Goal: Task Accomplishment & Management: Complete application form

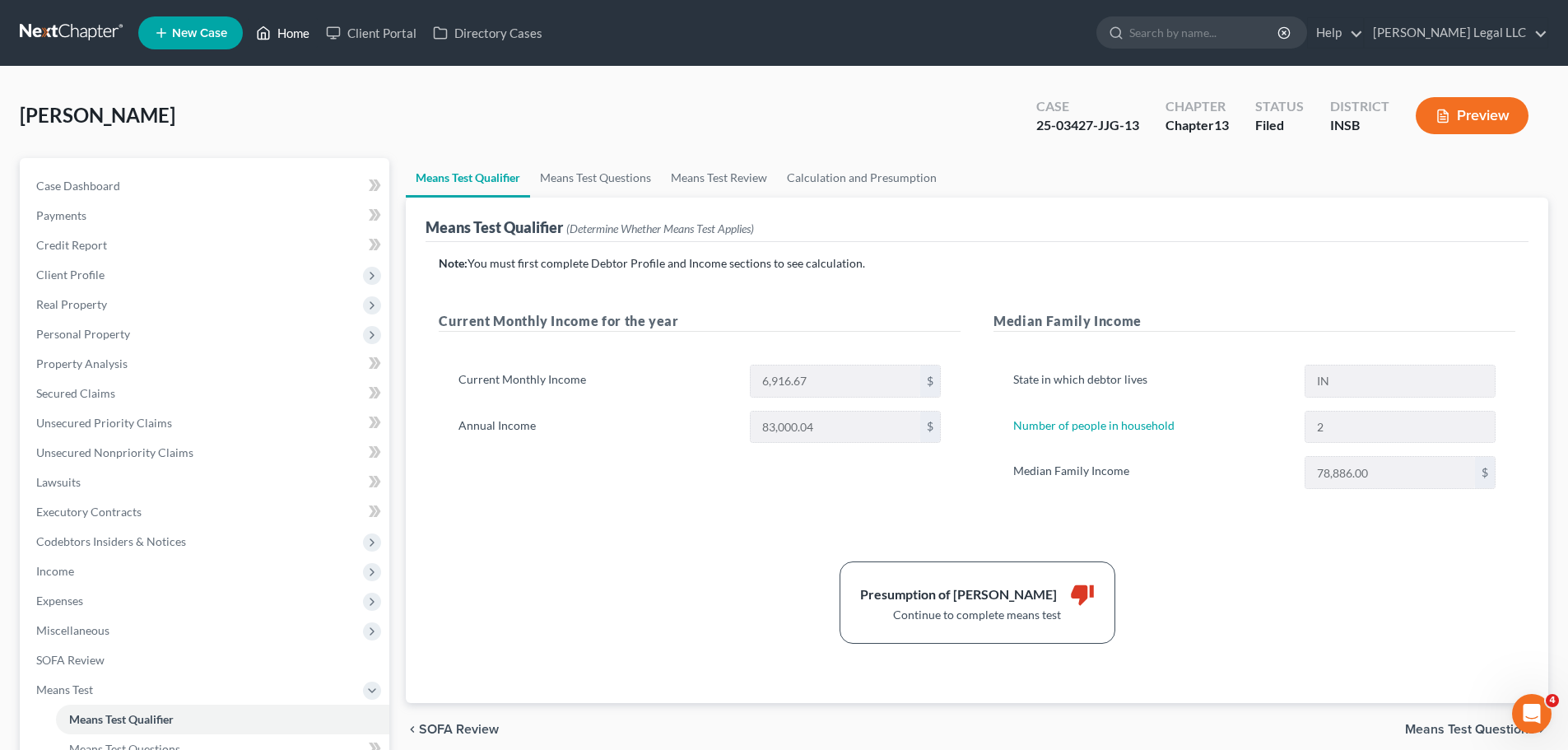
click at [289, 36] on link "Home" at bounding box center [283, 33] width 70 height 30
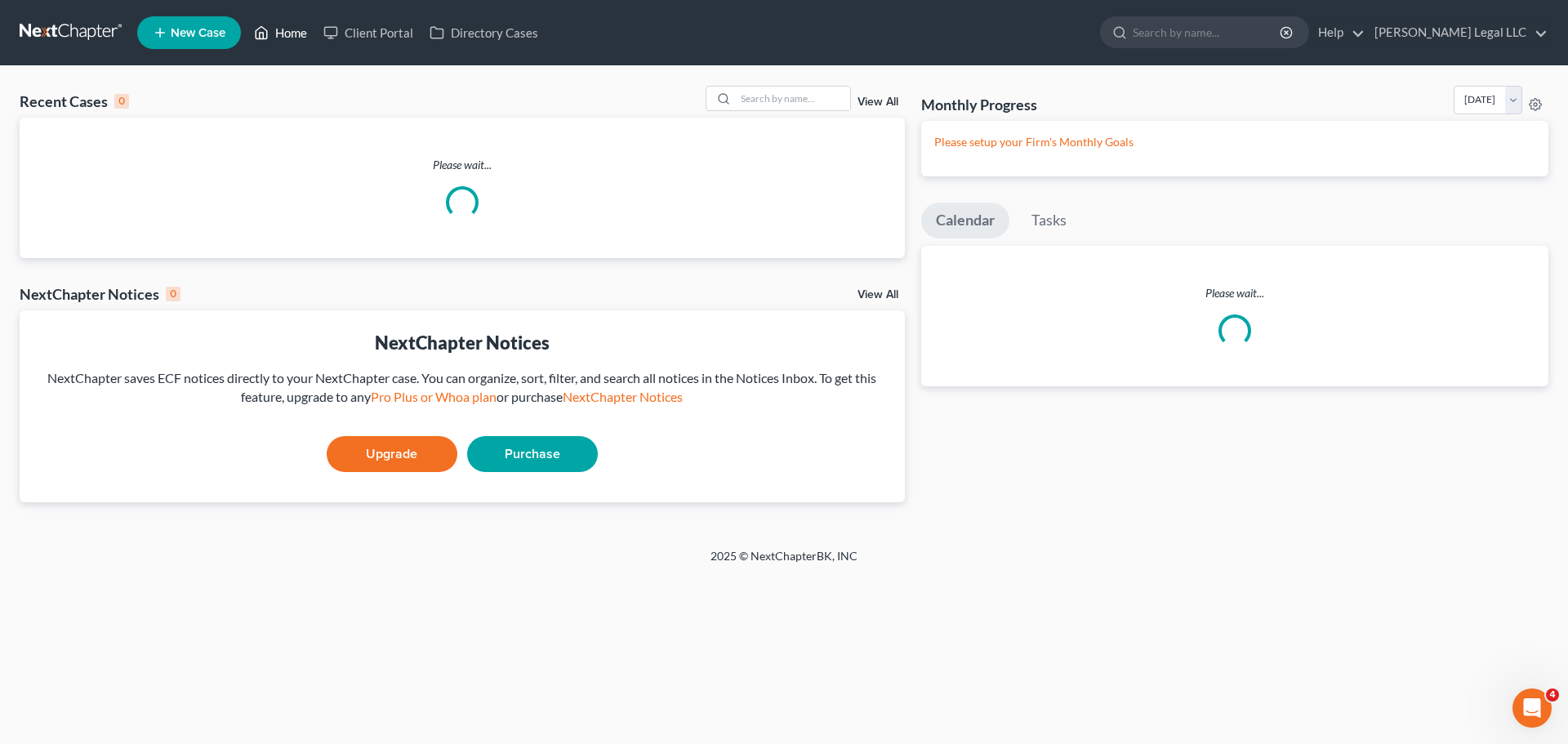
click at [287, 35] on link "Home" at bounding box center [281, 33] width 70 height 30
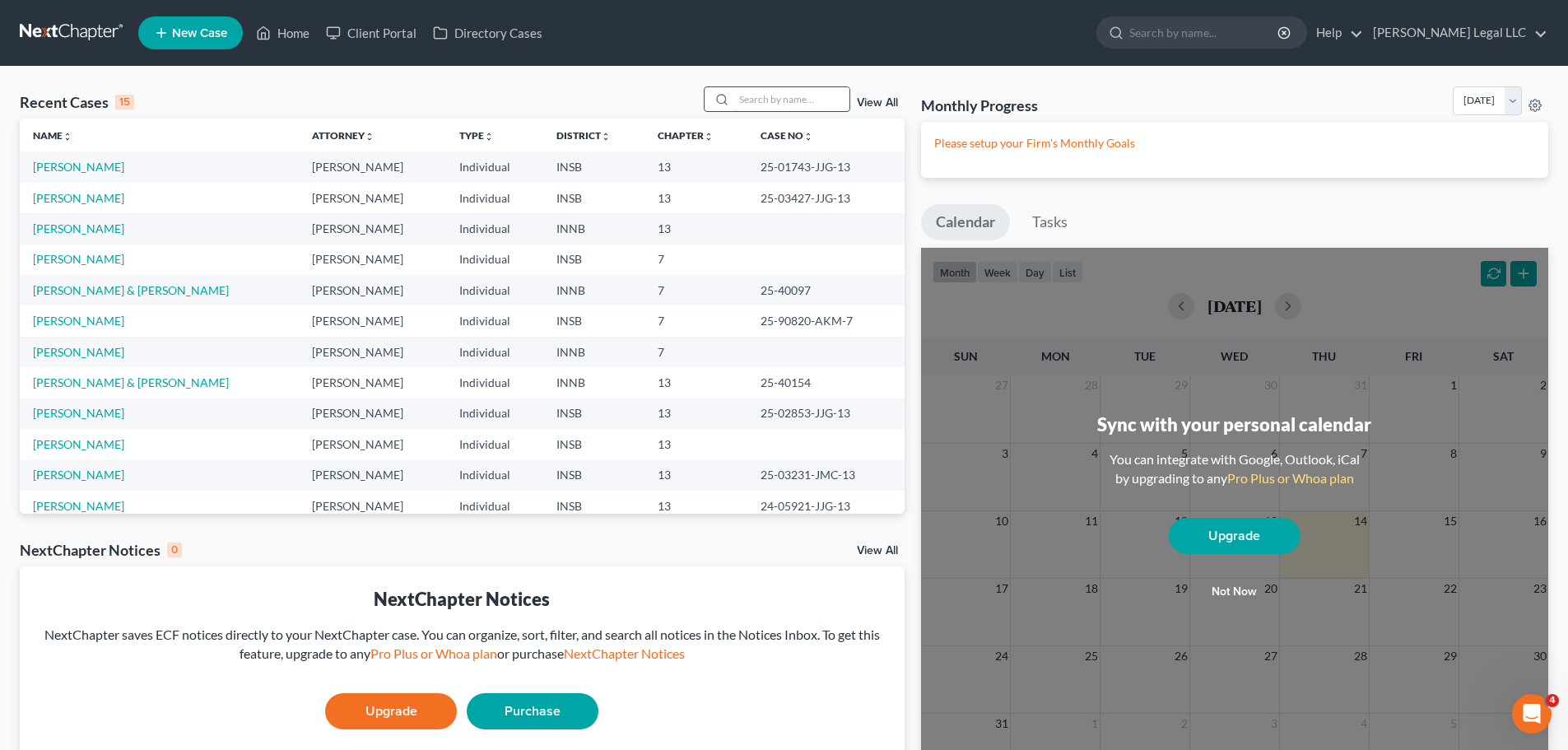
click at [777, 100] on input "search" at bounding box center [791, 98] width 115 height 24
click at [801, 101] on input "search" at bounding box center [791, 98] width 115 height 24
click at [60, 165] on link "Arnett, Damon" at bounding box center [79, 166] width 91 height 14
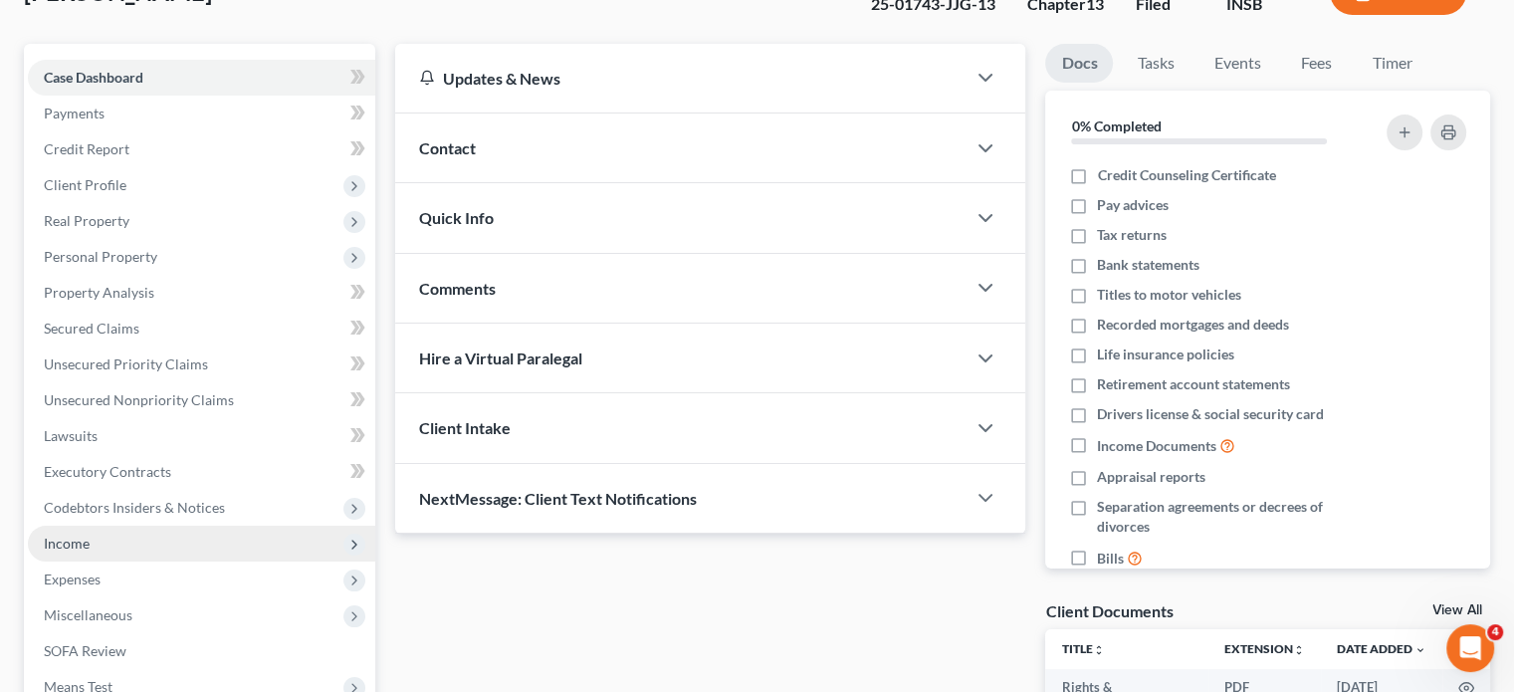
scroll to position [299, 0]
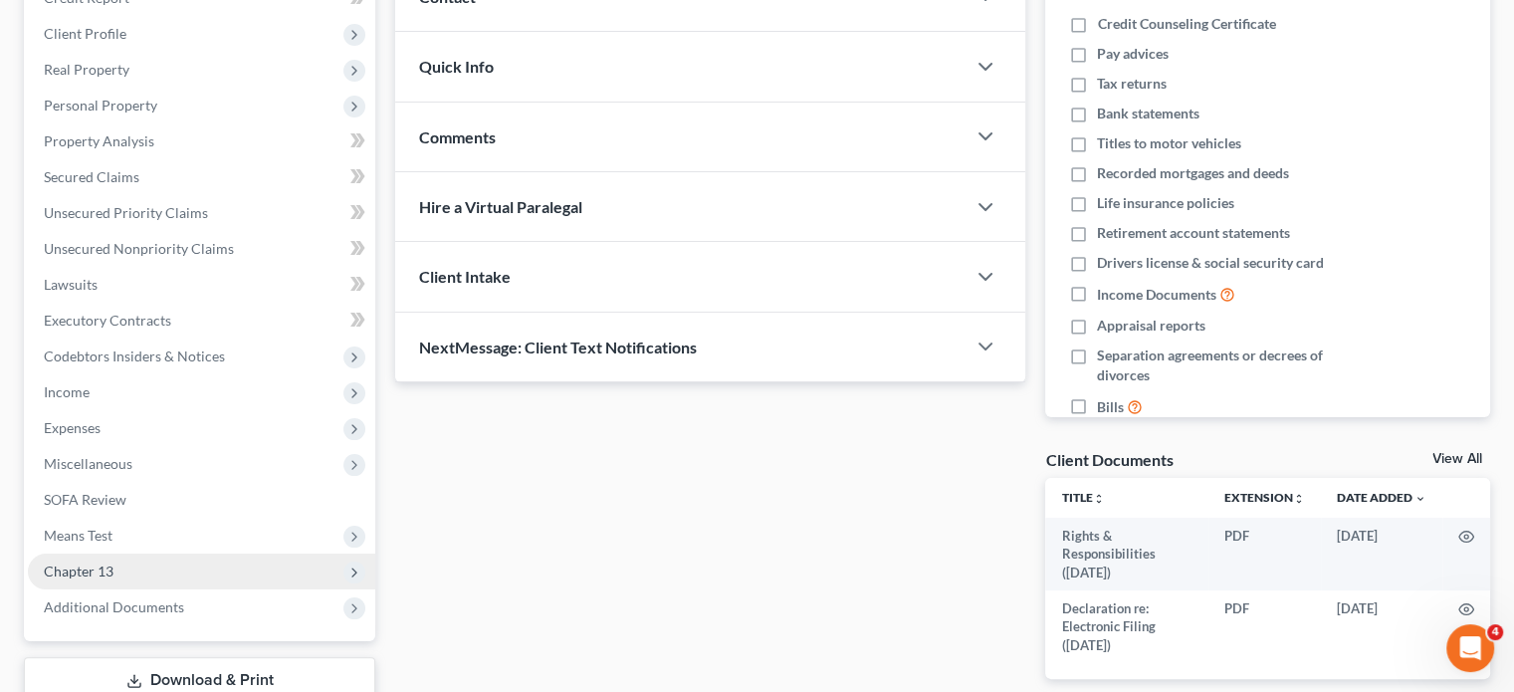
click at [99, 564] on span "Chapter 13" at bounding box center [79, 570] width 70 height 17
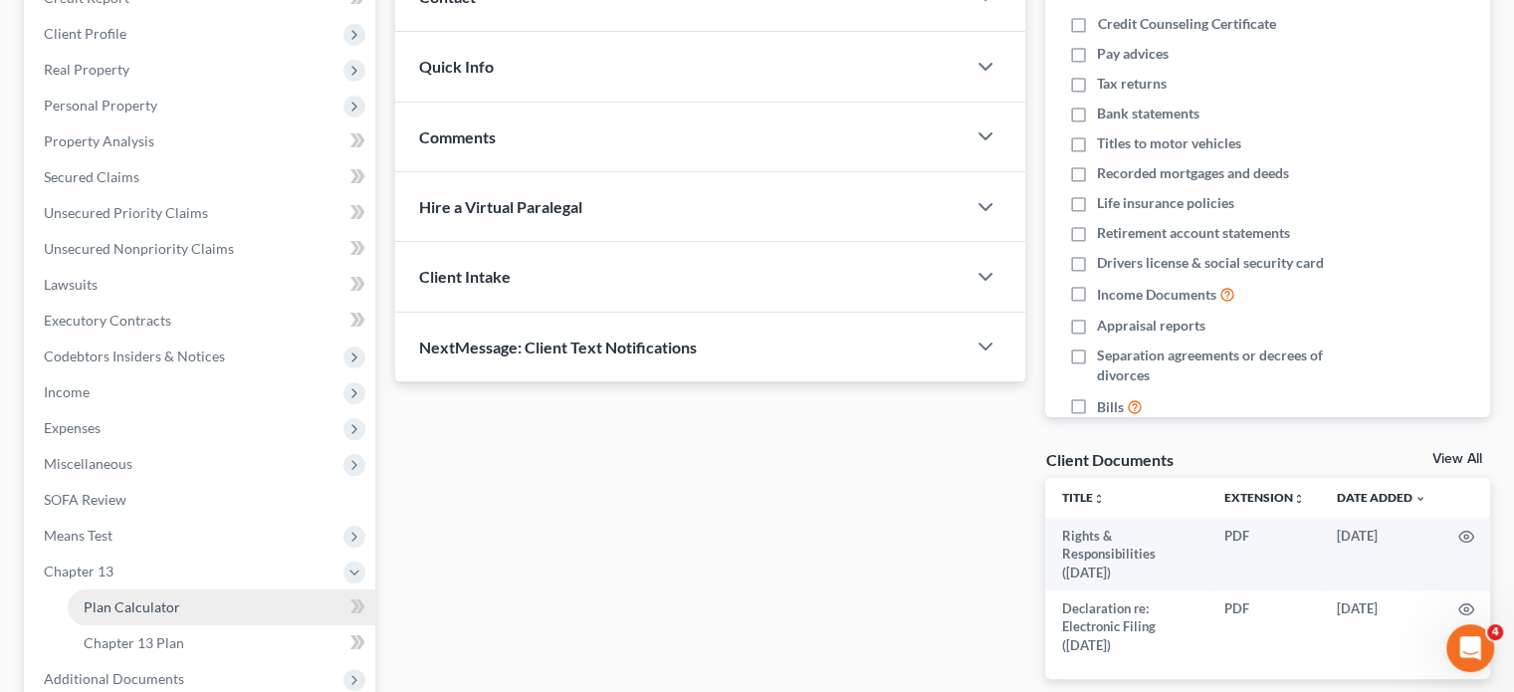
click at [114, 604] on span "Plan Calculator" at bounding box center [132, 606] width 97 height 17
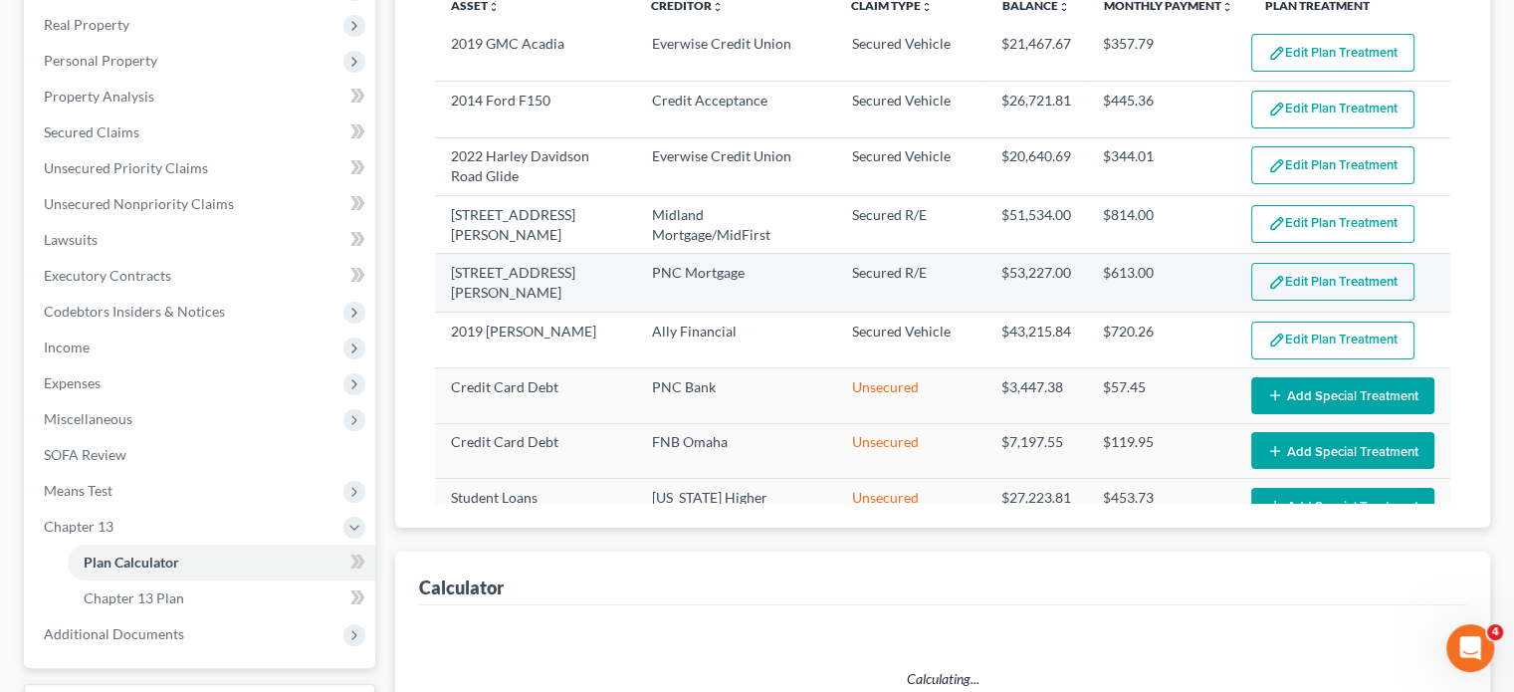
scroll to position [199, 0]
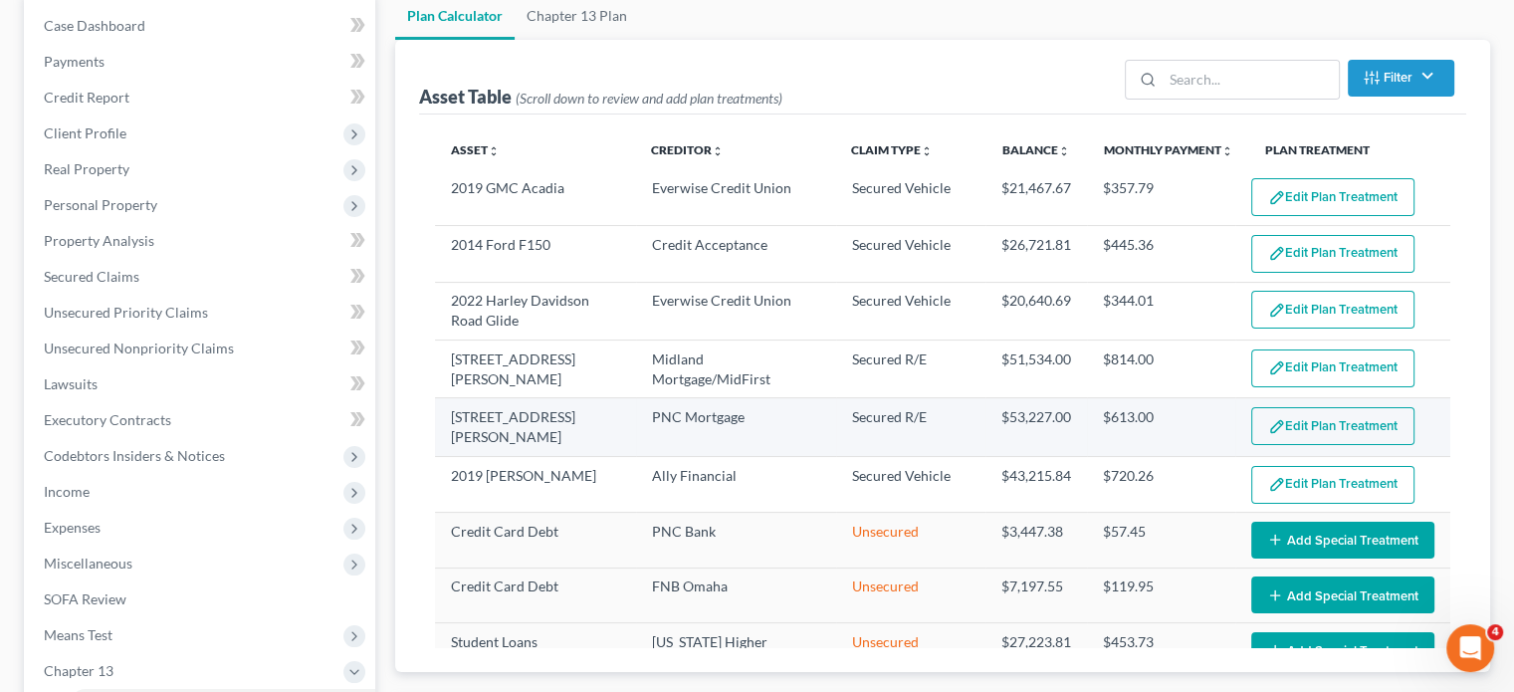
select select "59"
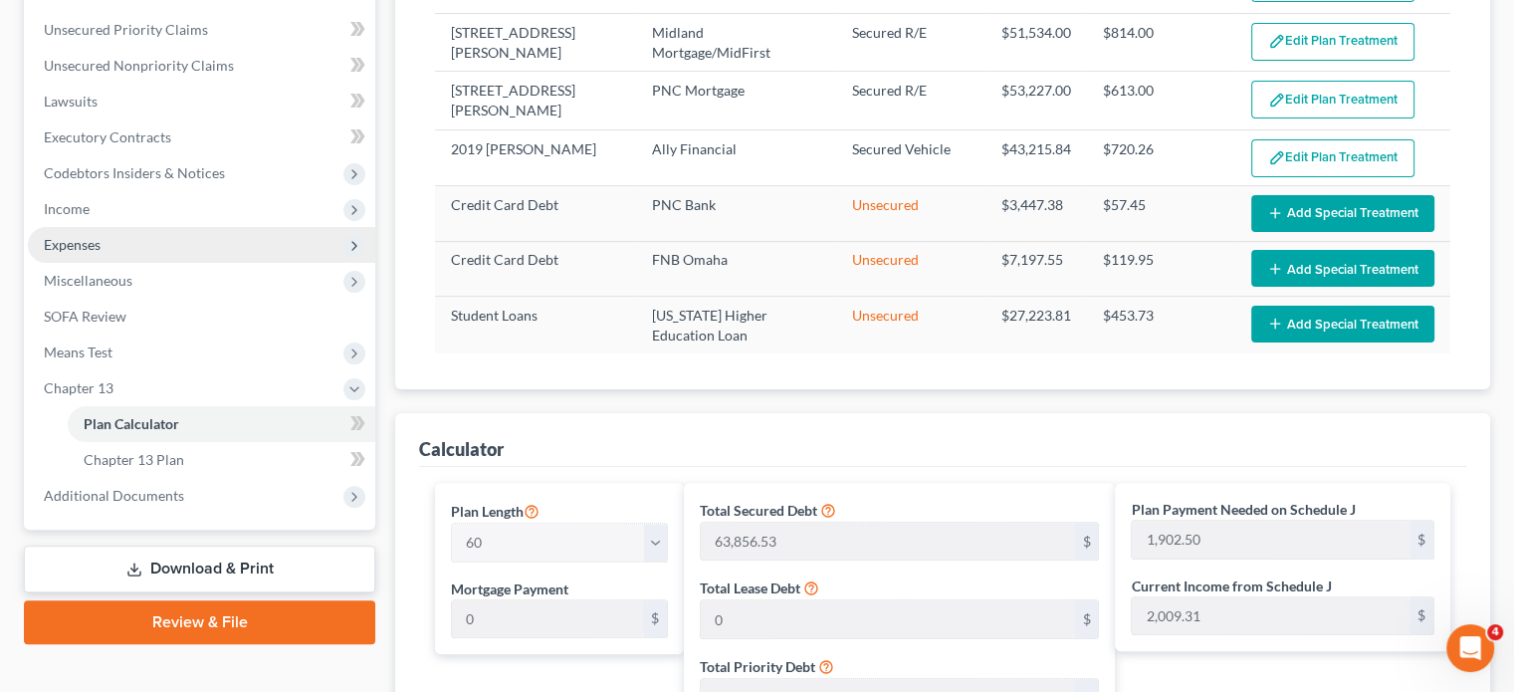
scroll to position [398, 0]
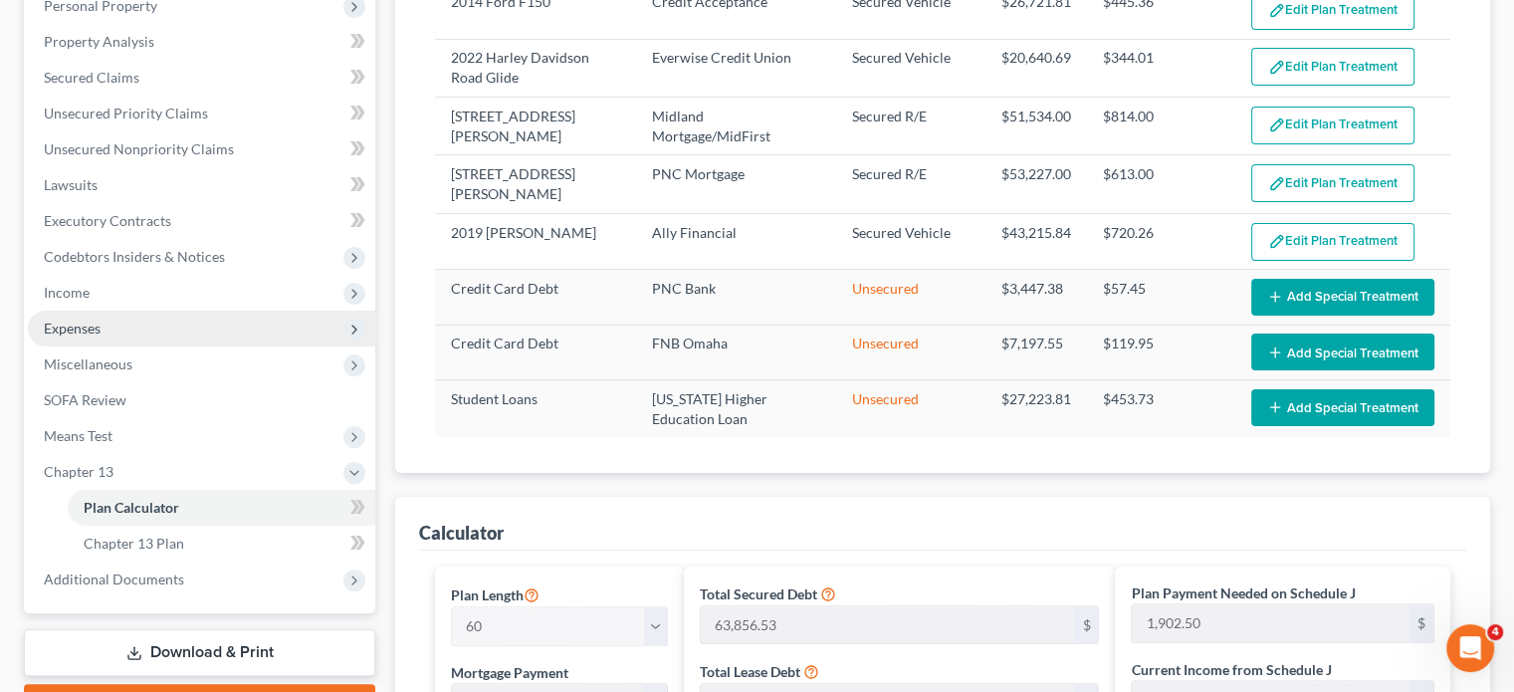
click at [68, 325] on span "Expenses" at bounding box center [72, 327] width 57 height 17
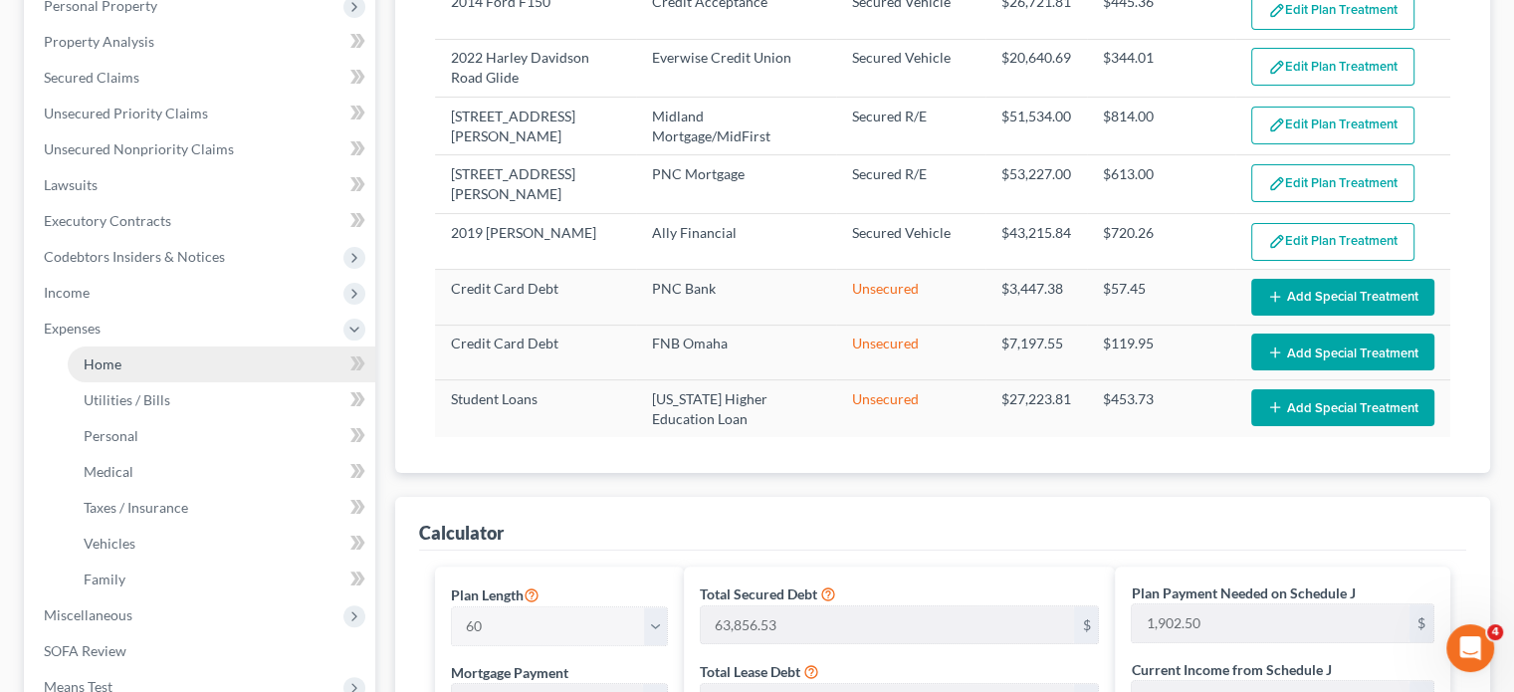
click at [88, 365] on span "Home" at bounding box center [103, 363] width 38 height 17
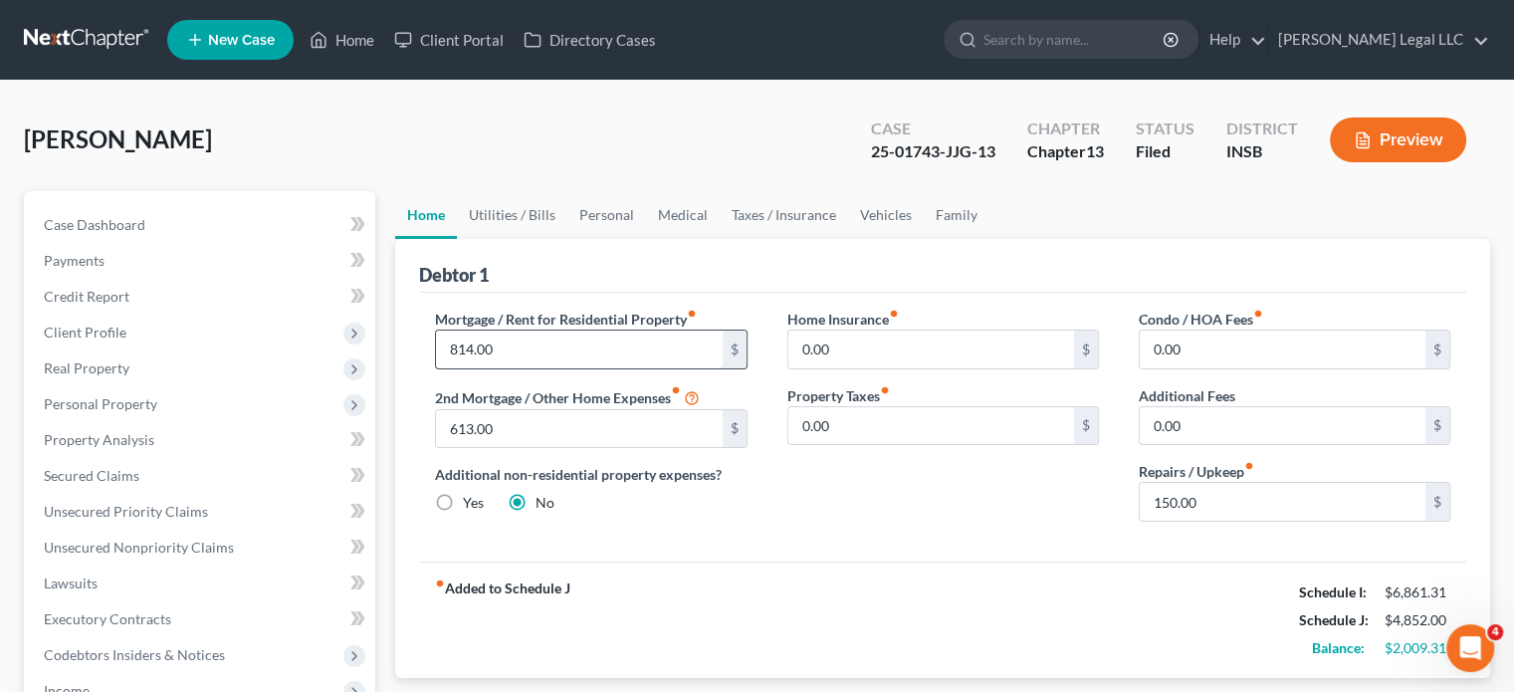
click at [523, 350] on input "814.00" at bounding box center [579, 349] width 286 height 38
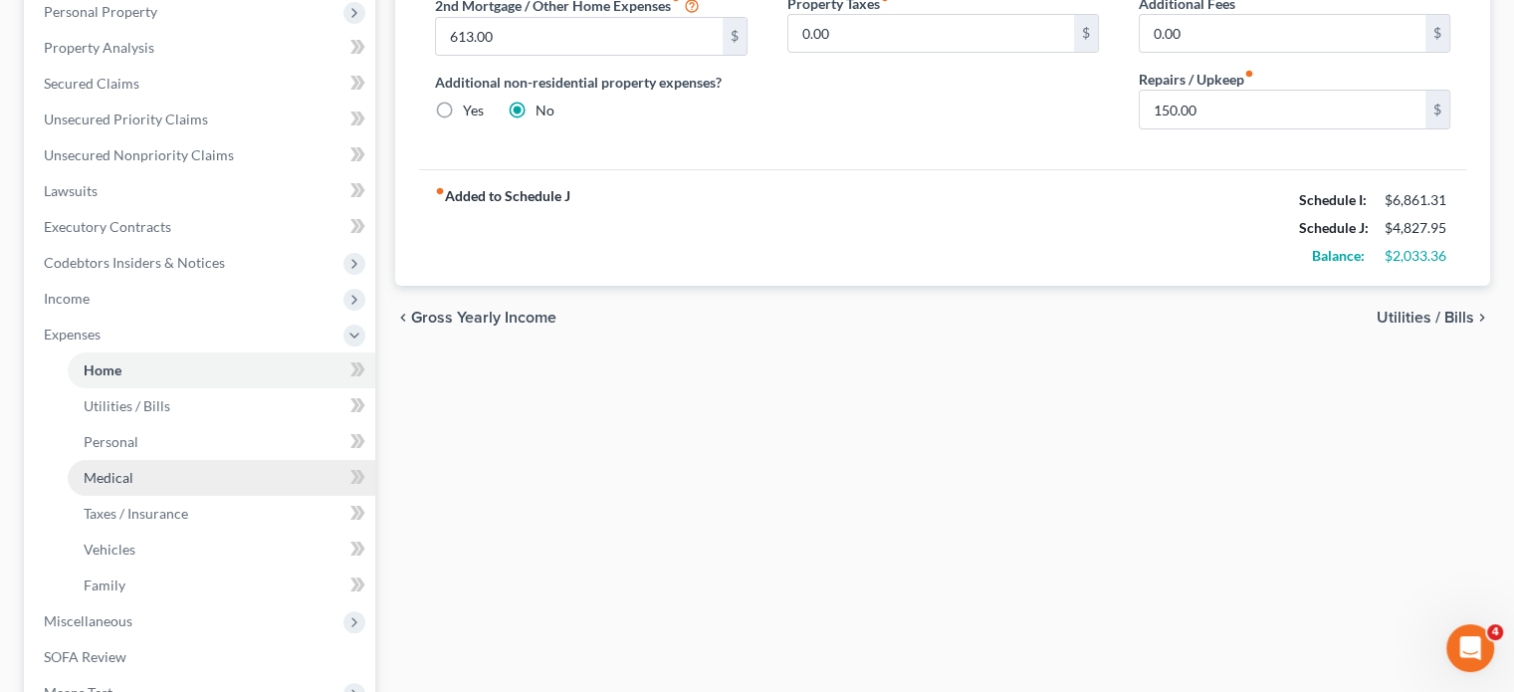
scroll to position [299, 0]
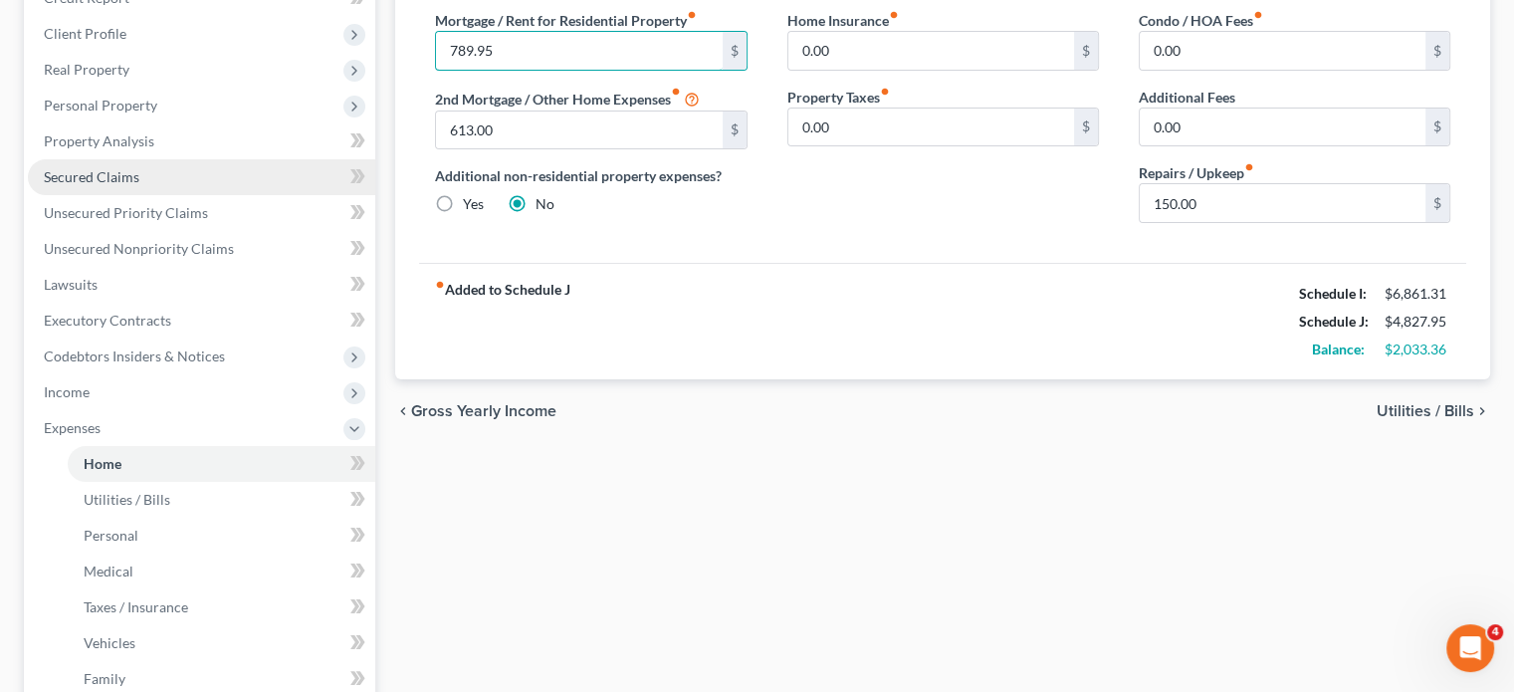
type input "789.95"
click at [111, 185] on link "Secured Claims" at bounding box center [201, 177] width 347 height 36
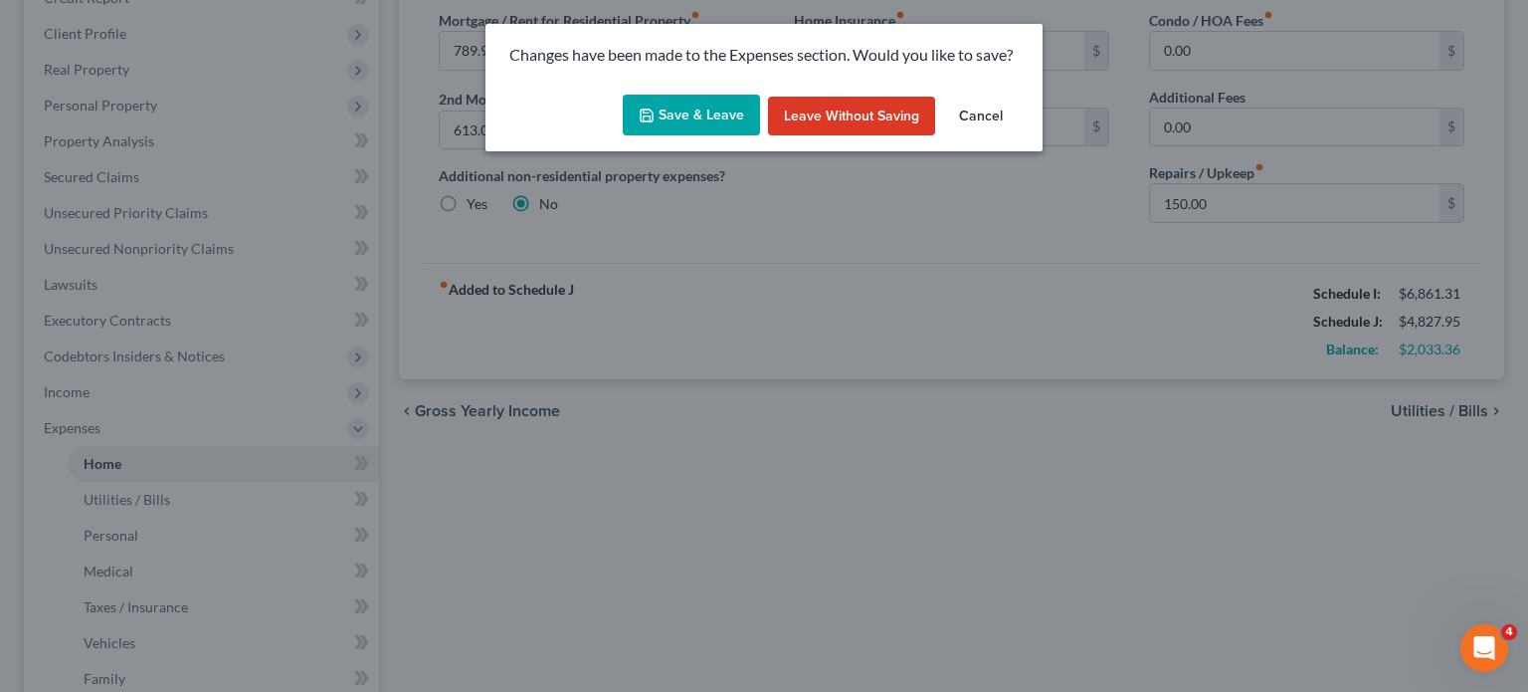
click at [641, 125] on button "Save & Leave" at bounding box center [691, 116] width 137 height 42
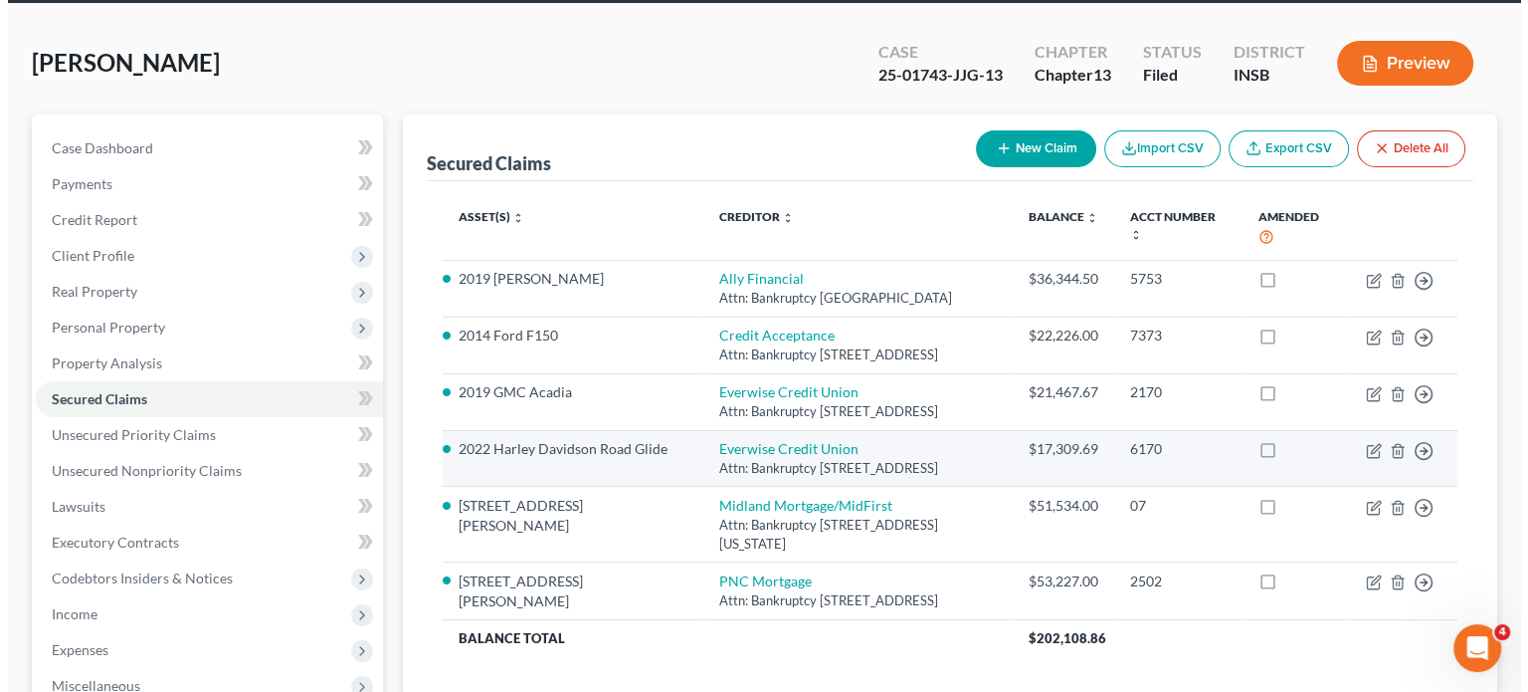
scroll to position [199, 0]
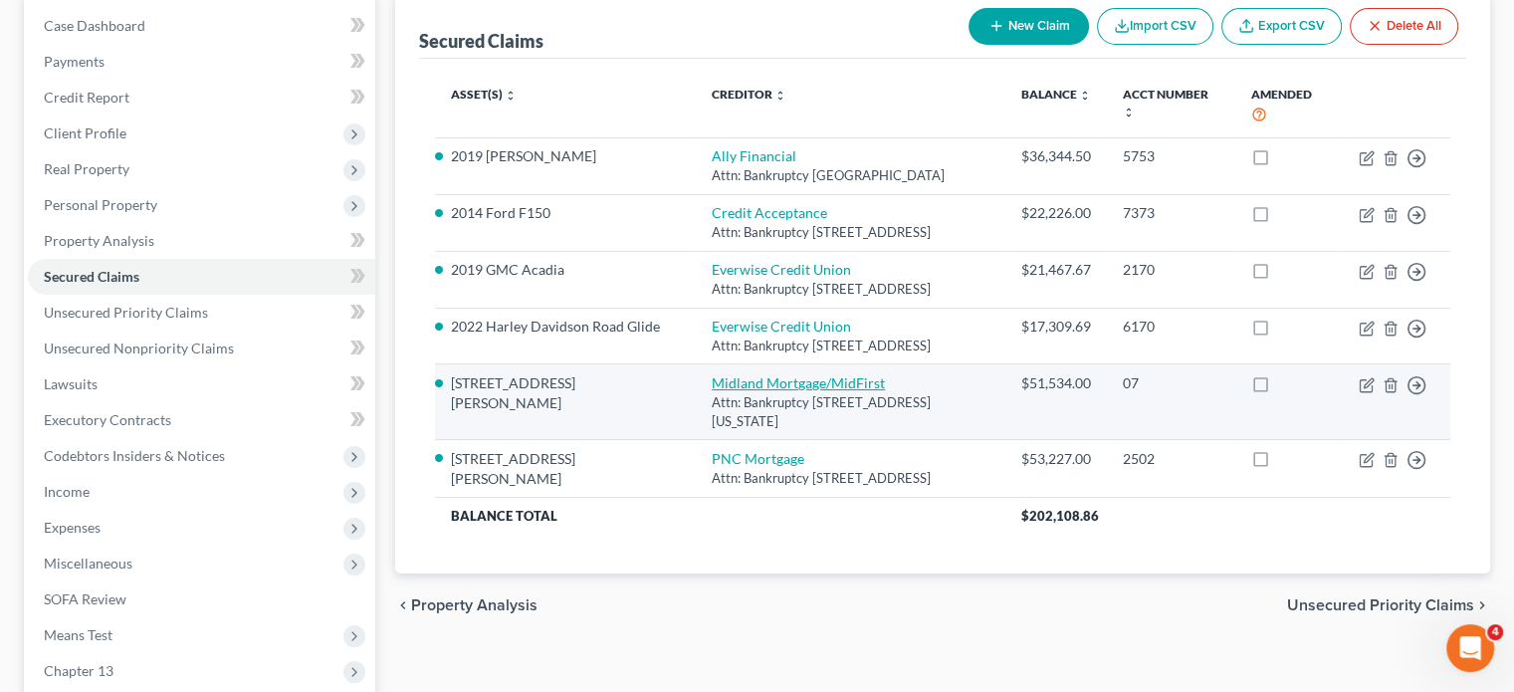
click at [719, 391] on link "Midland Mortgage/MidFirst" at bounding box center [797, 382] width 173 height 17
select select "37"
select select "7"
select select "2"
select select "0"
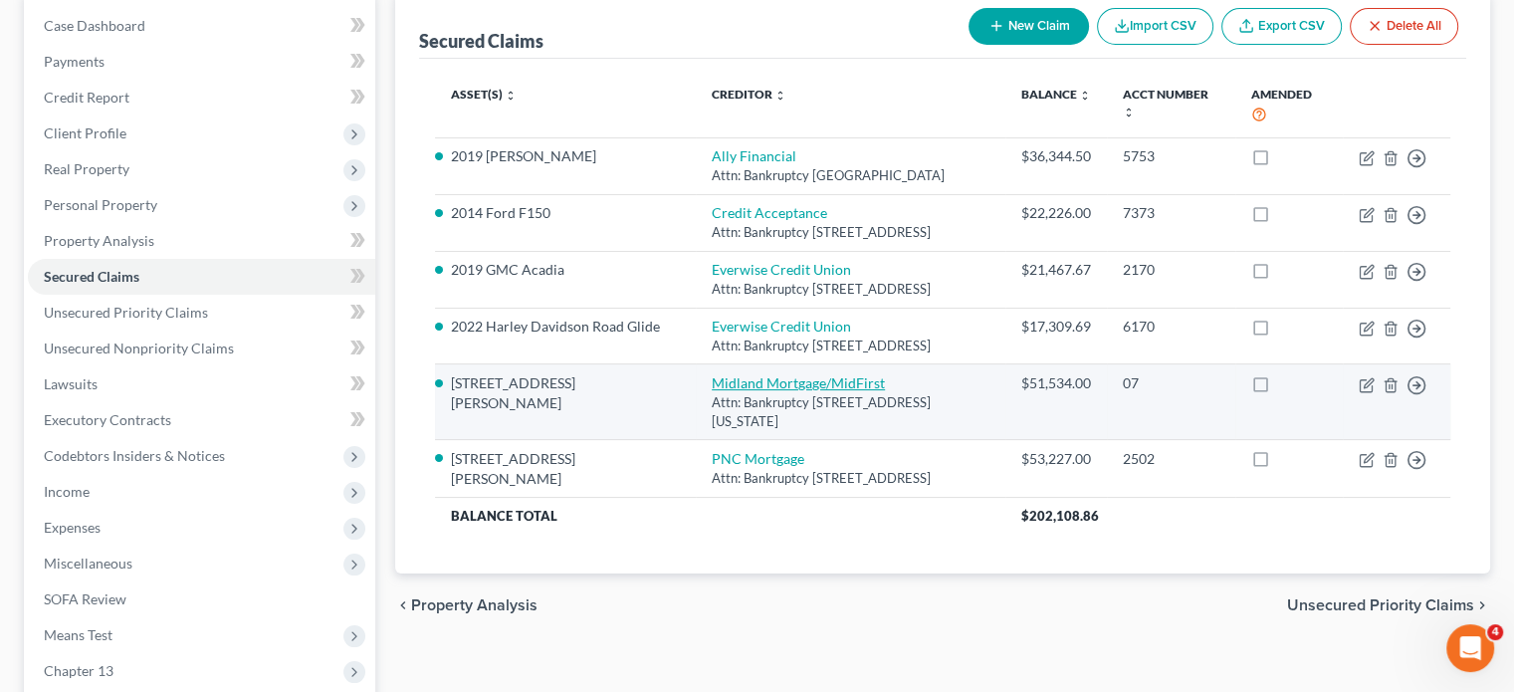
select select "0"
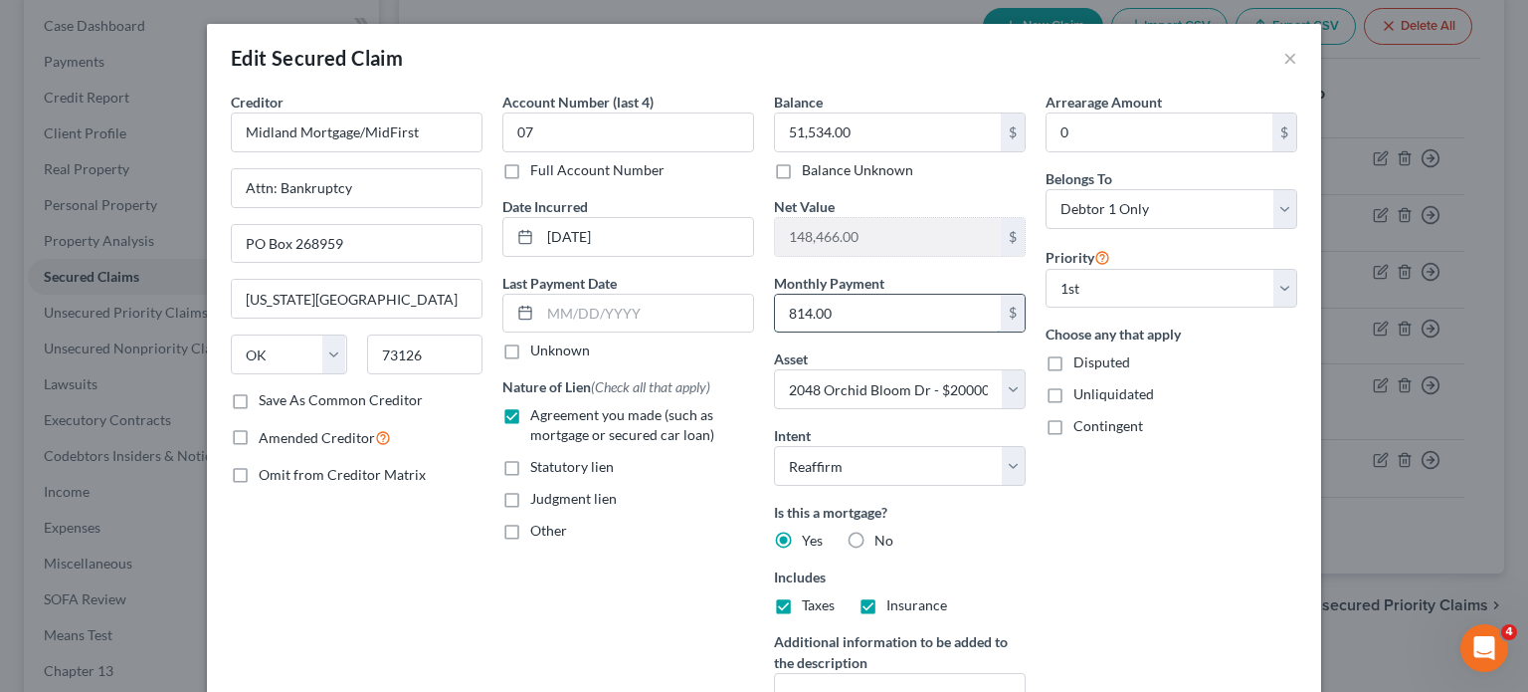
click at [823, 318] on input "814.00" at bounding box center [888, 314] width 226 height 38
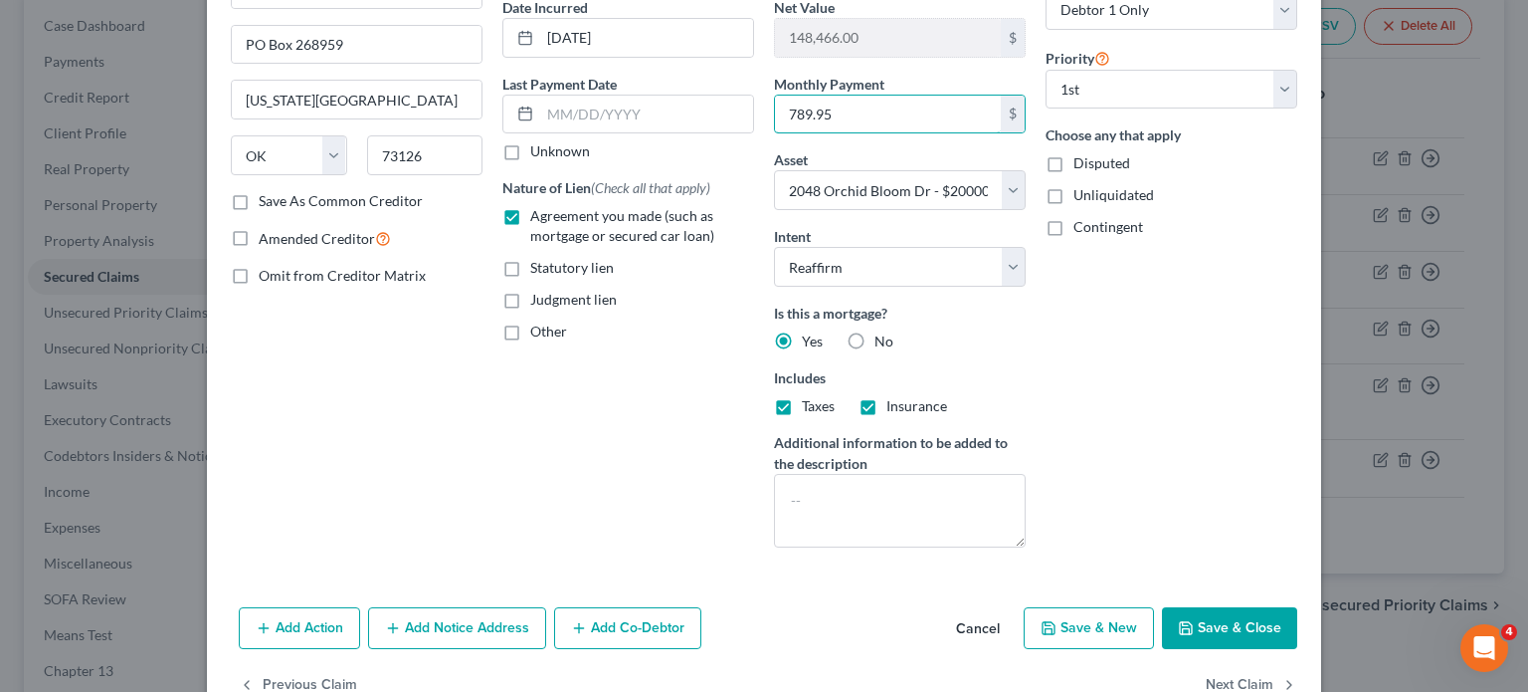
type input "789.95"
click at [1254, 627] on button "Save & Close" at bounding box center [1229, 628] width 135 height 42
select select
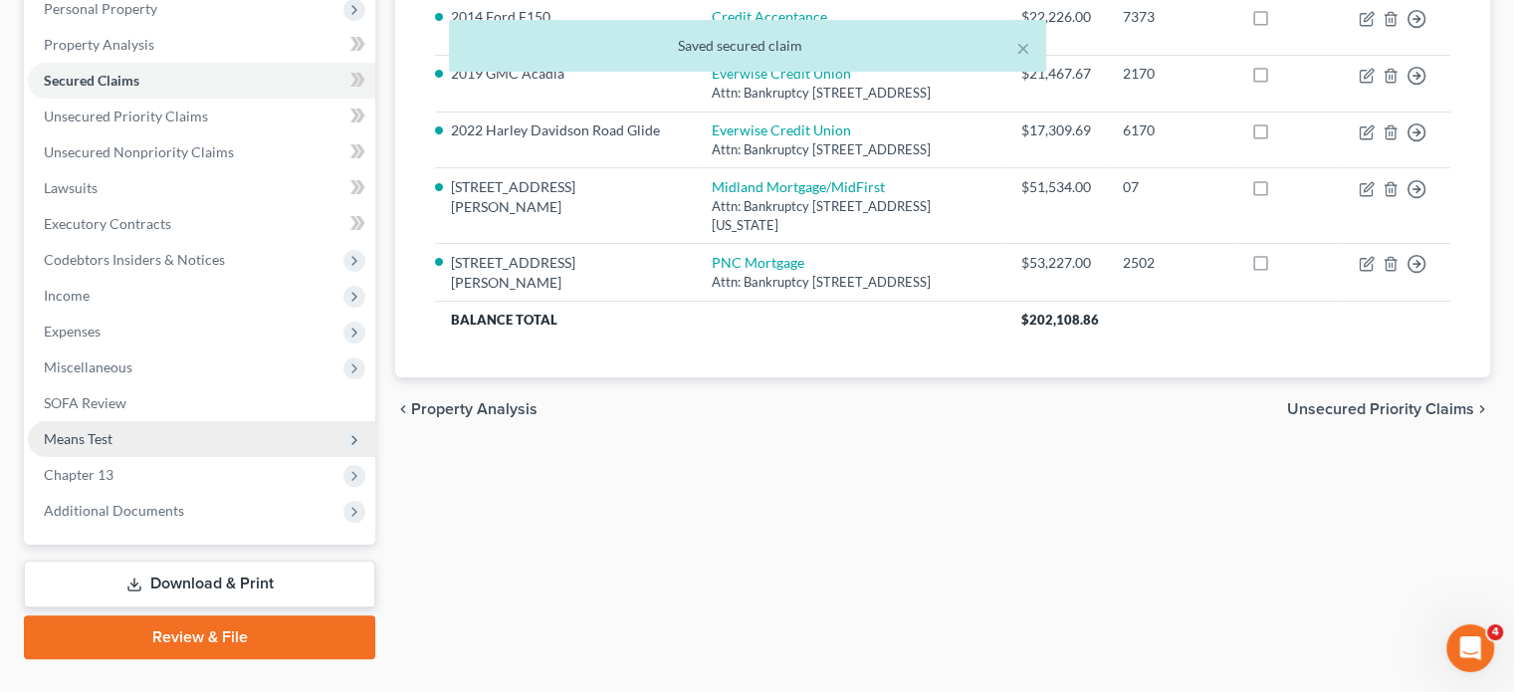
scroll to position [398, 0]
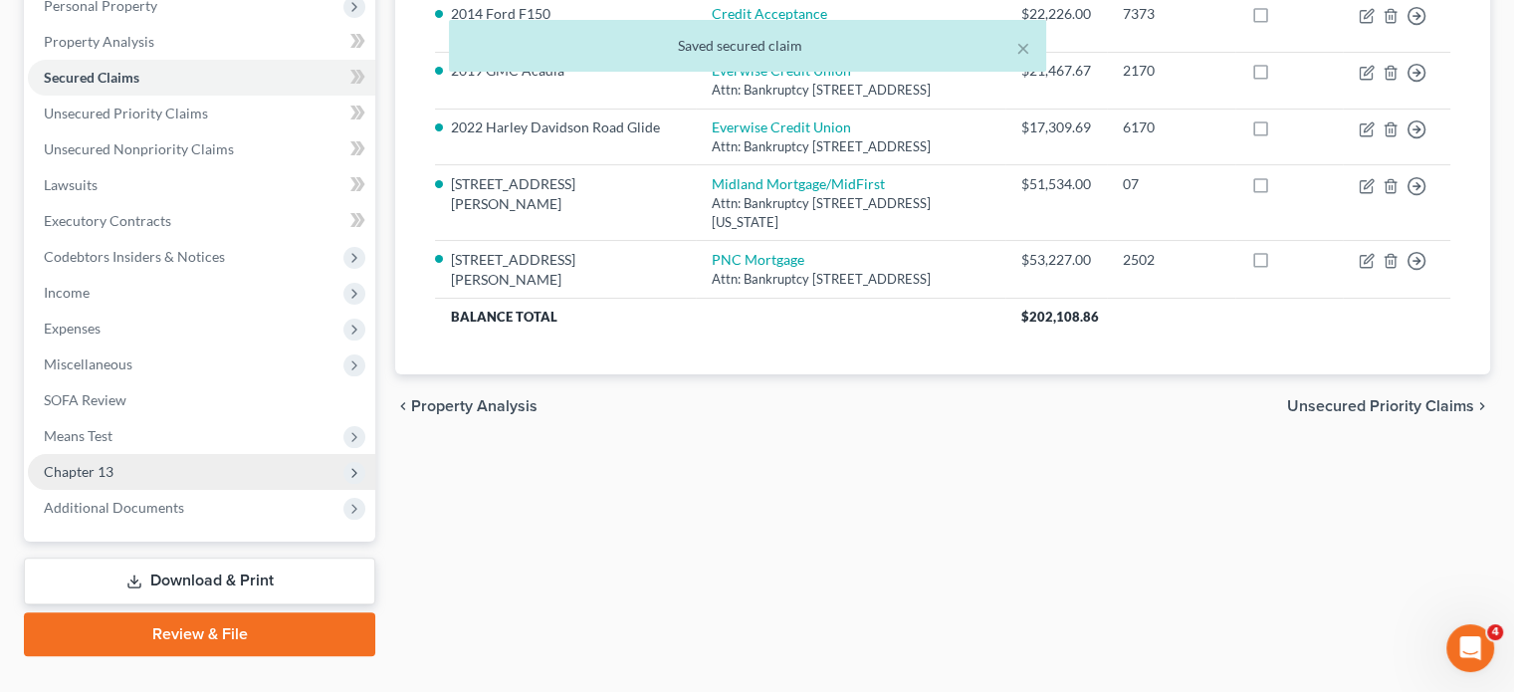
click at [84, 465] on span "Chapter 13" at bounding box center [79, 471] width 70 height 17
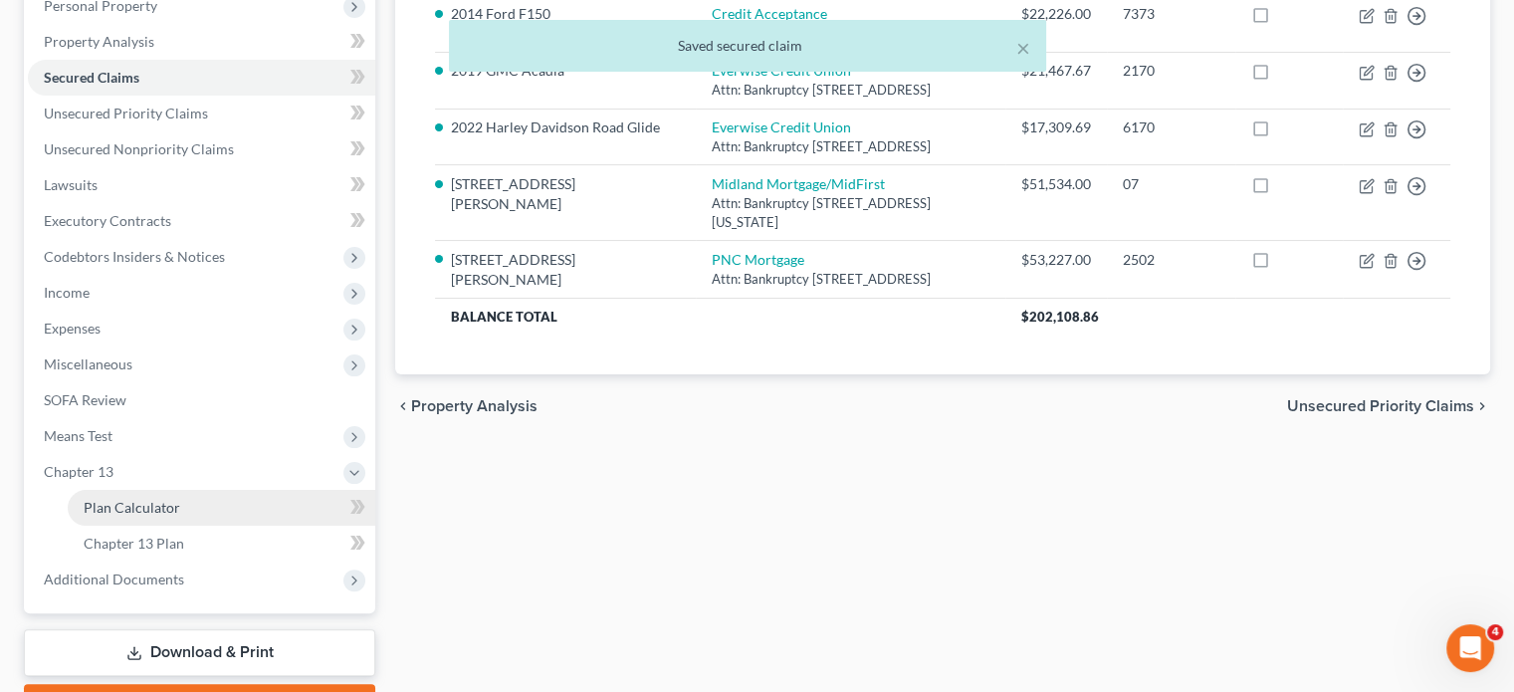
click at [104, 501] on span "Plan Calculator" at bounding box center [132, 507] width 97 height 17
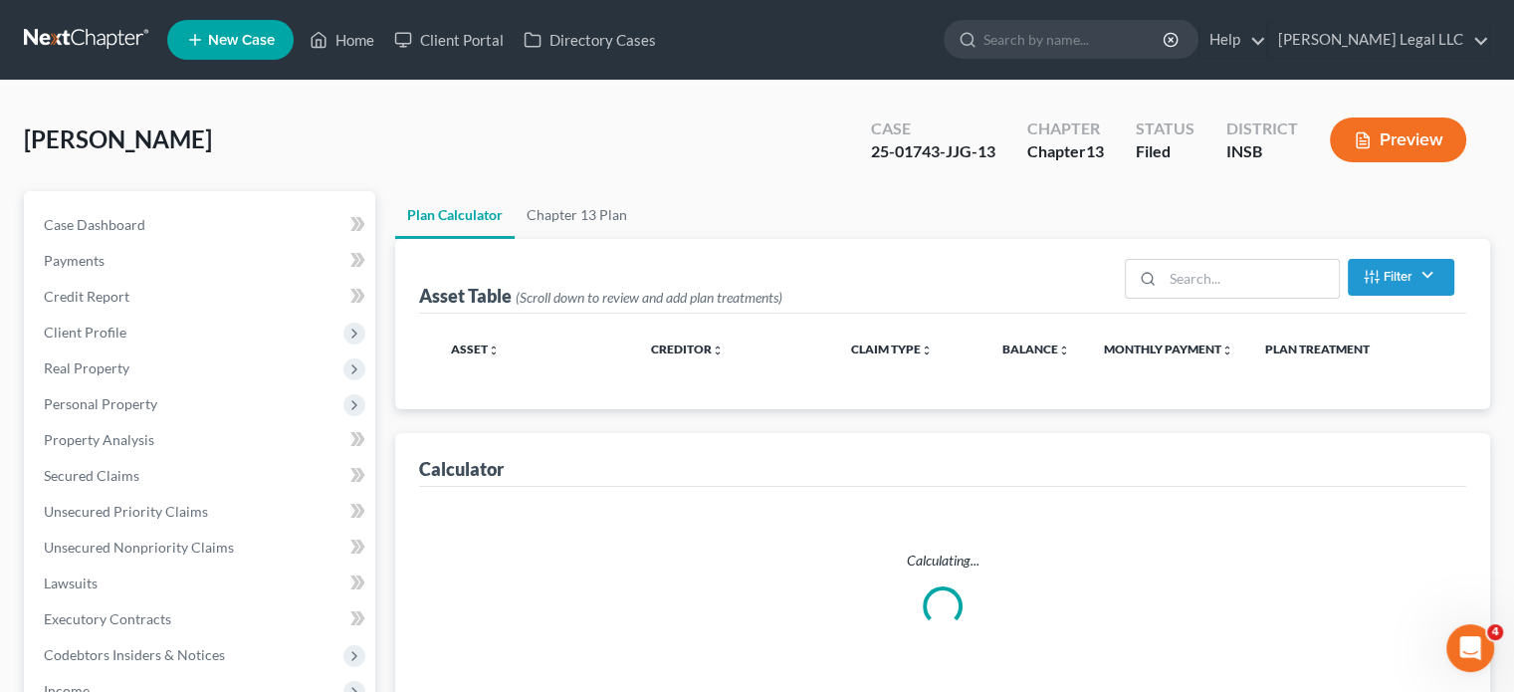
select select "59"
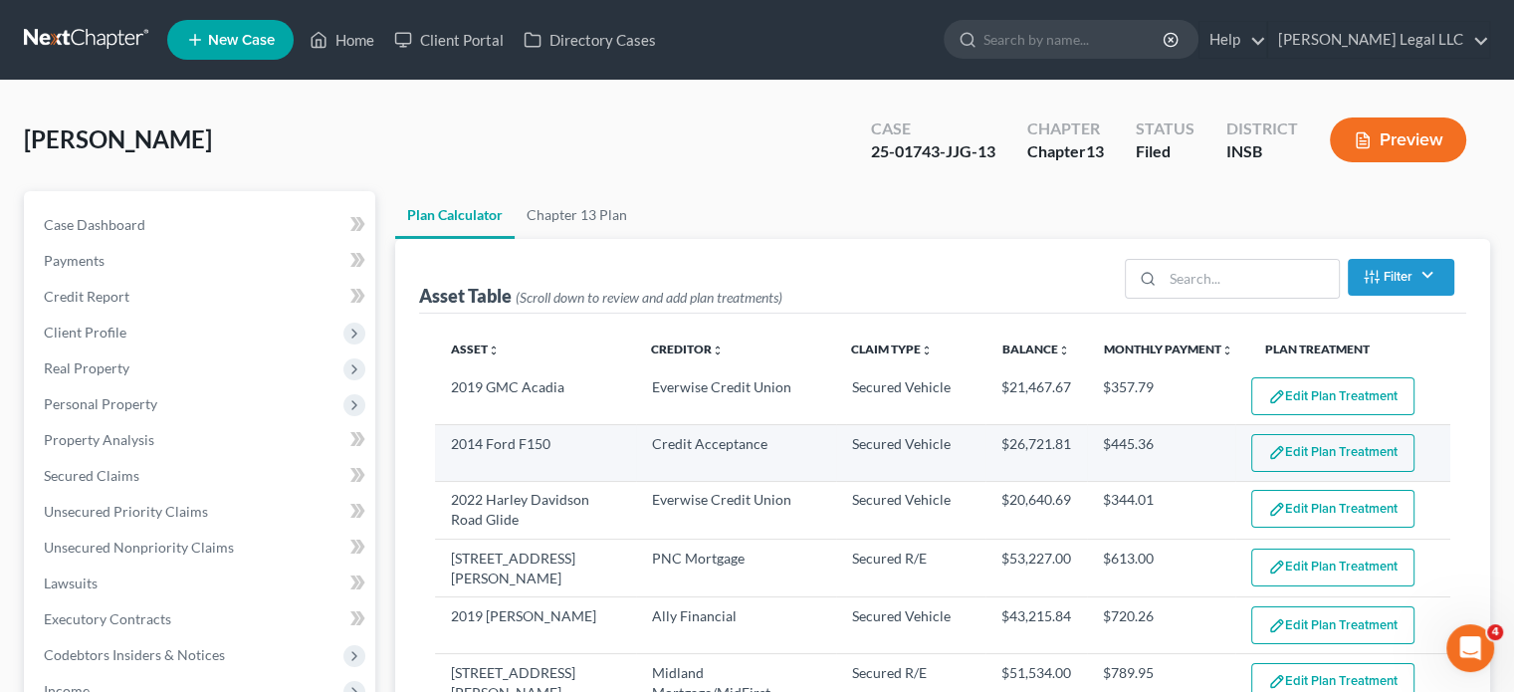
click at [1310, 434] on button "Edit Plan Treatment" at bounding box center [1332, 453] width 163 height 38
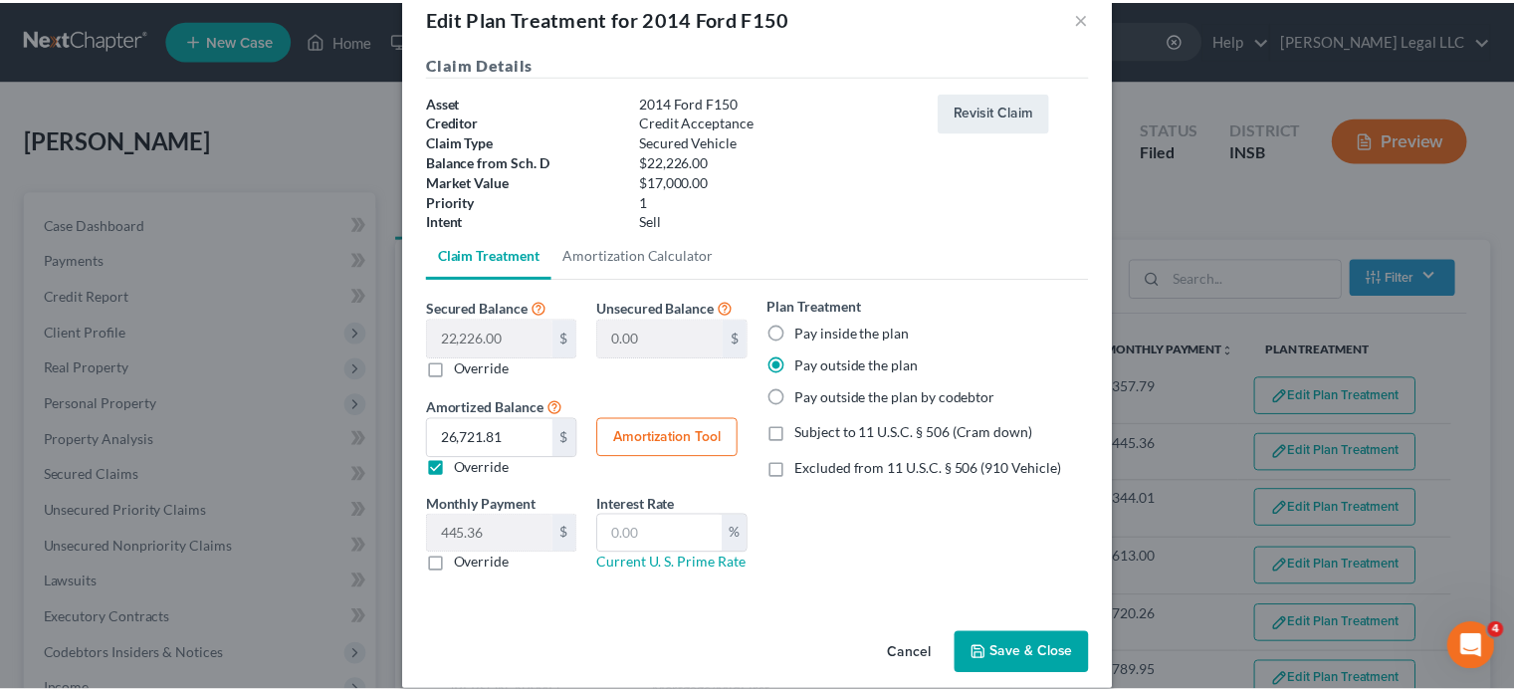
scroll to position [63, 0]
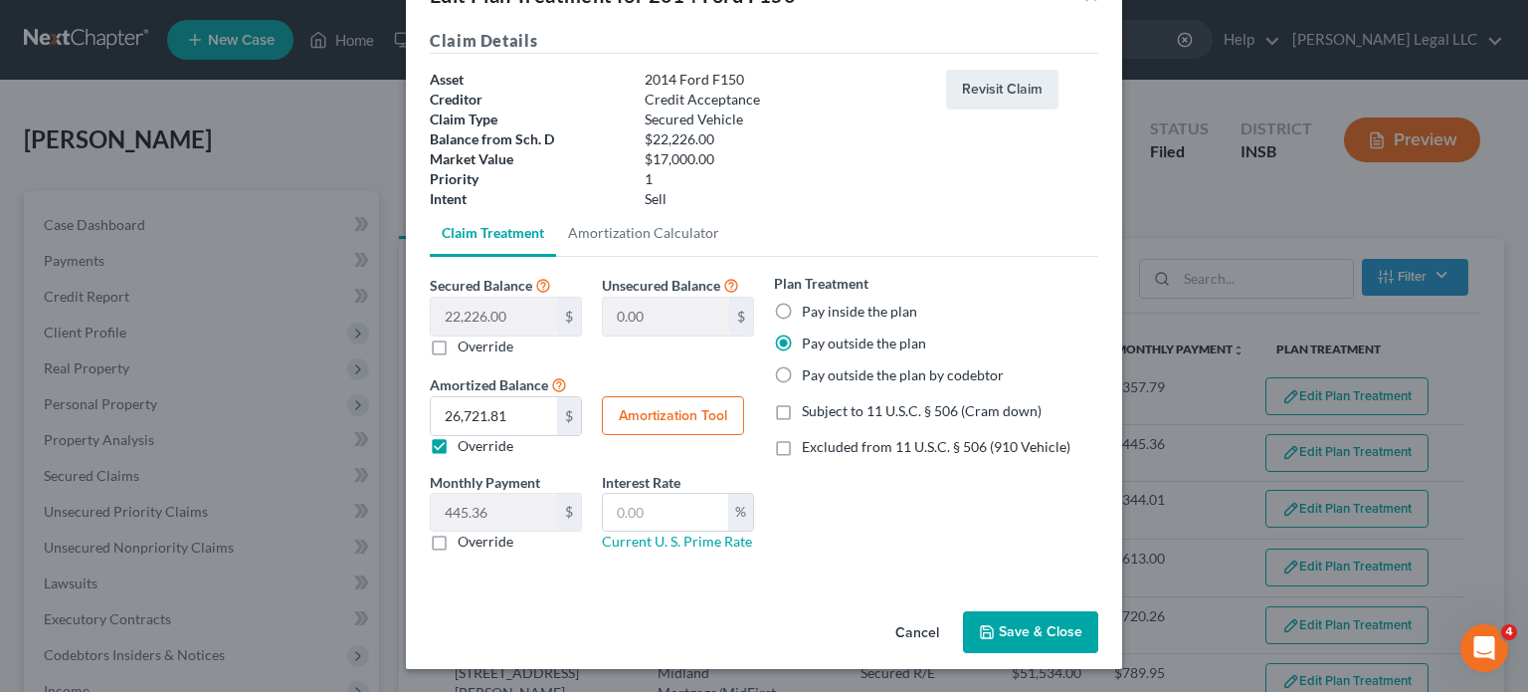
click at [802, 371] on label "Pay outside the plan by codebtor" at bounding box center [903, 375] width 202 height 20
click at [810, 371] on input "Pay outside the plan by codebtor" at bounding box center [816, 371] width 13 height 13
radio input "true"
click at [1014, 625] on button "Save & Close" at bounding box center [1030, 632] width 135 height 42
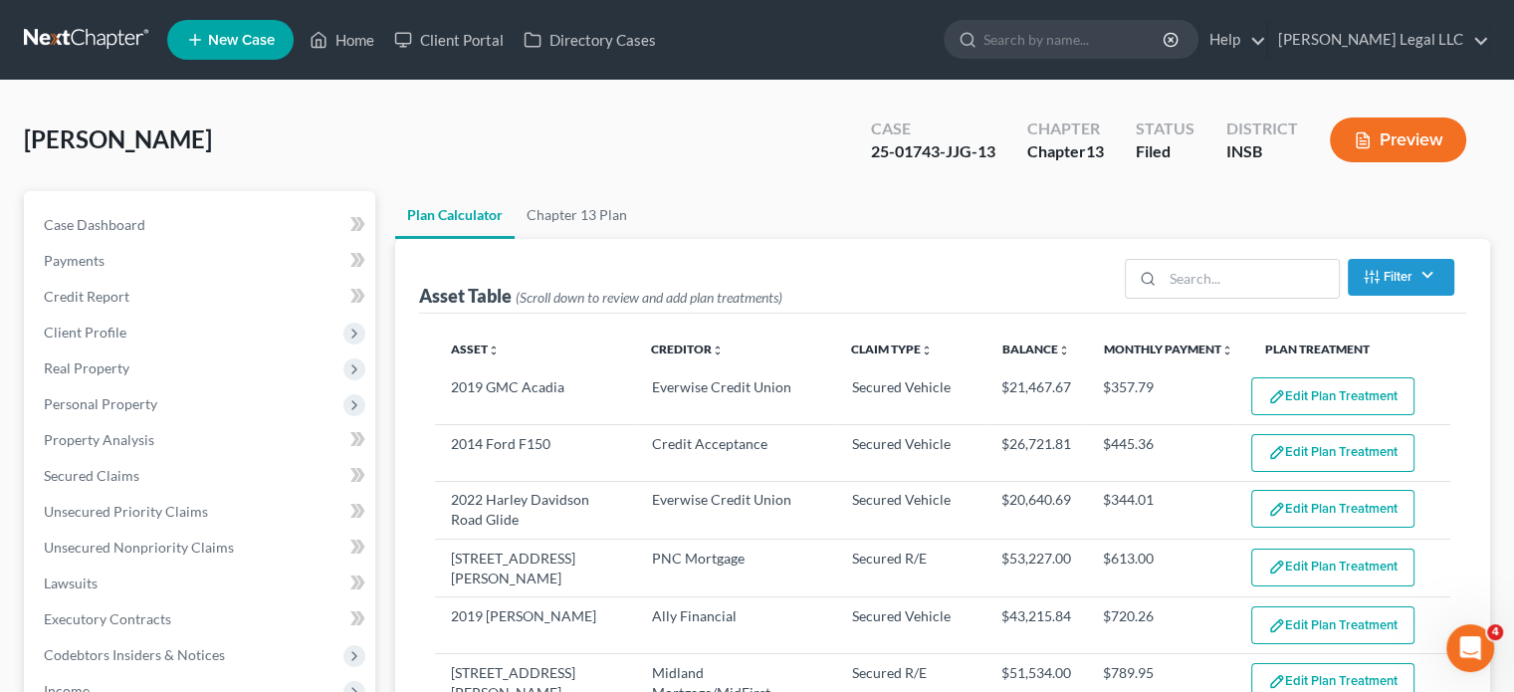
select select "59"
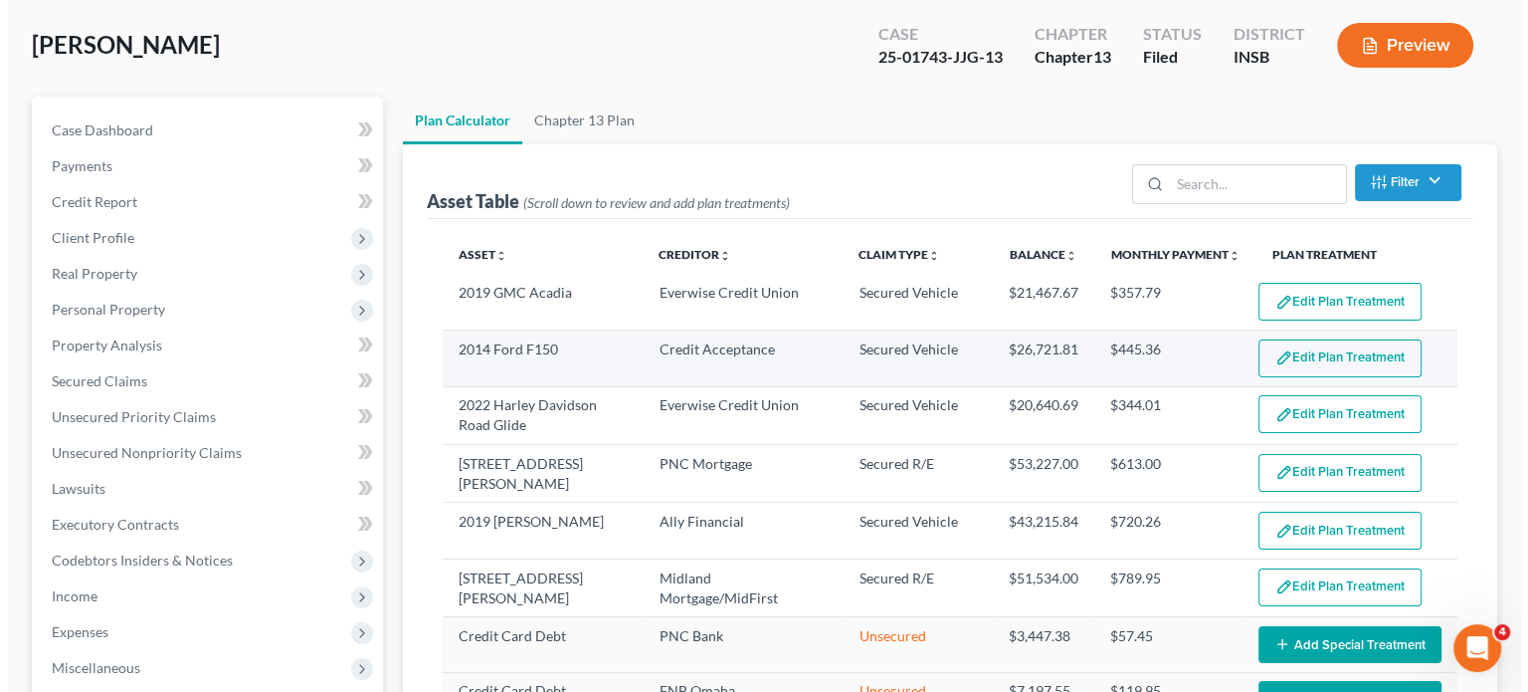
scroll to position [100, 0]
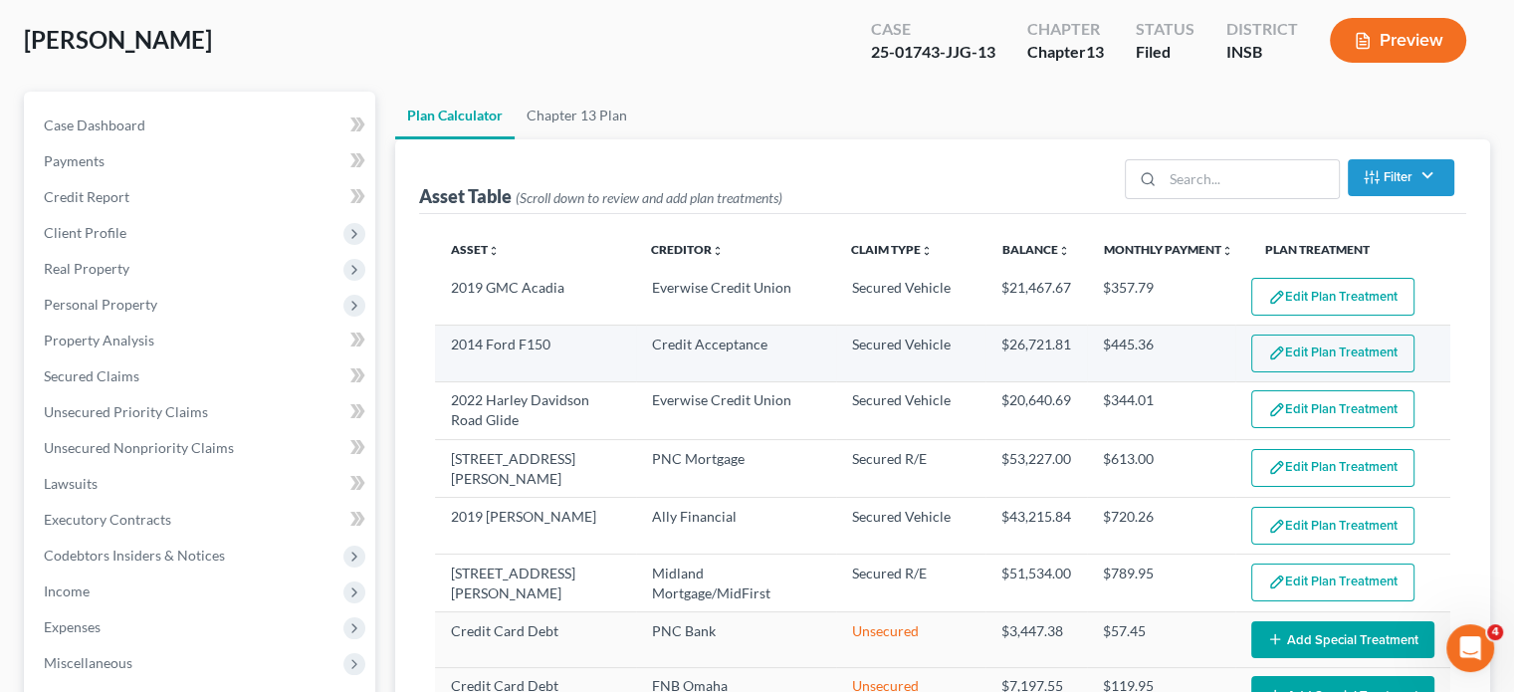
click at [1257, 341] on button "Edit Plan Treatment" at bounding box center [1332, 353] width 163 height 38
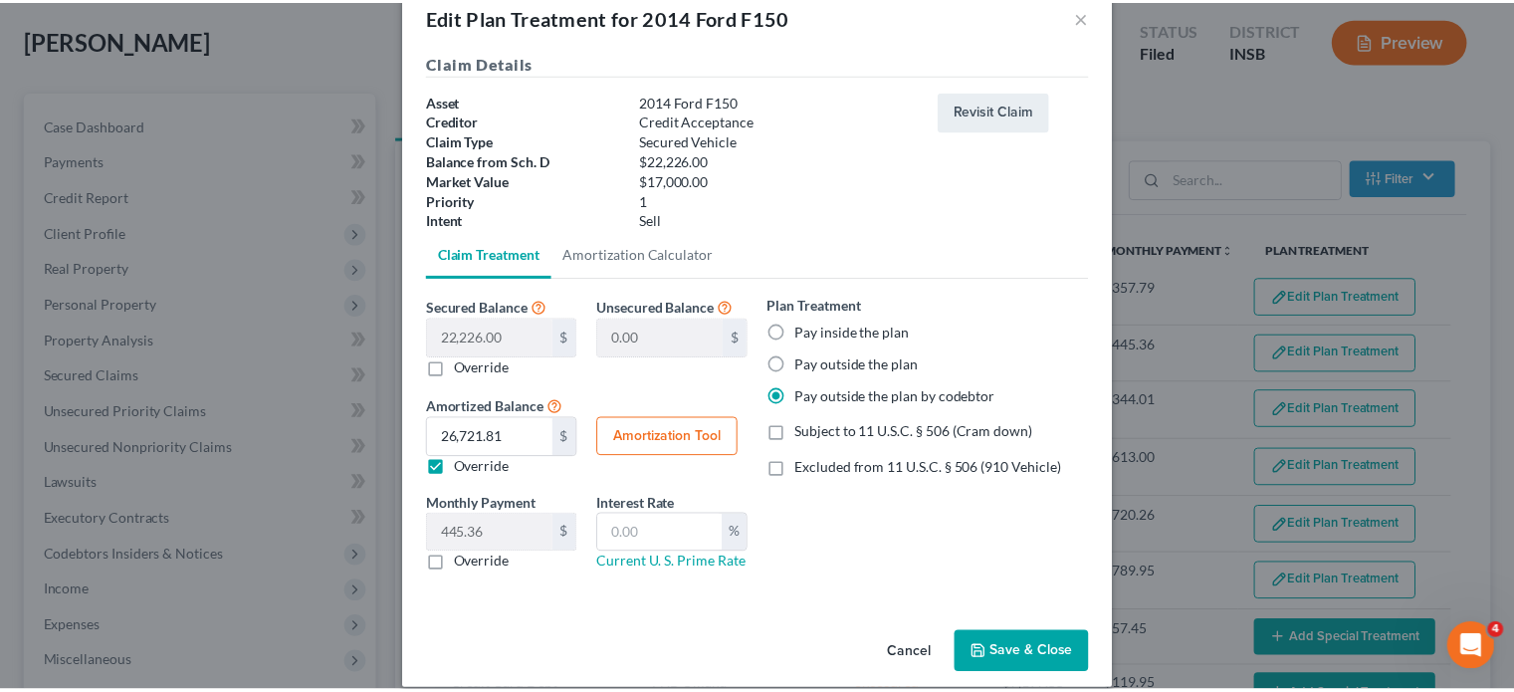
scroll to position [63, 0]
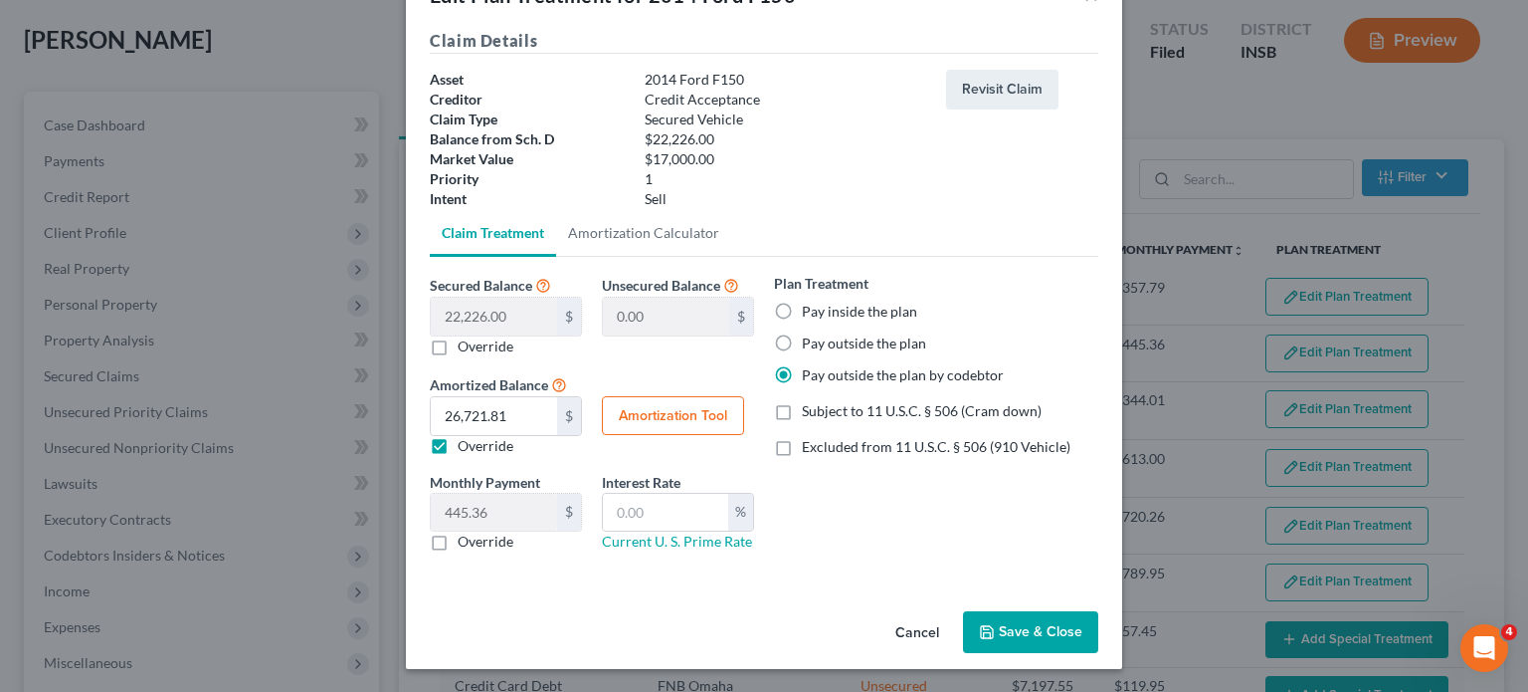
click at [1024, 618] on button "Save & Close" at bounding box center [1030, 632] width 135 height 42
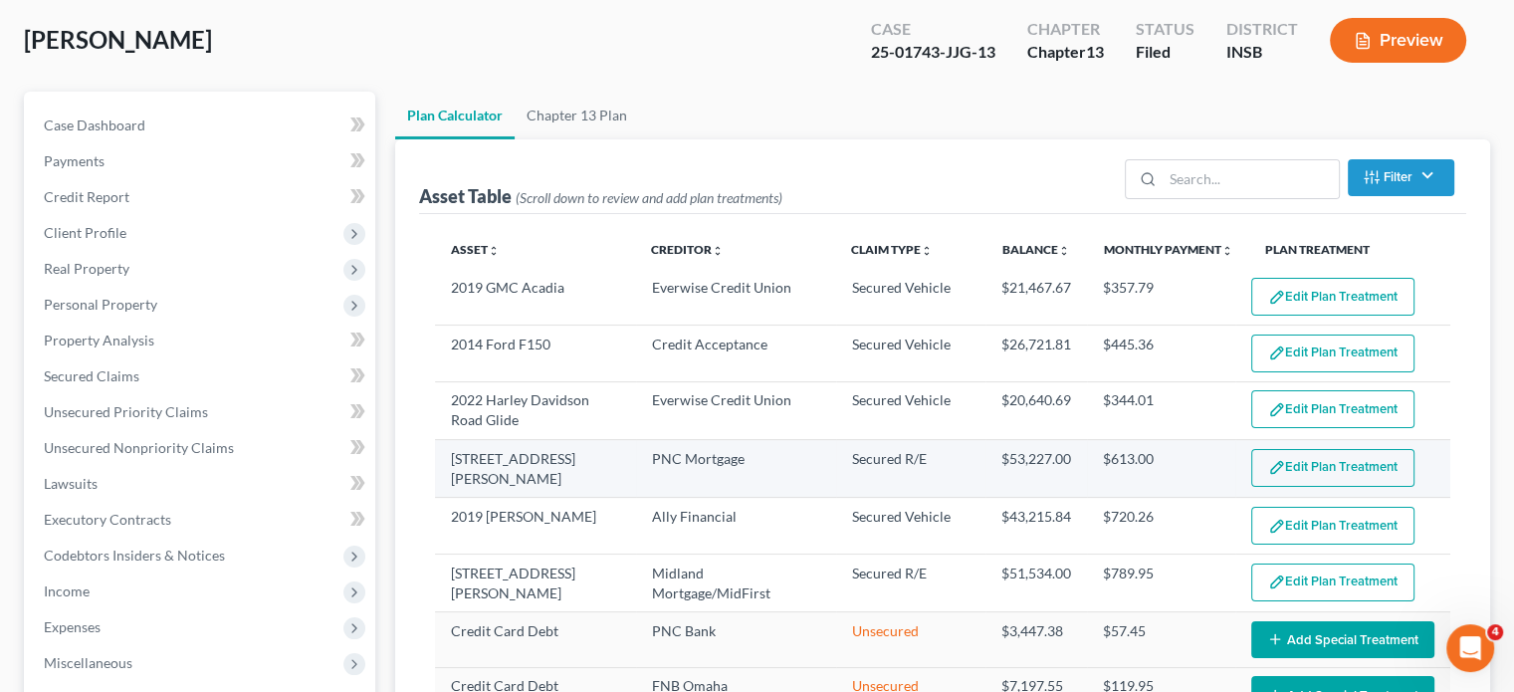
select select "59"
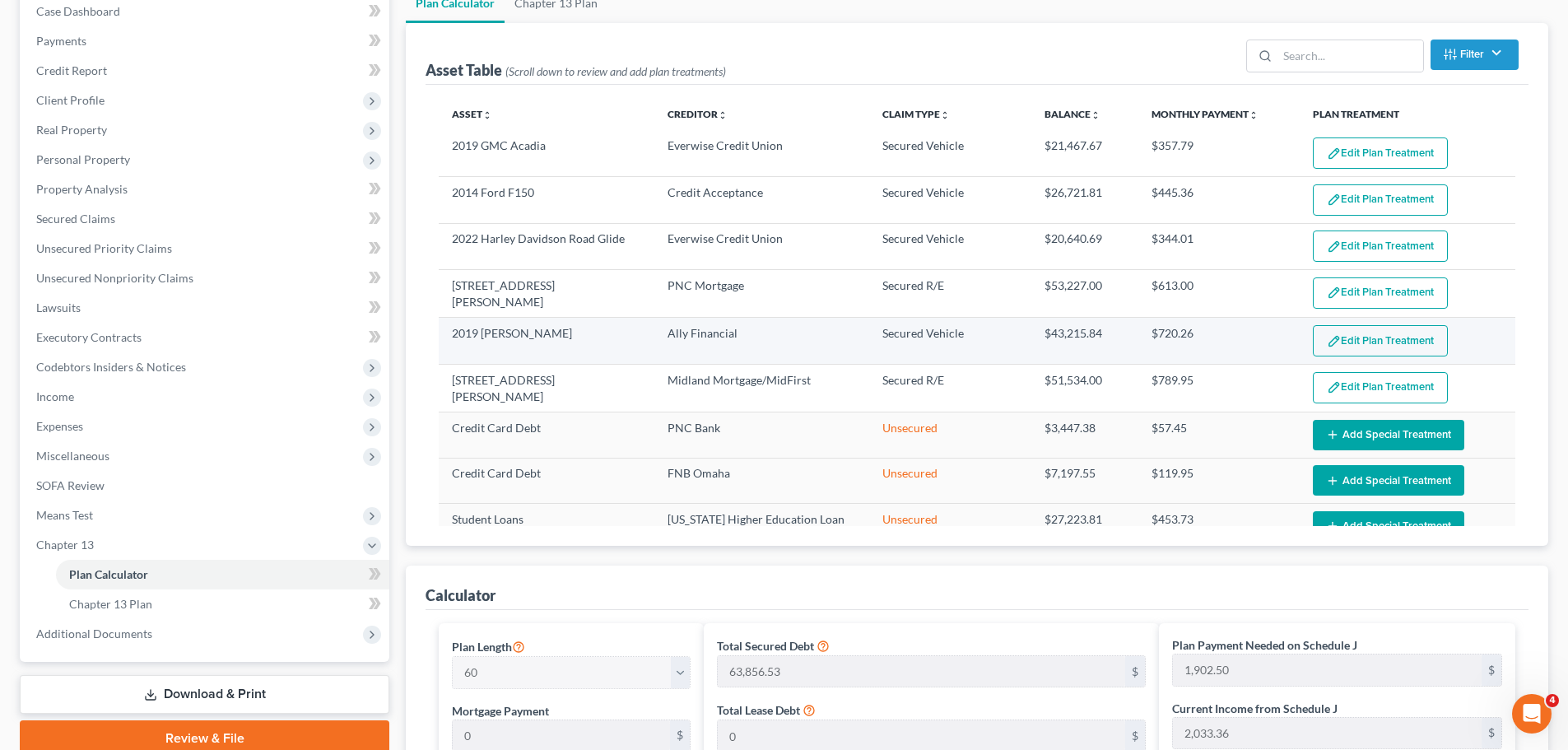
scroll to position [83, 0]
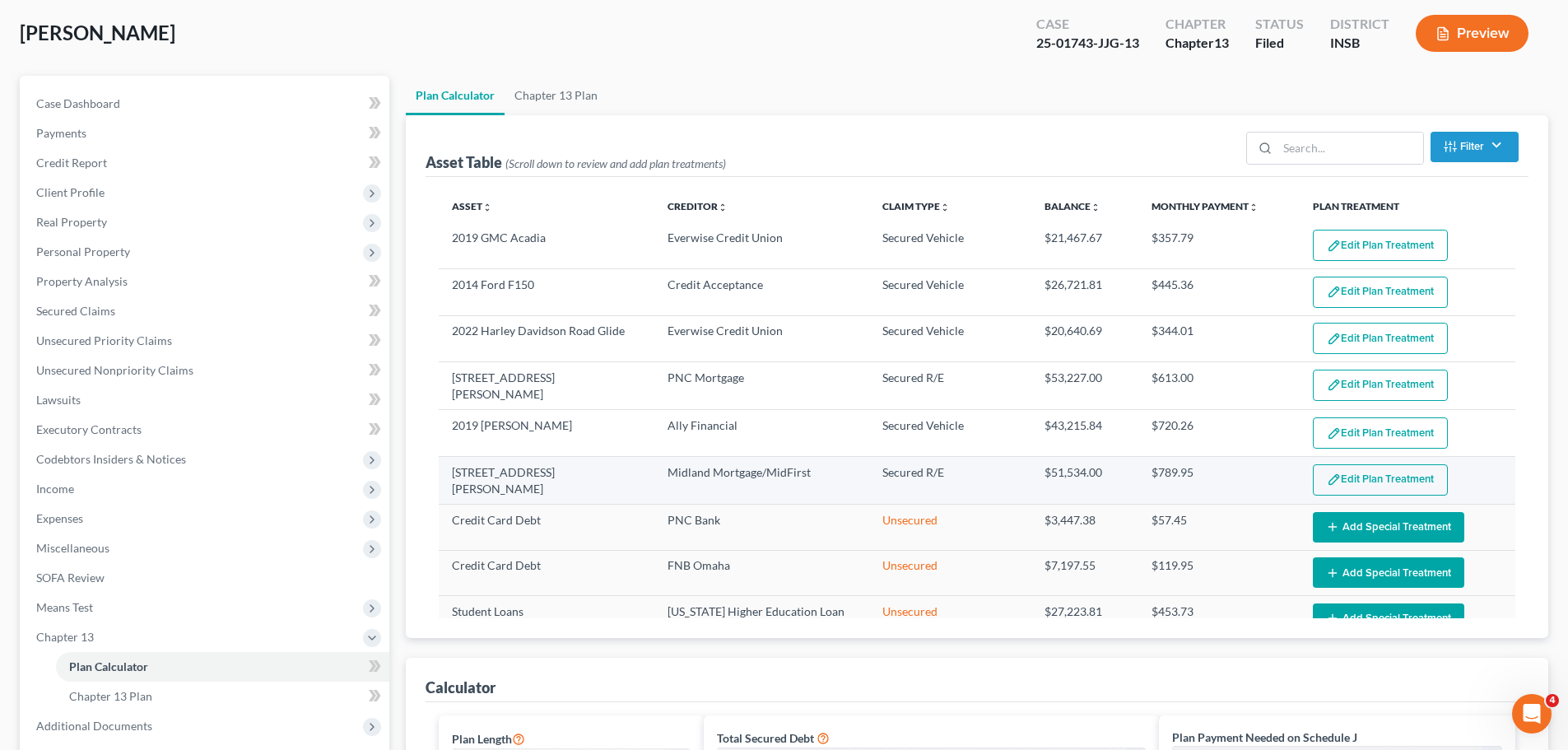
click at [1355, 477] on button "Edit Plan Treatment" at bounding box center [1379, 480] width 135 height 31
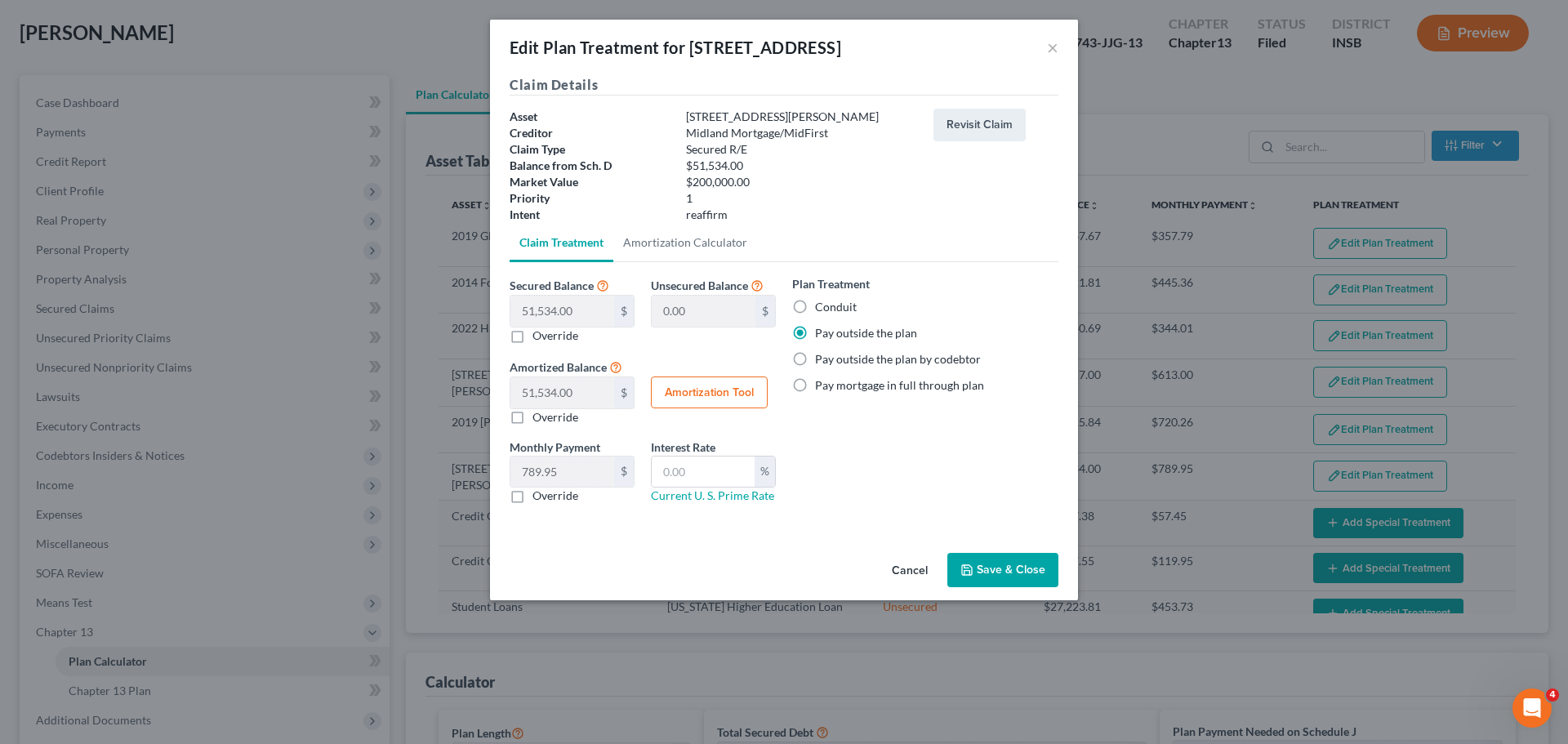
click at [815, 307] on label "Conduit" at bounding box center [835, 307] width 42 height 16
click at [821, 307] on input "Conduit" at bounding box center [826, 304] width 11 height 11
radio input "true"
click at [1026, 560] on button "Save & Close" at bounding box center [1002, 570] width 111 height 34
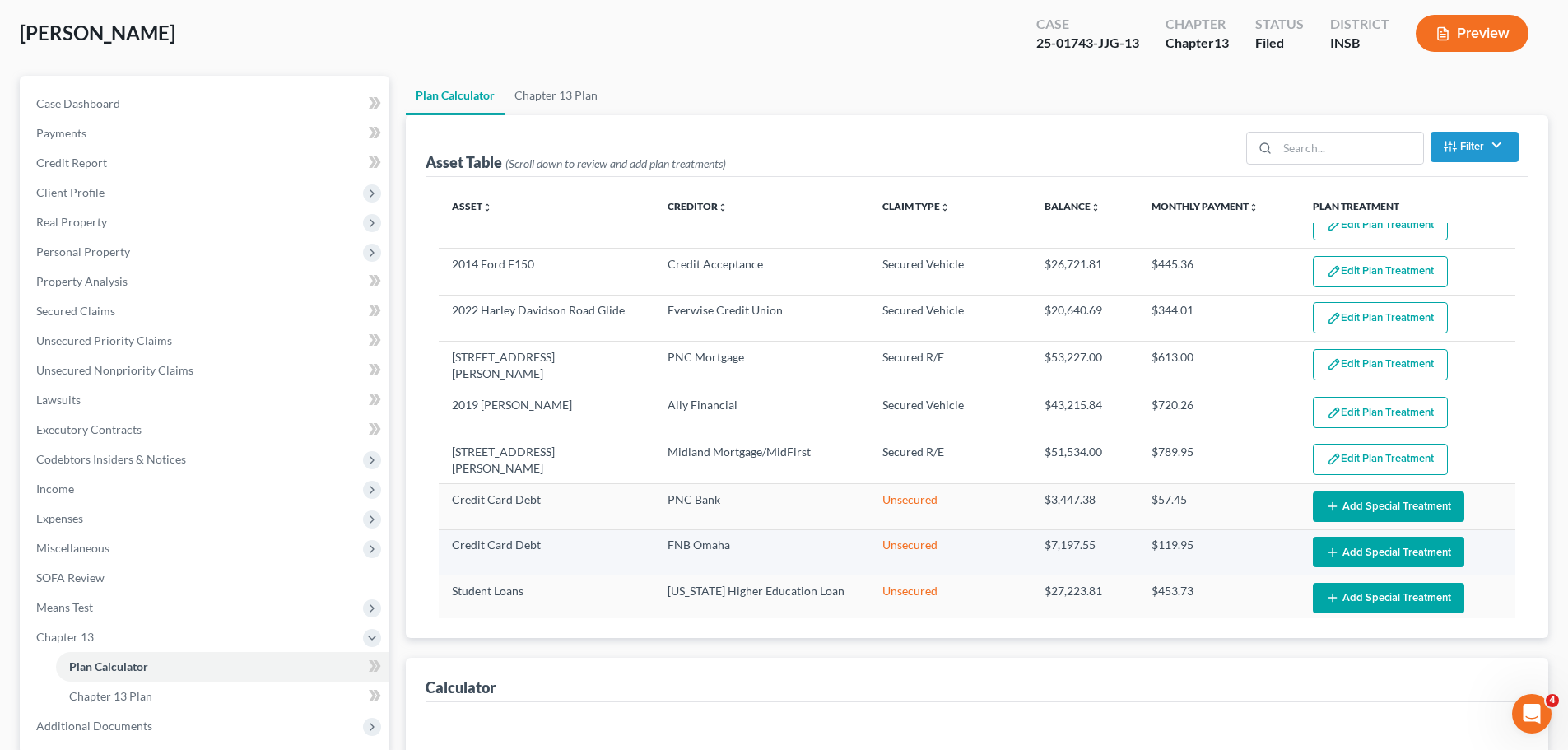
scroll to position [32, 0]
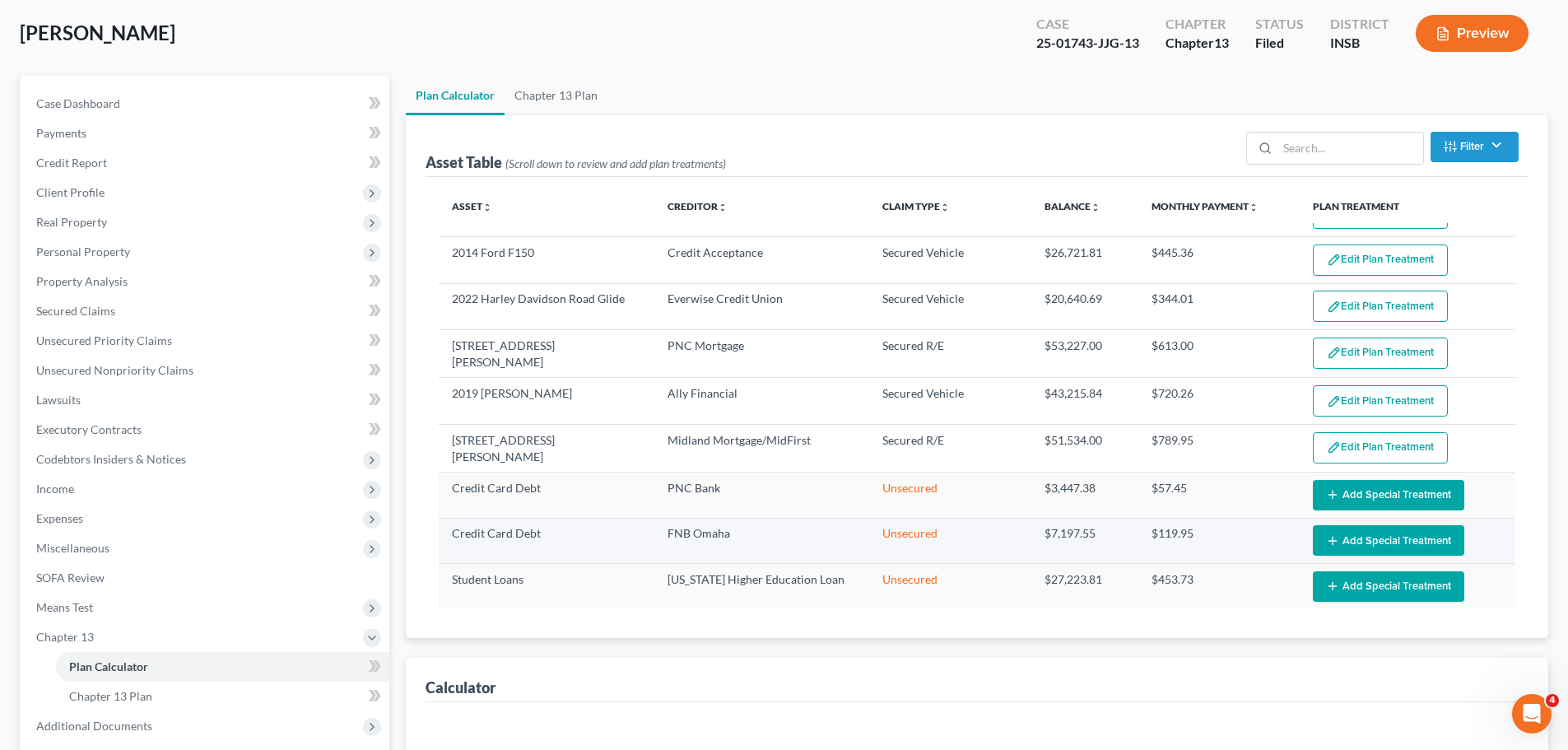
select select "59"
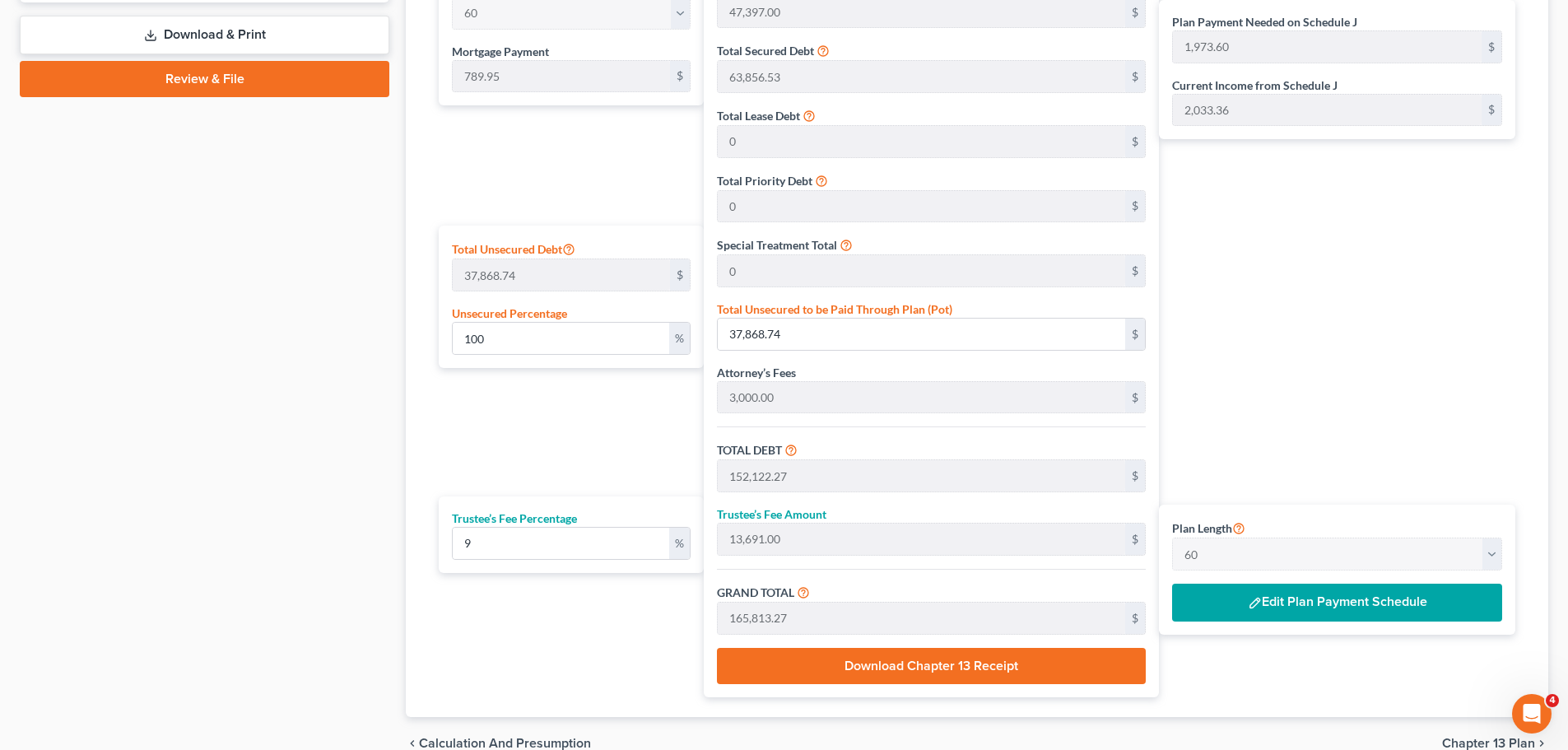
scroll to position [916, 0]
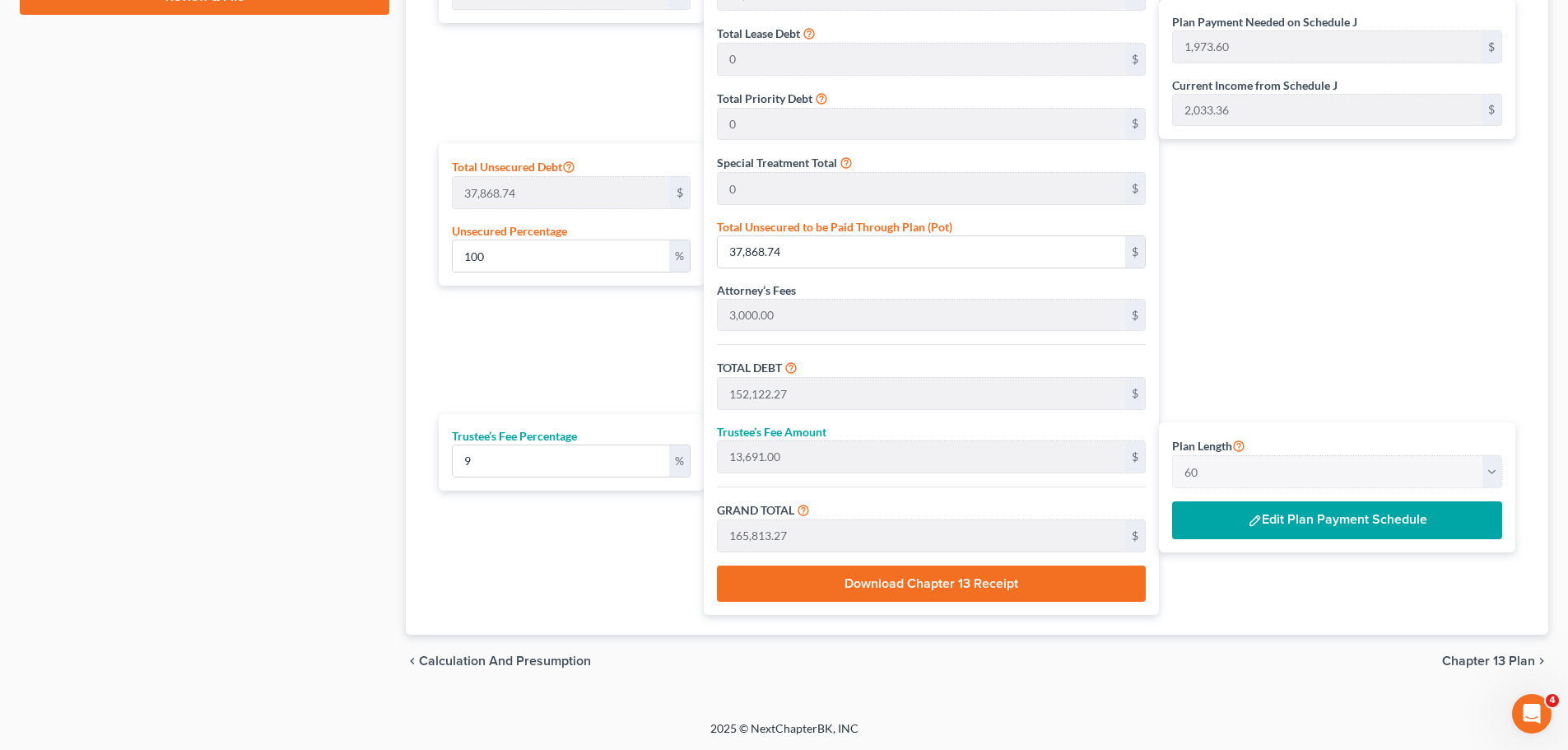
click at [1241, 519] on button "Edit Plan Payment Schedule" at bounding box center [1336, 520] width 330 height 38
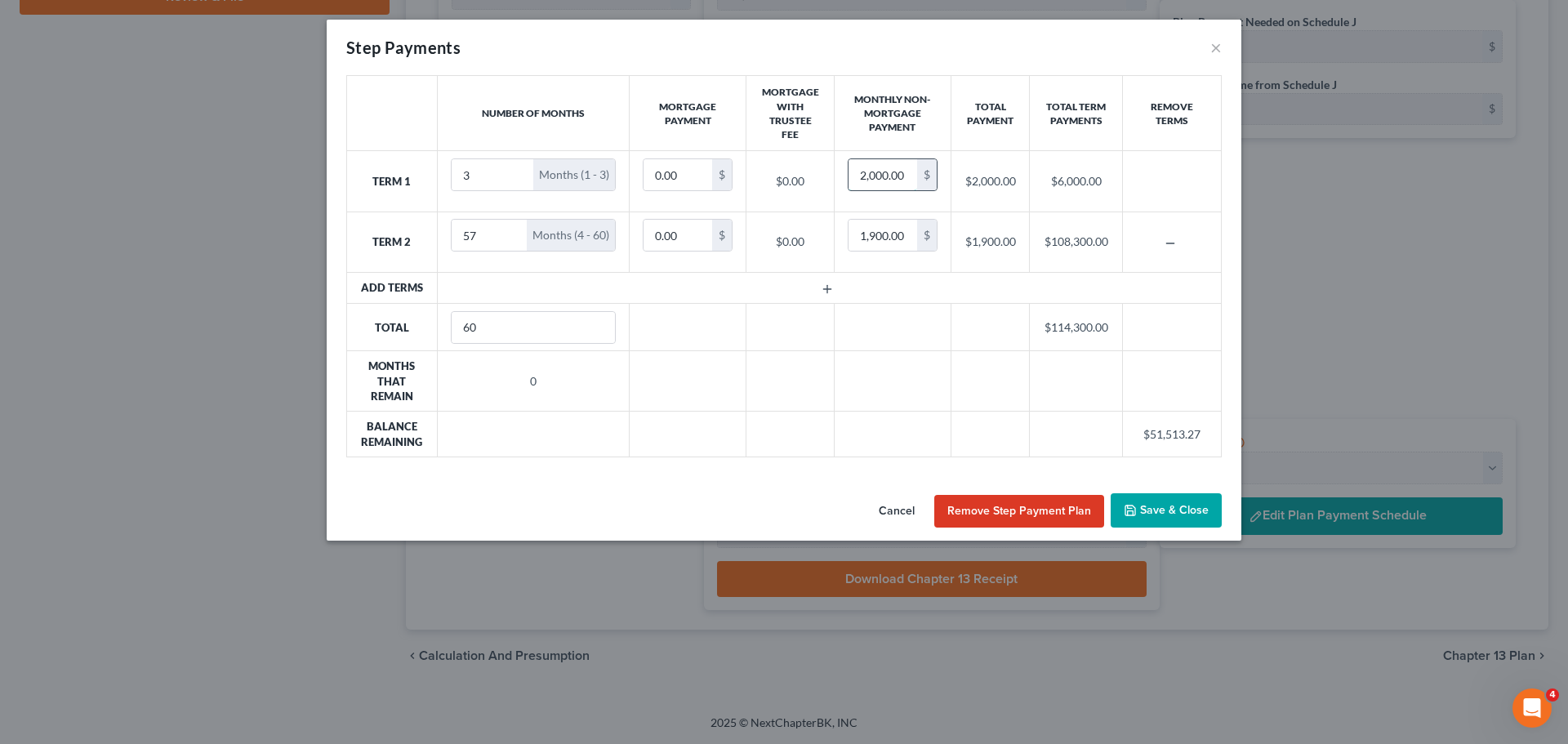
click at [894, 182] on input "2,000.00" at bounding box center [883, 175] width 69 height 31
click at [521, 171] on input "4" at bounding box center [492, 175] width 83 height 31
click at [520, 171] on input "5" at bounding box center [492, 175] width 83 height 31
click at [515, 180] on input "4" at bounding box center [492, 175] width 83 height 31
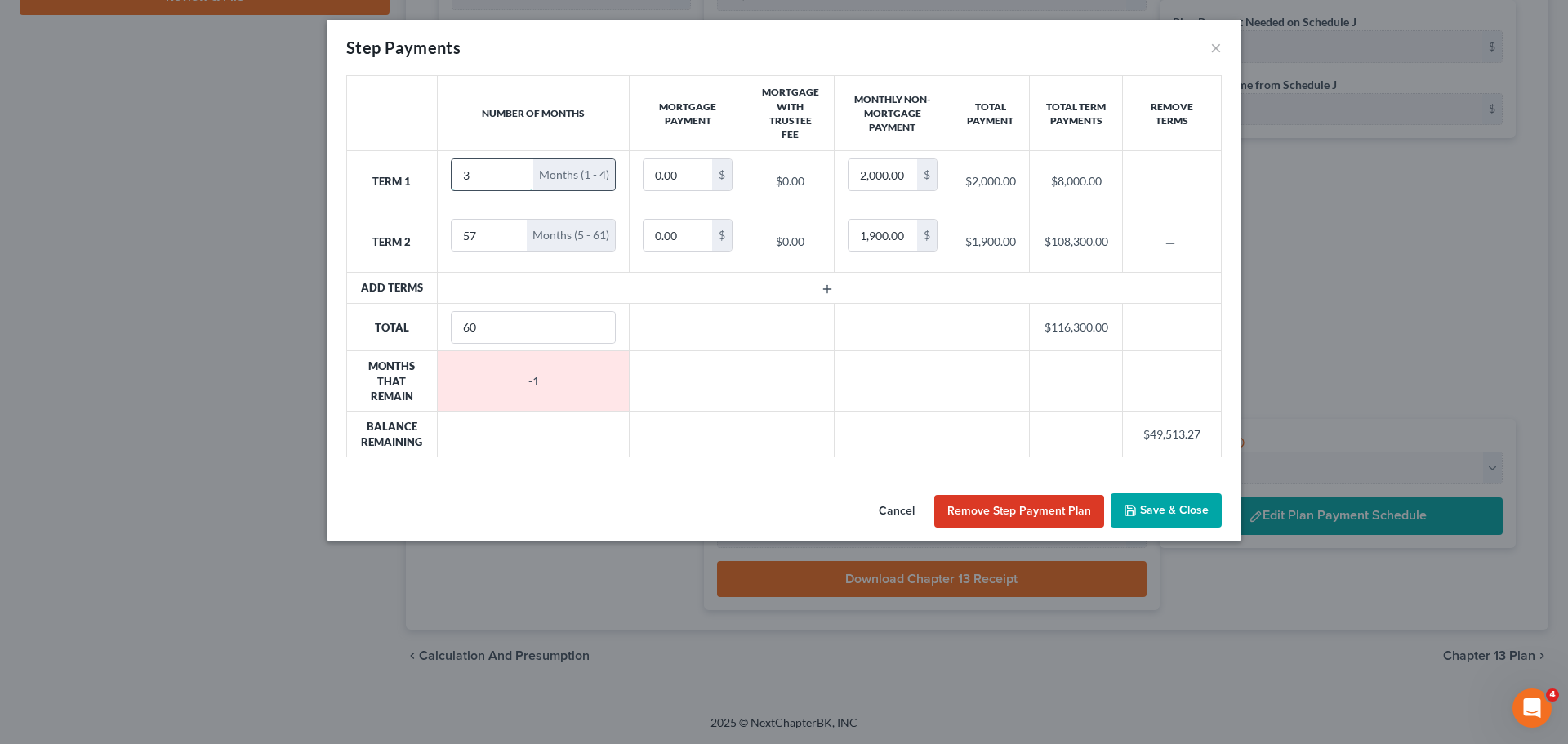
click at [515, 180] on input "3" at bounding box center [492, 175] width 83 height 31
click at [515, 180] on input "2" at bounding box center [492, 175] width 83 height 31
click at [661, 175] on input "0.00" at bounding box center [678, 175] width 69 height 31
click at [877, 176] on input "2,000.00" at bounding box center [883, 175] width 69 height 31
click at [515, 167] on input "3" at bounding box center [492, 175] width 83 height 31
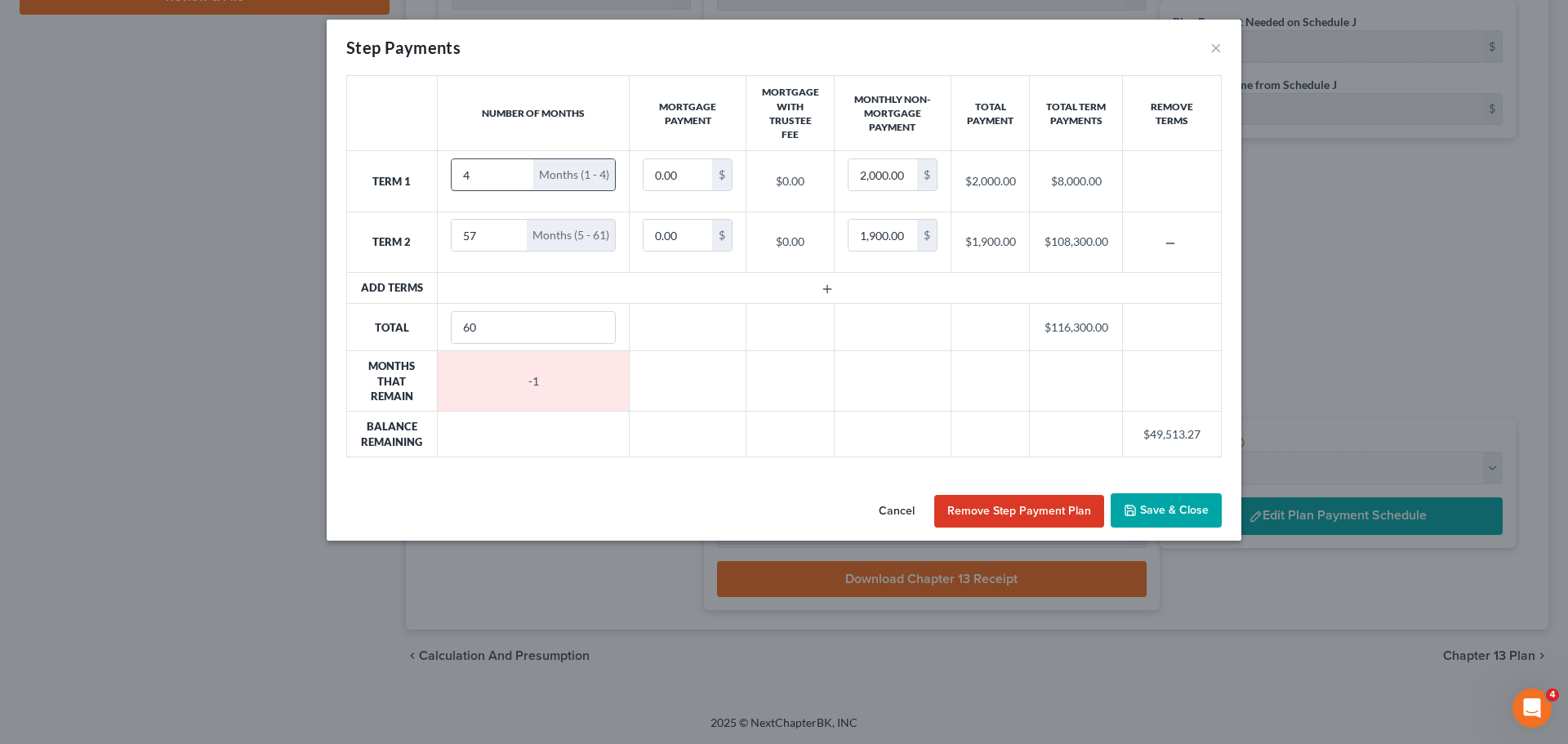
type input "4"
click at [515, 168] on input "4" at bounding box center [492, 175] width 83 height 31
click at [510, 244] on input "56" at bounding box center [489, 235] width 76 height 31
click at [510, 244] on input "55" at bounding box center [489, 235] width 76 height 31
type input "56"
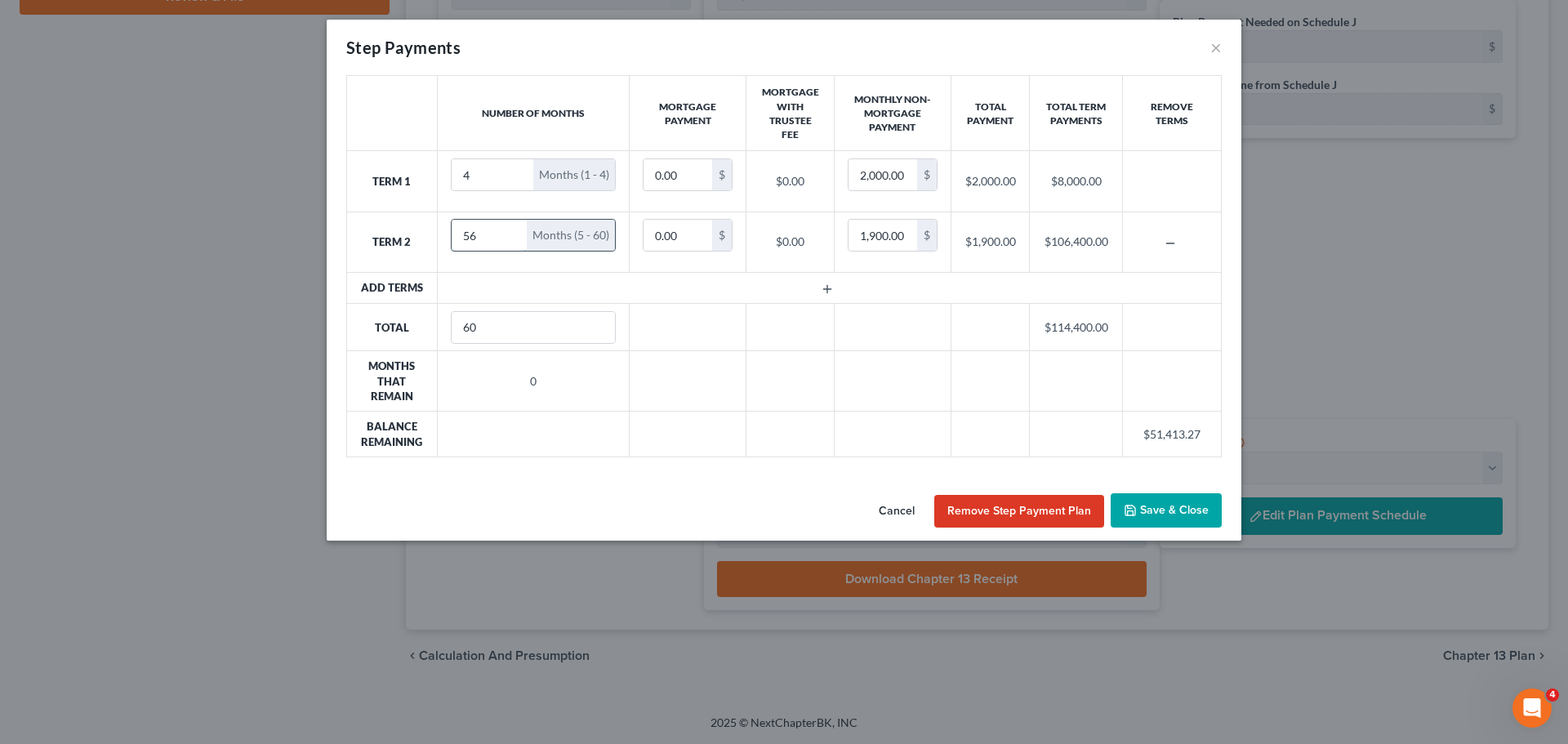
click at [507, 231] on input "56" at bounding box center [489, 235] width 76 height 31
type input "5"
click at [515, 168] on input "5" at bounding box center [492, 175] width 83 height 31
click at [489, 235] on input "56" at bounding box center [489, 235] width 76 height 31
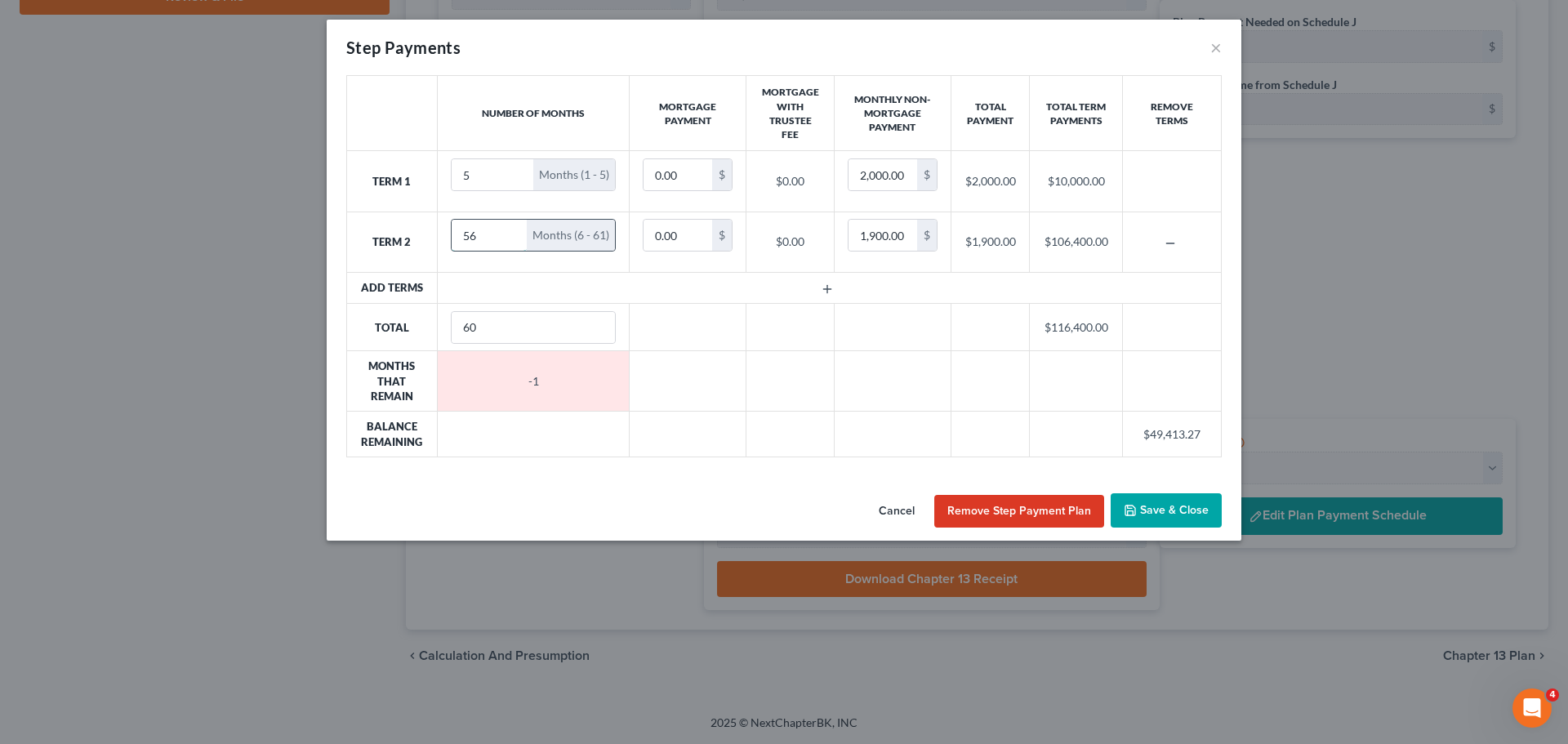
click at [489, 235] on input "56" at bounding box center [489, 235] width 76 height 31
type input "55"
click at [507, 236] on input "55" at bounding box center [489, 235] width 76 height 31
click at [894, 240] on input "1,900.00" at bounding box center [883, 235] width 69 height 31
click at [667, 244] on input "0.00" at bounding box center [678, 235] width 69 height 31
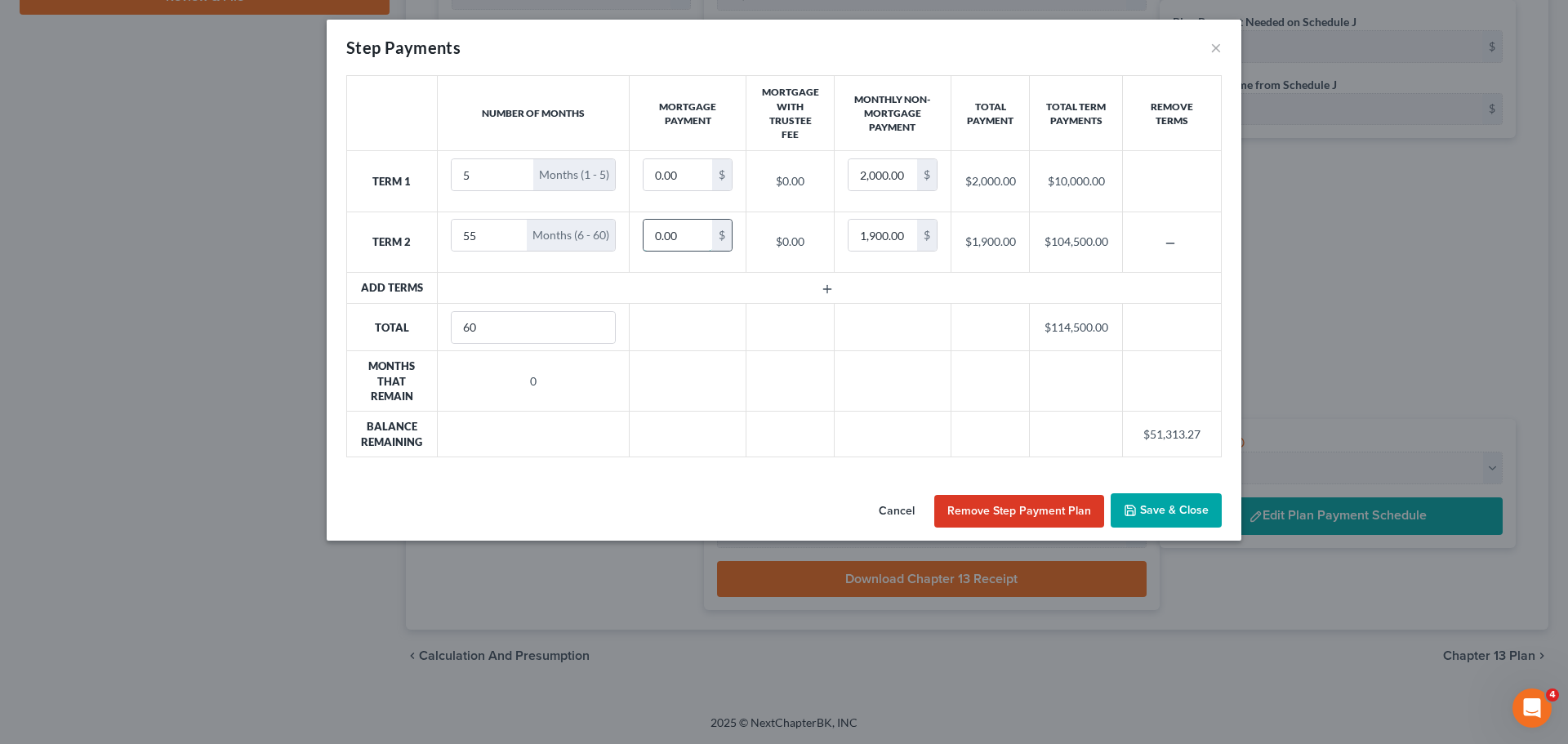
click at [667, 244] on input "0.00" at bounding box center [678, 235] width 69 height 31
click at [678, 238] on input "7" at bounding box center [678, 235] width 69 height 31
type input "789.95"
click at [876, 244] on input "1,900.00" at bounding box center [883, 235] width 69 height 31
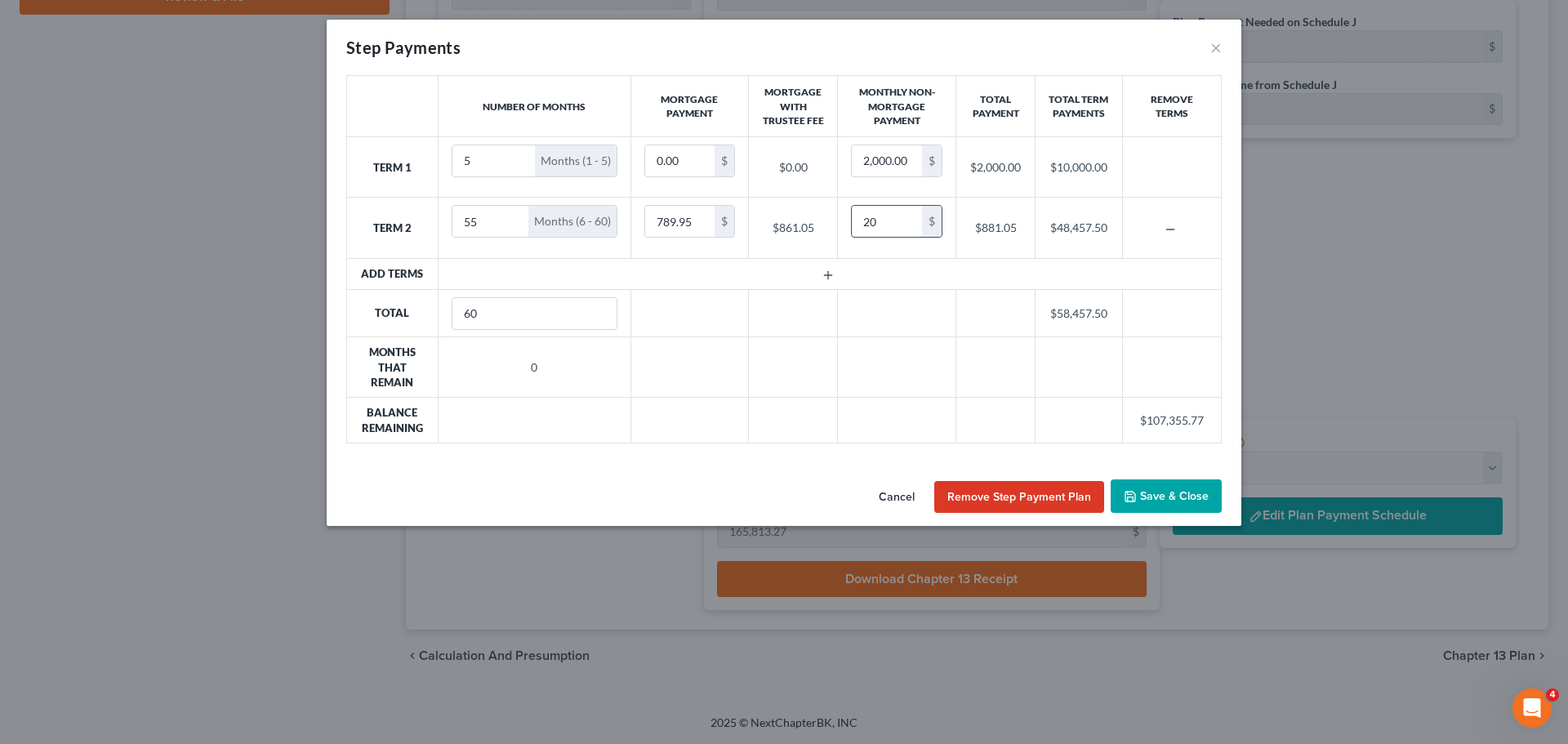
type input "2"
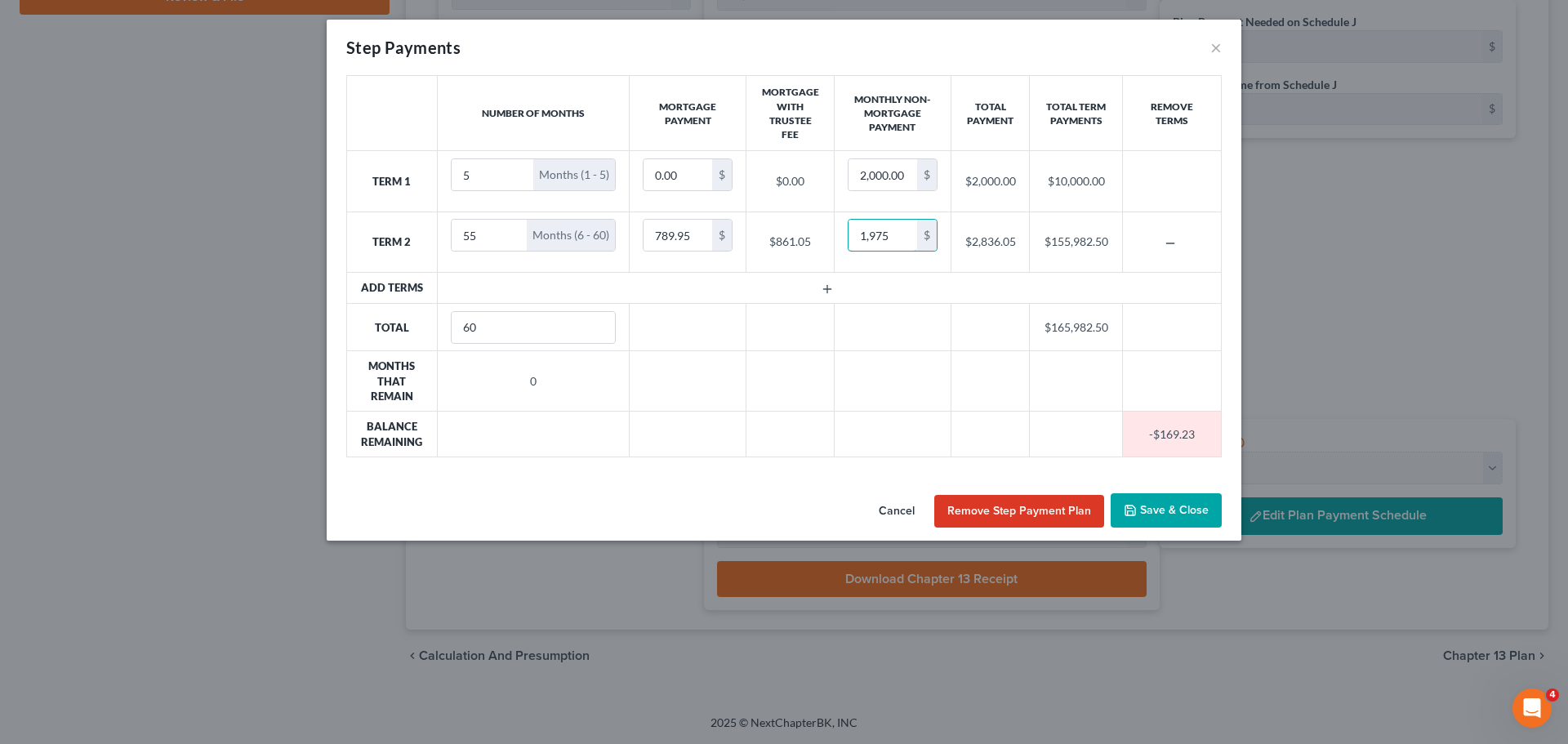
type input "1,975"
click at [1161, 511] on button "Save & Close" at bounding box center [1165, 510] width 111 height 34
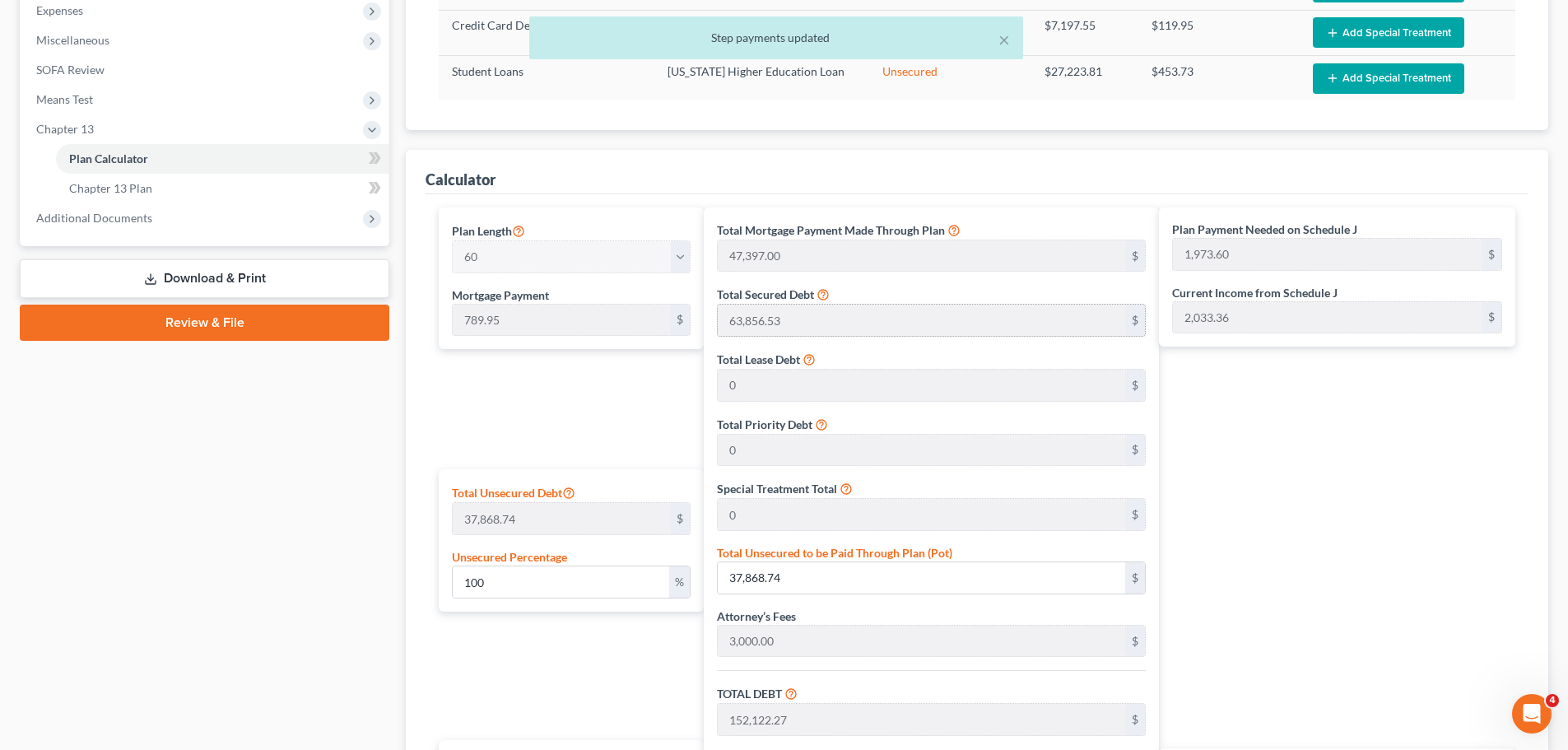
scroll to position [587, 0]
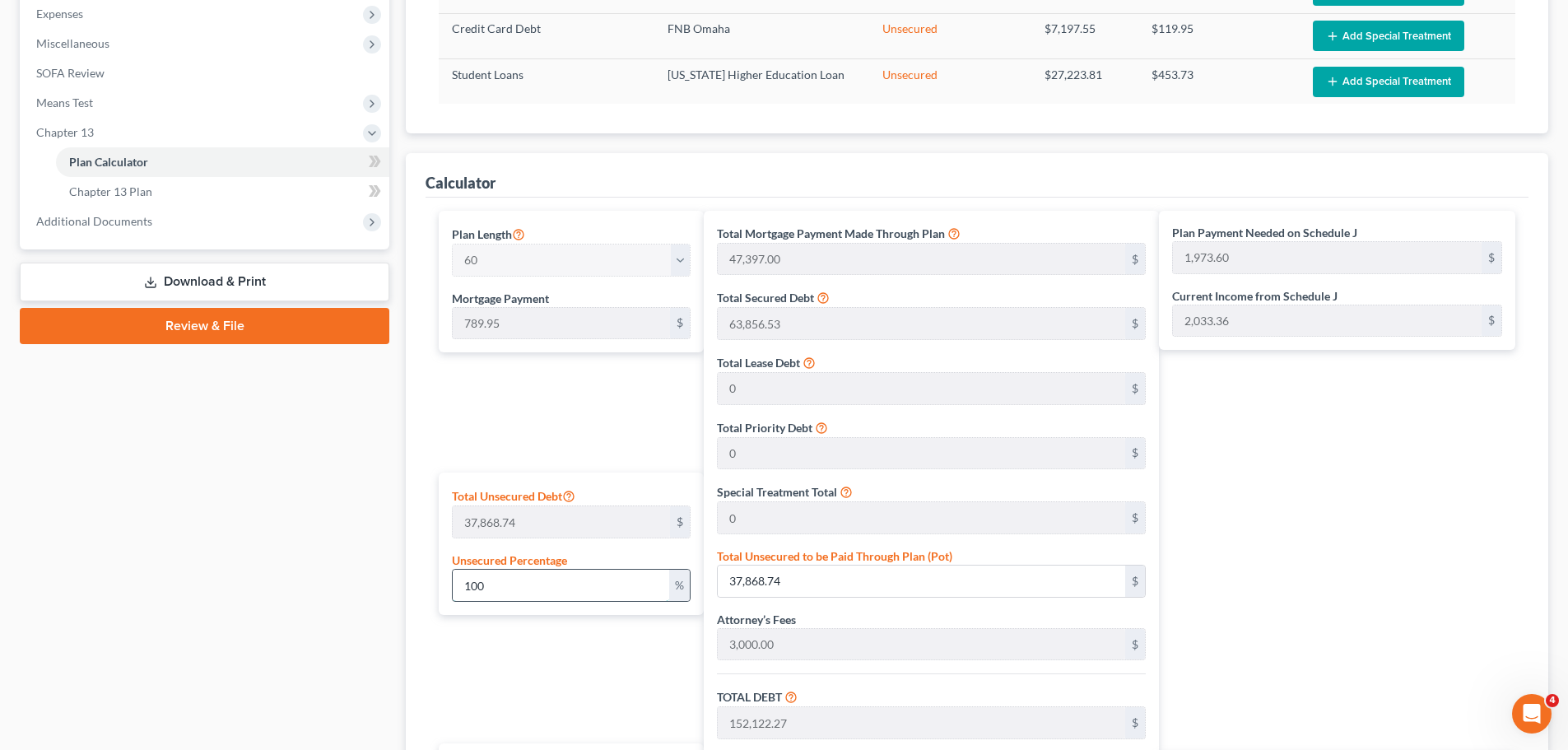
click at [588, 585] on input "100" at bounding box center [561, 585] width 217 height 31
type input "1"
type input "378.68"
type input "114,632.21"
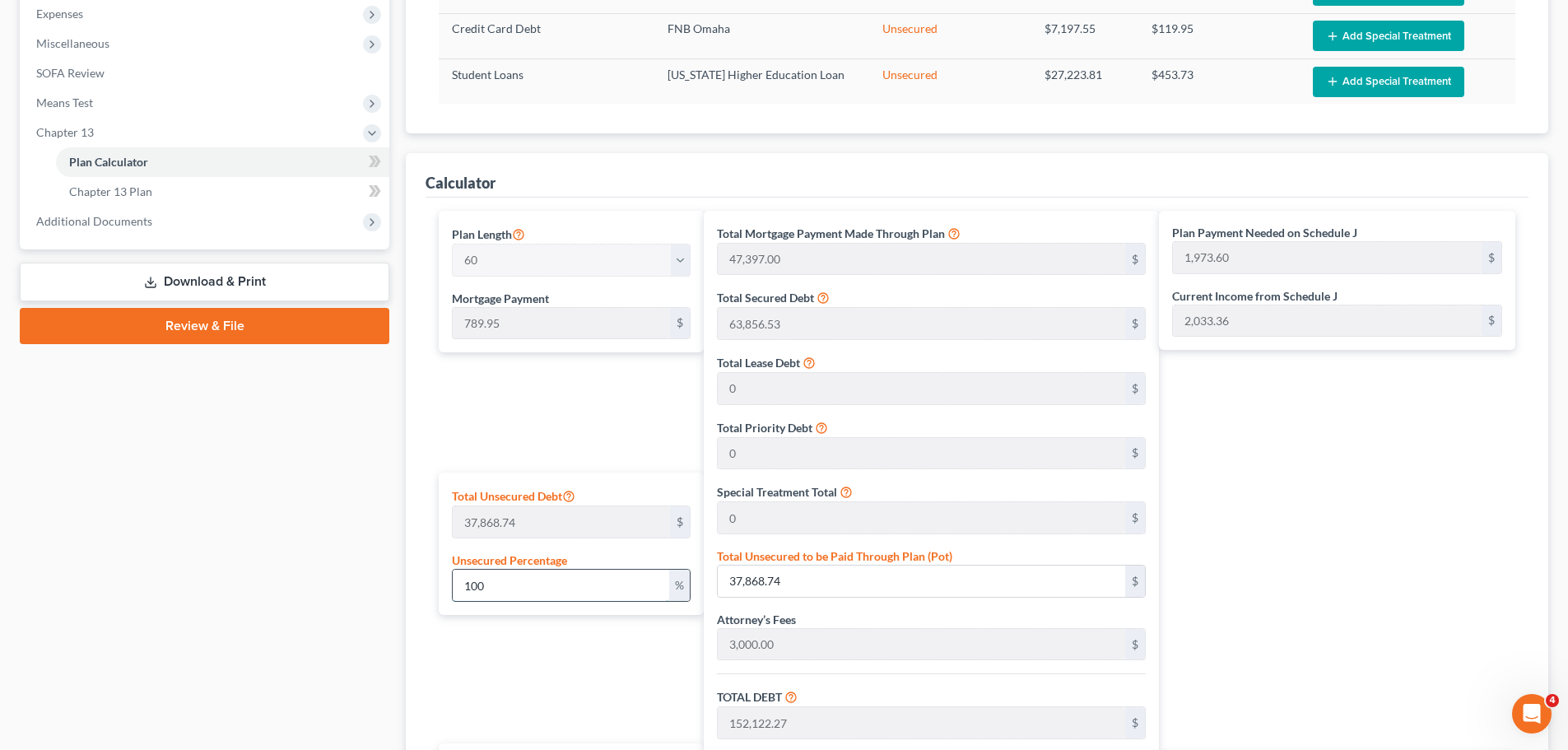
type input "10,316.89"
type input "124,949.11"
type input "1,292.53"
type input "10"
type input "3,786.87"
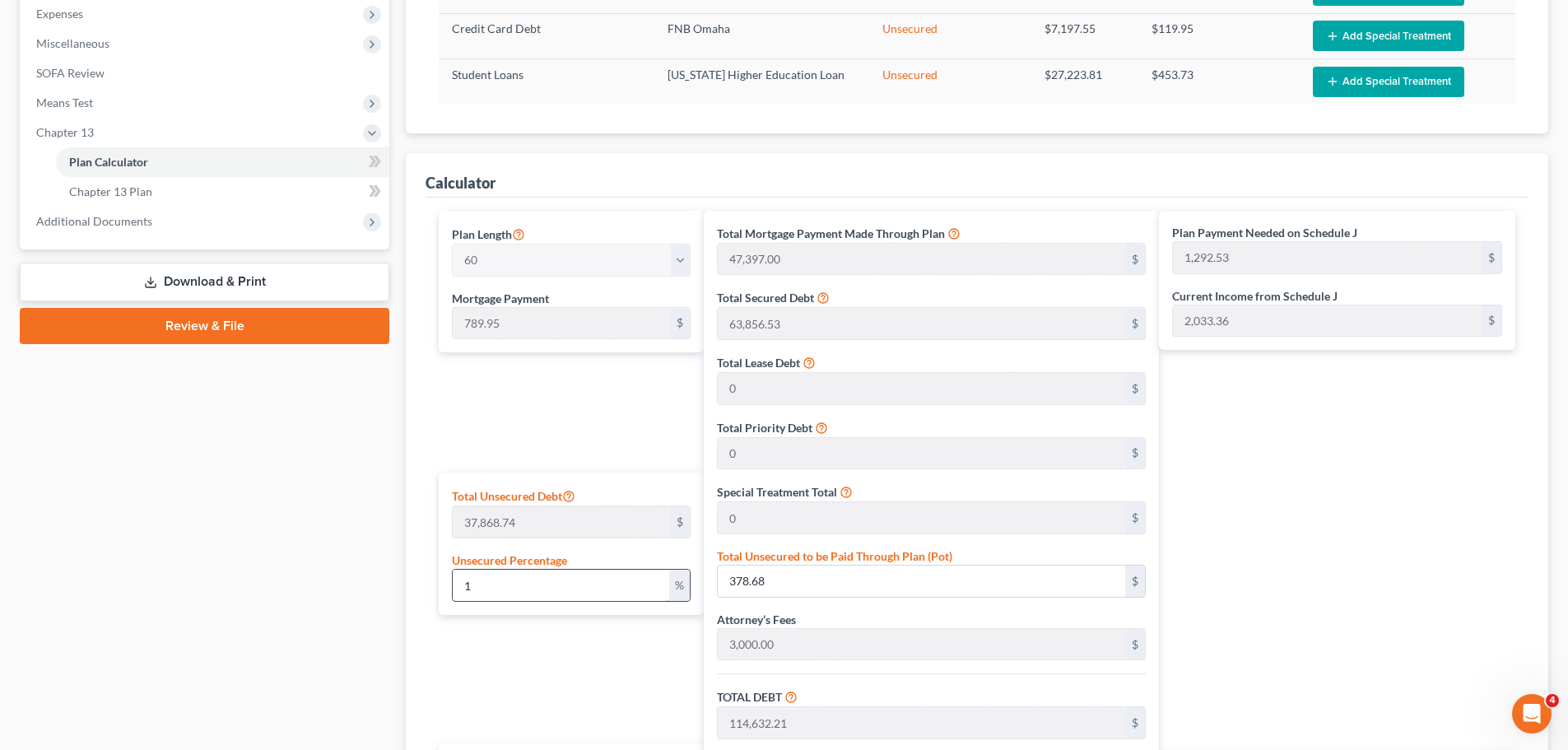
type input "118,040.40"
type input "10,623.63"
type input "128,664.04"
type input "1,354.45"
type input "100"
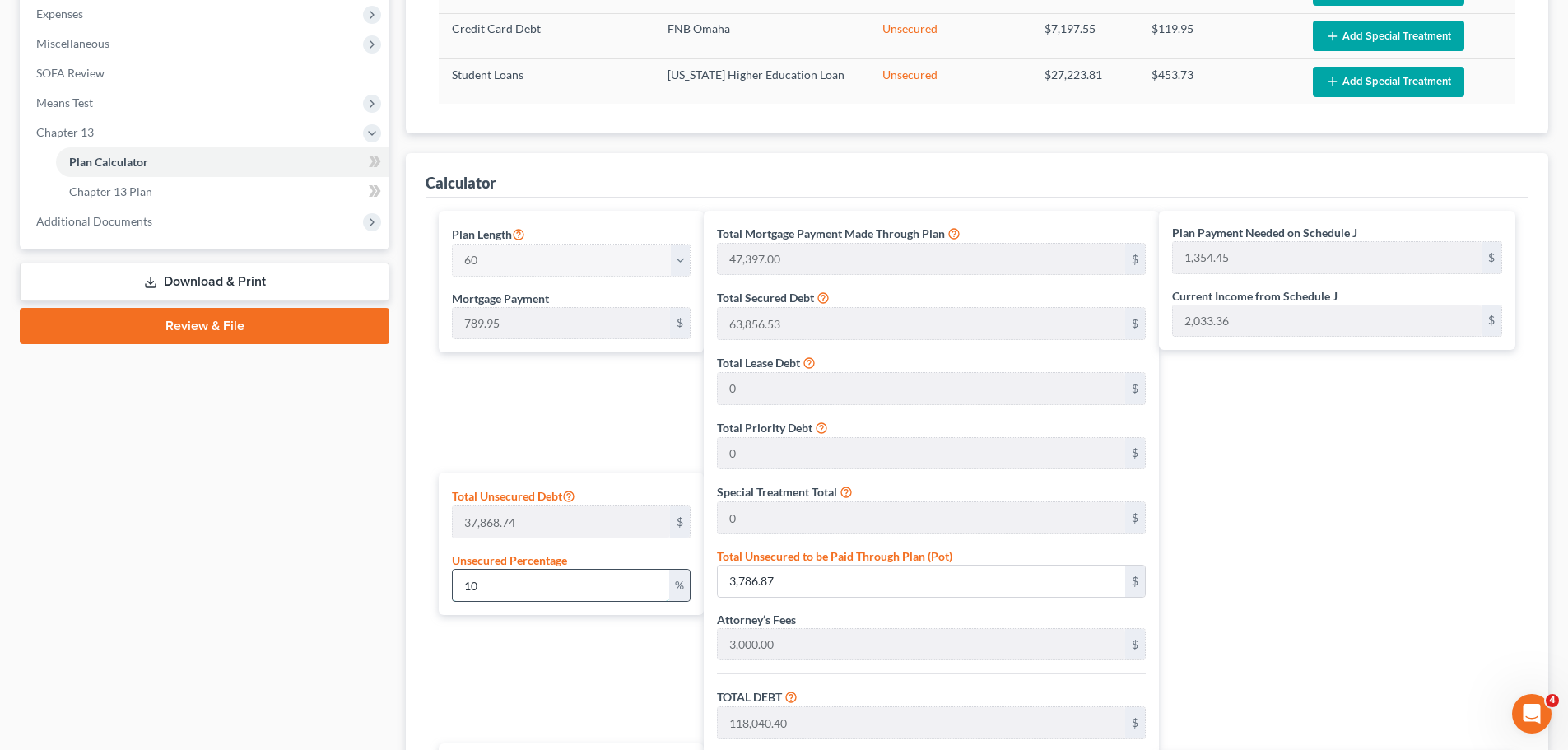
type input "37,868.74"
type input "152,122.27"
type input "13,691.00"
type input "165,813.27"
type input "1,973.60"
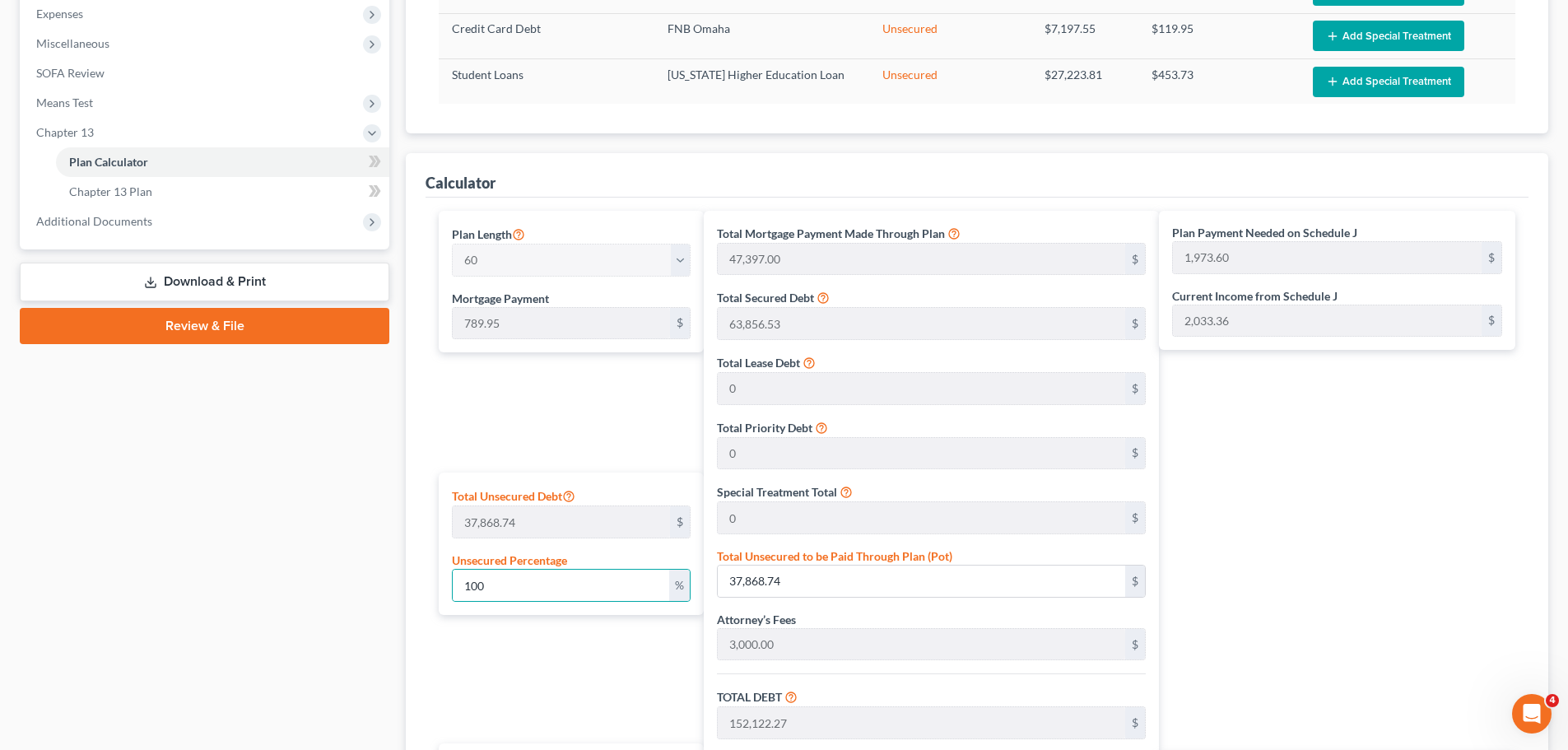
click at [533, 392] on div "Plan Length 1 2 3 4 5 6 7 8 9 10 11 12 13 14 15 16 17 18 19 20 21 22 23 24 25 2…" at bounding box center [566, 577] width 273 height 733
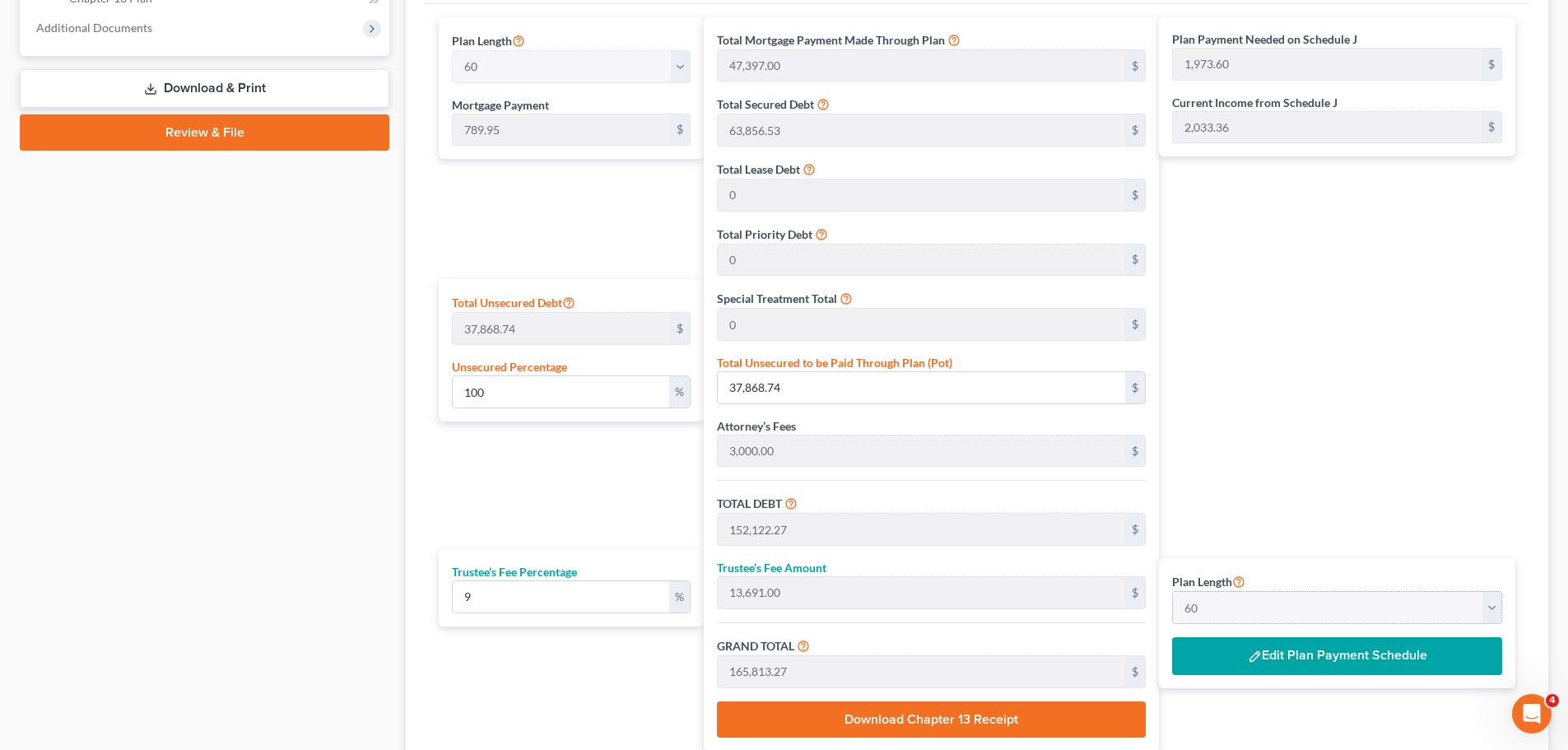
scroll to position [752, 0]
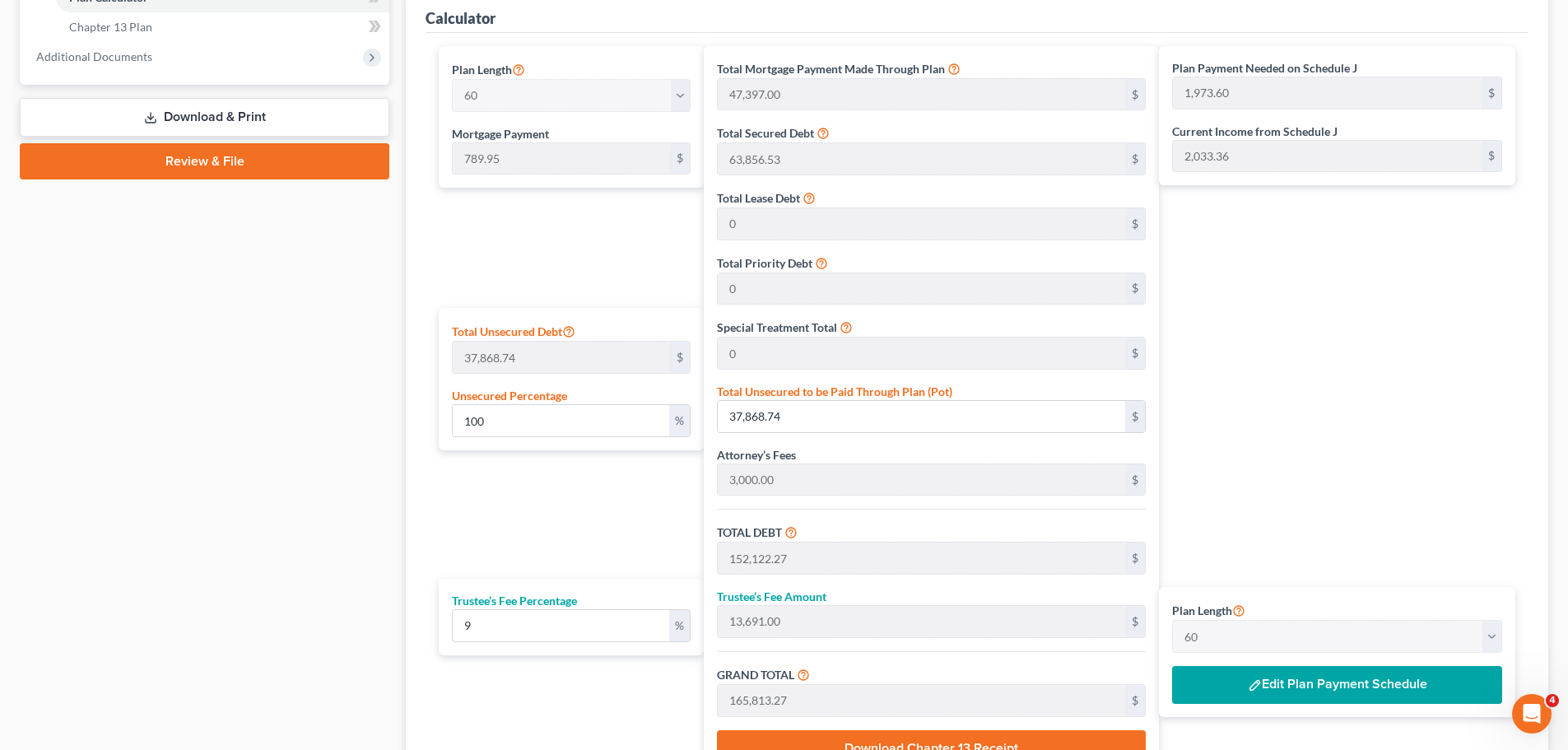
click at [1295, 690] on button "Edit Plan Payment Schedule" at bounding box center [1336, 685] width 330 height 38
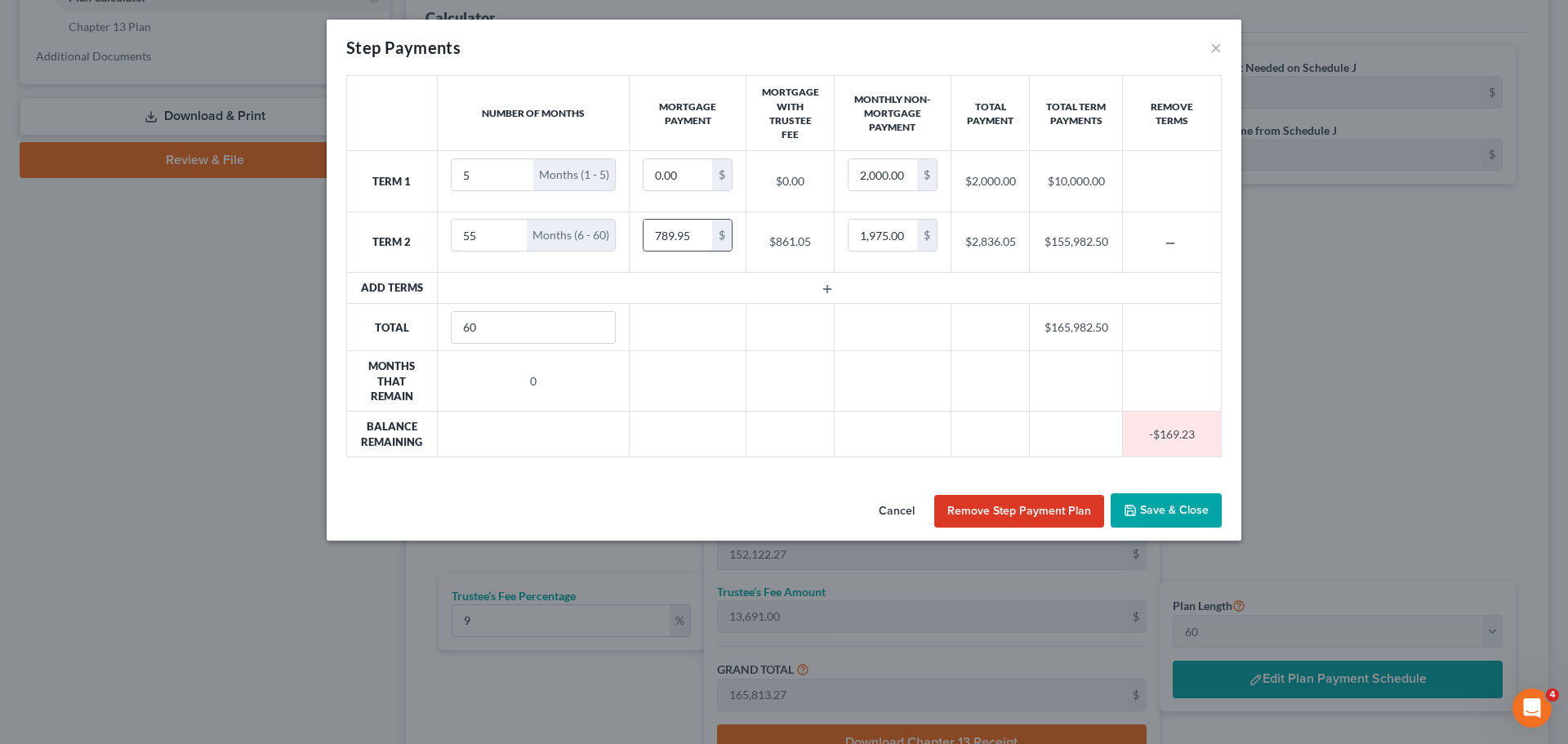
click at [689, 240] on input "789.95" at bounding box center [678, 235] width 69 height 31
click at [1222, 48] on div "Step Payments ×" at bounding box center [784, 48] width 915 height 56
click at [1215, 50] on button "×" at bounding box center [1216, 48] width 11 height 20
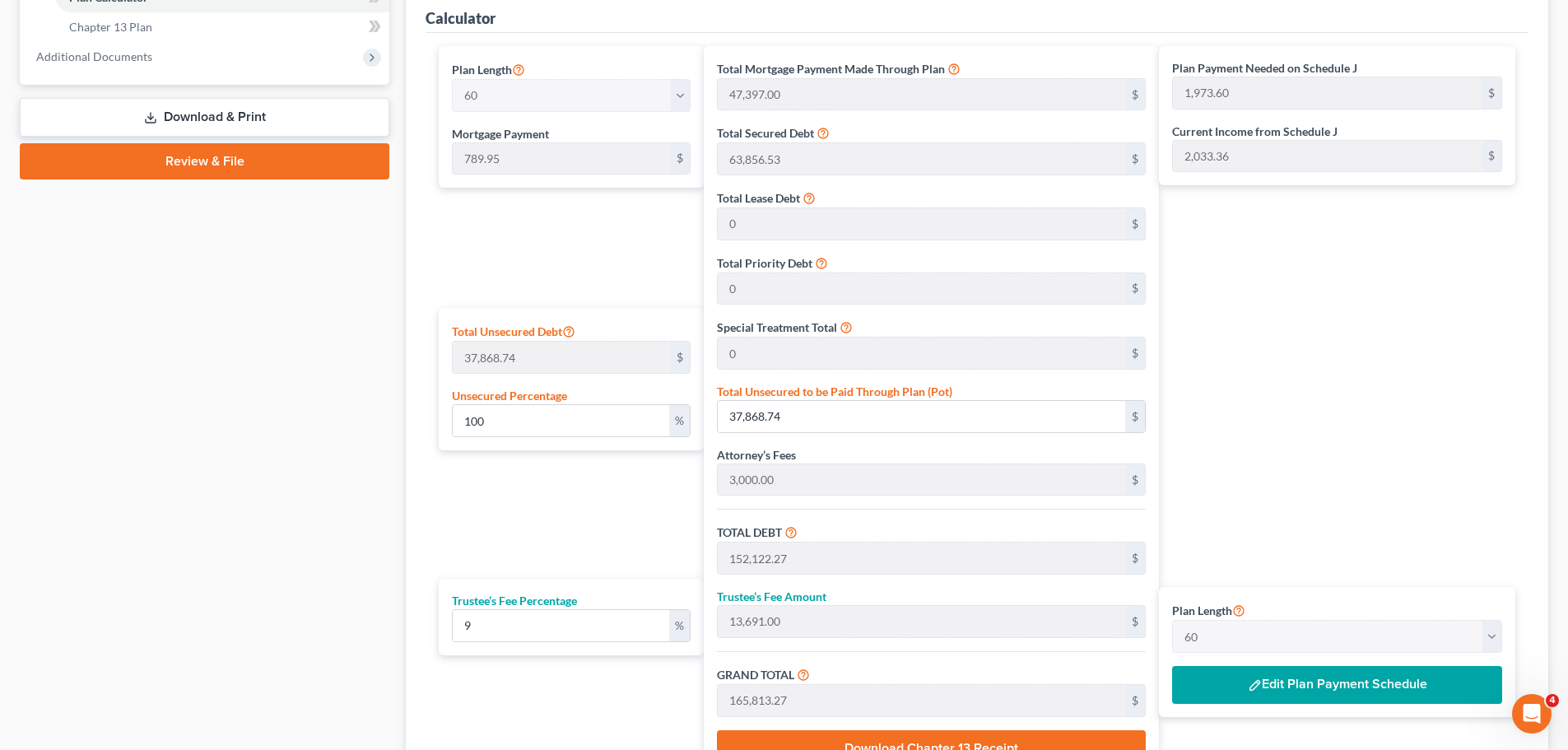
click at [1279, 690] on button "Edit Plan Payment Schedule" at bounding box center [1336, 685] width 330 height 38
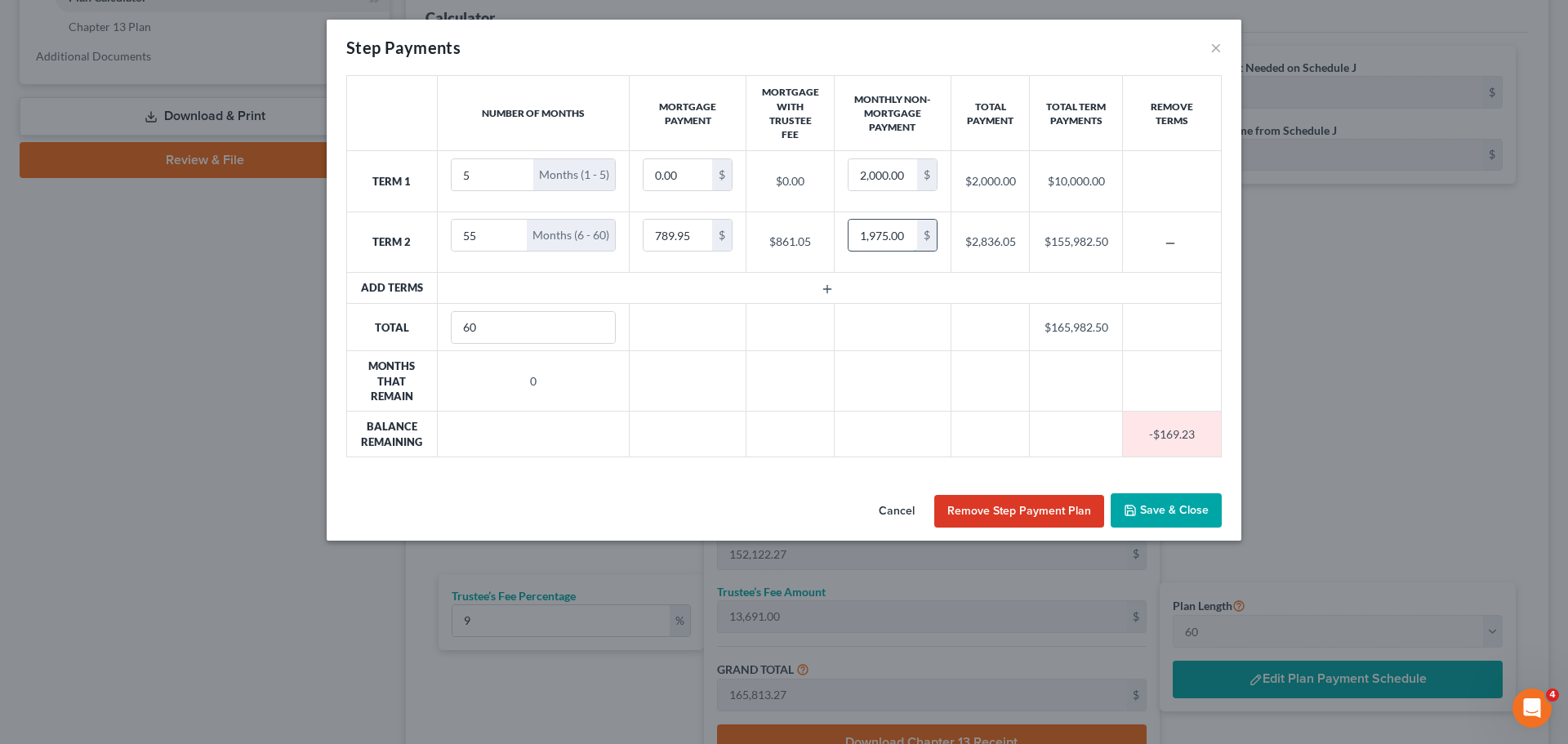
click at [871, 239] on input "1,975.00" at bounding box center [883, 235] width 69 height 31
type input "1,898.95"
click at [1165, 514] on button "Save & Close" at bounding box center [1165, 510] width 111 height 34
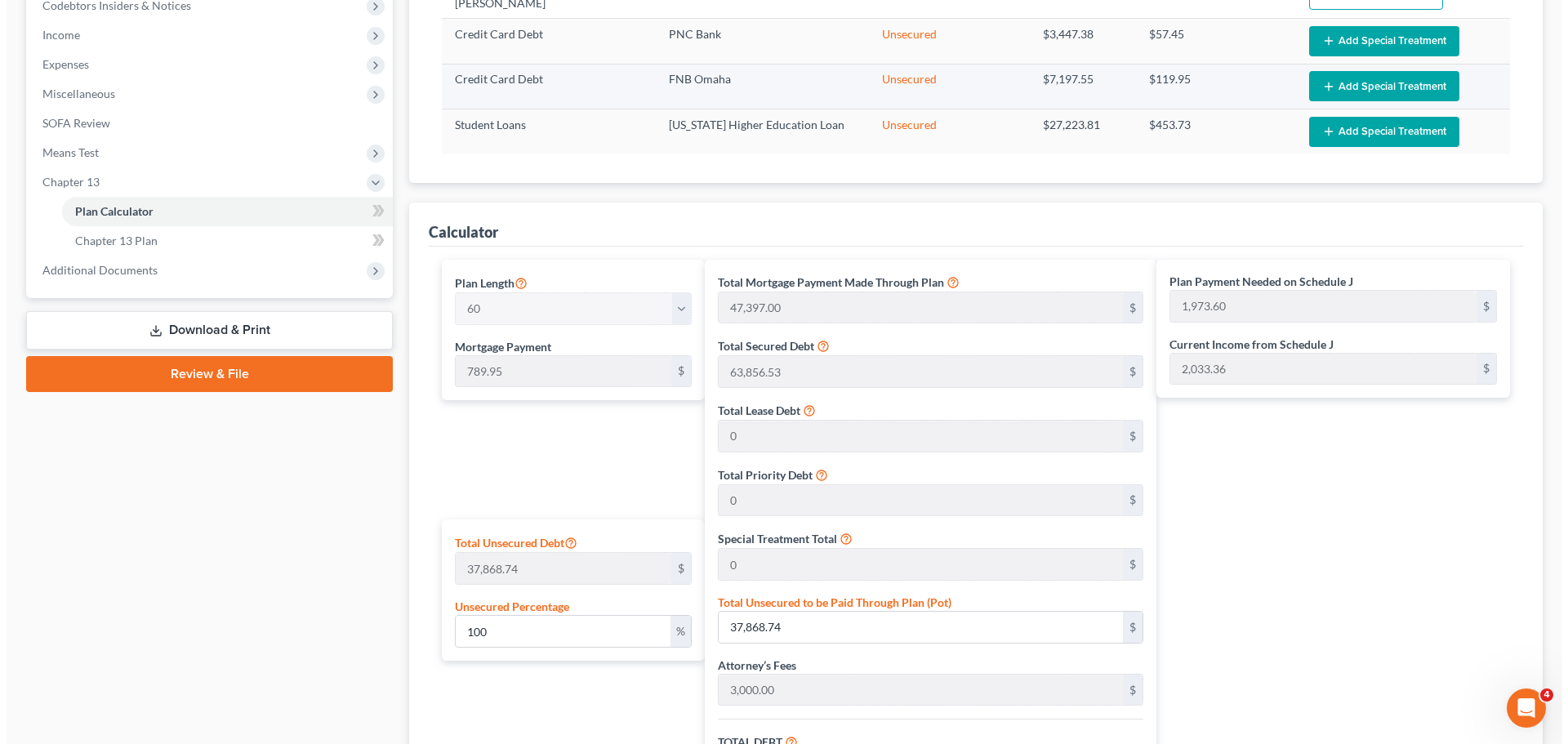
scroll to position [898, 0]
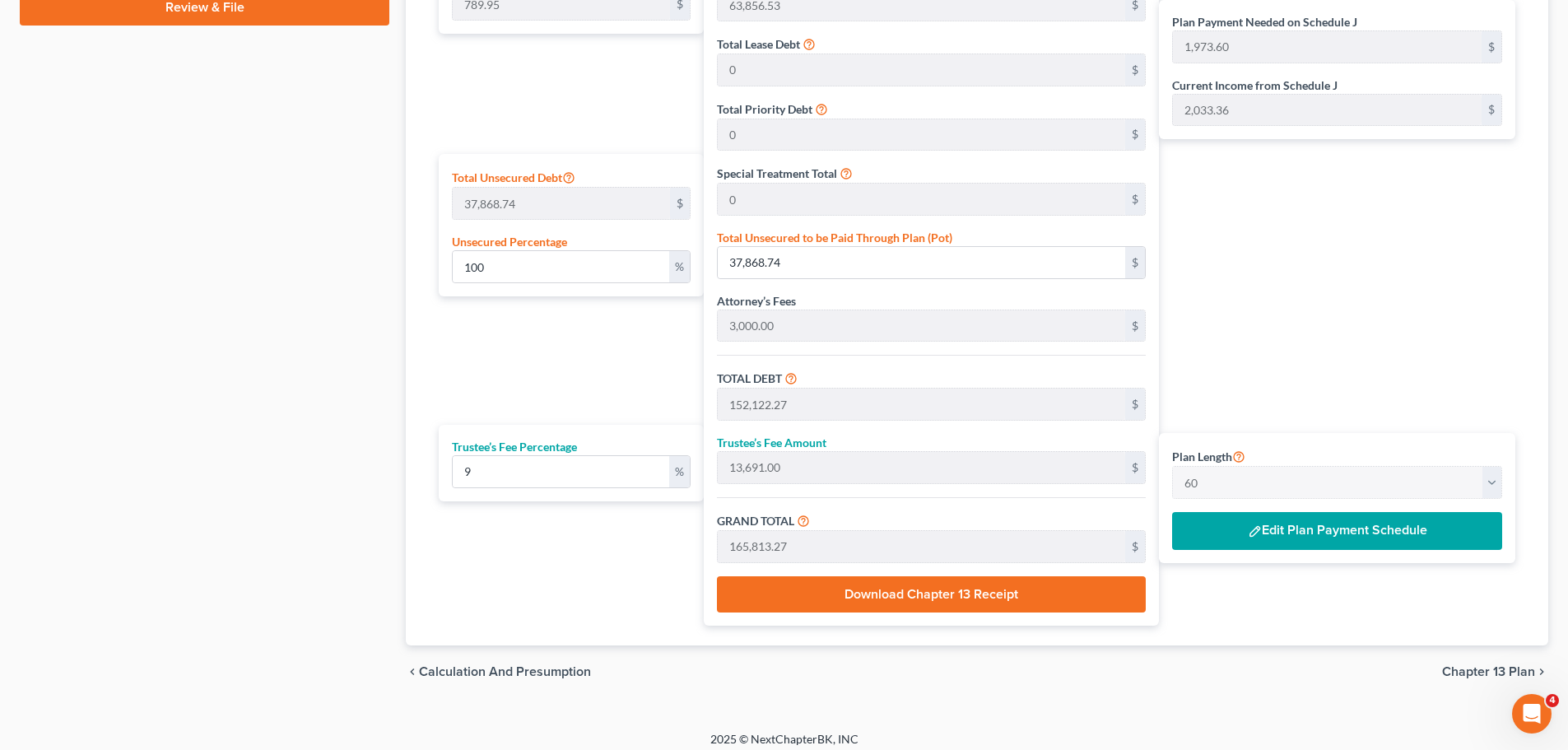
click at [1343, 523] on button "Edit Plan Payment Schedule" at bounding box center [1336, 531] width 330 height 38
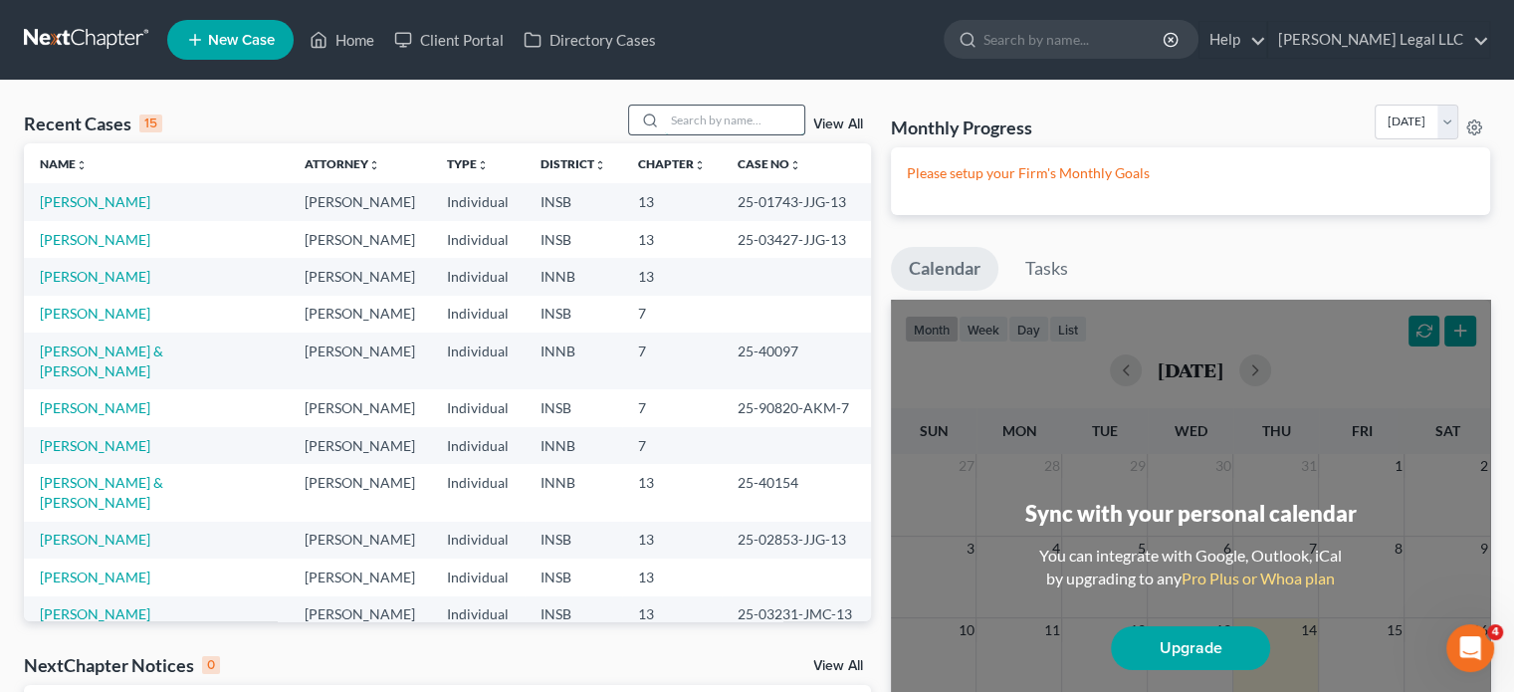
click at [720, 122] on input "search" at bounding box center [734, 119] width 139 height 29
type input "[PERSON_NAME]"
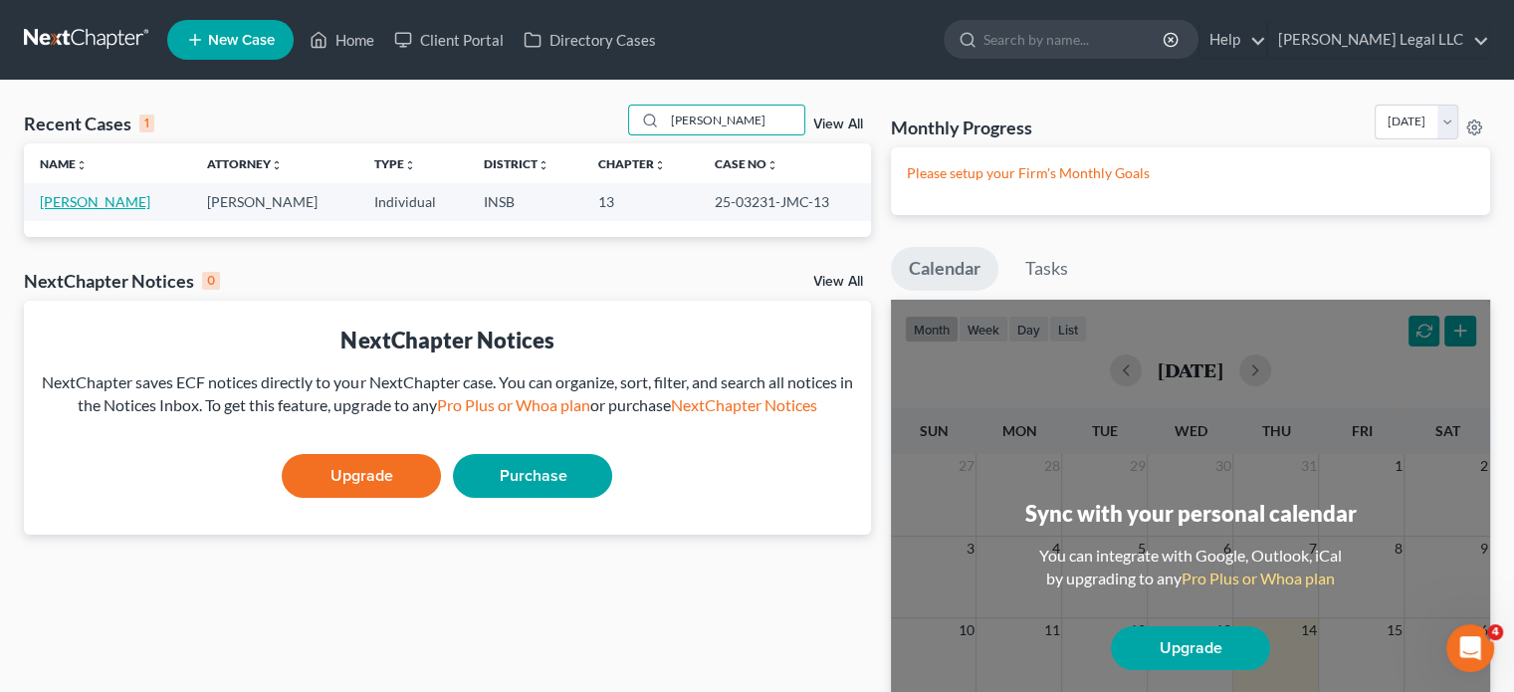
click at [92, 206] on link "Klein, Tracey" at bounding box center [95, 201] width 110 height 17
select select "6"
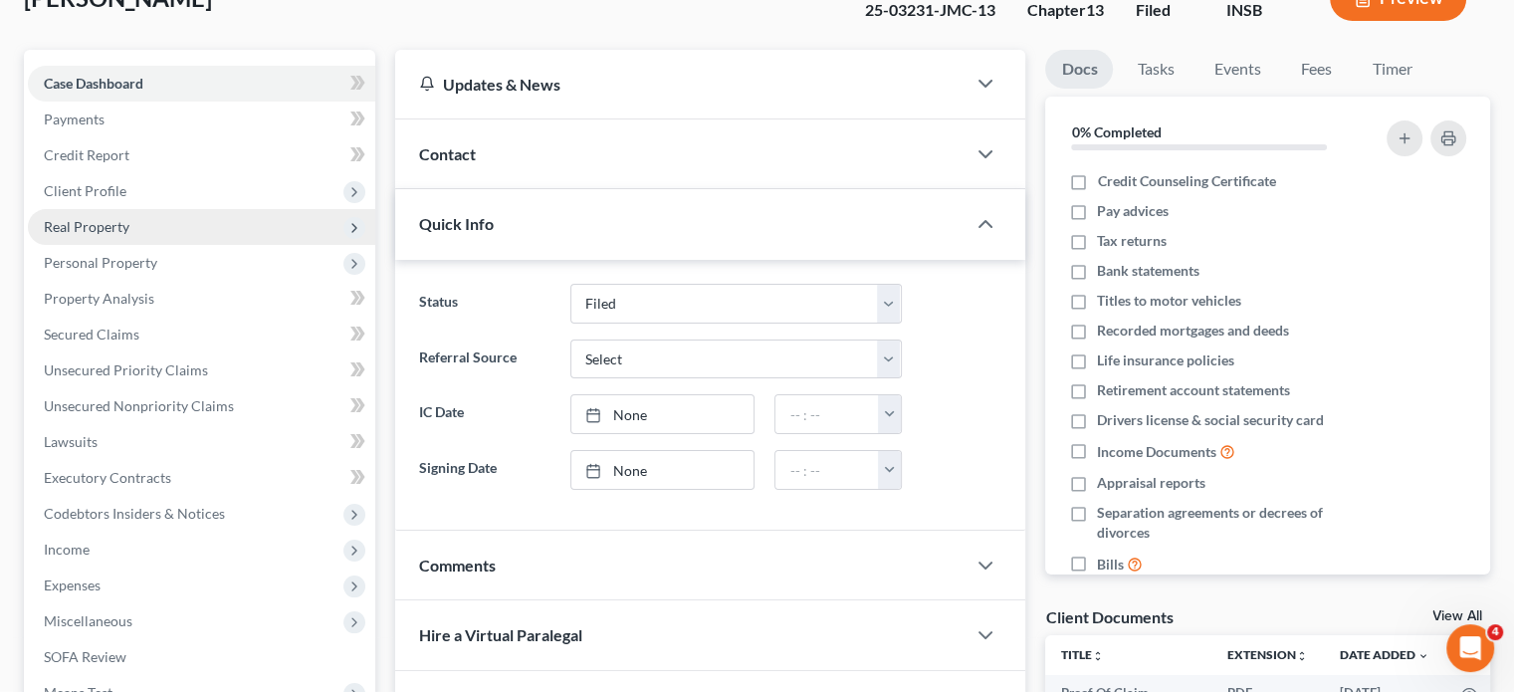
scroll to position [299, 0]
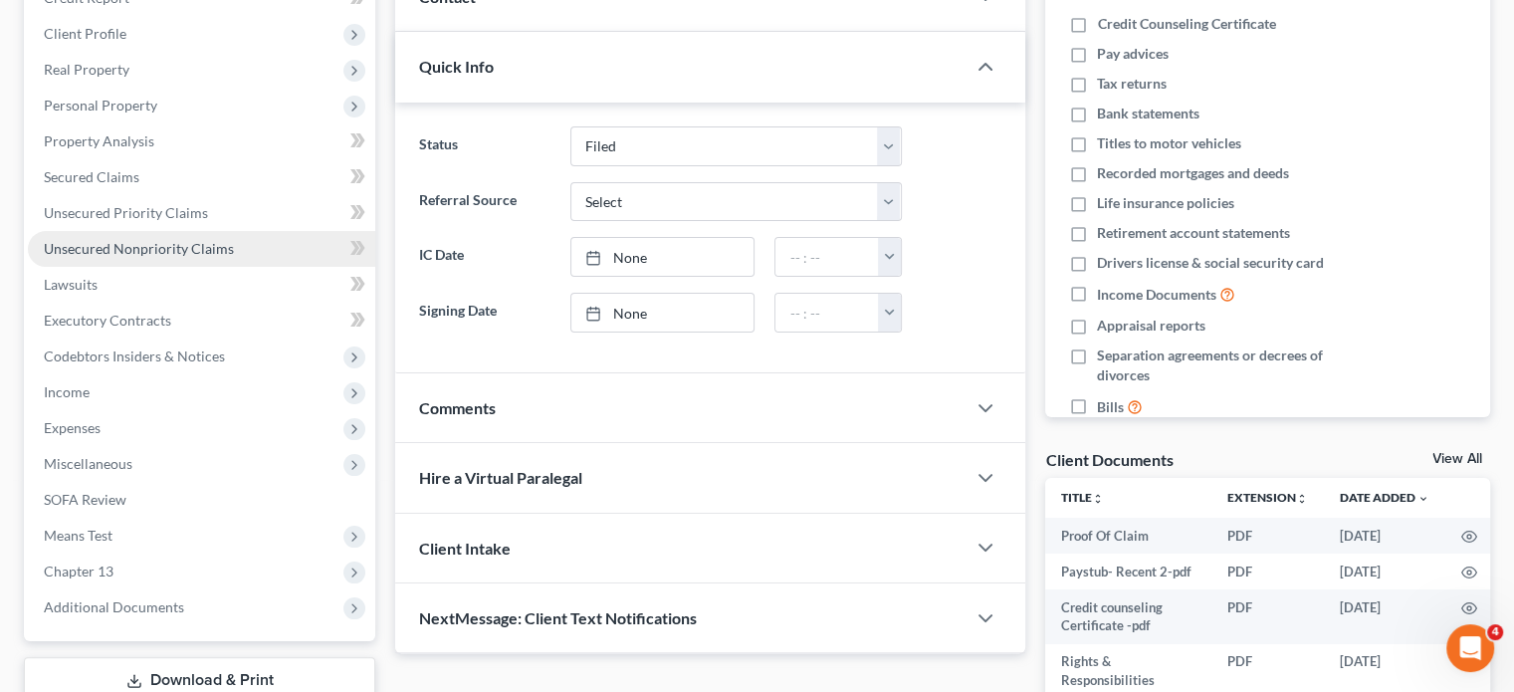
click at [131, 242] on span "Unsecured Nonpriority Claims" at bounding box center [139, 248] width 190 height 17
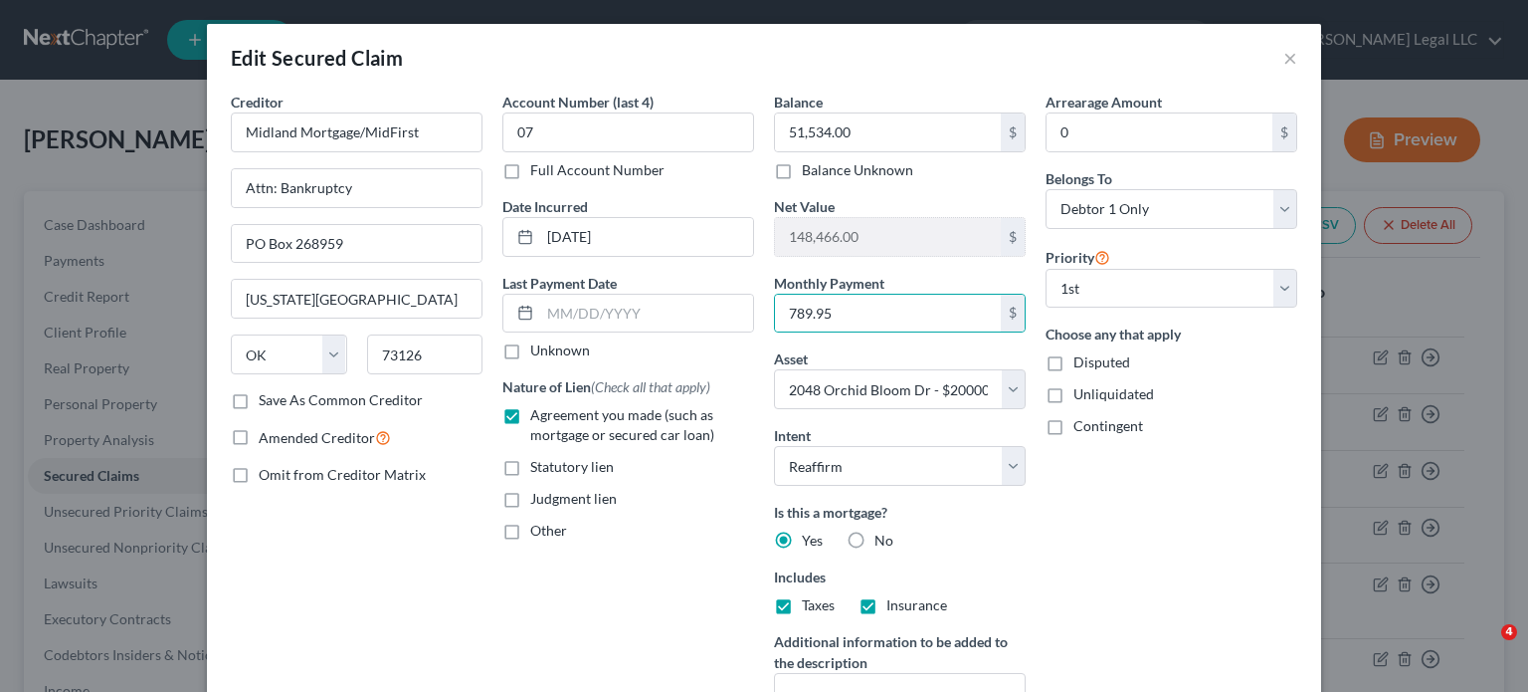
select select "37"
select select "7"
select select "2"
select select "0"
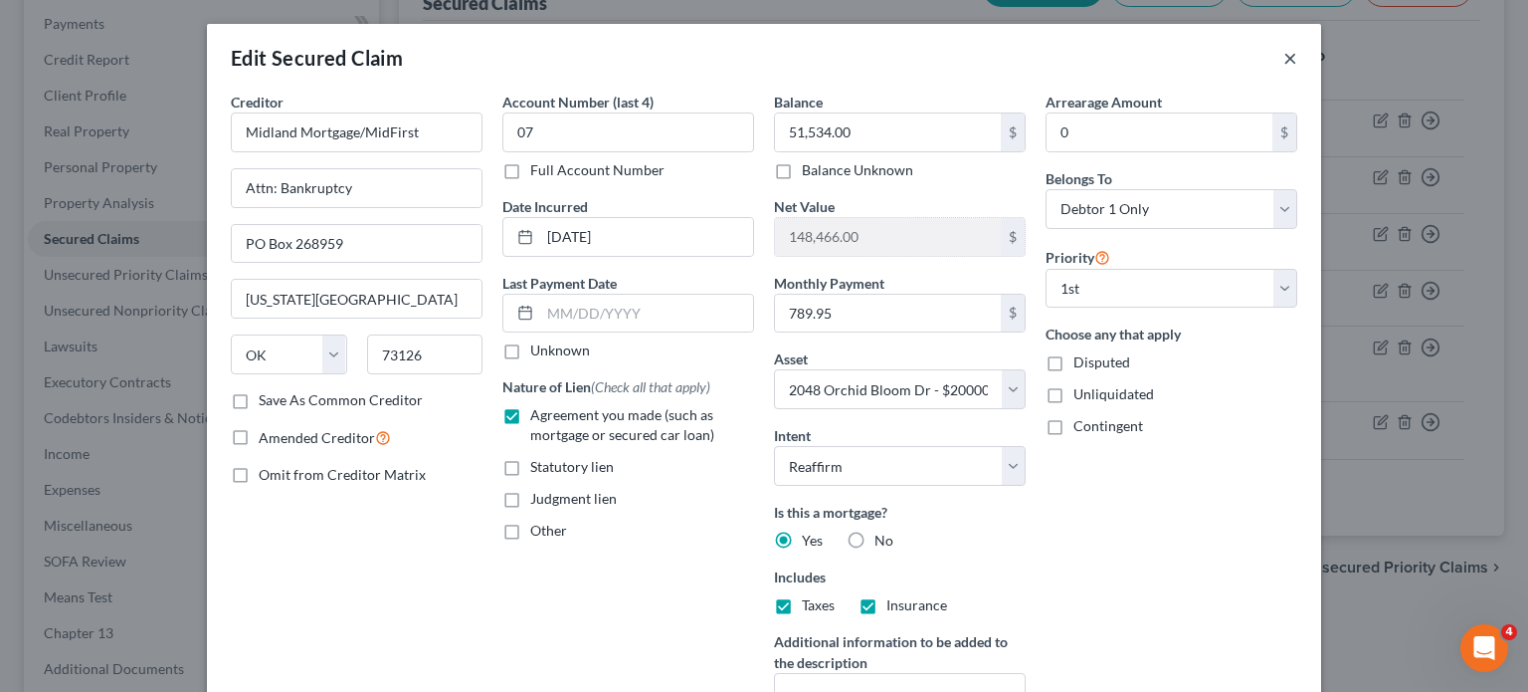
click at [1284, 53] on button "×" at bounding box center [1291, 58] width 14 height 24
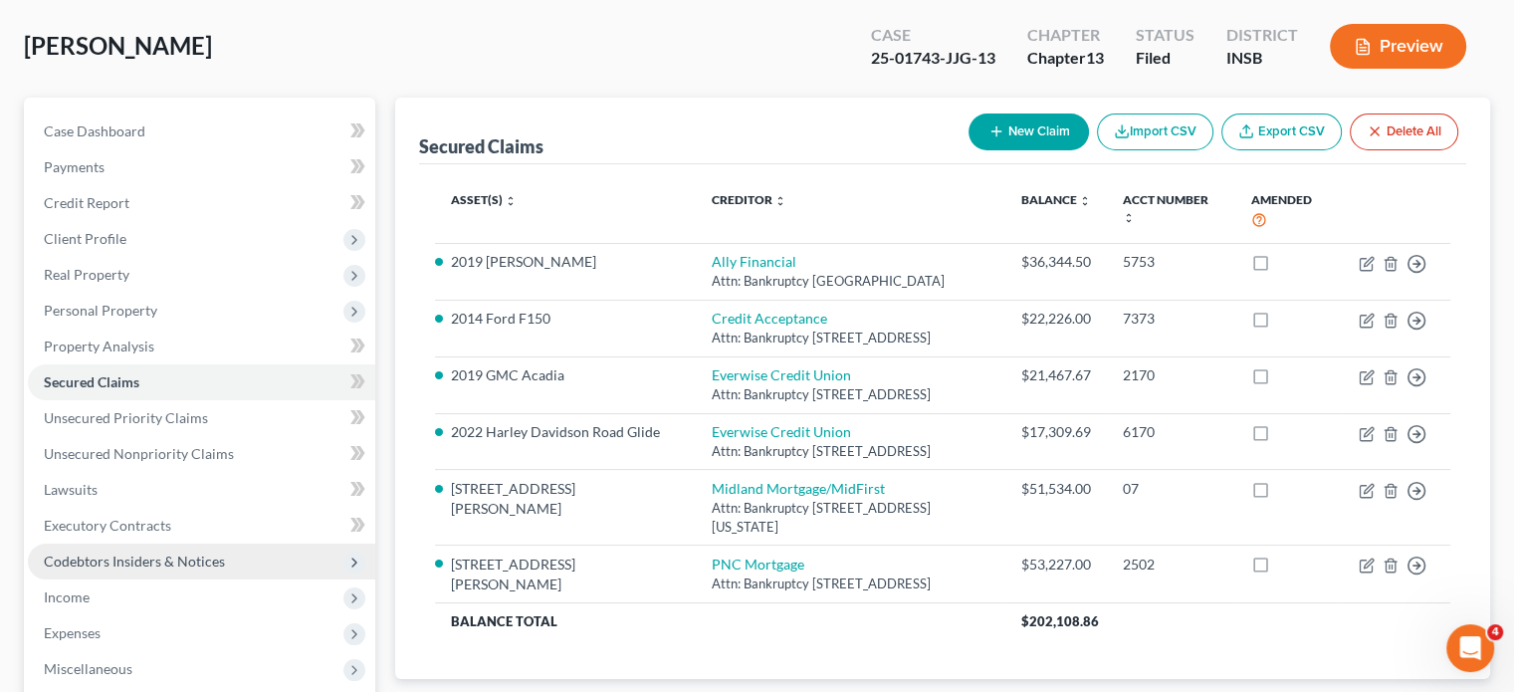
scroll to position [137, 0]
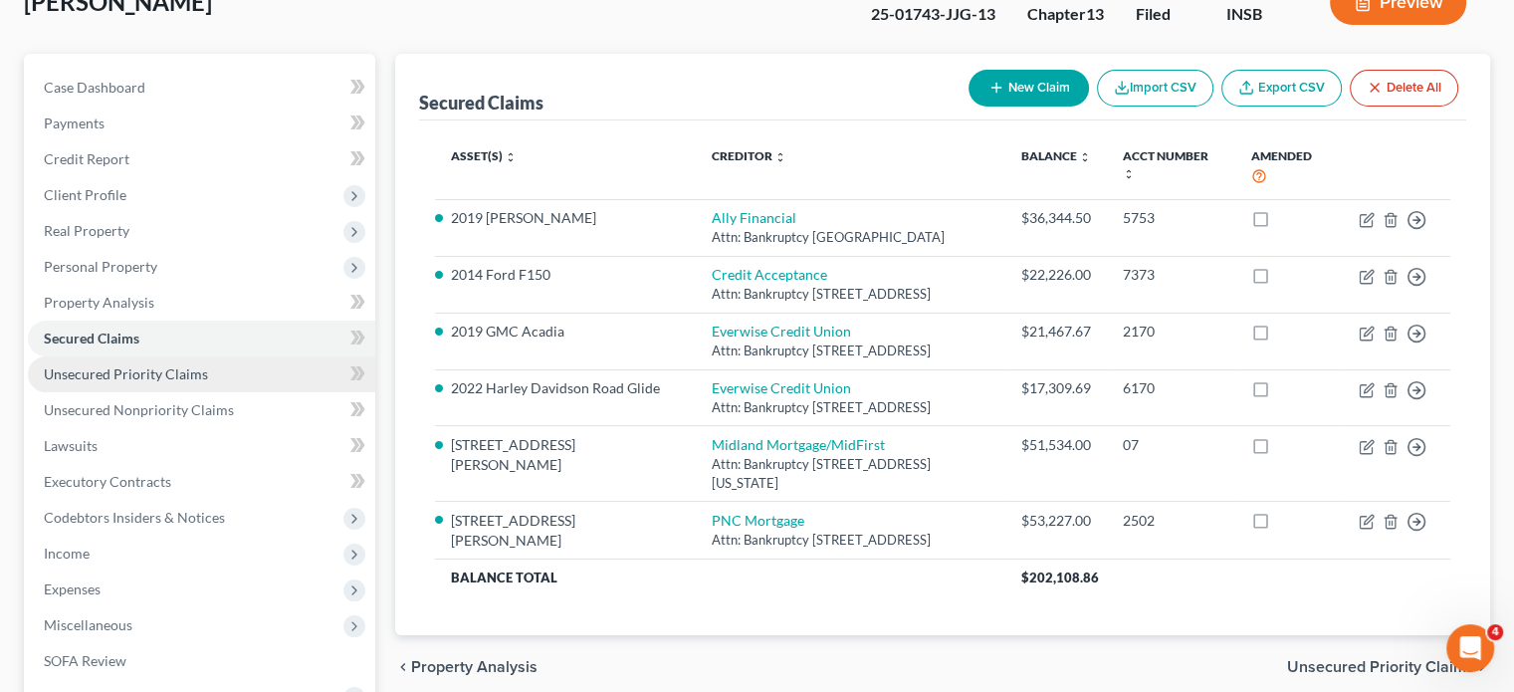
click at [135, 377] on span "Unsecured Priority Claims" at bounding box center [126, 373] width 164 height 17
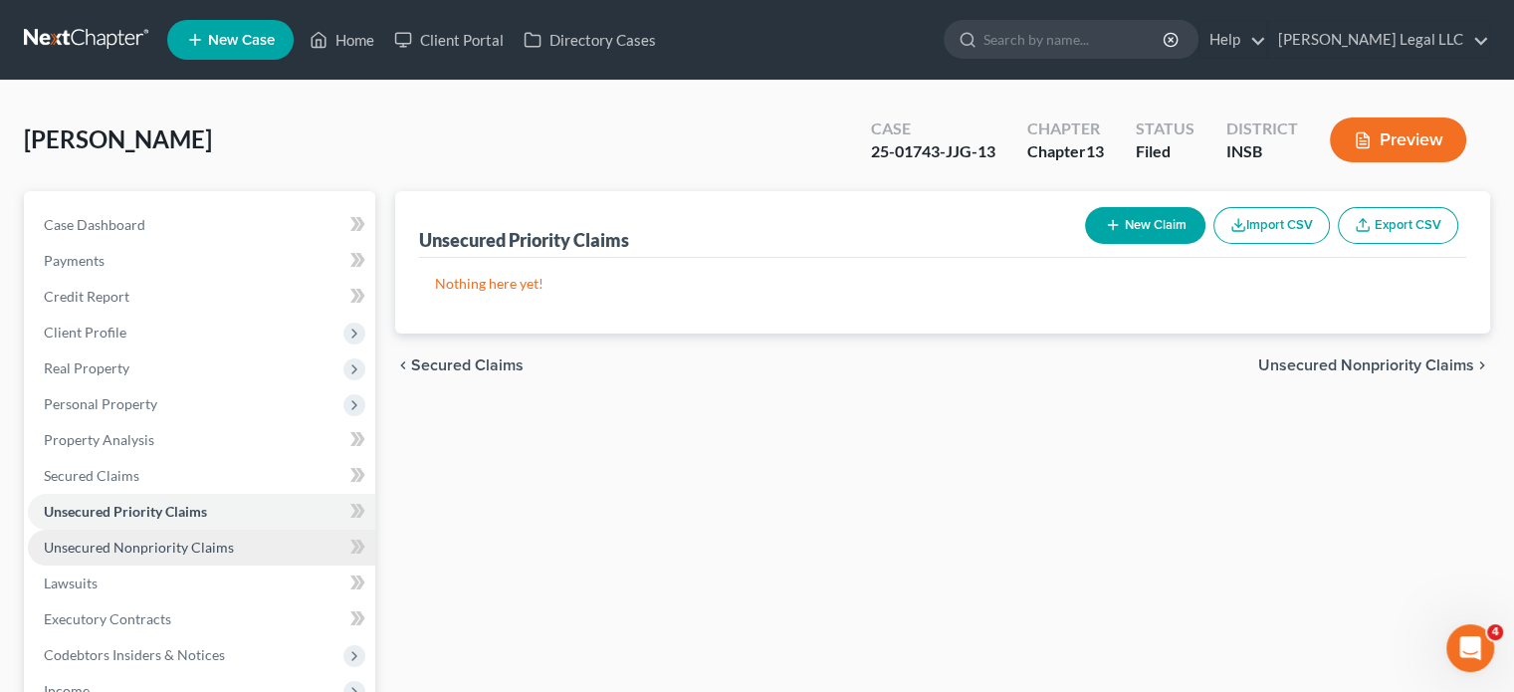
click at [157, 547] on span "Unsecured Nonpriority Claims" at bounding box center [139, 546] width 190 height 17
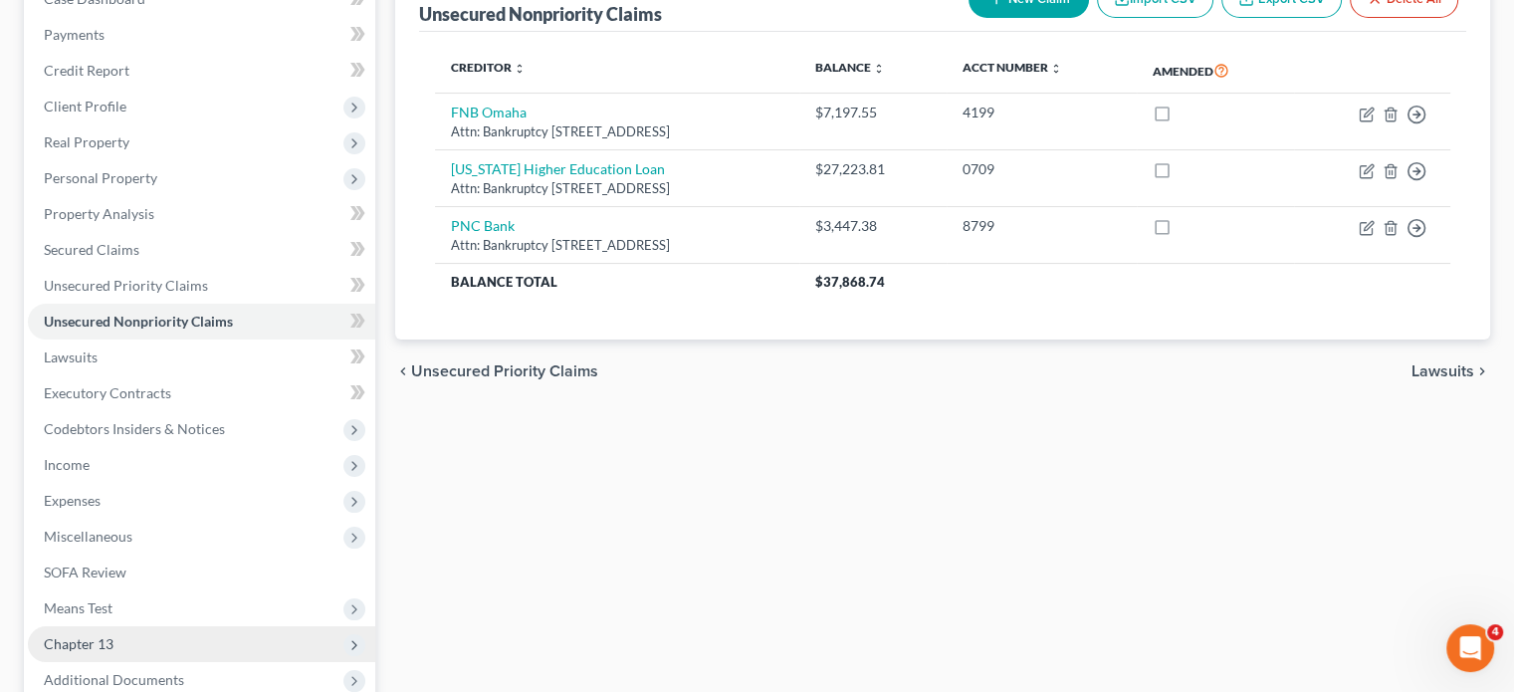
scroll to position [436, 0]
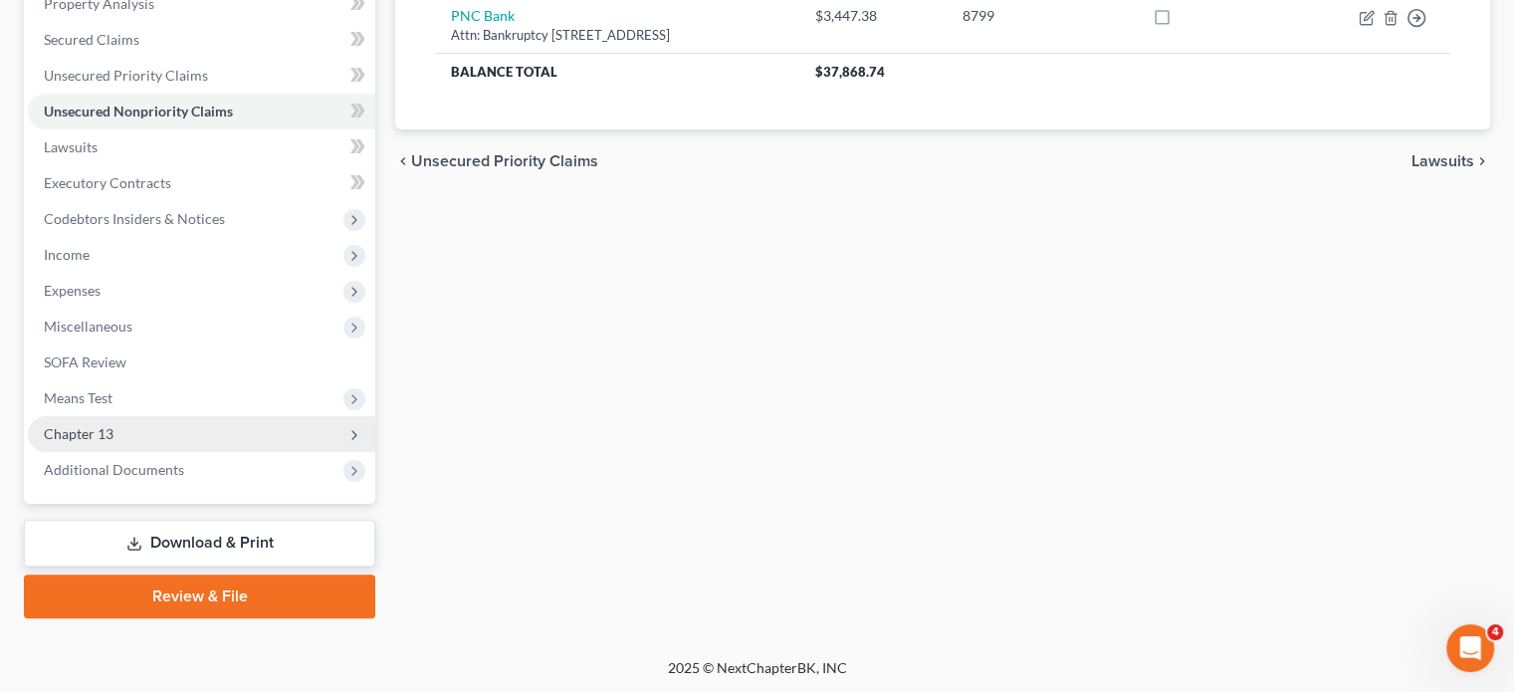
click at [157, 444] on span "Chapter 13" at bounding box center [201, 434] width 347 height 36
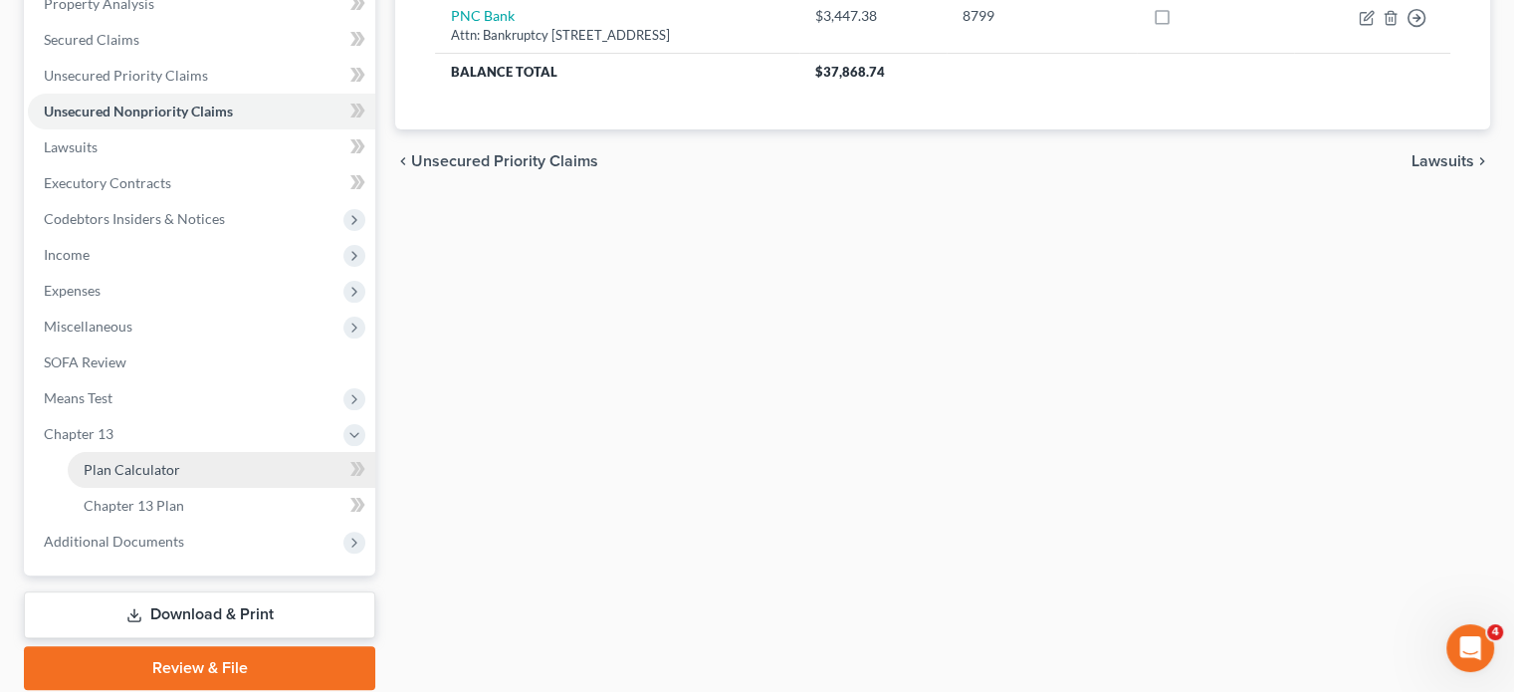
click at [155, 467] on span "Plan Calculator" at bounding box center [132, 469] width 97 height 17
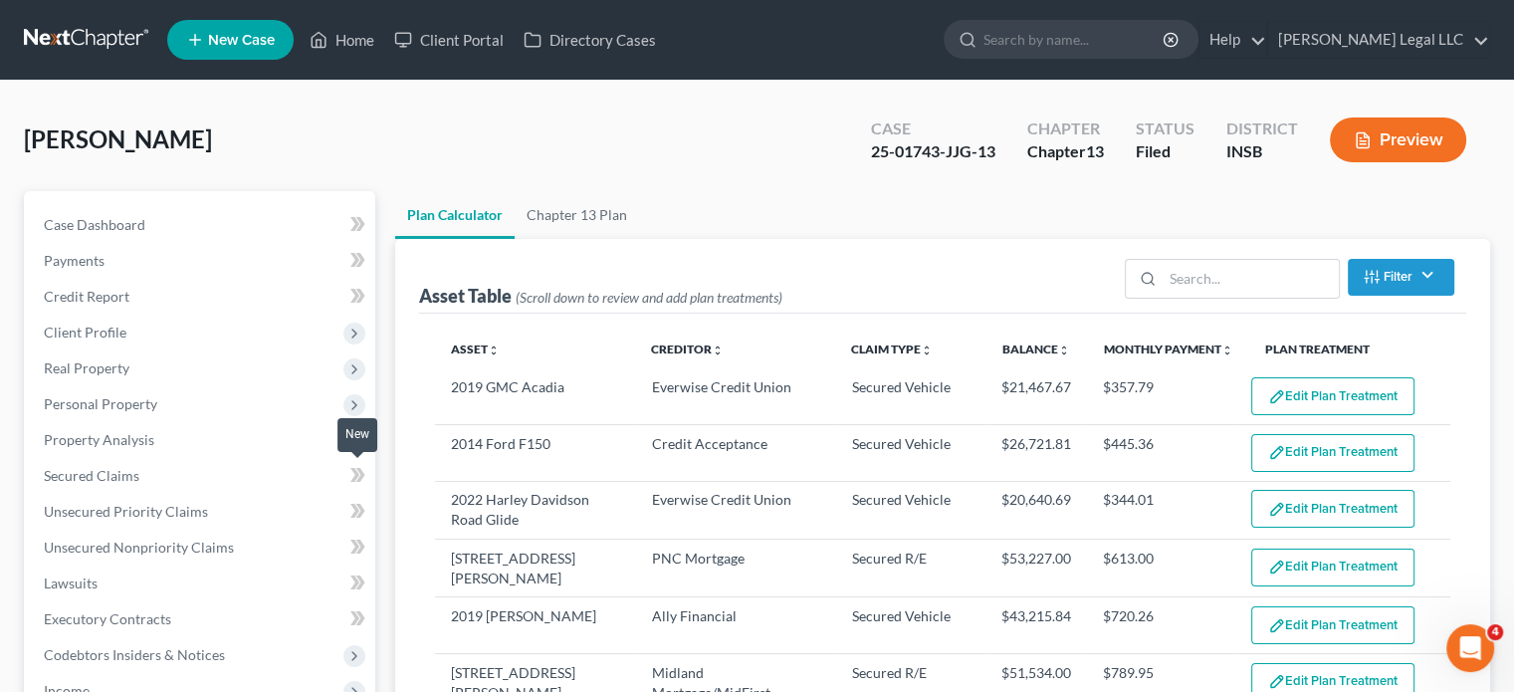
scroll to position [398, 0]
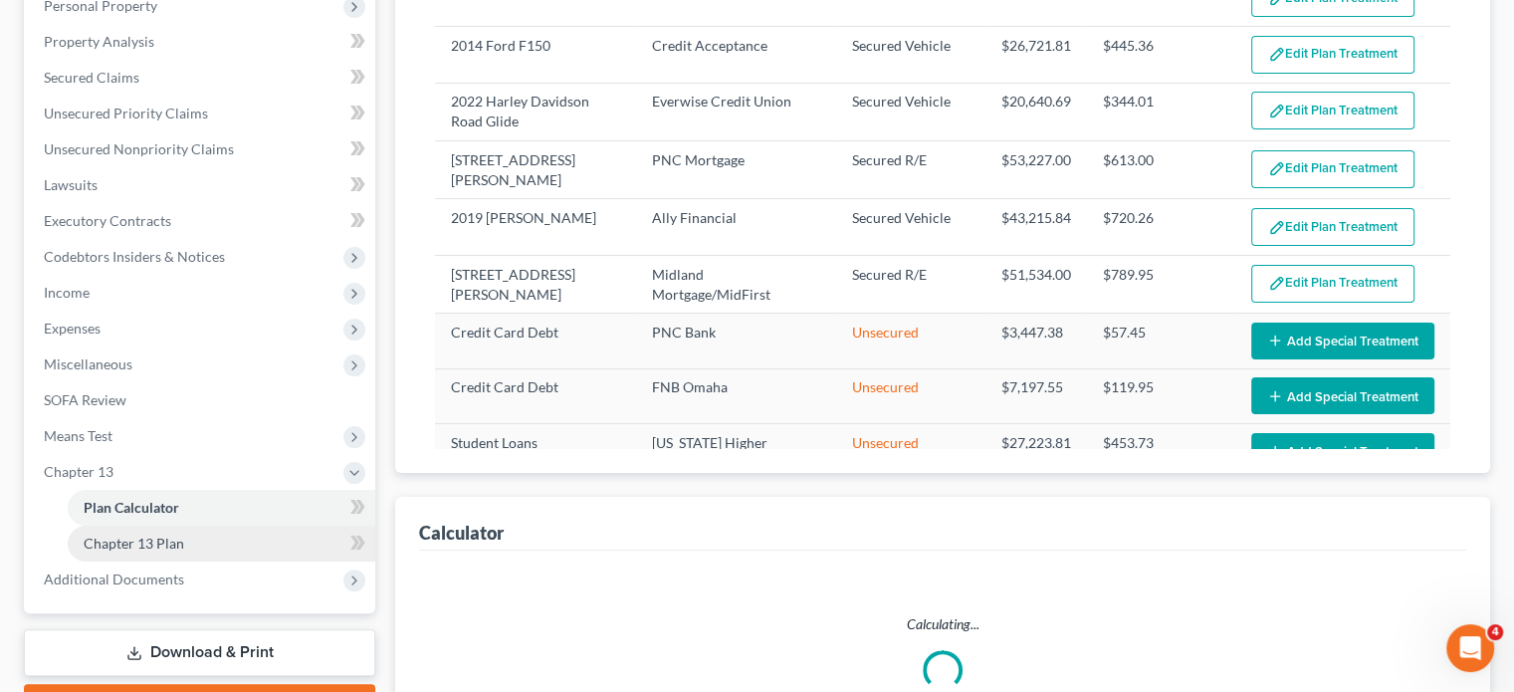
click at [147, 535] on span "Chapter 13 Plan" at bounding box center [134, 542] width 101 height 17
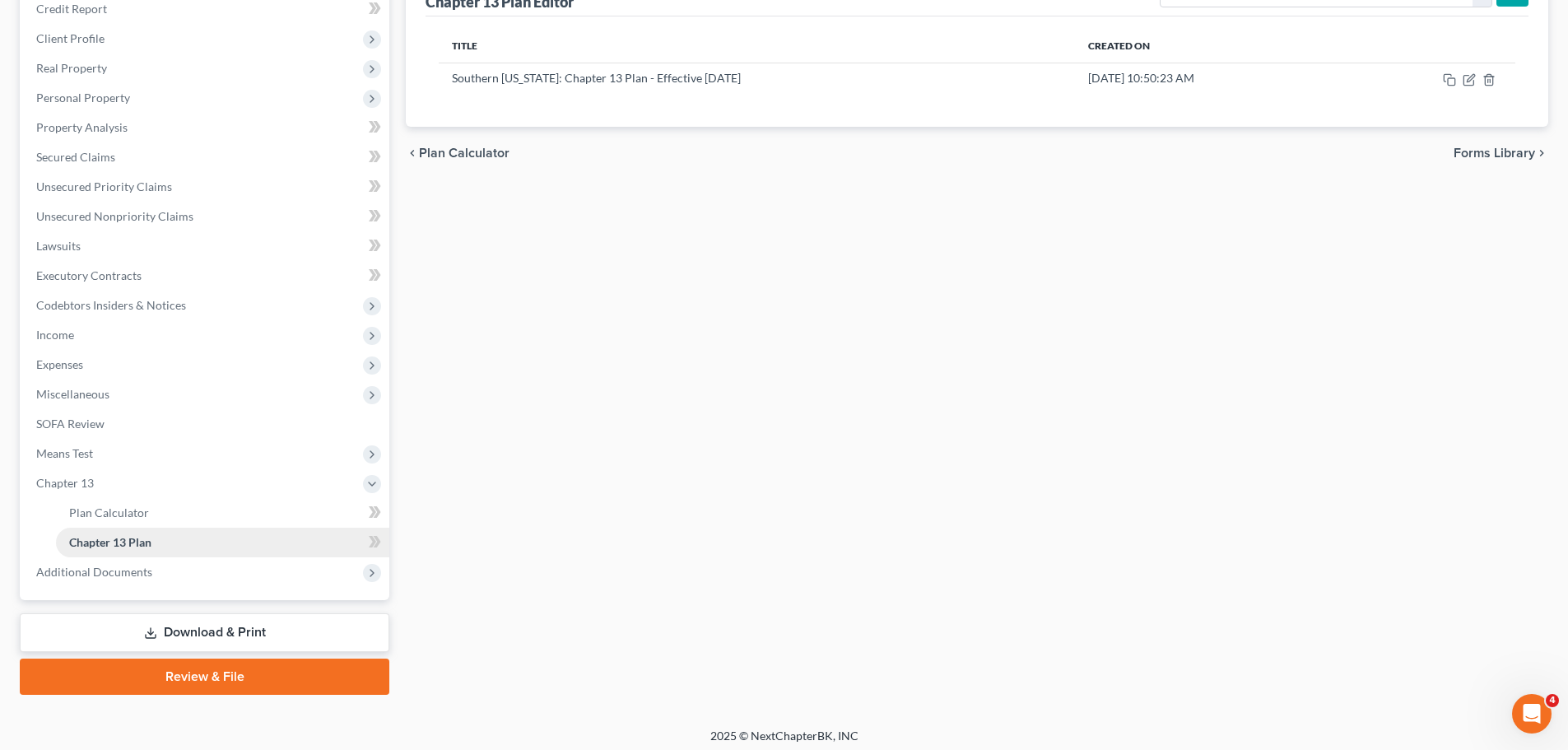
scroll to position [244, 0]
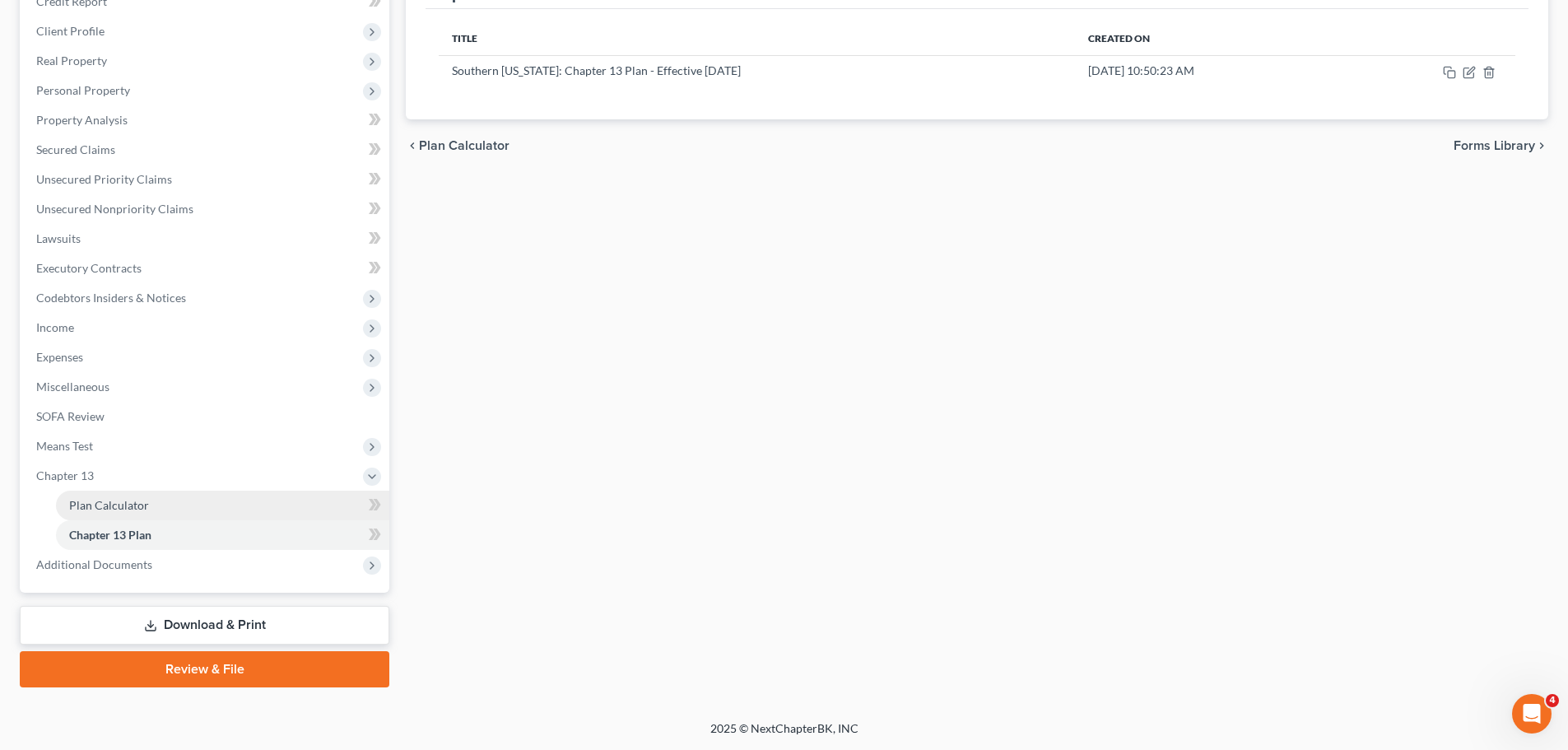
click at [154, 509] on link "Plan Calculator" at bounding box center [222, 505] width 333 height 30
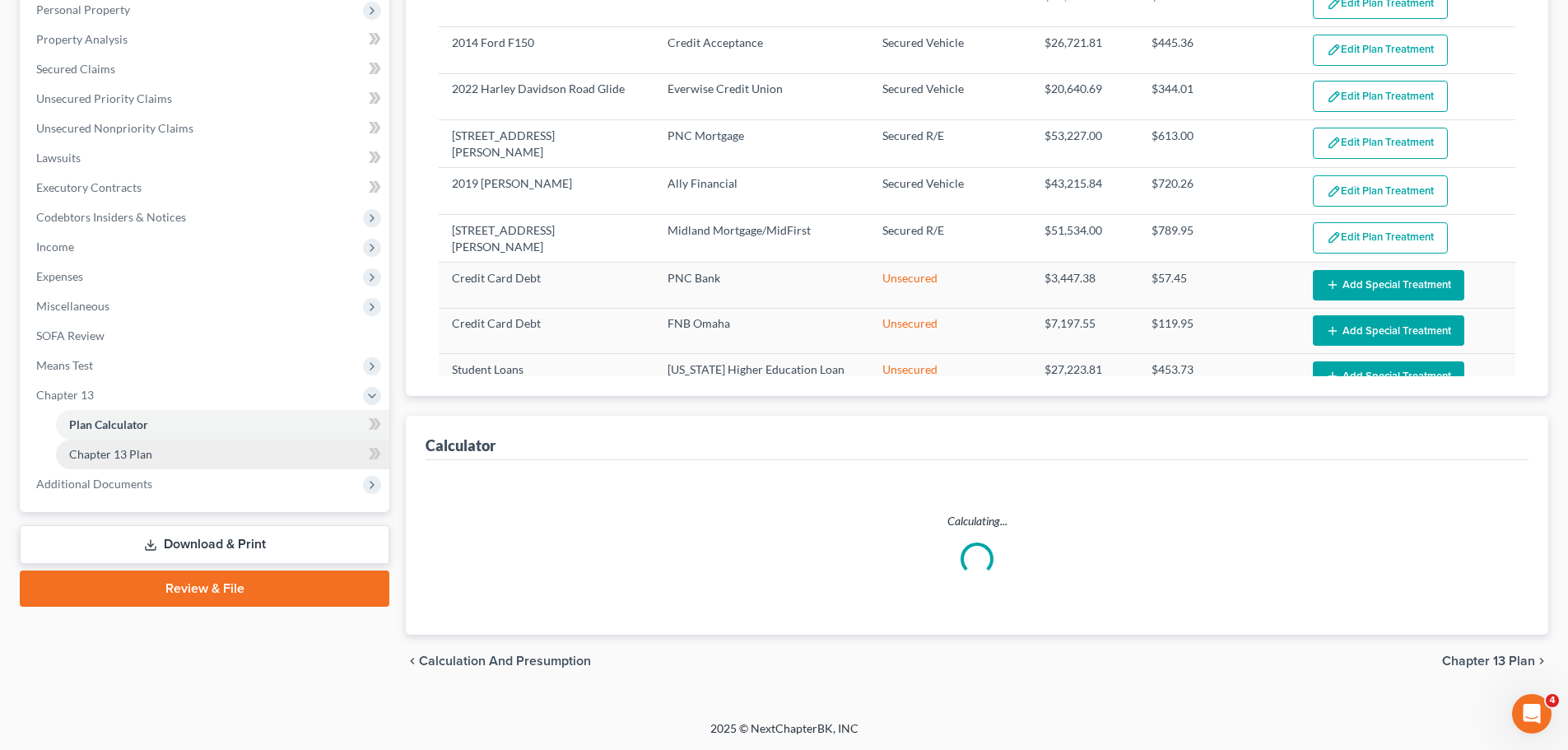
click at [122, 456] on span "Chapter 13 Plan" at bounding box center [111, 453] width 84 height 14
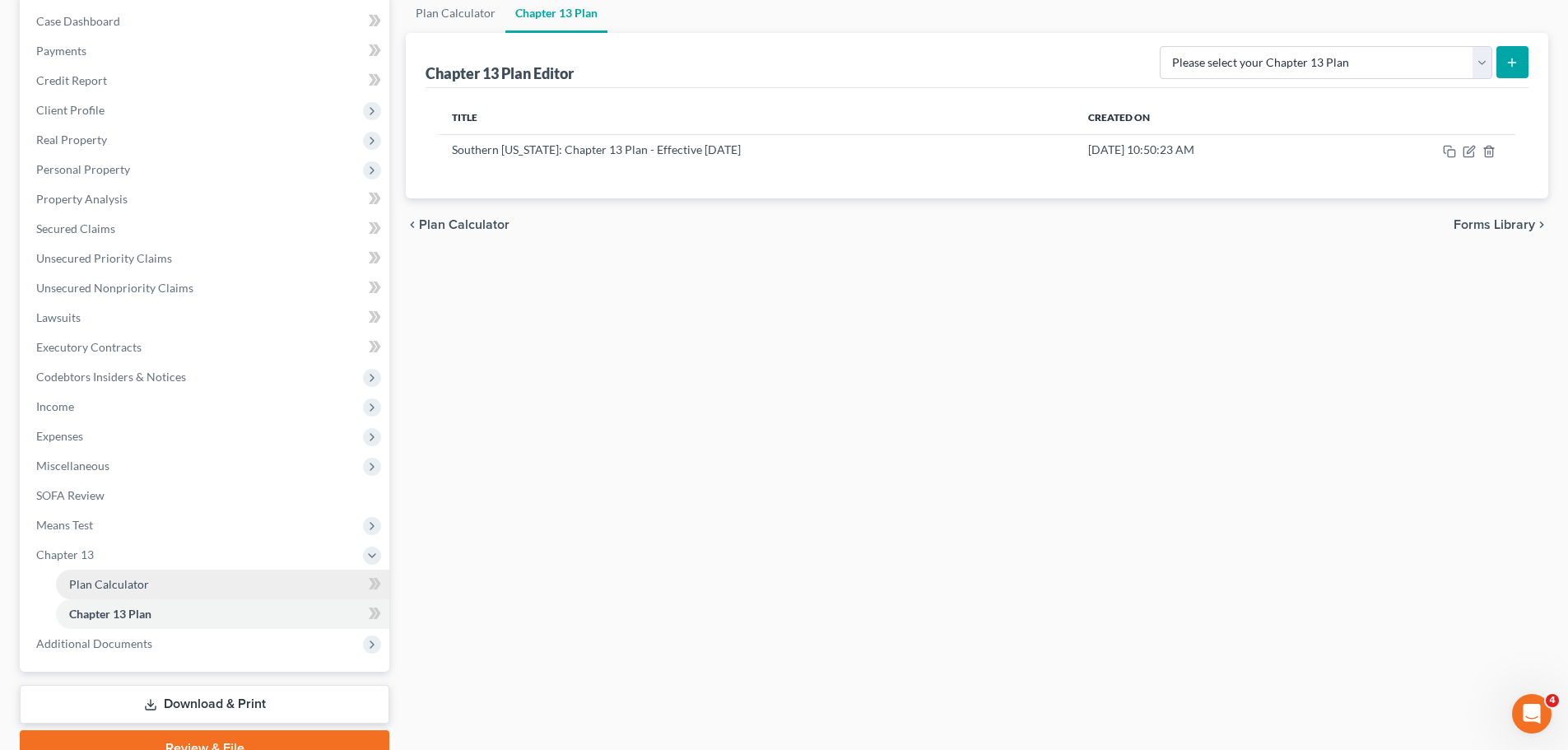
click at [76, 571] on span "Plan Calculator" at bounding box center [109, 584] width 80 height 14
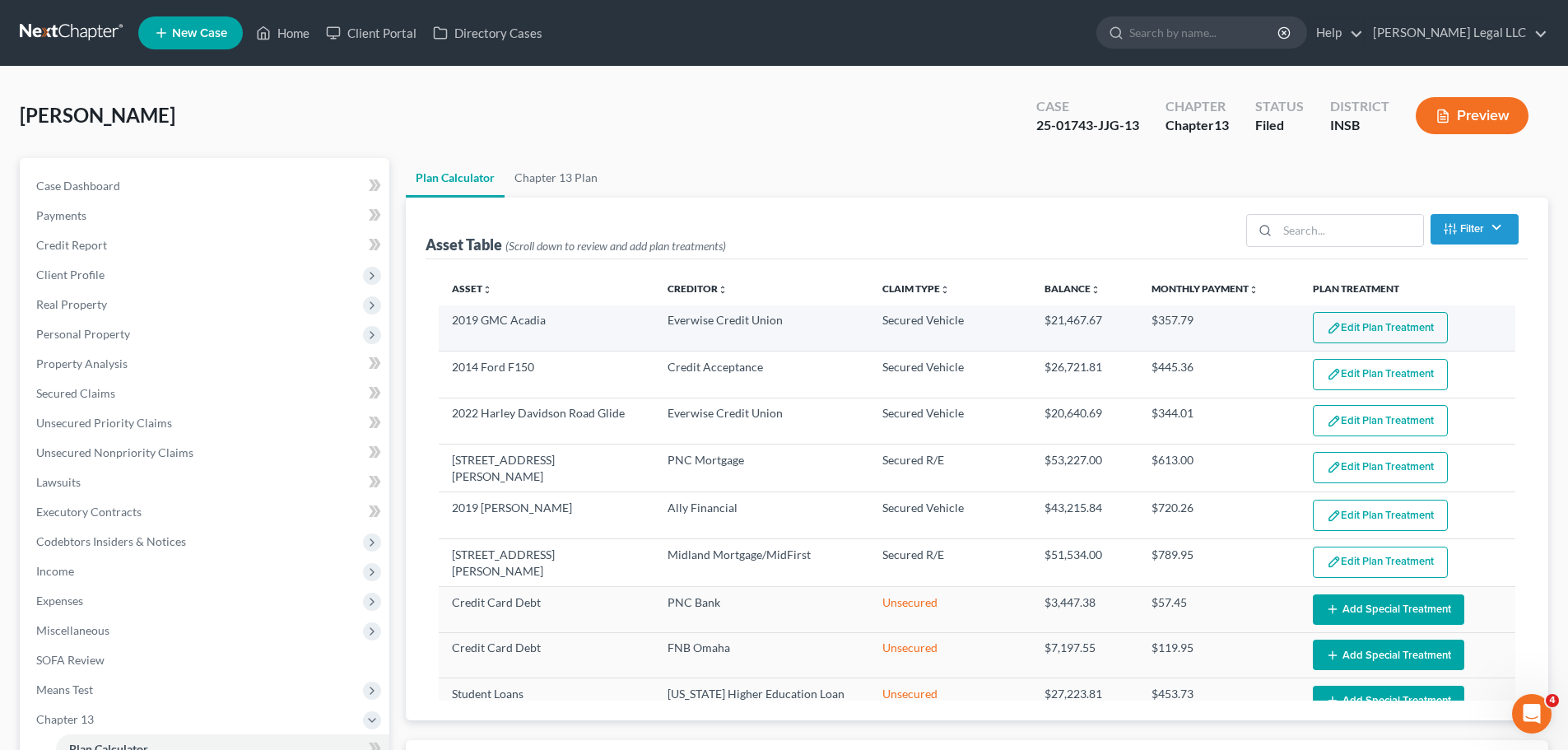
click at [1263, 333] on button "Edit Plan Treatment" at bounding box center [1379, 327] width 135 height 31
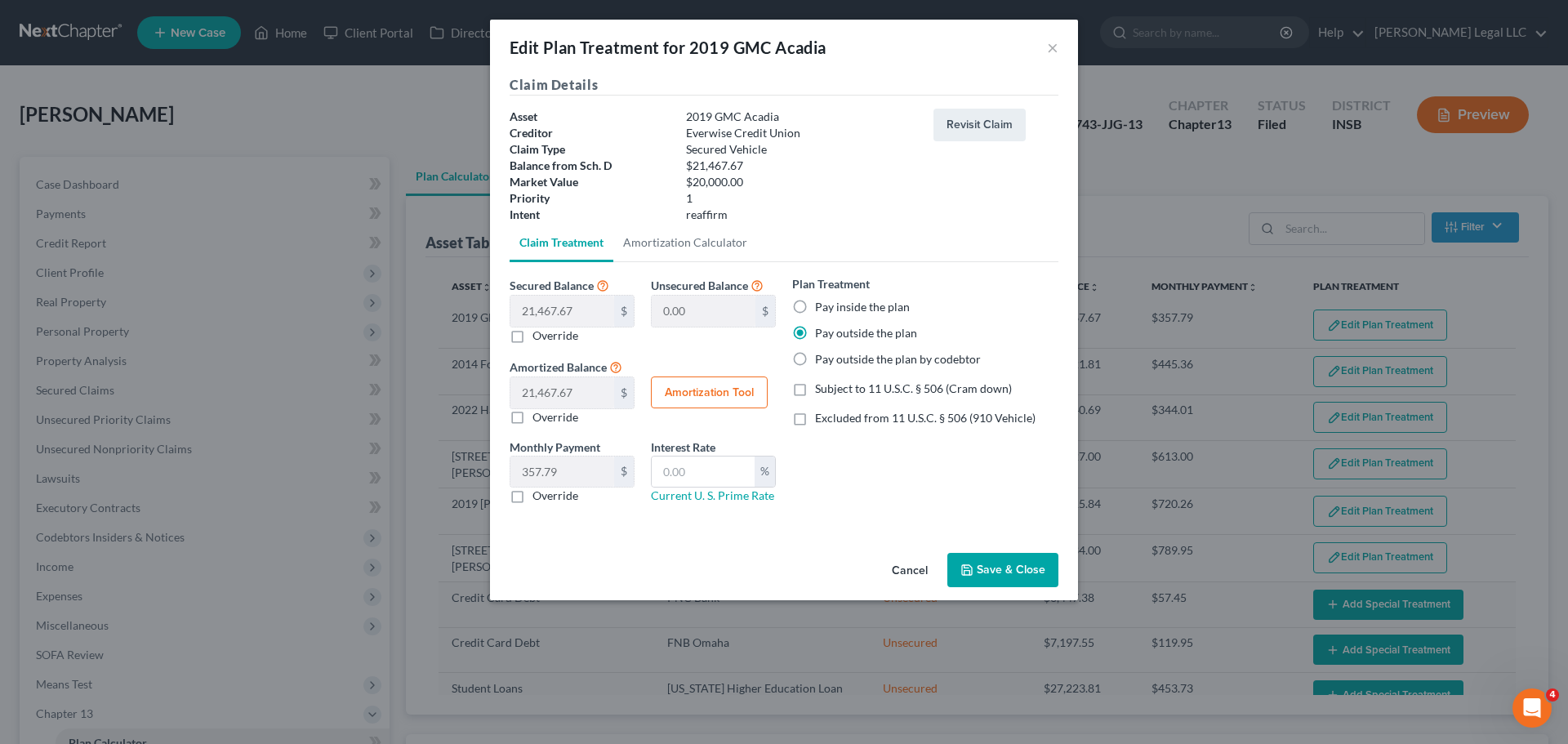
select select "59"
click at [1005, 567] on button "Save & Close" at bounding box center [1002, 570] width 111 height 34
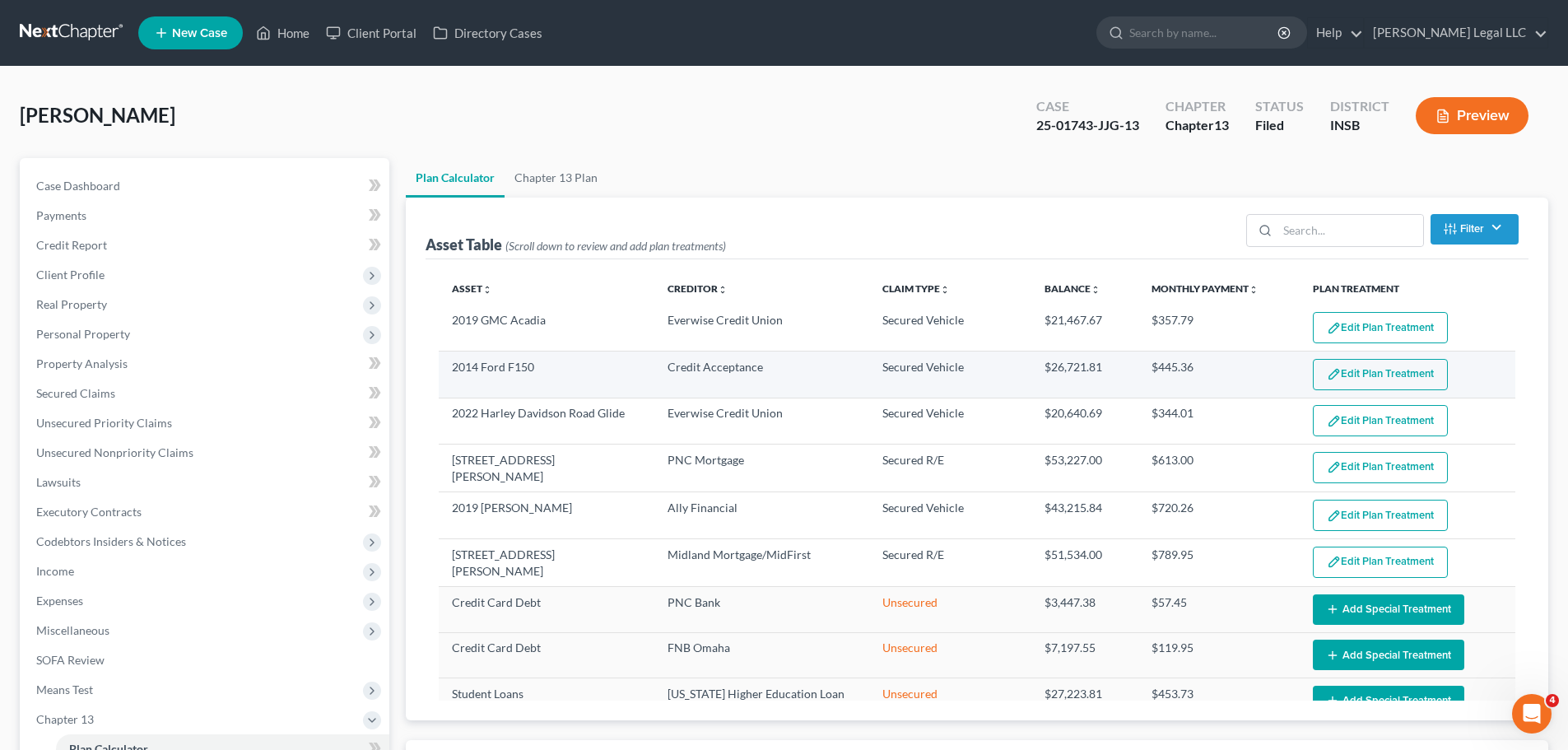
click at [1263, 365] on button "Edit Plan Treatment" at bounding box center [1379, 375] width 135 height 31
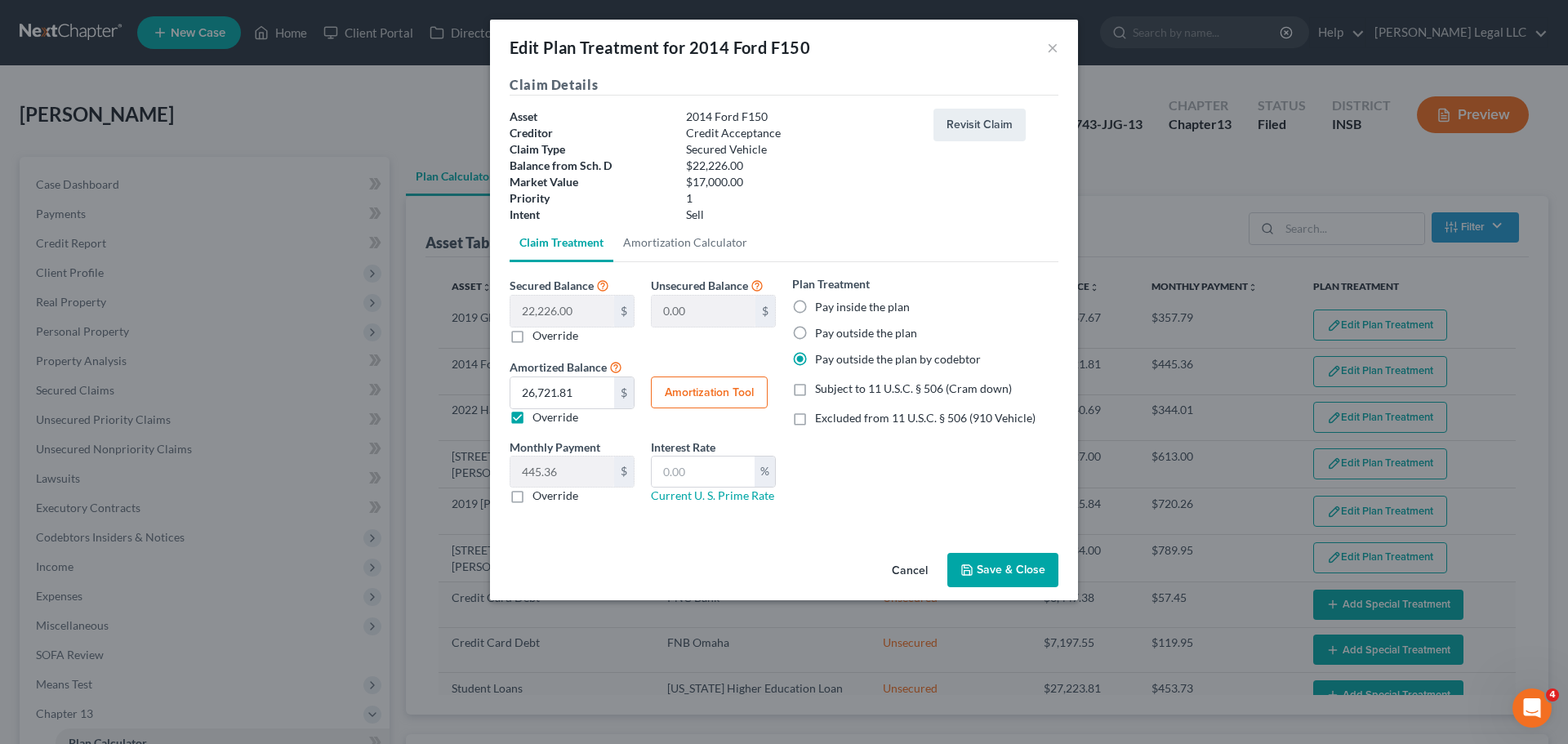
select select "59"
click at [1052, 50] on button "×" at bounding box center [1053, 48] width 11 height 20
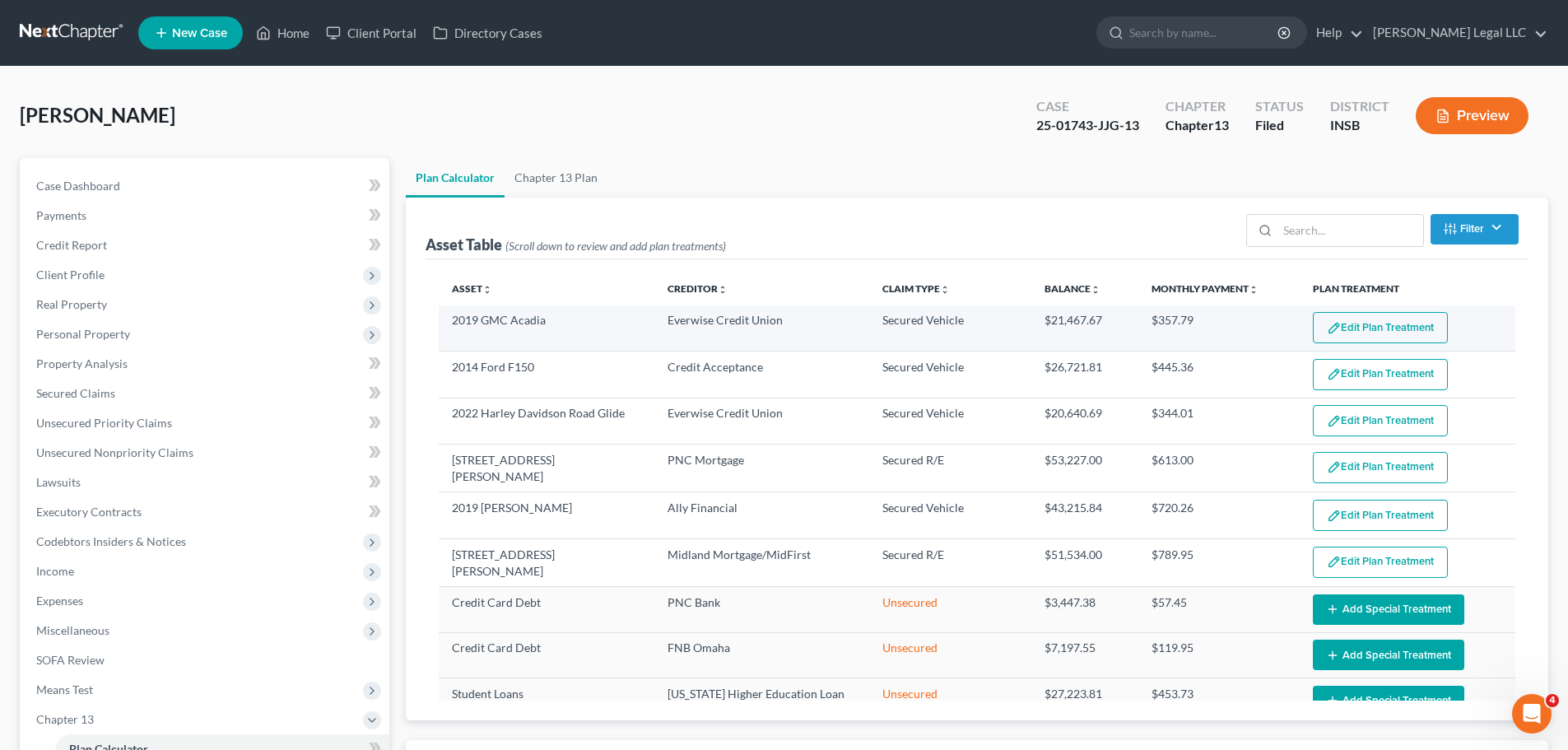
click at [1263, 332] on button "Edit Plan Treatment" at bounding box center [1379, 327] width 135 height 31
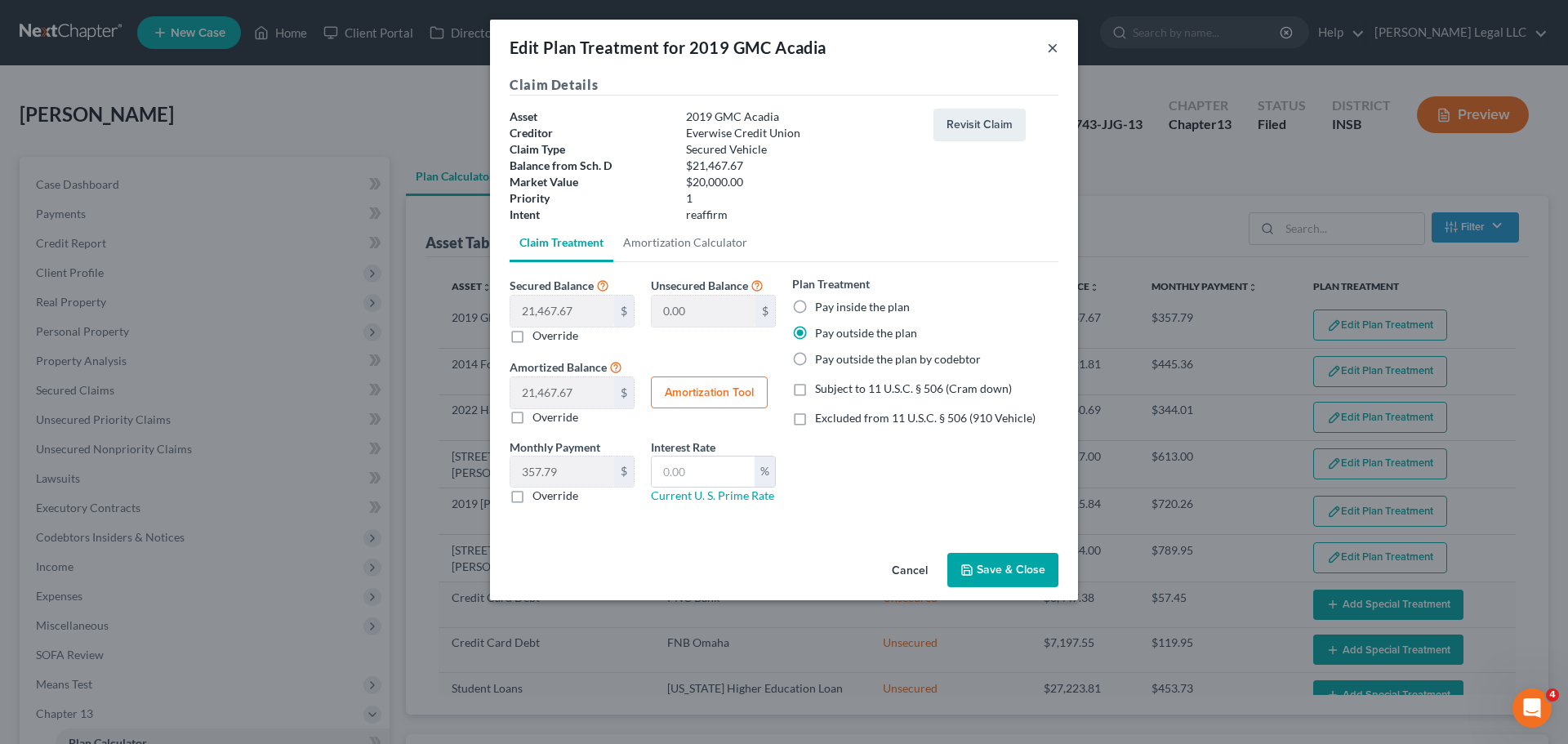
click at [1053, 48] on button "×" at bounding box center [1053, 48] width 11 height 20
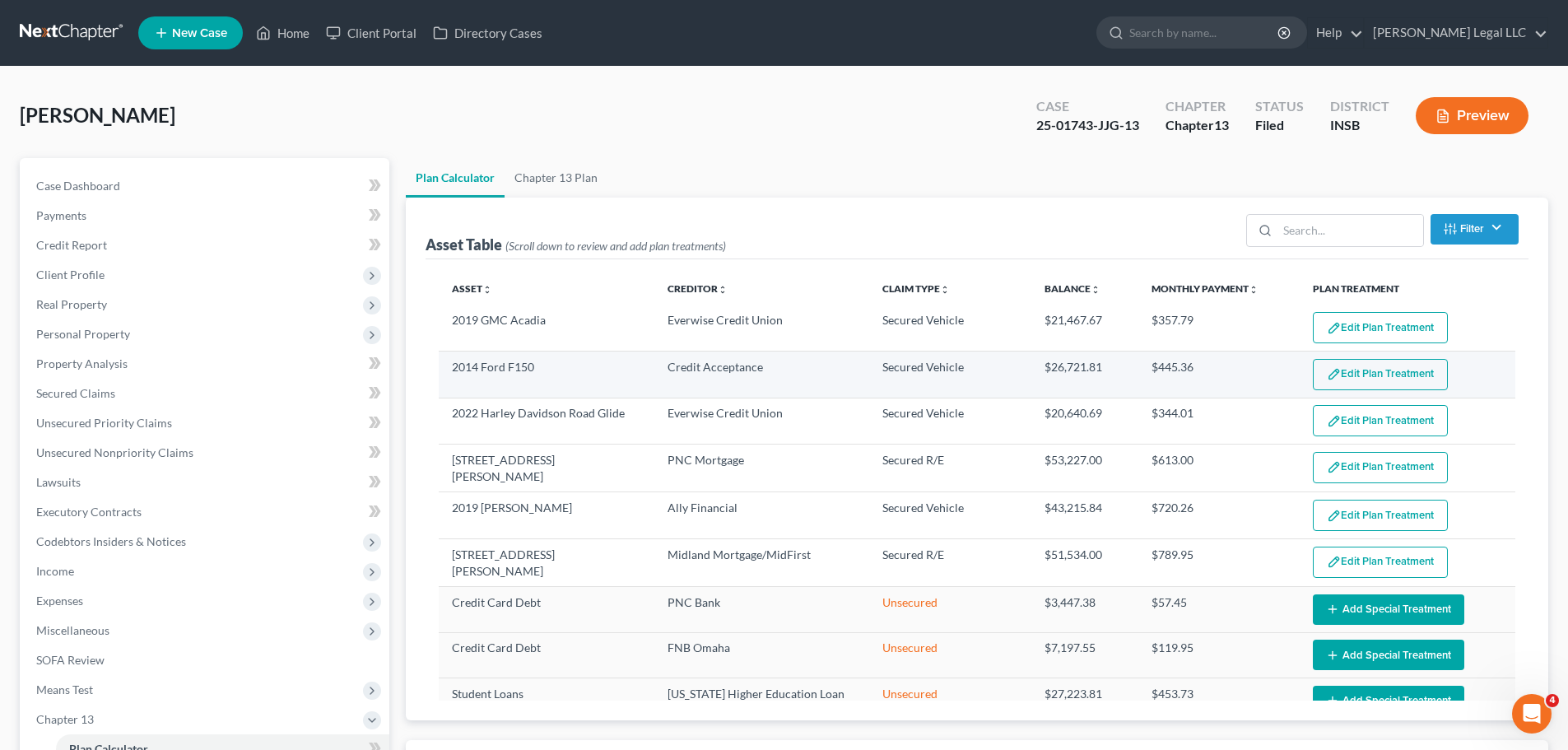
click at [1263, 377] on button "Edit Plan Treatment" at bounding box center [1379, 375] width 135 height 31
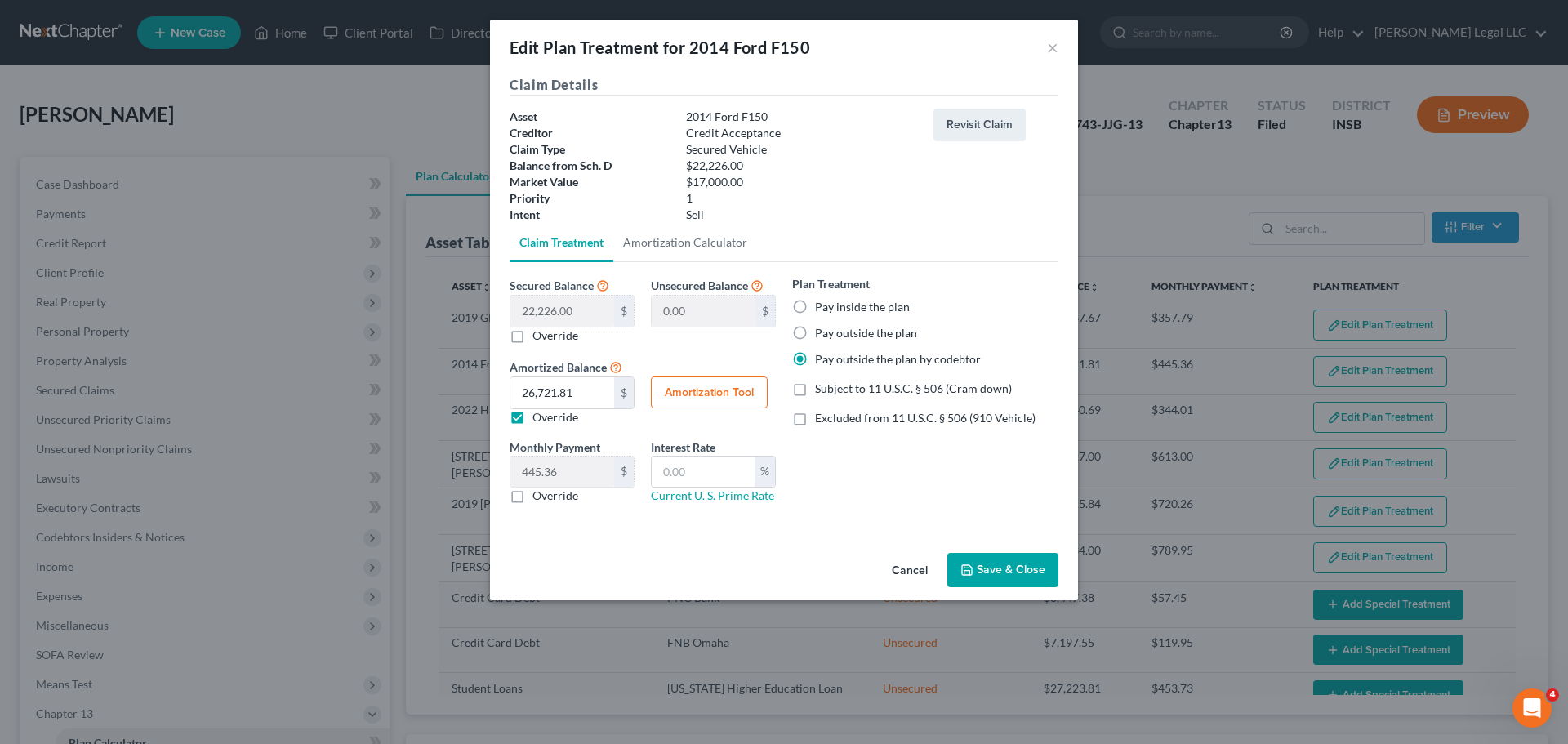
click at [815, 335] on label "Pay outside the plan" at bounding box center [866, 333] width 102 height 16
click at [821, 335] on input "Pay outside the plan" at bounding box center [826, 330] width 11 height 11
radio input "true"
click at [997, 567] on button "Save & Close" at bounding box center [1002, 570] width 111 height 34
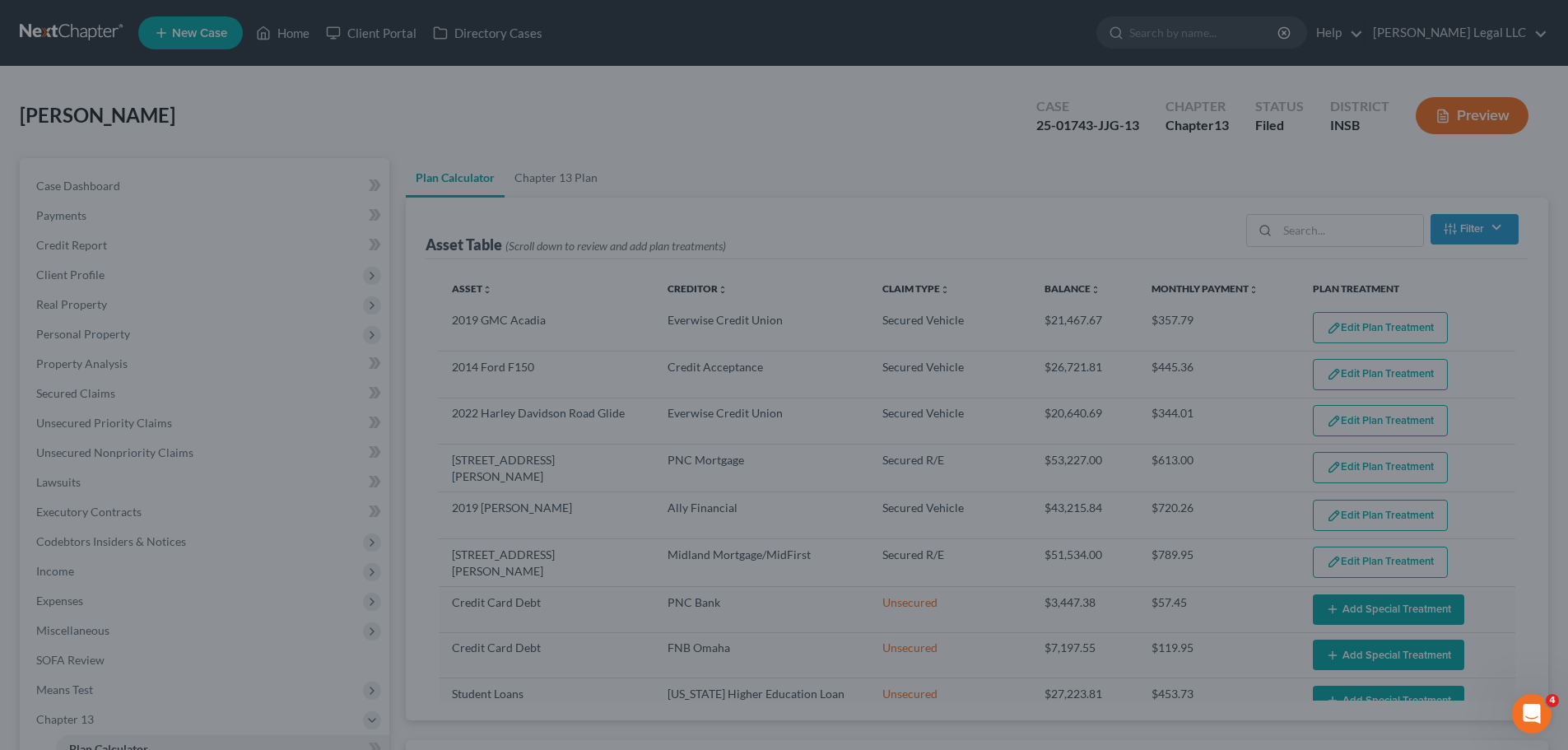
select select "59"
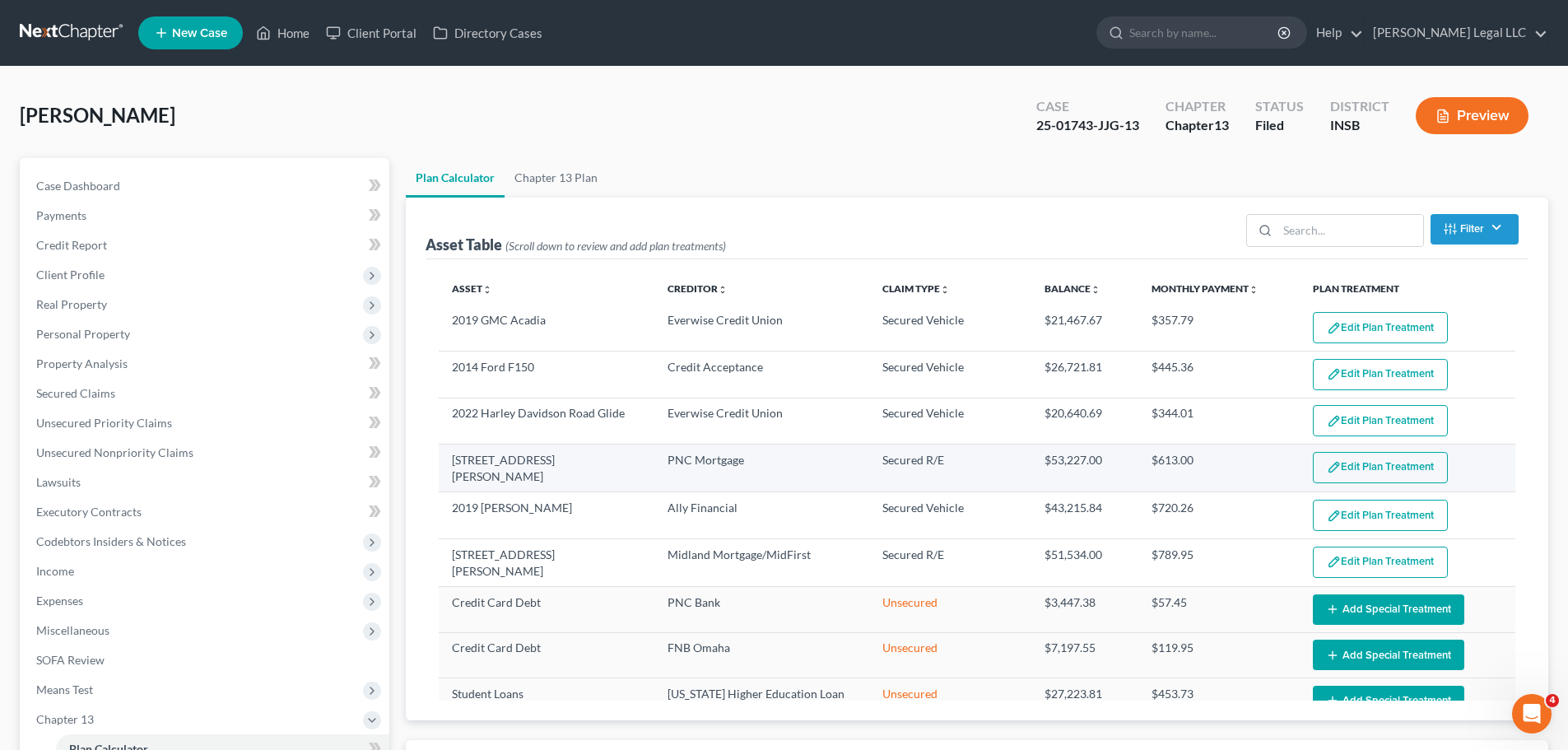
click at [1263, 472] on button "Edit Plan Treatment" at bounding box center [1379, 467] width 135 height 31
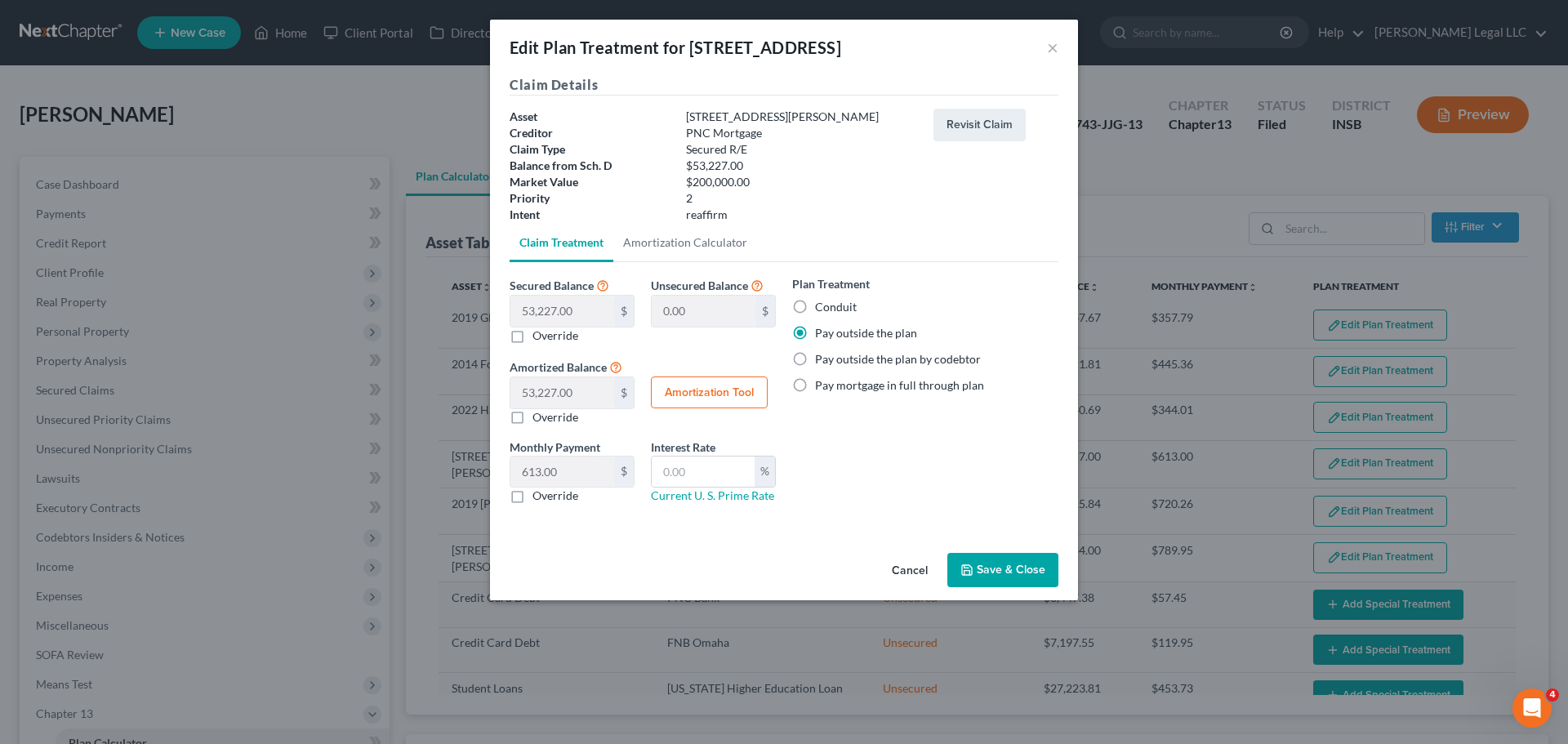
click at [1018, 567] on button "Save & Close" at bounding box center [1002, 570] width 111 height 34
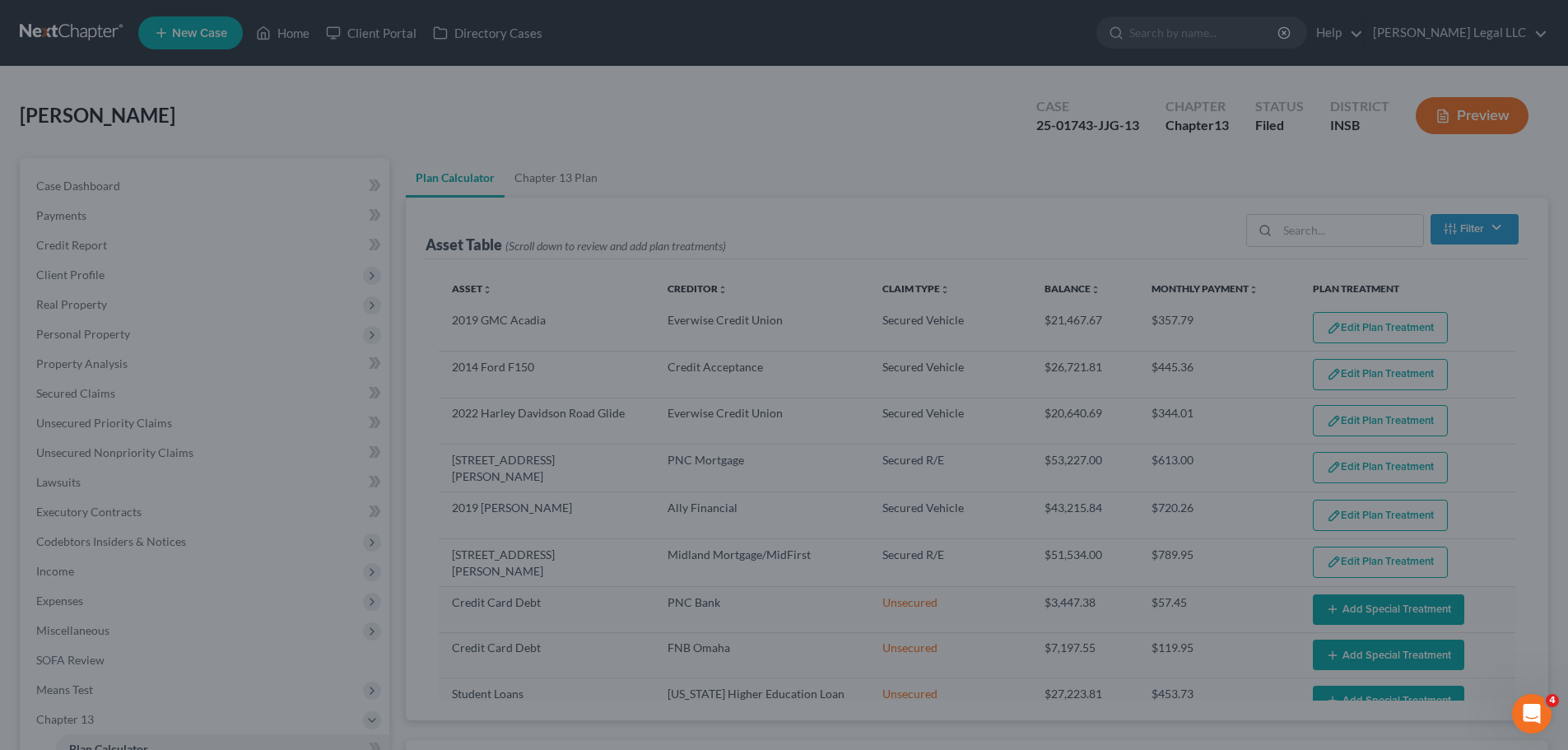
select select "59"
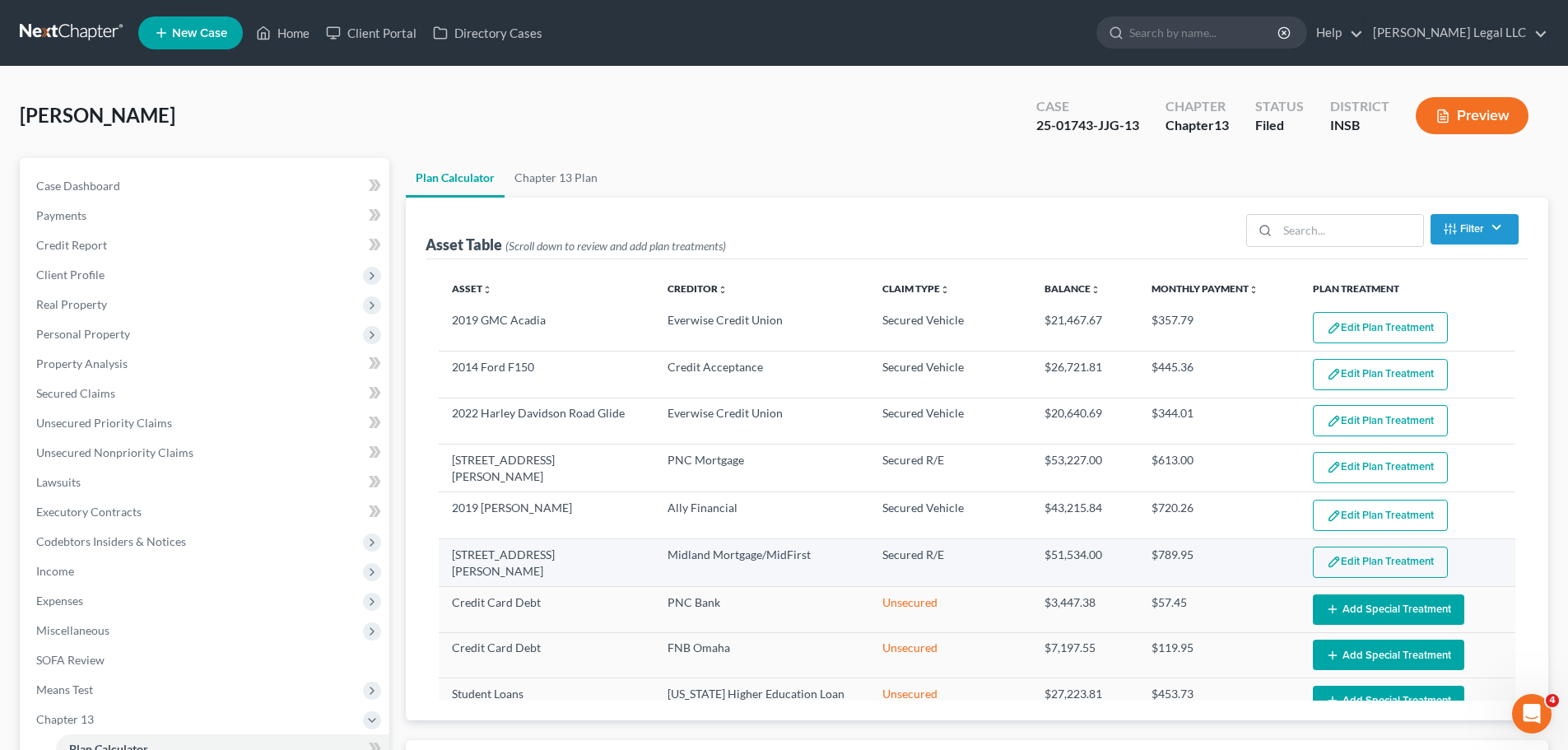
click at [1263, 563] on button "Edit Plan Treatment" at bounding box center [1379, 562] width 135 height 31
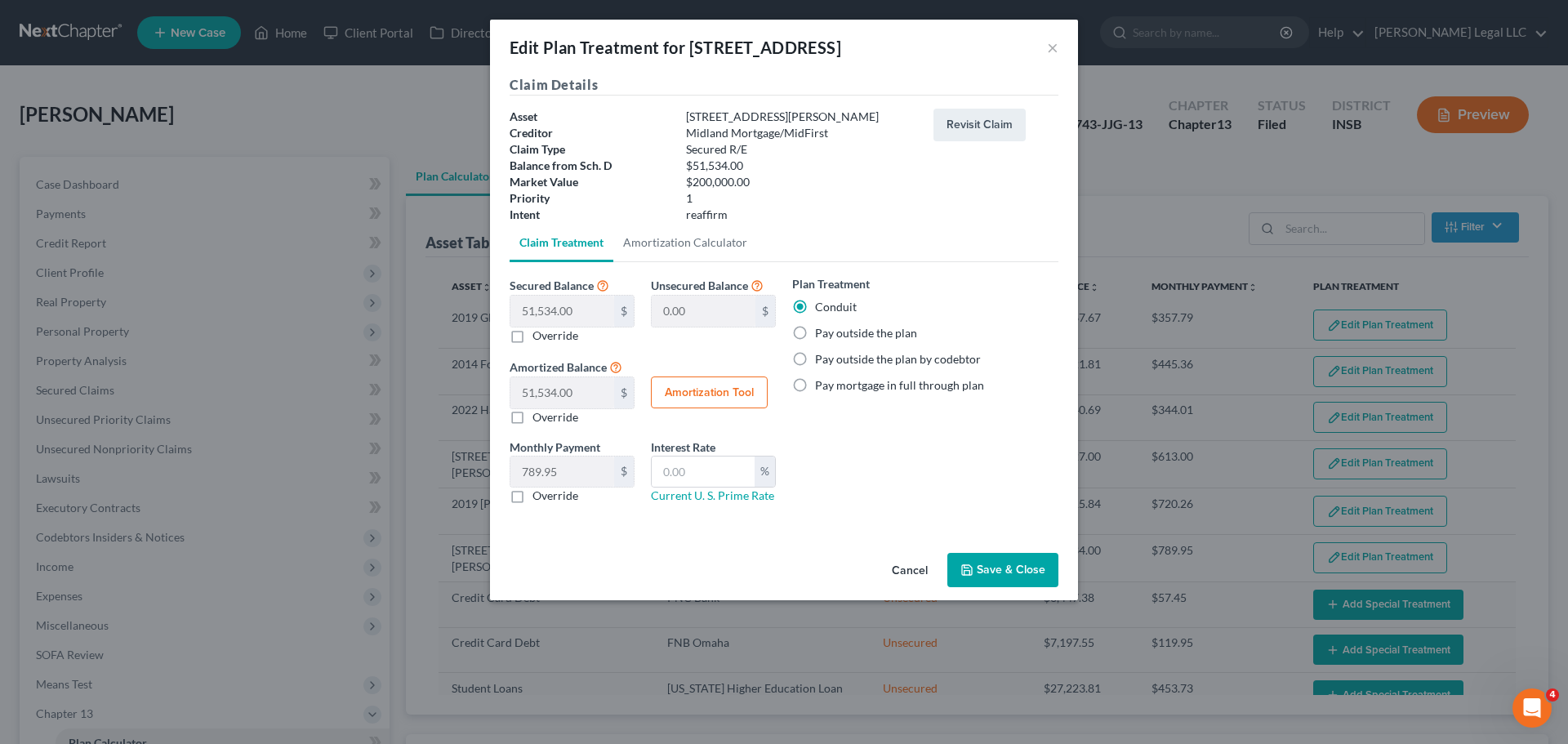
click at [988, 558] on button "Save & Close" at bounding box center [1002, 570] width 111 height 34
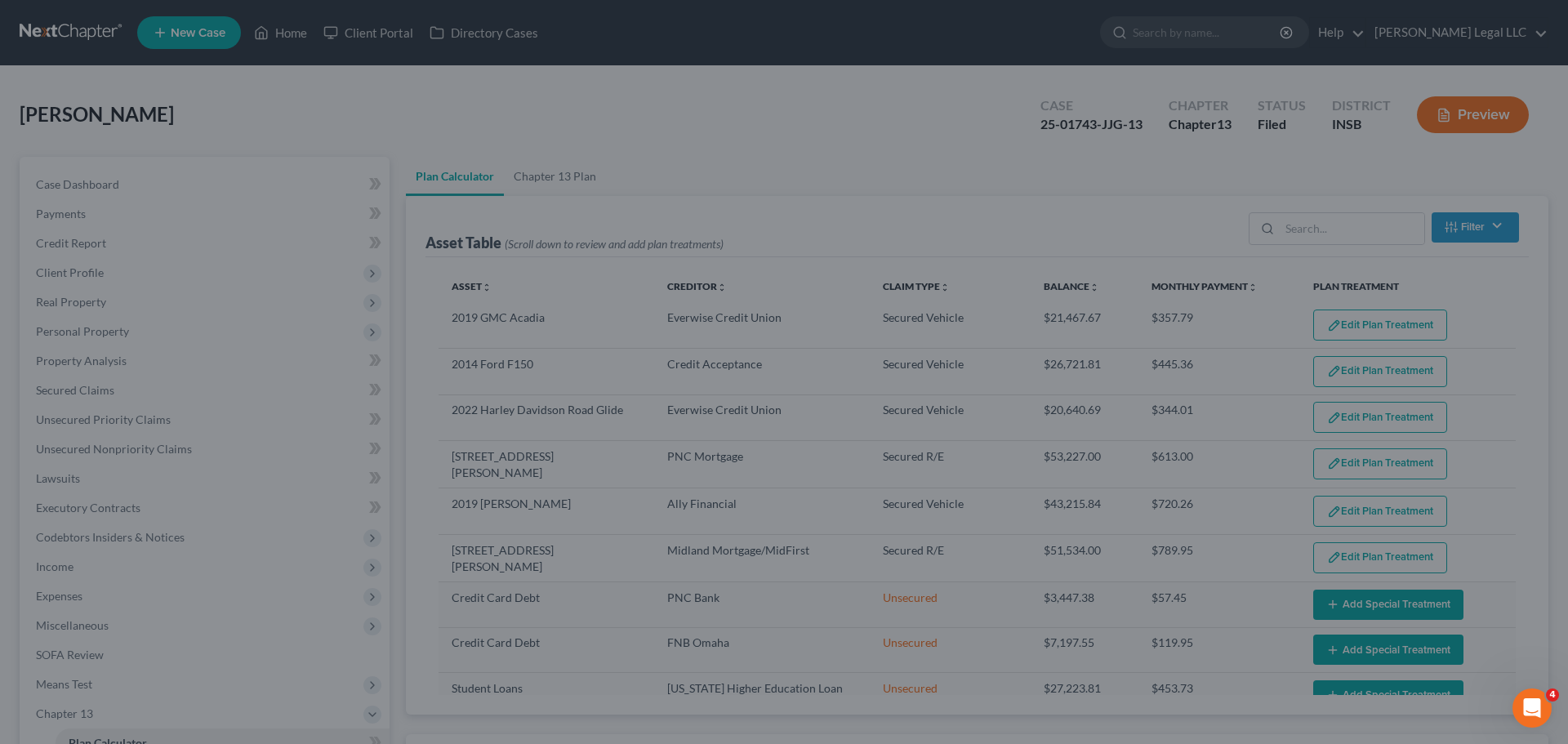
select select "59"
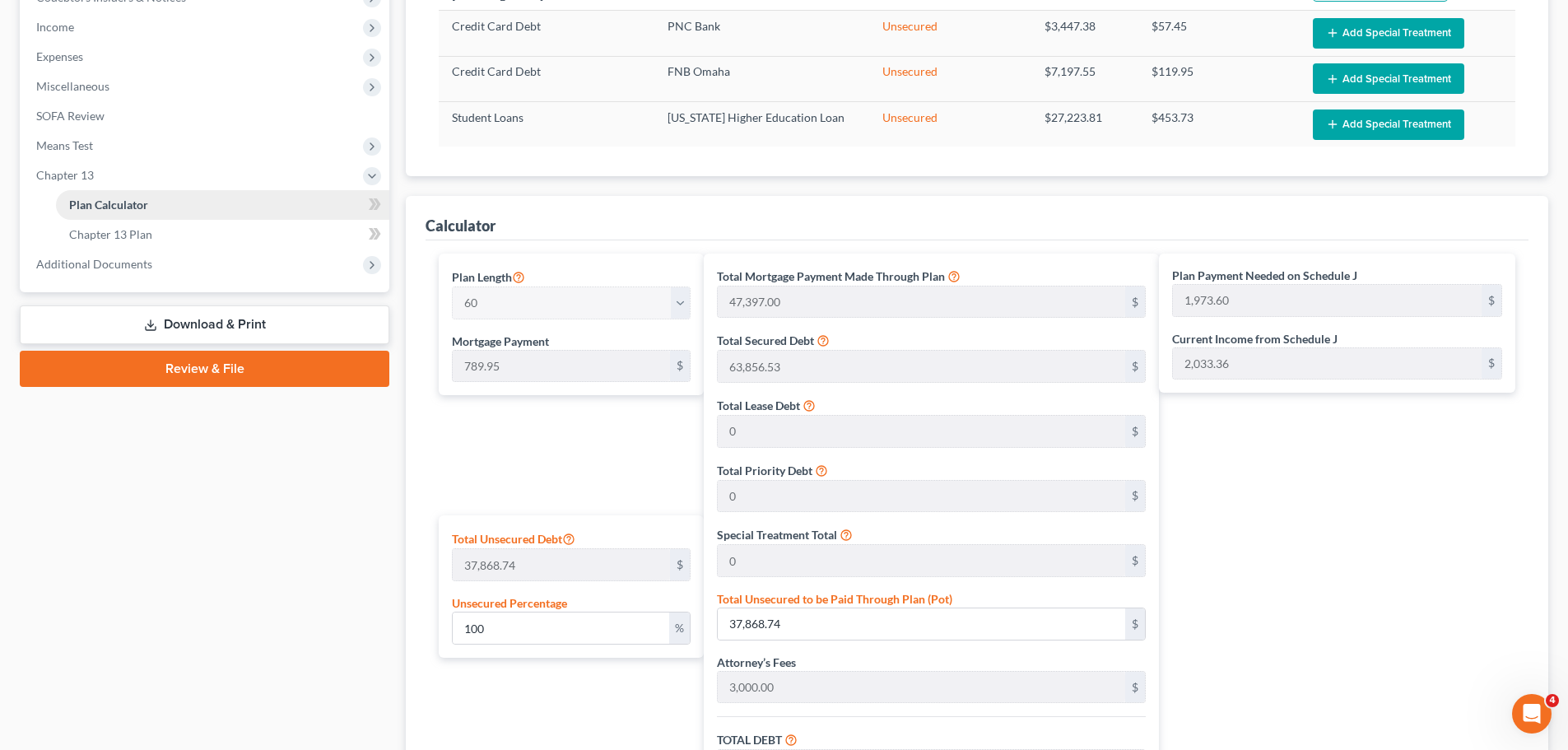
scroll to position [504, 0]
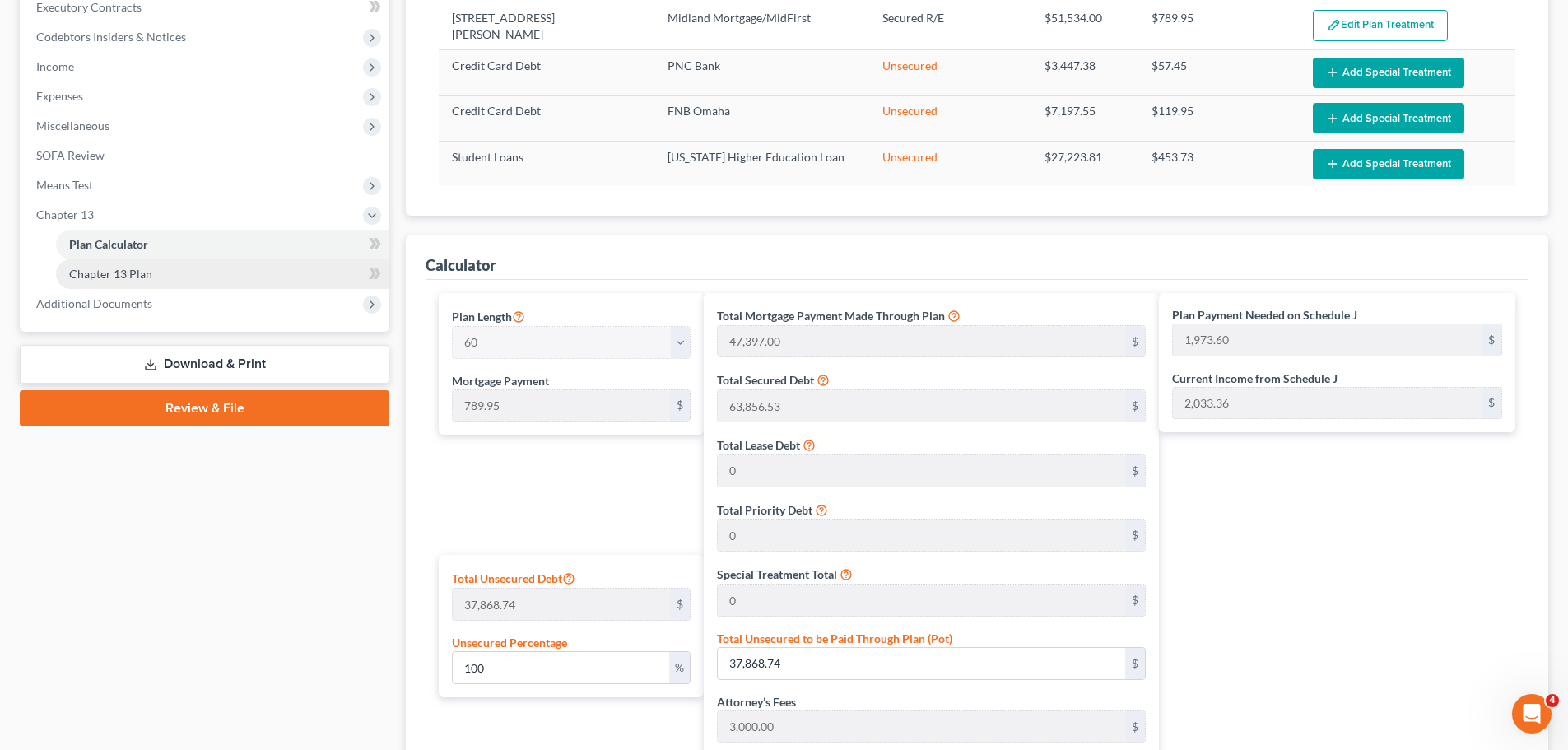
click at [131, 275] on span "Chapter 13 Plan" at bounding box center [111, 273] width 84 height 14
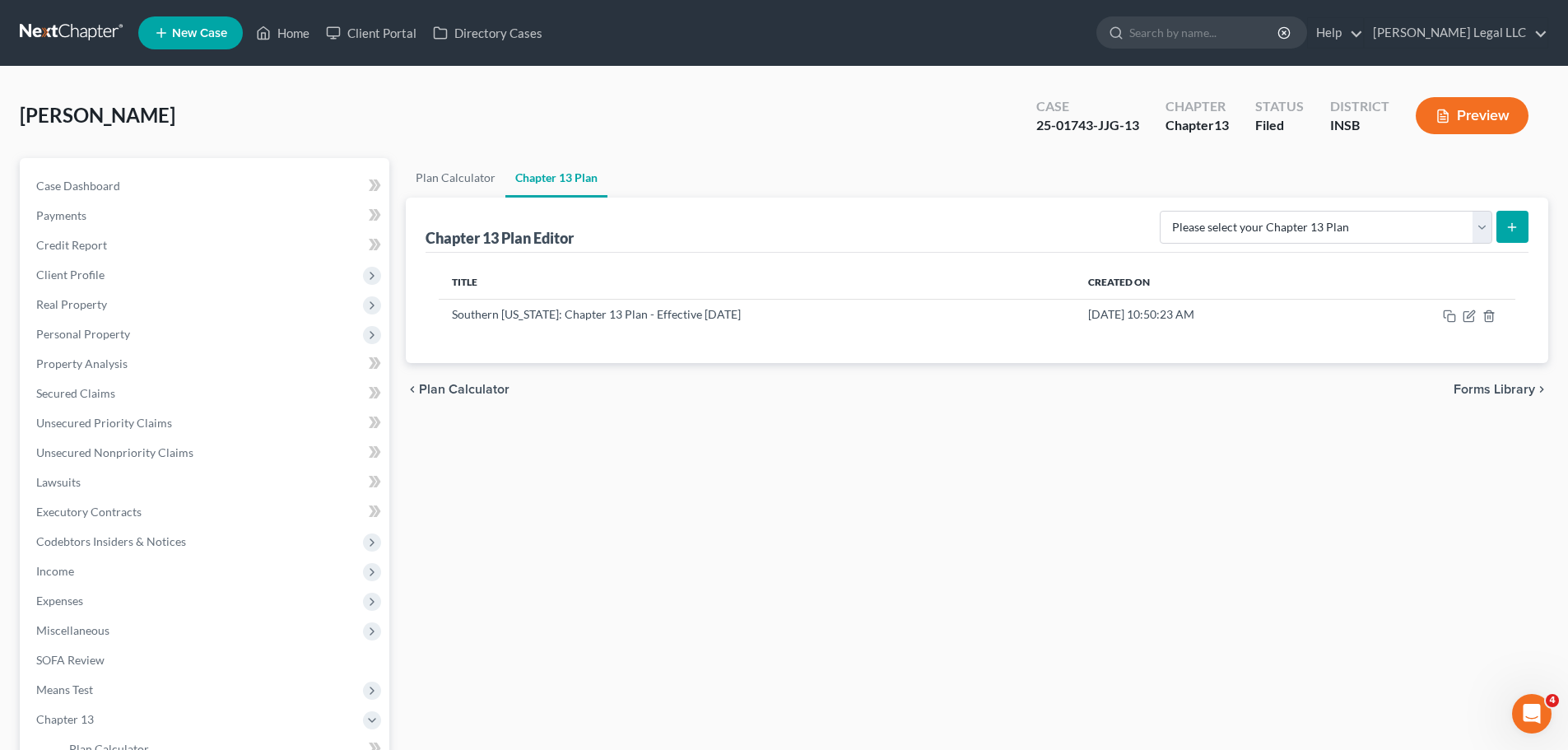
click at [1263, 227] on icon "submit" at bounding box center [1512, 227] width 13 height 13
drag, startPoint x: 1384, startPoint y: 222, endPoint x: 1372, endPoint y: 232, distance: 15.6
click at [1263, 222] on select "Please select your Chapter 13 Plan National Form Plan - Official Form 113 South…" at bounding box center [1326, 227] width 332 height 33
select select "4"
click at [1177, 211] on select "Please select your Chapter 13 Plan National Form Plan - Official Form 113 South…" at bounding box center [1326, 227] width 332 height 33
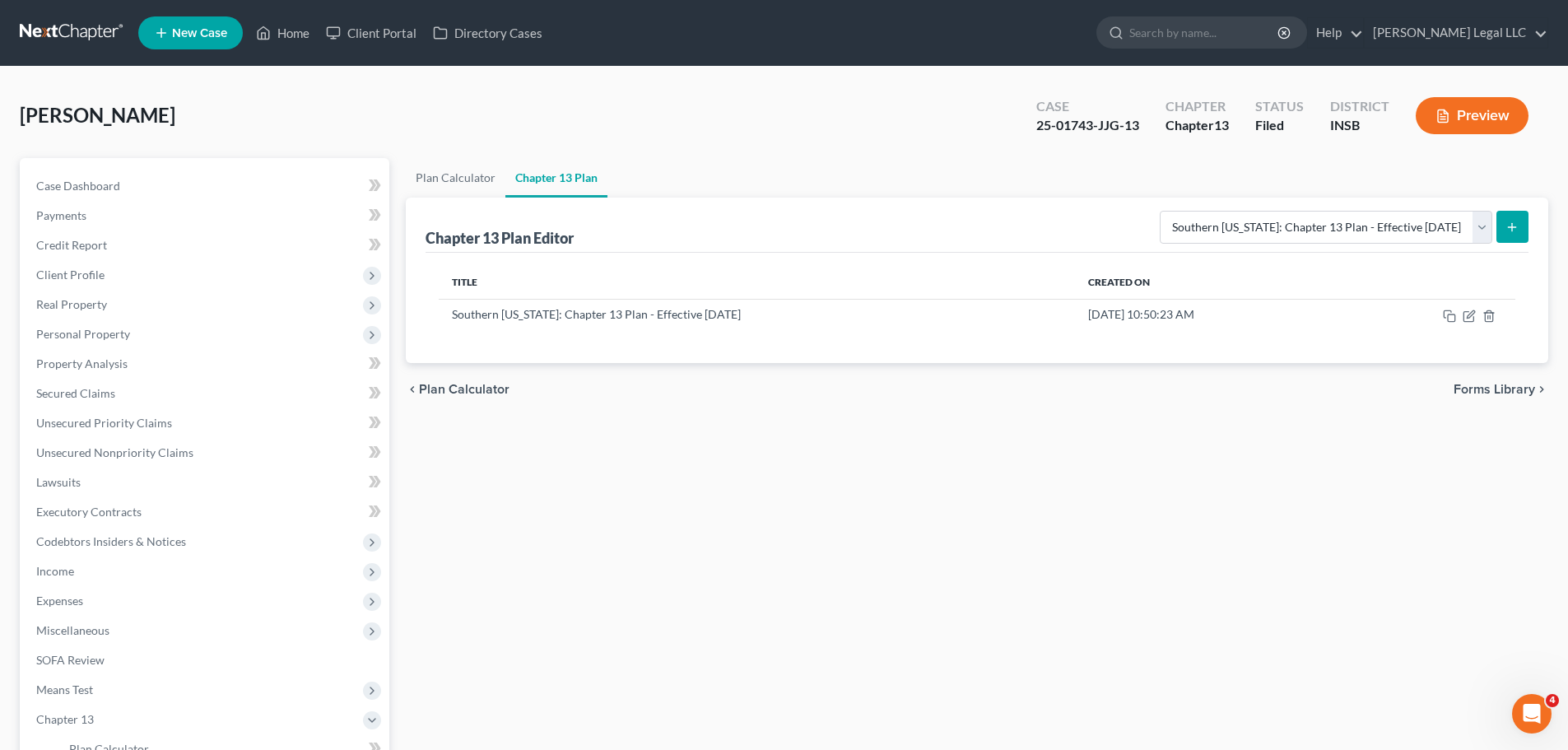
click at [1263, 222] on icon "submit" at bounding box center [1512, 227] width 13 height 13
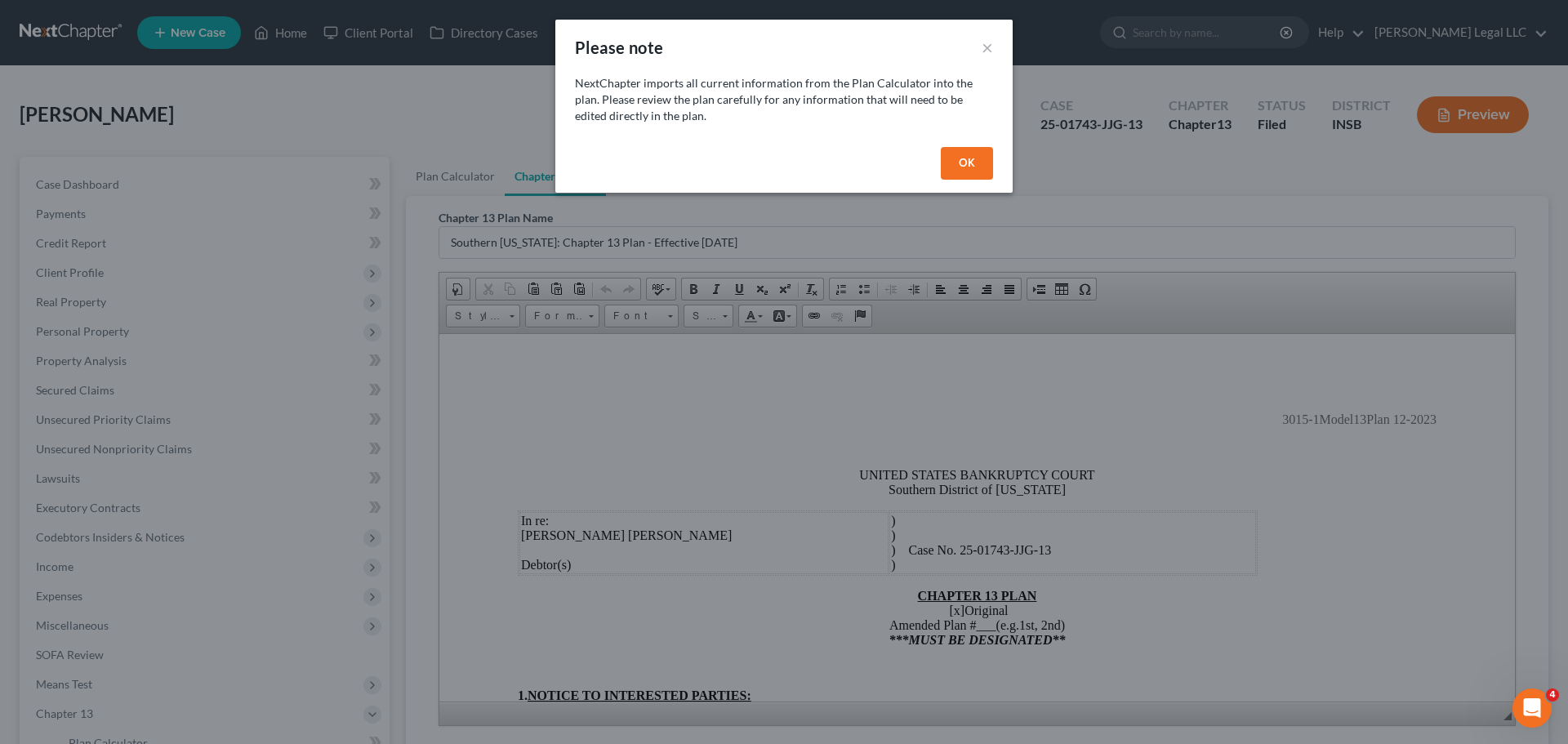
click at [953, 167] on button "OK" at bounding box center [967, 163] width 53 height 33
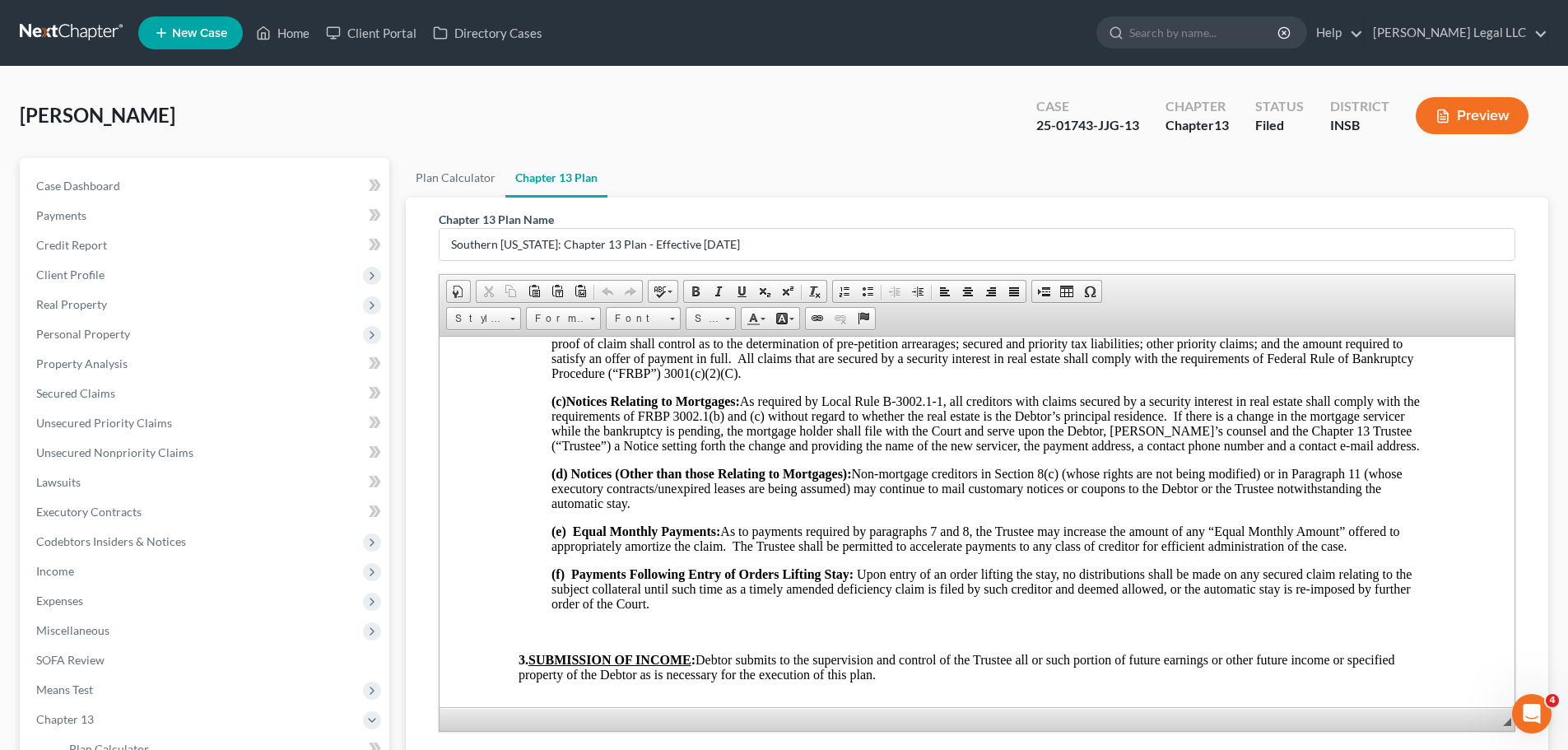
scroll to position [905, 0]
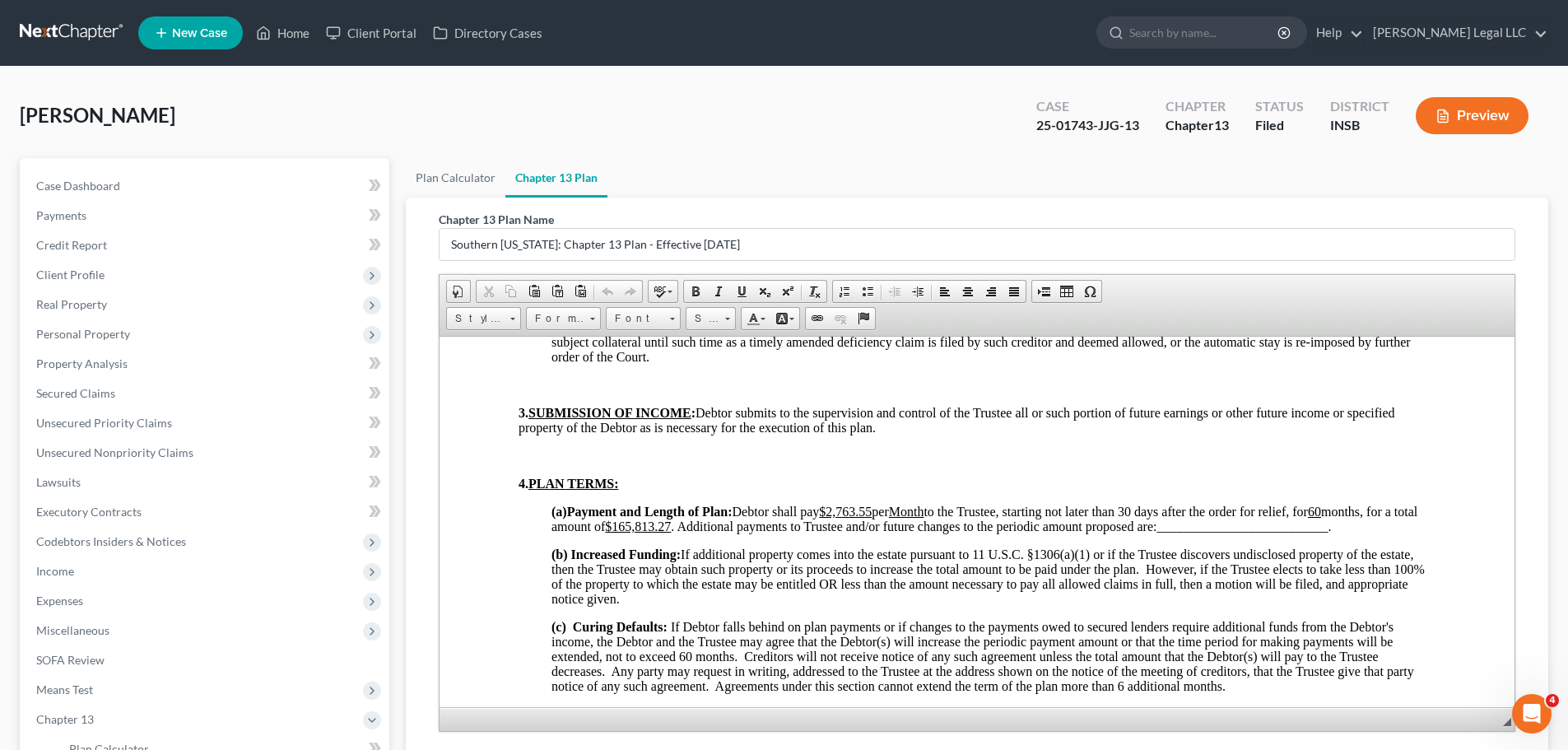
click at [834, 480] on p "4. PLAN TERMS:" at bounding box center [977, 483] width 917 height 15
click at [844, 515] on u "$2,763.55" at bounding box center [845, 510] width 53 height 14
click at [846, 514] on u "$2,763.55" at bounding box center [845, 510] width 53 height 14
click at [930, 509] on u "Month" at bounding box center [913, 510] width 36 height 14
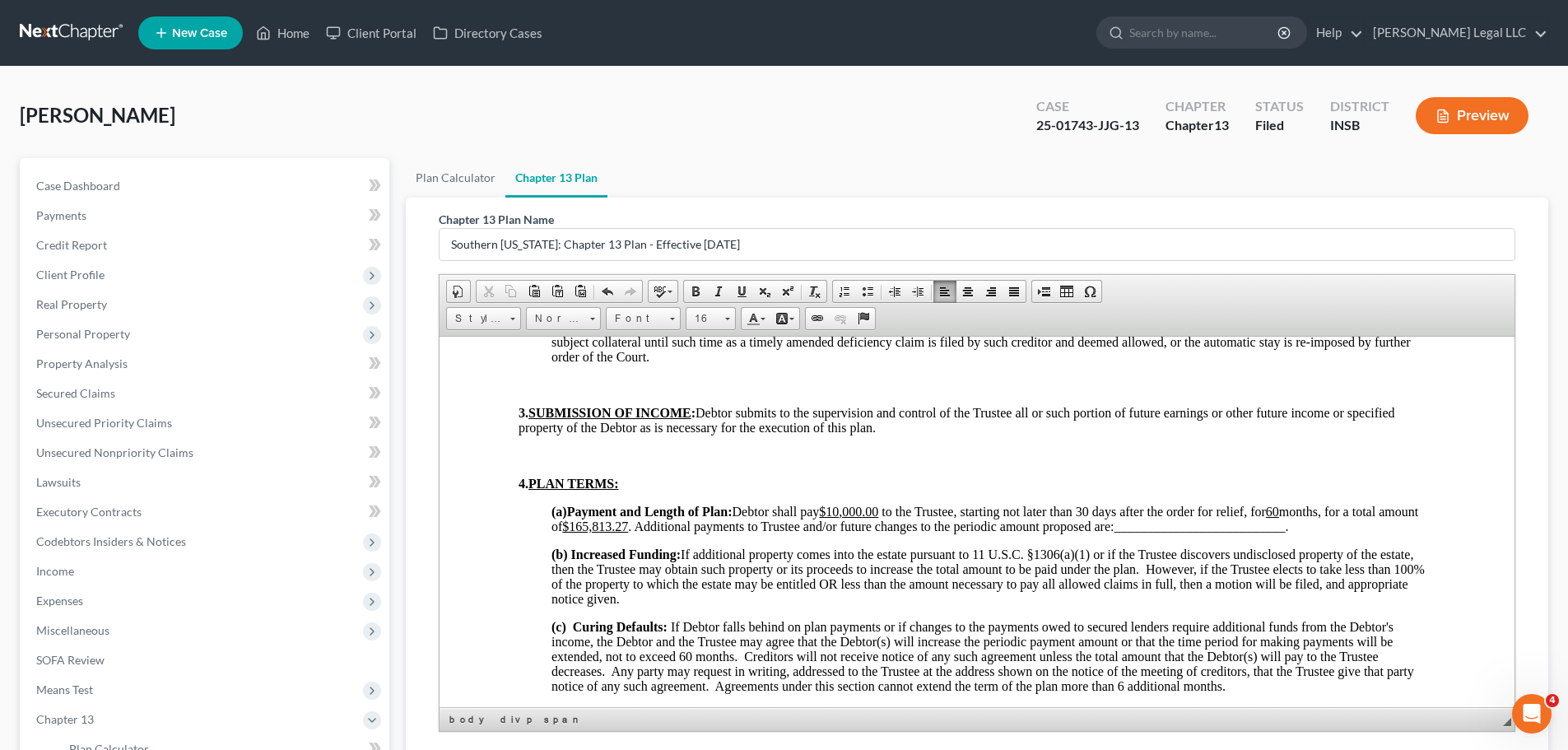
click at [967, 511] on span "Debtor shall pay $10 ,000 .00 to the Trustee, starting not later than 30 days a…" at bounding box center [985, 518] width 867 height 29
drag, startPoint x: 772, startPoint y: 546, endPoint x: 1115, endPoint y: 507, distance: 345.2
click at [1115, 507] on p "(a) Payment and Length of Plan: Debtor shall pay $10 ,000 .00 to the Trustee by…" at bounding box center [993, 518] width 884 height 30
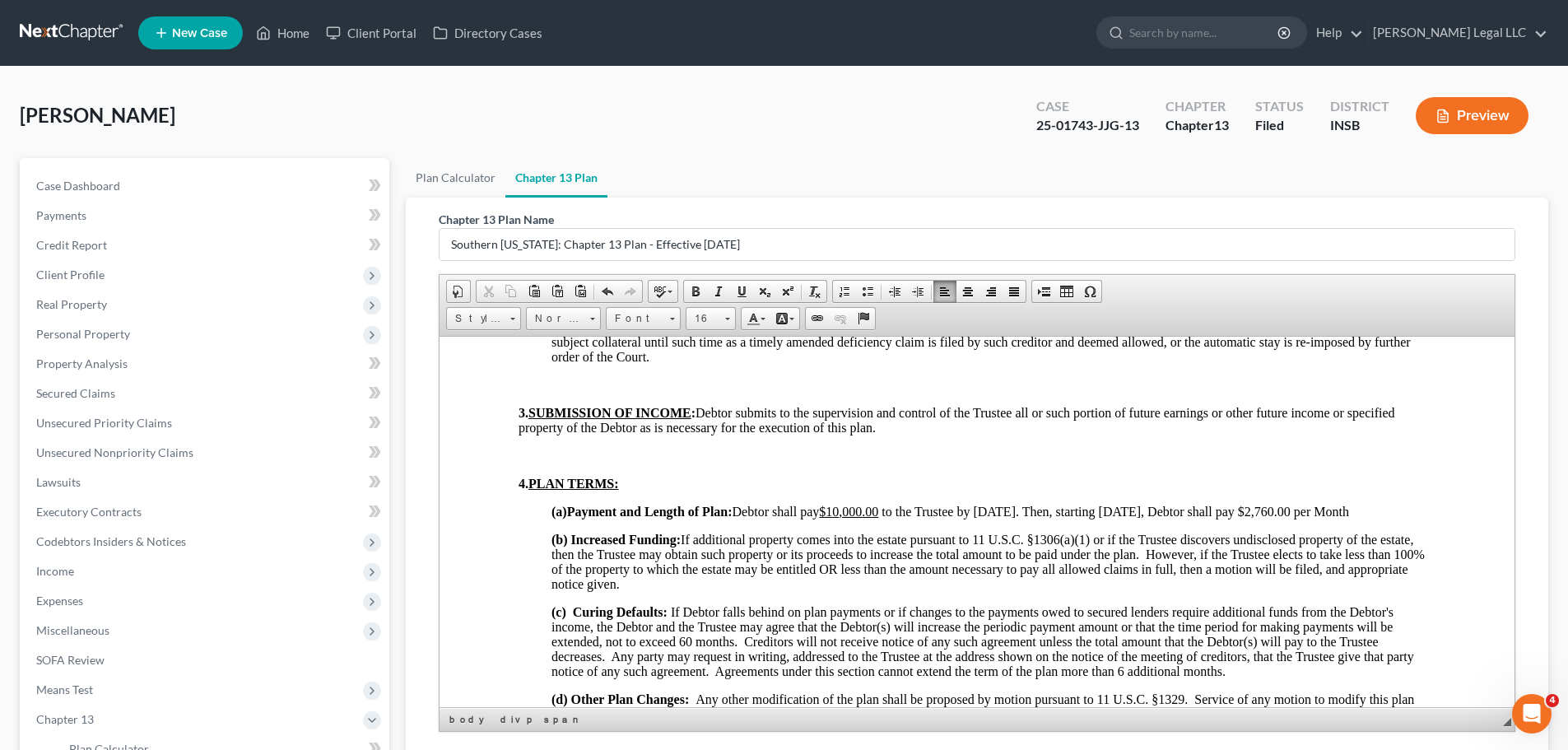
drag, startPoint x: 1360, startPoint y: 514, endPoint x: 1419, endPoint y: 511, distance: 59.1
click at [1263, 511] on p "(a) Payment and Length of Plan: Debtor shall pay $10 ,000 .00 to the Trustee by…" at bounding box center [993, 511] width 884 height 15
drag, startPoint x: 603, startPoint y: 287, endPoint x: 626, endPoint y: 313, distance: 34.7
click at [603, 287] on span at bounding box center [607, 291] width 13 height 13
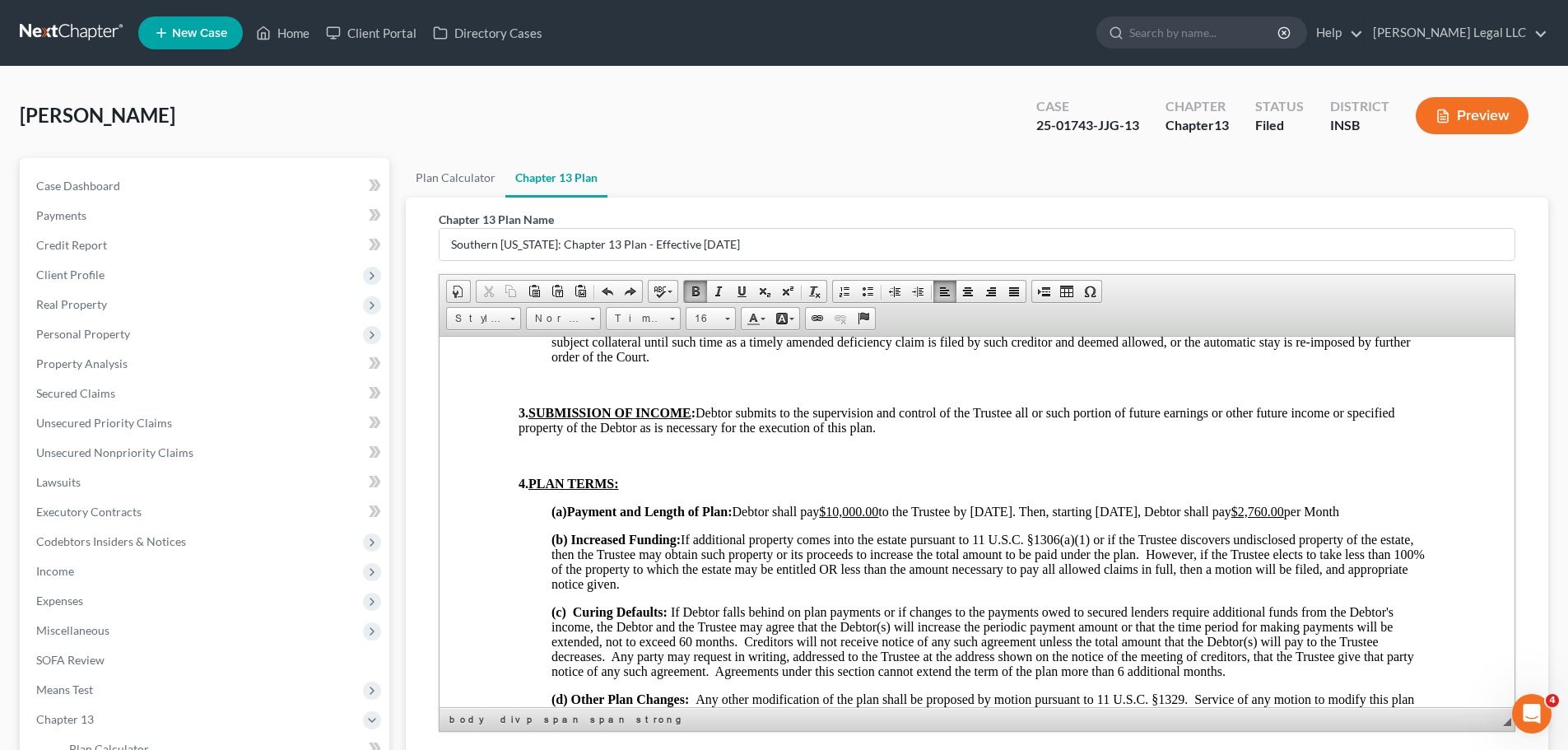
click at [733, 518] on span "Debtor shall pay $10,000.00 to the Trustee by August 31, 2025. Then, starting S…" at bounding box center [1035, 510] width 606 height 14
click at [637, 518] on p "(a) Payment and Length of Plan: Debtor shall pay $10,000.00 to the Trustee by A…" at bounding box center [993, 511] width 884 height 15
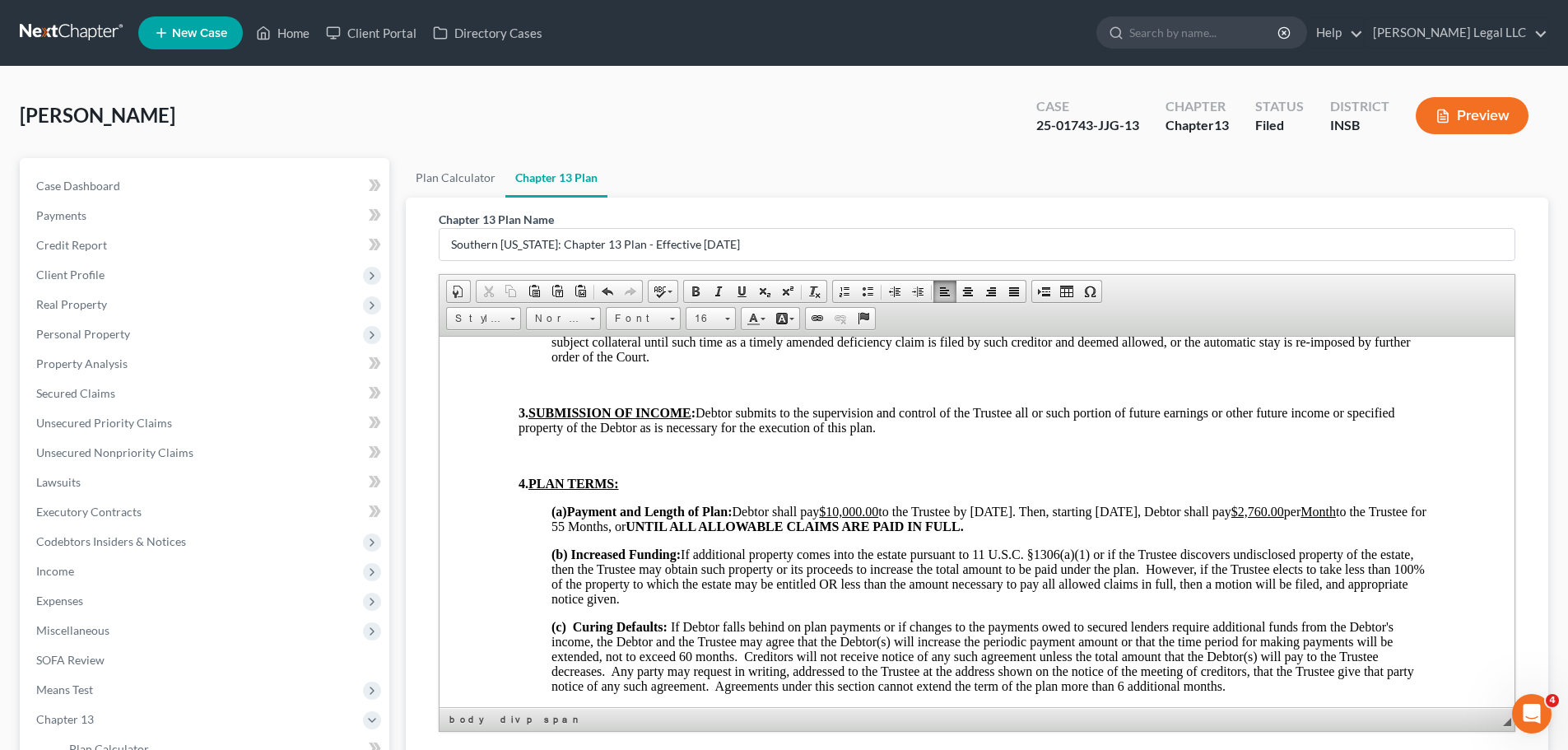
click at [773, 527] on span "Debtor shall pay $10,000.00 to the Trustee by August 31, 2025. Then, starting S…" at bounding box center [989, 518] width 875 height 29
drag, startPoint x: 777, startPoint y: 527, endPoint x: 680, endPoint y: 528, distance: 97.0
click at [680, 528] on span "Debtor shall pay $10,000.00 to the Trustee by August 31, 2025. Then, starting S…" at bounding box center [989, 518] width 875 height 29
click at [1073, 522] on p "(a) Payment and Length of Plan: Debtor shall pay $10,000.00 to the Trustee by A…" at bounding box center [993, 518] width 884 height 30
click at [1070, 525] on p "(a) Payment and Length of Plan: Debtor shall pay $10,000.00 to the Trustee by A…" at bounding box center [993, 518] width 884 height 30
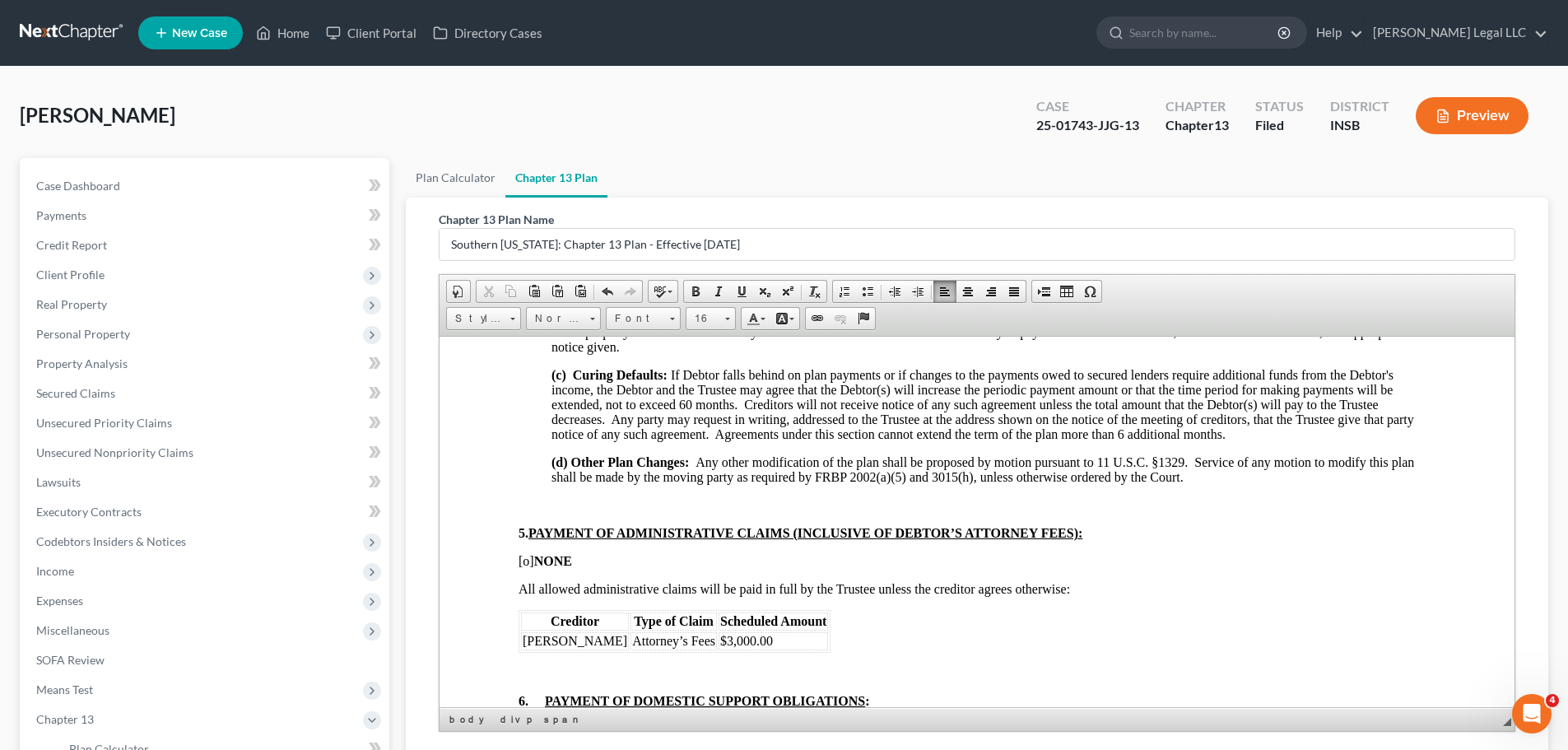
scroll to position [987, 0]
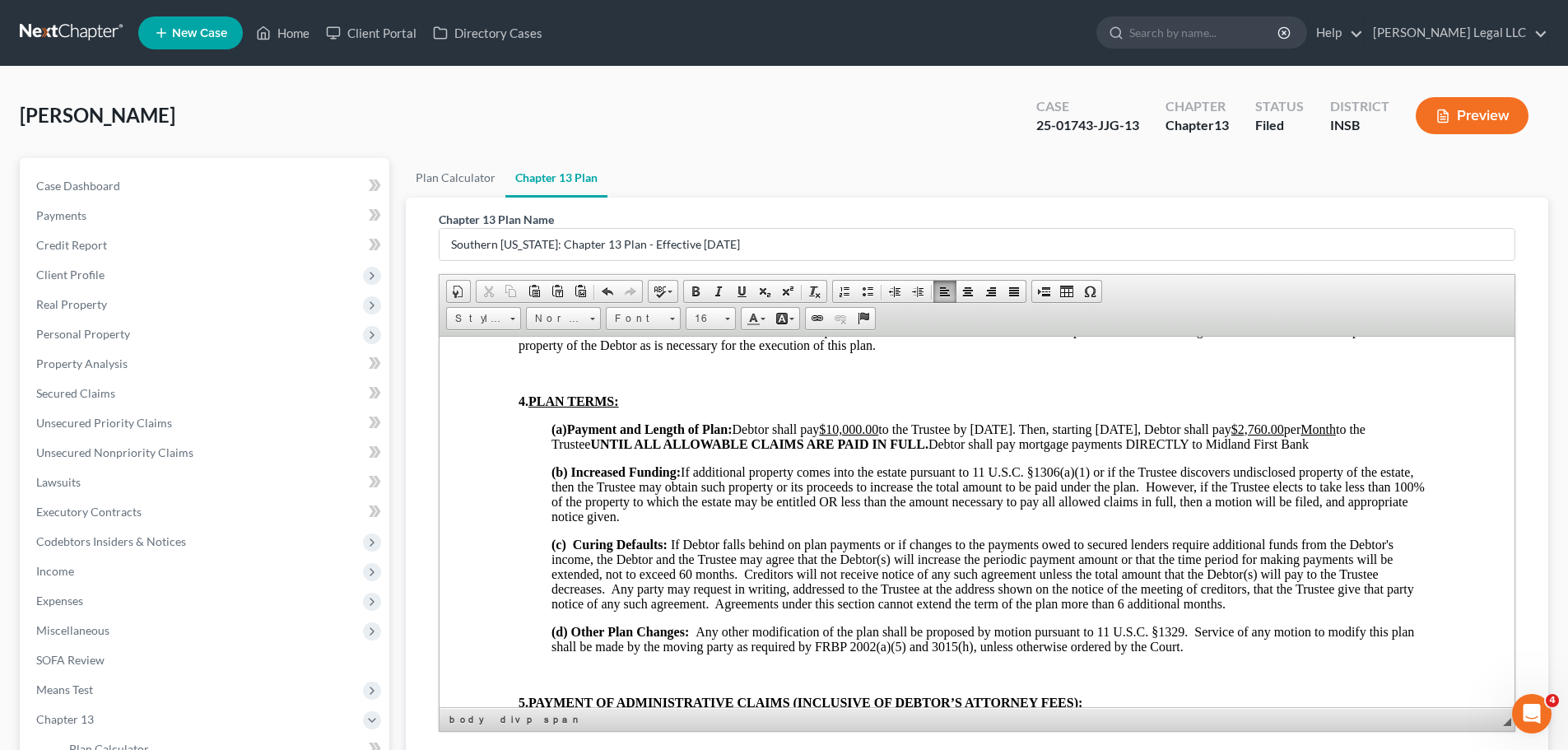
click at [1029, 445] on span "Debtor shall pay $10,000.00 to the Trustee by August 31, 2025. Then, starting S…" at bounding box center [958, 435] width 814 height 29
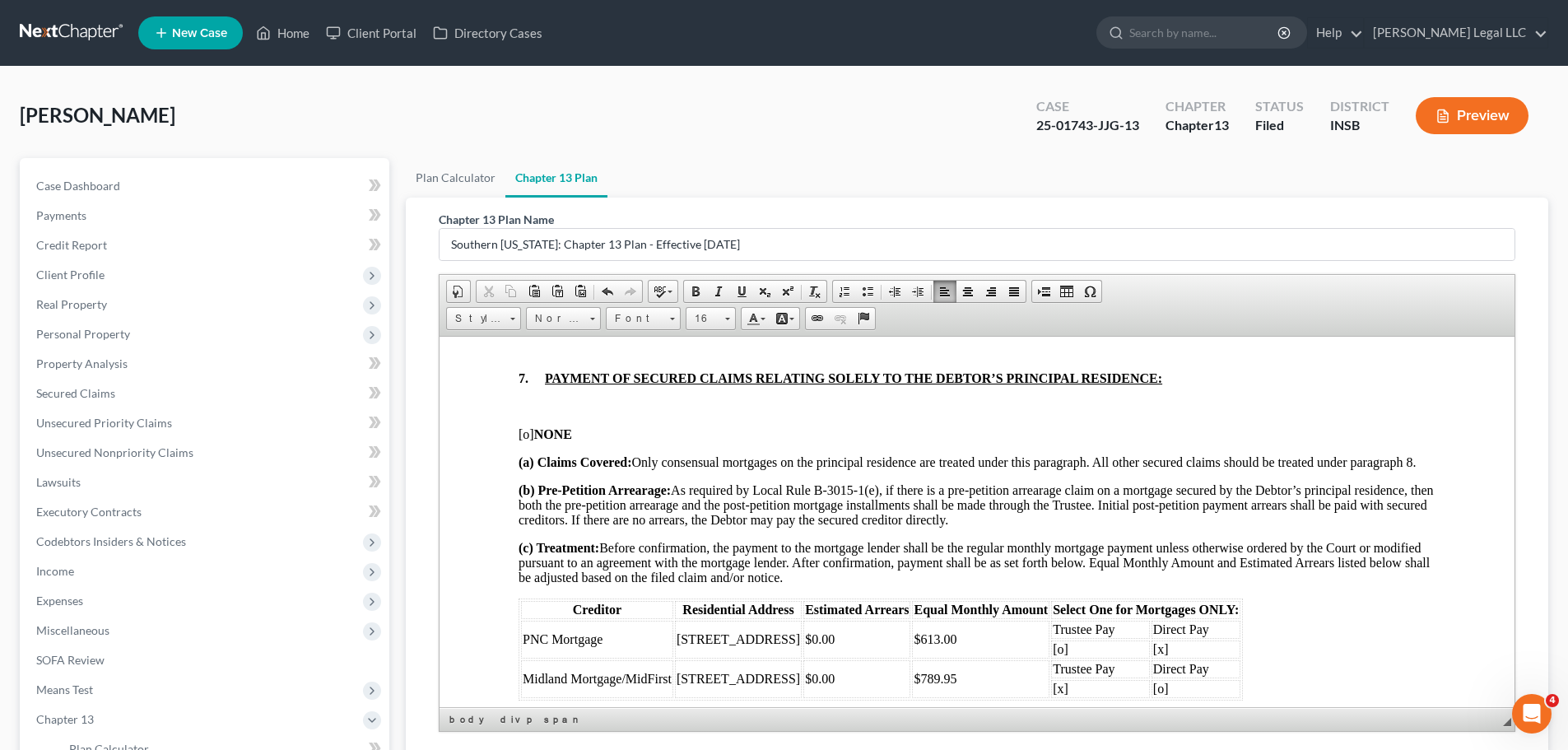
scroll to position [1844, 0]
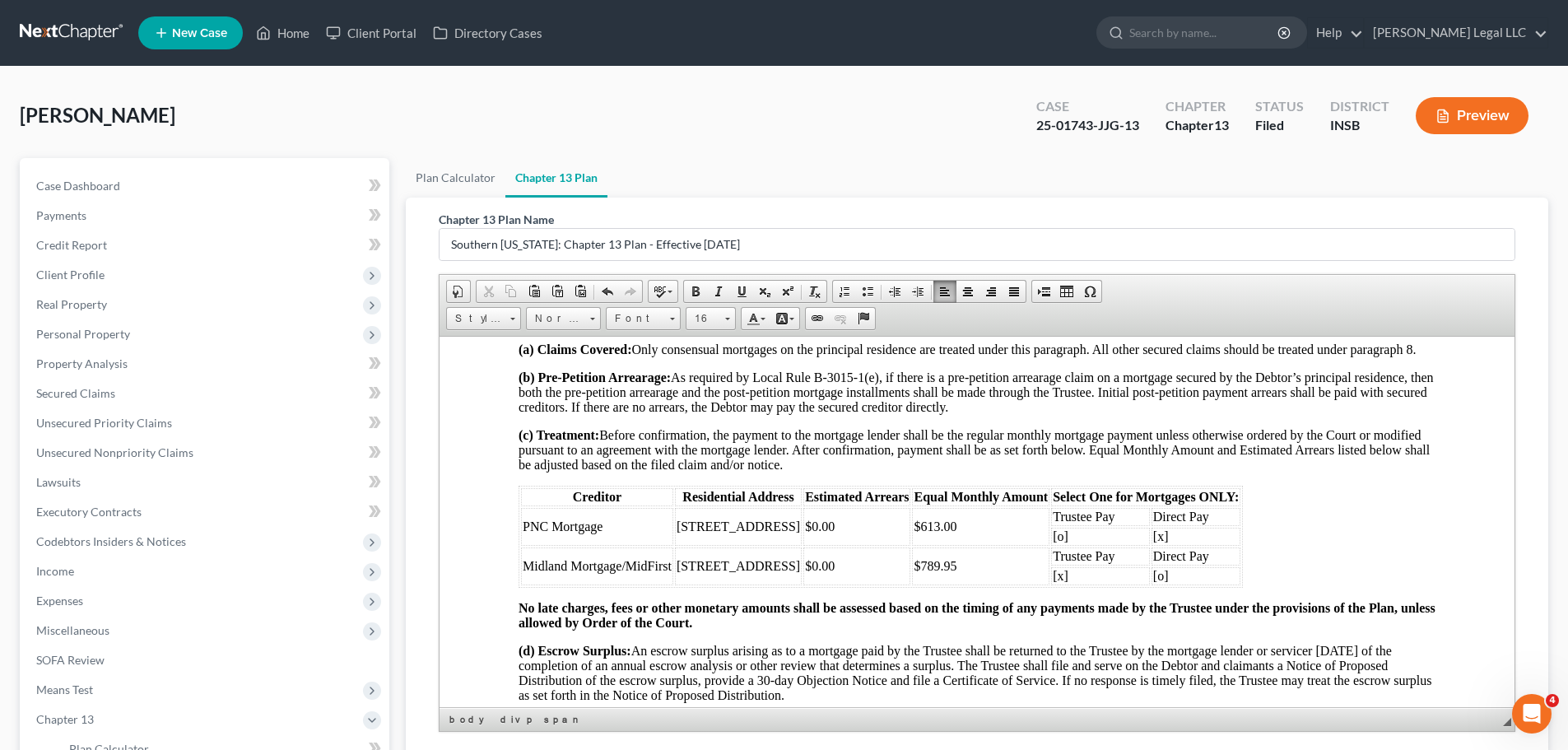
drag, startPoint x: 1509, startPoint y: 494, endPoint x: 1953, endPoint y: 835, distance: 559.8
drag, startPoint x: 522, startPoint y: 582, endPoint x: 672, endPoint y: 577, distance: 150.1
click at [672, 571] on td "Midland Mortgage/MidFirst" at bounding box center [597, 566] width 152 height 38
copy td "Midland Mortgage/MidFirst"
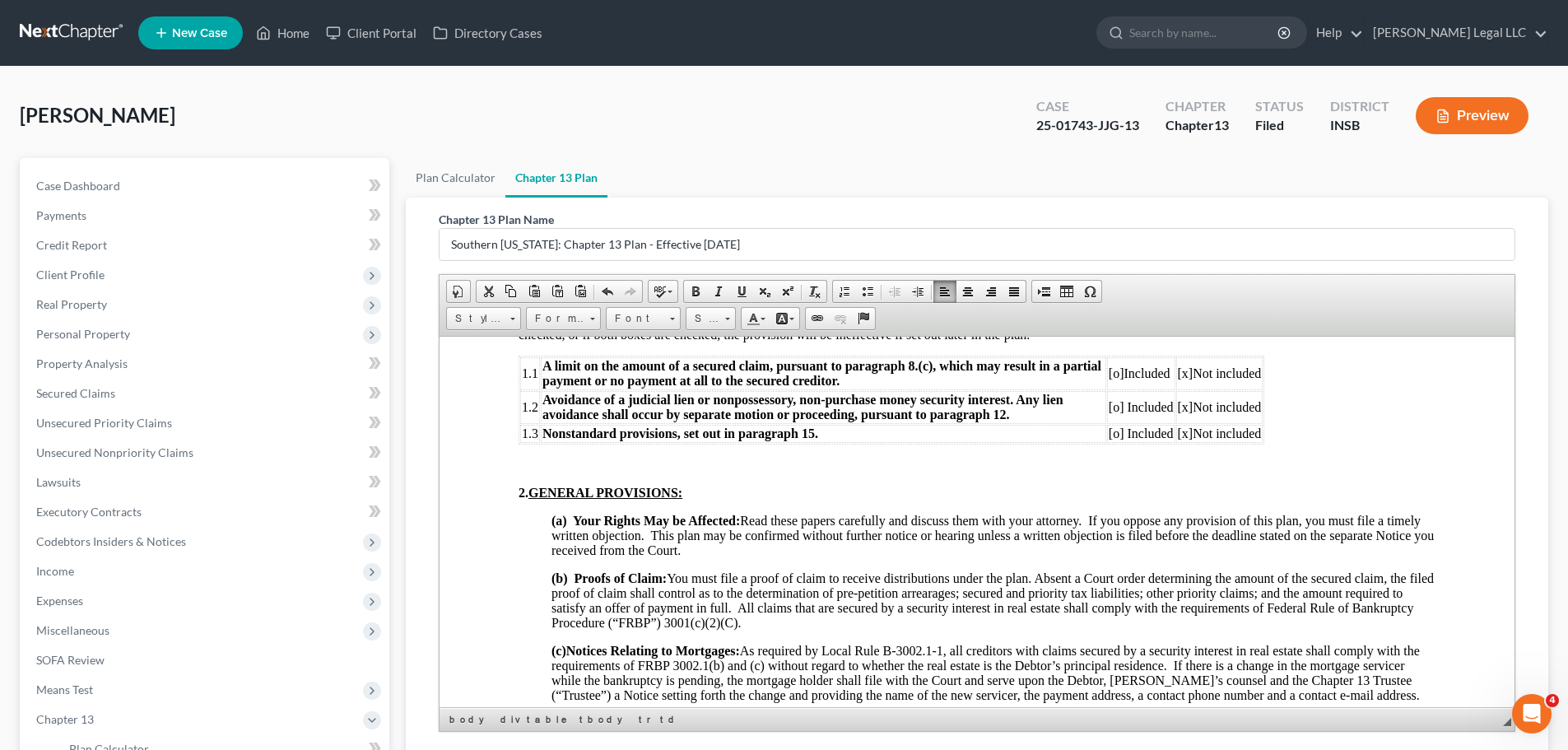
scroll to position [445, 0]
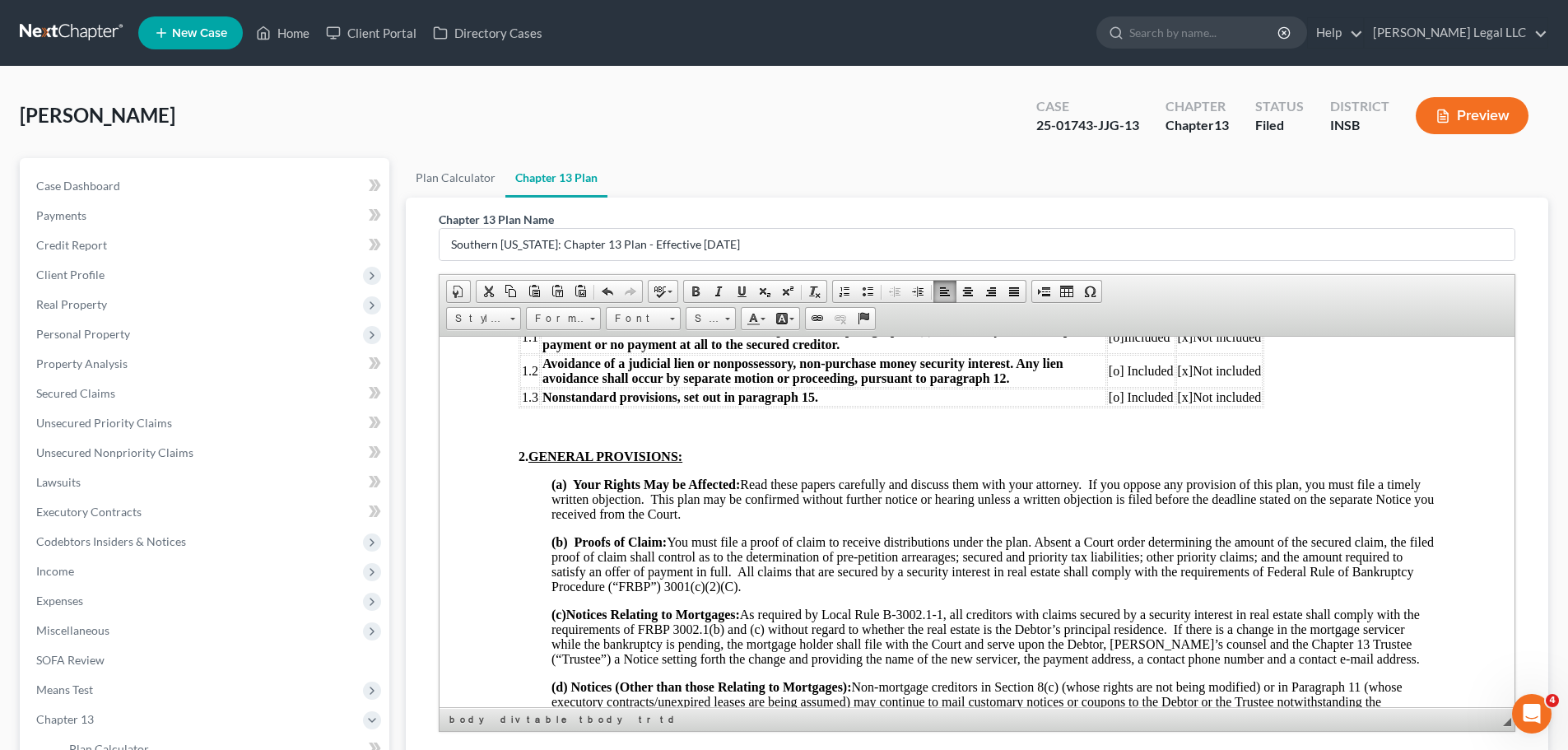
click at [1119, 526] on div "(a) Your Rights May be Affected: Read these papers carefully and discuss them w…" at bounding box center [977, 713] width 917 height 474
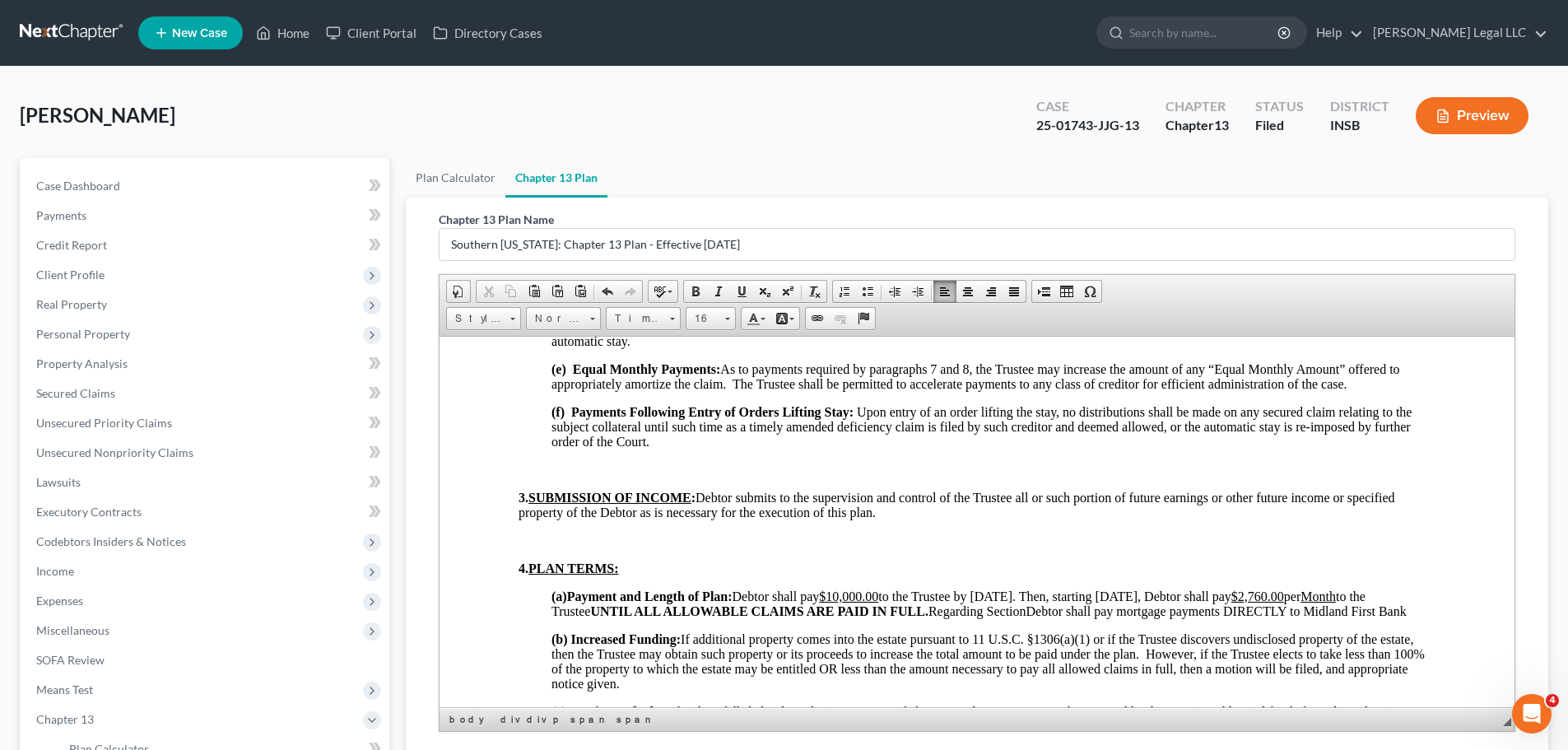
scroll to position [939, 0]
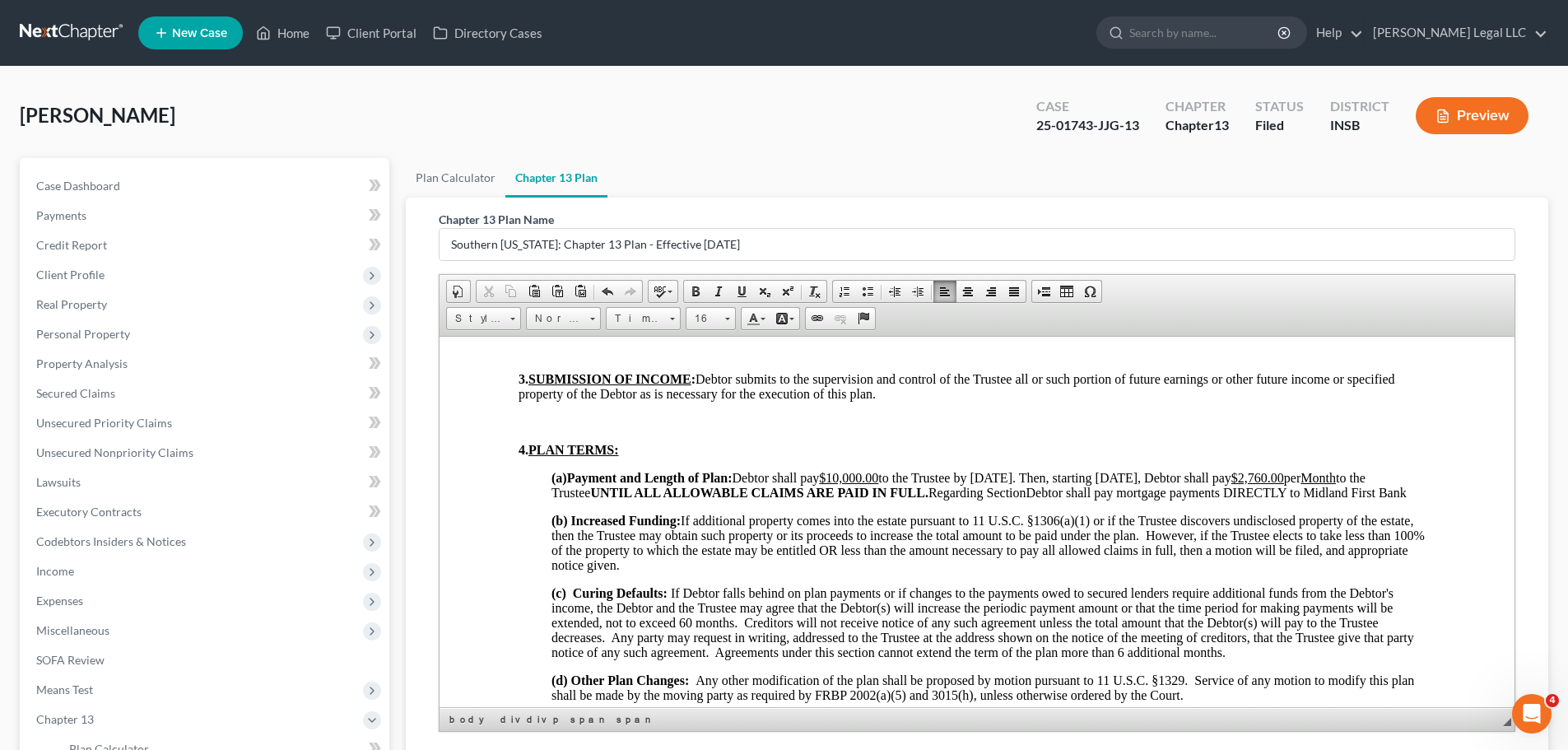
click at [853, 499] on p "(a) Payment and Length of Plan: Debtor shall pay $10,000.00 to the Trustee by A…" at bounding box center [993, 485] width 884 height 30
click at [1121, 498] on span "Debtor shall pay $10,000.00 to the Trustee by August 31, 2025. Then, starting S…" at bounding box center [979, 484] width 855 height 29
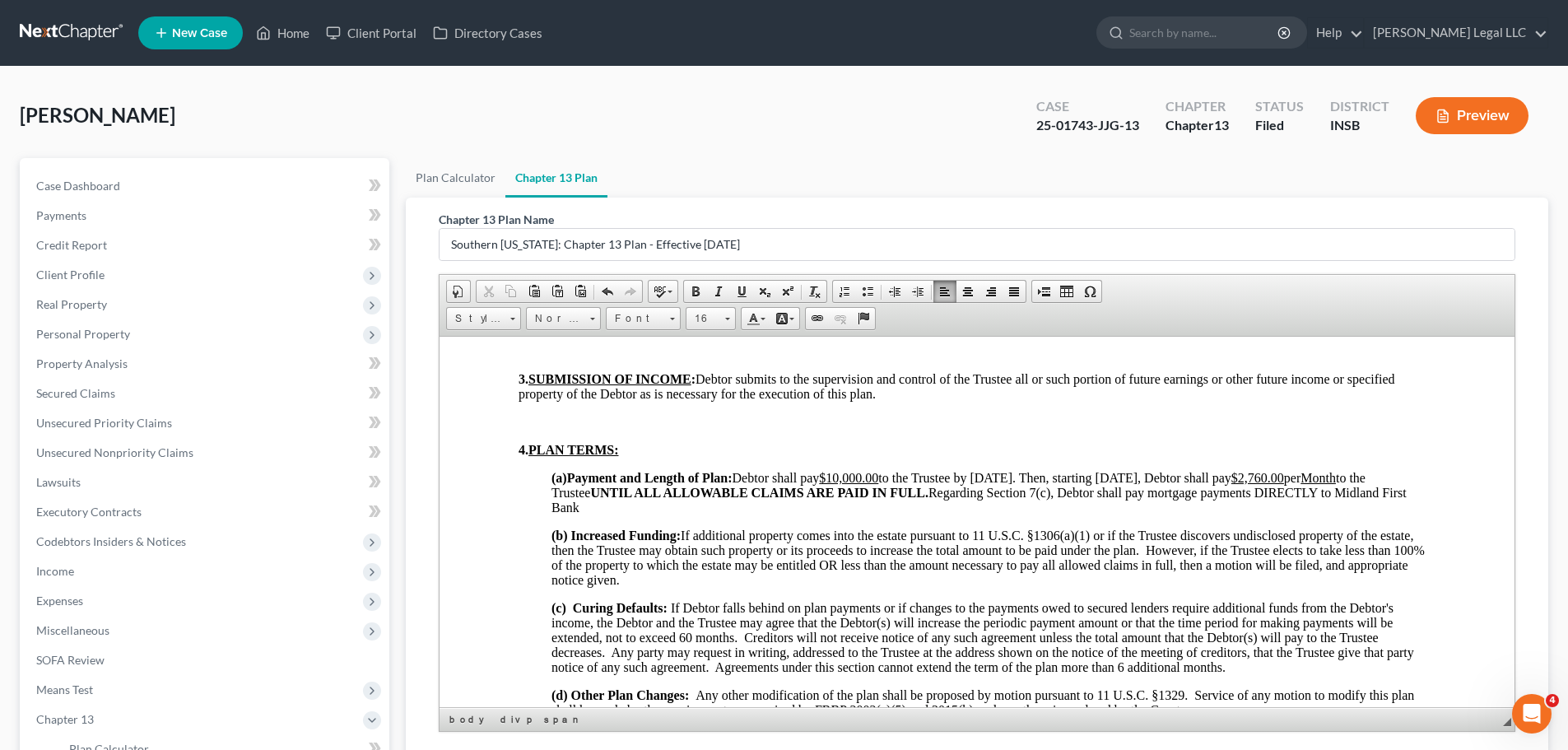
click at [730, 508] on p "(a) Payment and Length of Plan: Debtor shall pay $10,000.00 to the Trustee by A…" at bounding box center [993, 492] width 884 height 45
drag, startPoint x: 1072, startPoint y: 502, endPoint x: 1196, endPoint y: 497, distance: 124.1
click at [1196, 497] on p "(a) Payment and Length of Plan: Debtor shall pay $10,000.00 to the Trustee by A…" at bounding box center [993, 492] width 884 height 45
click at [1199, 505] on p "(a) Payment and Length of Plan: Debtor shall pay $10,000.00 to the Trustee by A…" at bounding box center [993, 492] width 884 height 45
drag, startPoint x: 1351, startPoint y: 491, endPoint x: 1246, endPoint y: 498, distance: 105.2
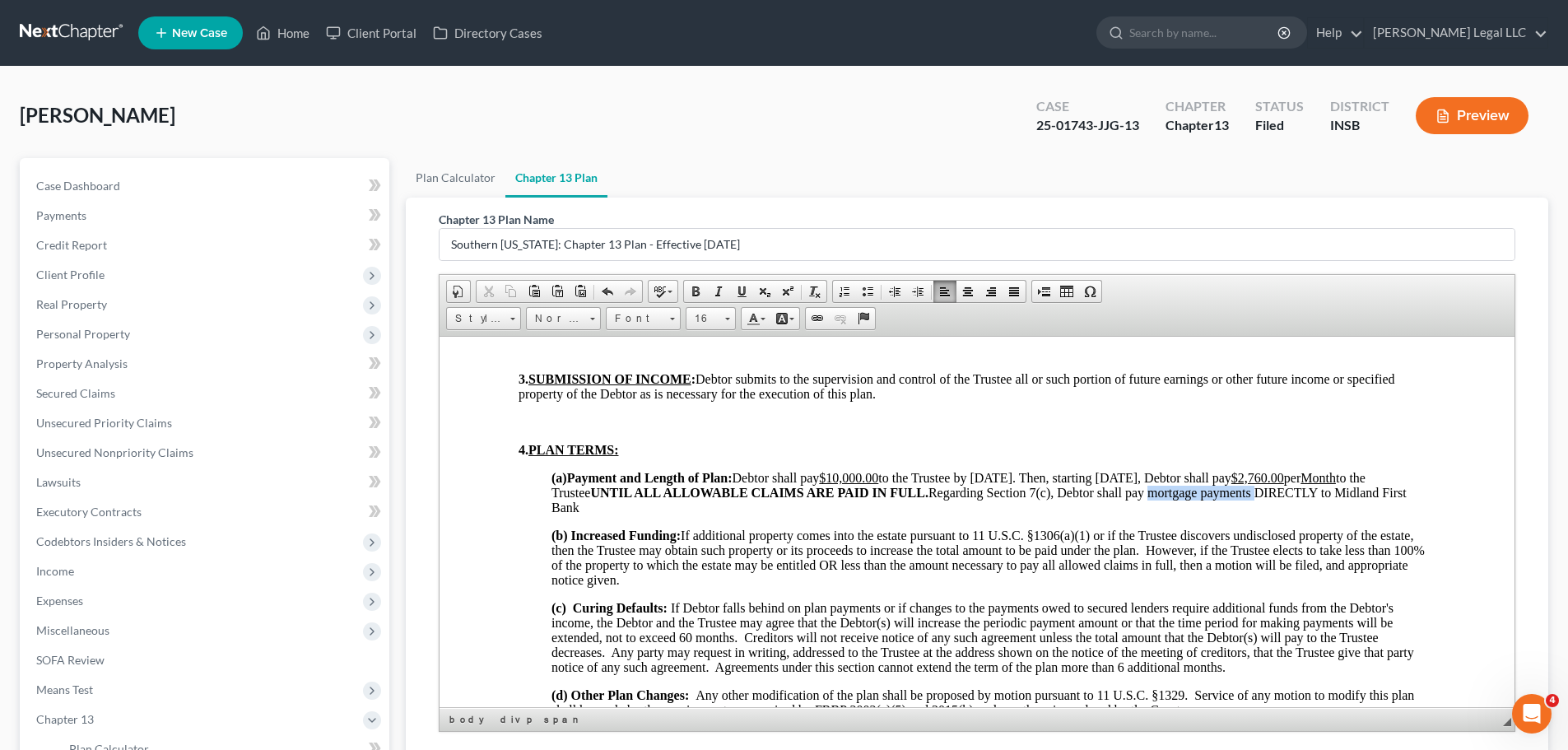
click at [1246, 498] on span "Debtor shall pay $10,000.00 to the Trustee by August 31, 2025. Then, starting S…" at bounding box center [979, 491] width 855 height 44
drag, startPoint x: 743, startPoint y: 505, endPoint x: 620, endPoint y: 510, distance: 123.1
click at [620, 510] on p "(a) Payment and Length of Plan: Debtor shall pay $10,000.00 to the Trustee by A…" at bounding box center [993, 492] width 884 height 45
drag, startPoint x: 545, startPoint y: 506, endPoint x: 655, endPoint y: 508, distance: 110.0
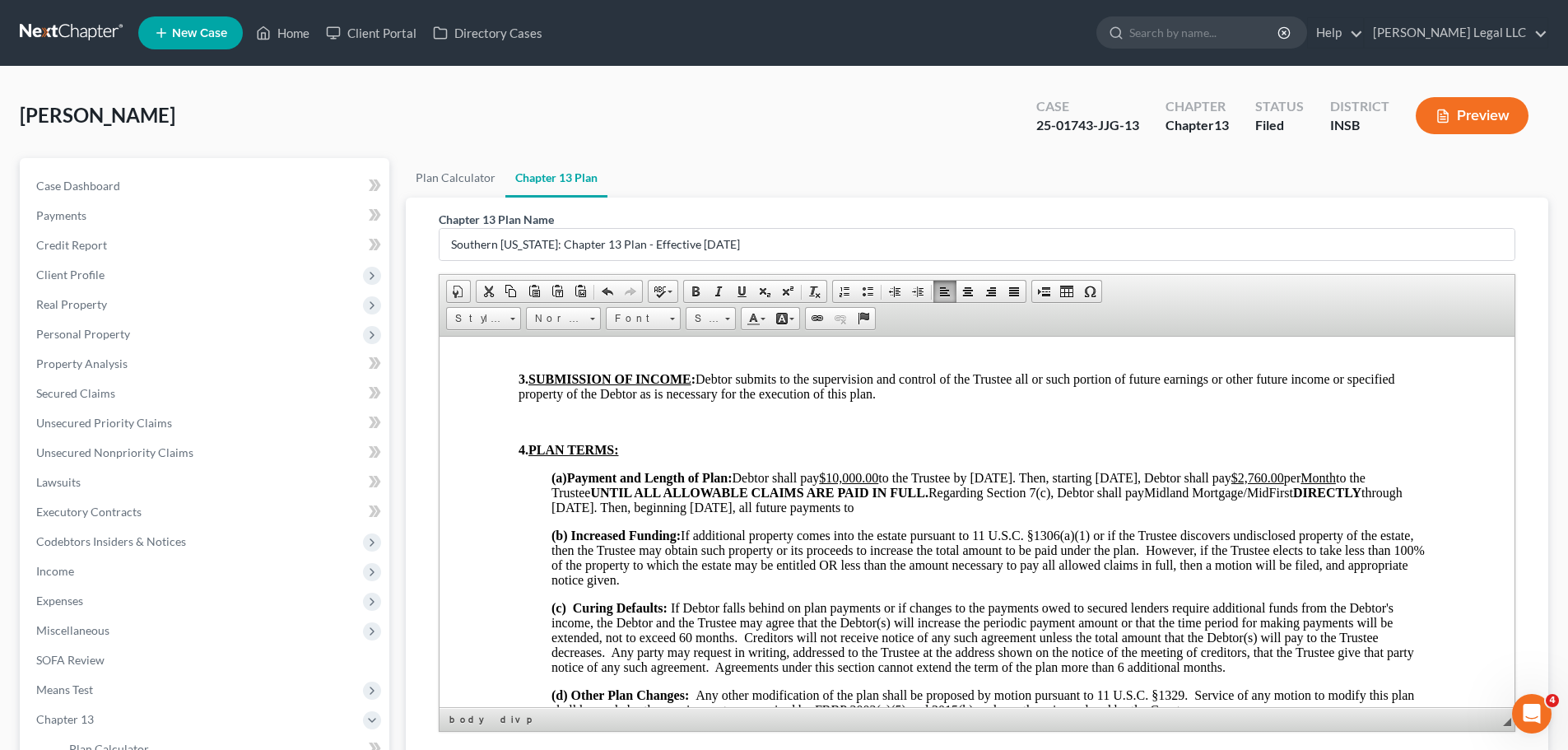
copy p "Mortgage/MidFirst"
click at [1125, 502] on p "(a) Payment and Length of Plan: Debtor shall pay $10,000.00 to the Trustee by A…" at bounding box center [993, 492] width 884 height 45
click at [1225, 507] on p "(a) Payment and Length of Plan: Debtor shall pay $10,000.00 to the Trustee by A…" at bounding box center [993, 492] width 884 height 45
click at [984, 504] on p "(a) Payment and Length of Plan: Debtor shall pay $10,000.00 to the Trustee by A…" at bounding box center [993, 492] width 884 height 45
click at [1025, 492] on span "(a) Payment and Length of Plan: Debtor shall pay $10,000.00 to the Trustee by A…" at bounding box center [958, 484] width 814 height 29
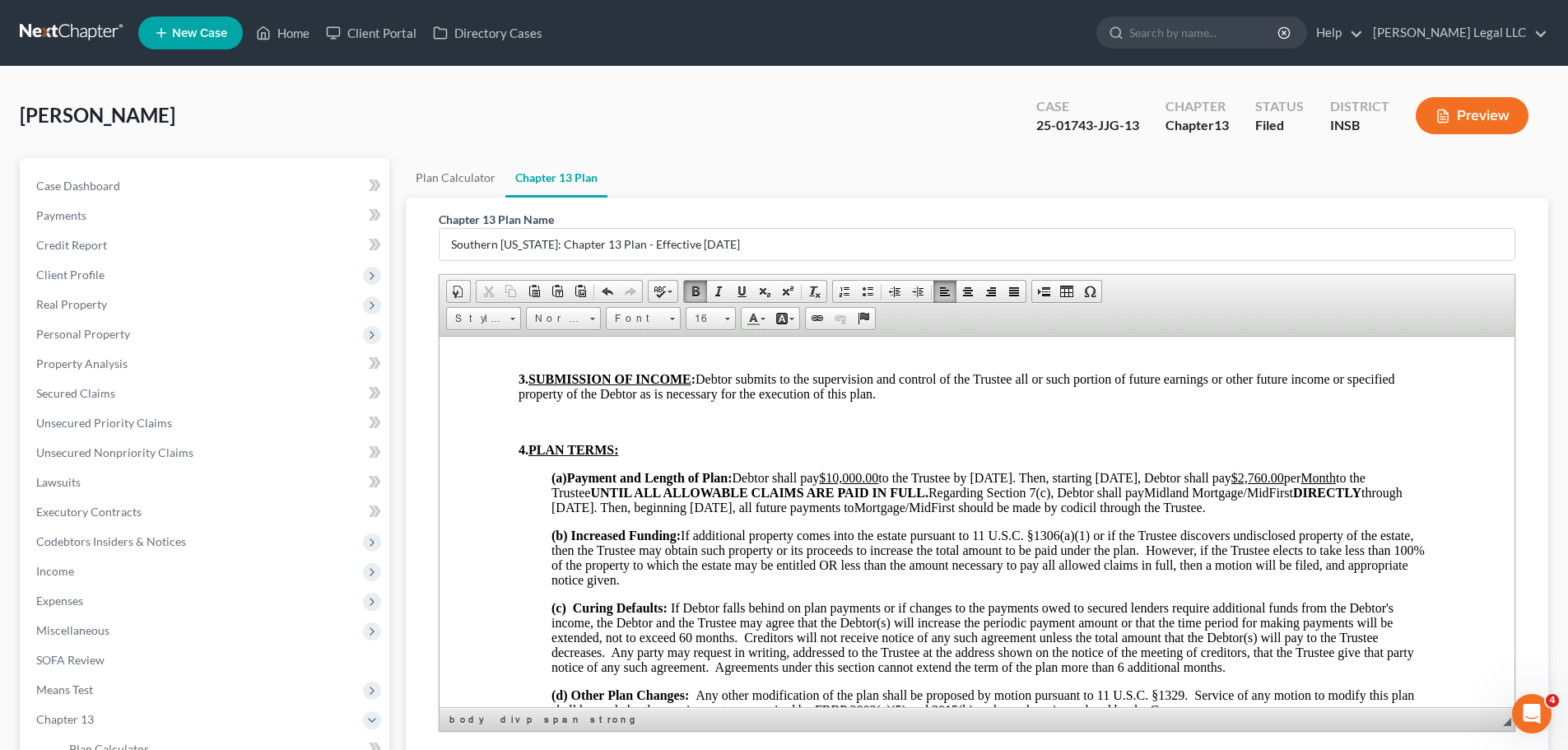
click at [838, 509] on p "(a) Payment and Length of Plan: Debtor shall pay $10,000.00 to the Trustee by A…" at bounding box center [993, 492] width 884 height 45
click at [828, 514] on p "(a) Payment and Length of Plan: Debtor shall pay $10,000.00 to the Trustee by A…" at bounding box center [993, 492] width 884 height 45
click at [829, 514] on p "(a) Payment and Length of Plan: Debtor shall pay $10,000.00 to the Trustee by A…" at bounding box center [993, 492] width 884 height 45
drag, startPoint x: 852, startPoint y: 522, endPoint x: 915, endPoint y: 521, distance: 63.0
click at [854, 514] on p "(a) Payment and Length of Plan: Debtor shall pay $10,000.00 to the Trustee by A…" at bounding box center [993, 492] width 884 height 45
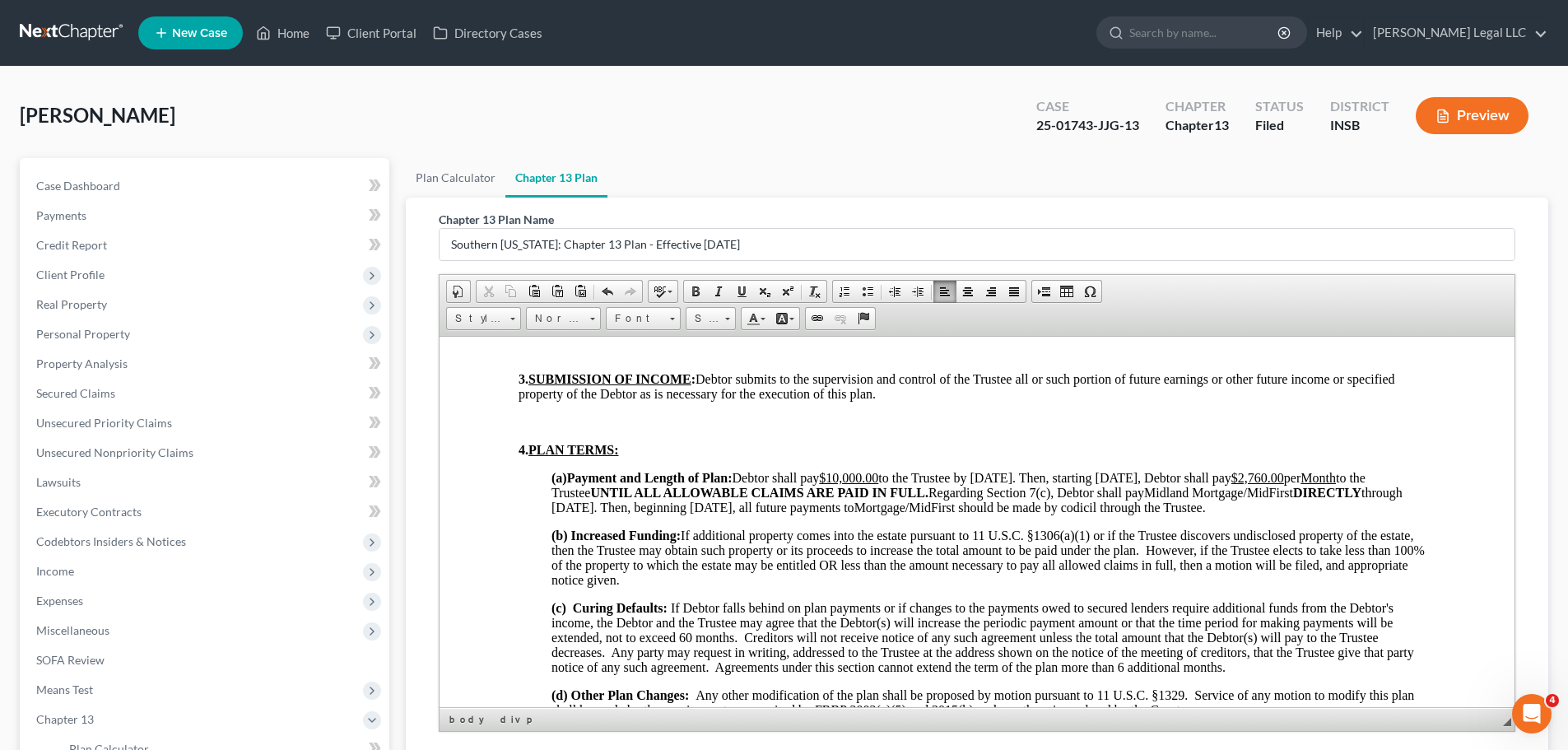
click at [1064, 514] on p "(a) Payment and Length of Plan: Debtor shall pay $10,000.00 to the Trustee by A…" at bounding box center [993, 492] width 884 height 45
click at [729, 514] on p "(a) Payment and Length of Plan: Debtor shall pay $10,000.00 to the Trustee by A…" at bounding box center [993, 492] width 884 height 45
drag, startPoint x: 730, startPoint y: 522, endPoint x: 597, endPoint y: 528, distance: 133.1
click at [597, 514] on p "(a) Payment and Length of Plan: Debtor shall pay $10,000.00 to the Trustee by A…" at bounding box center [993, 492] width 884 height 45
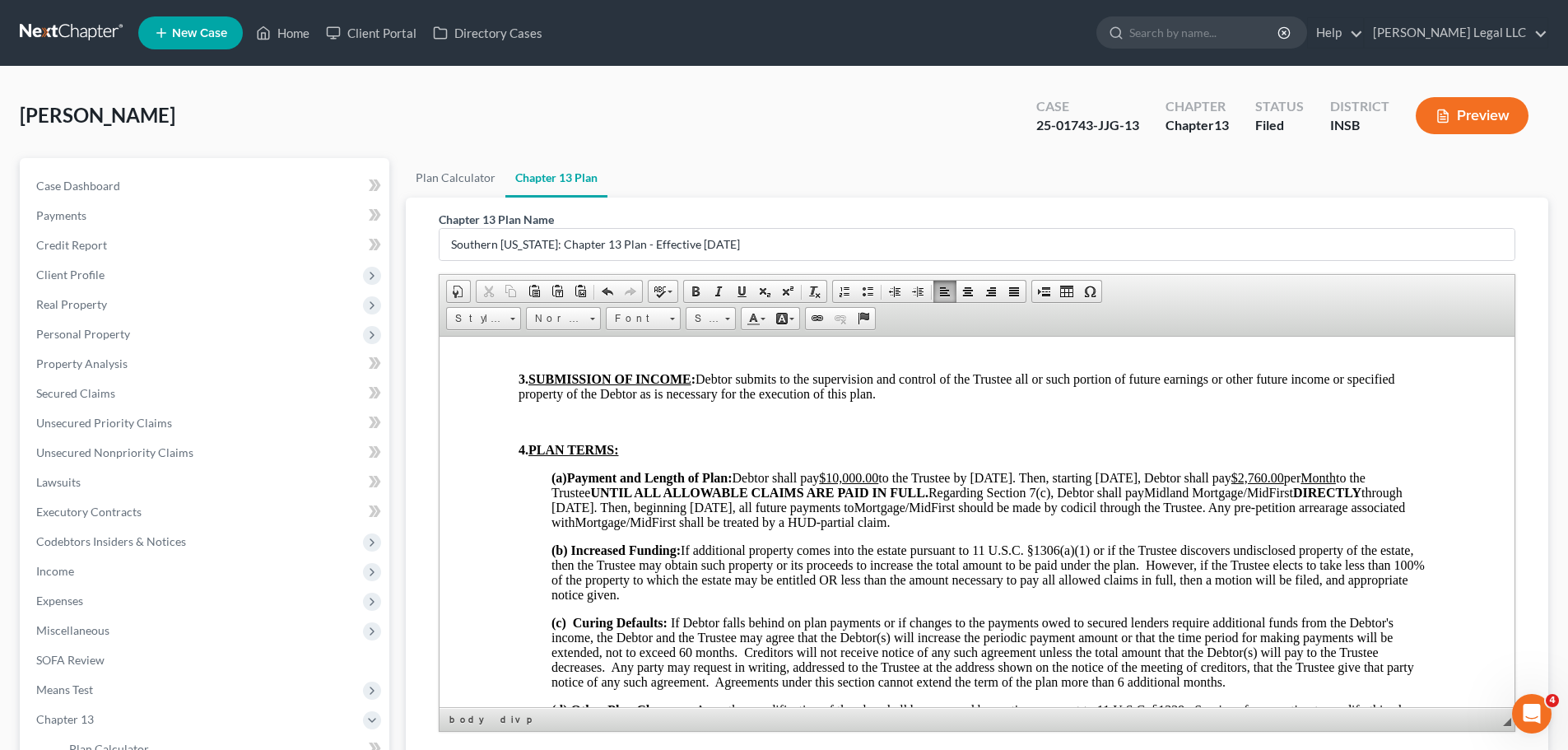
click at [609, 520] on p "(a) Payment and Length of Plan: Debtor shall pay $10,000.00 to the Trustee by A…" at bounding box center [993, 499] width 884 height 60
click at [1222, 522] on p "(a) Payment and Length of Plan: Debtor shall pay $10,000.00 to the Trustee by A…" at bounding box center [993, 499] width 884 height 60
click at [1194, 523] on p "(a) Payment and Length of Plan: Debtor shall pay $10,000.00 to the Trustee by A…" at bounding box center [993, 499] width 884 height 60
drag, startPoint x: 1200, startPoint y: 524, endPoint x: 1065, endPoint y: 526, distance: 135.0
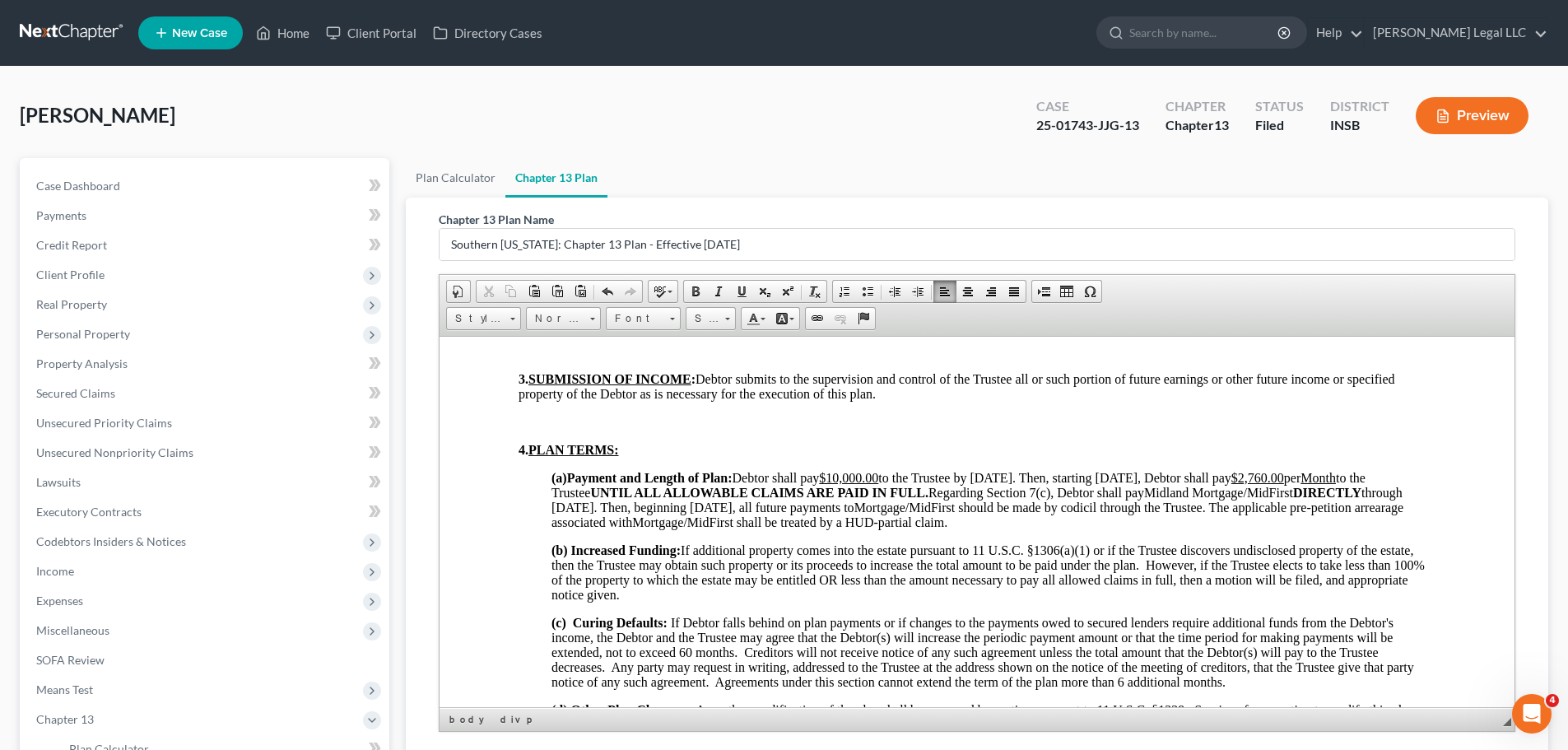
click at [1065, 526] on p "(a) Payment and Length of Plan: Debtor shall pay $10,000.00 to the Trustee by A…" at bounding box center [993, 499] width 884 height 60
click at [1069, 526] on p "(a) Payment and Length of Plan: Debtor shall pay $10,000.00 to the Trustee by A…" at bounding box center [993, 499] width 884 height 60
drag, startPoint x: 1231, startPoint y: 516, endPoint x: 1221, endPoint y: 528, distance: 15.6
click at [1230, 516] on p "(a) Payment and Length of Plan: Debtor shall pay $10,000.00 to the Trustee by A…" at bounding box center [993, 499] width 884 height 60
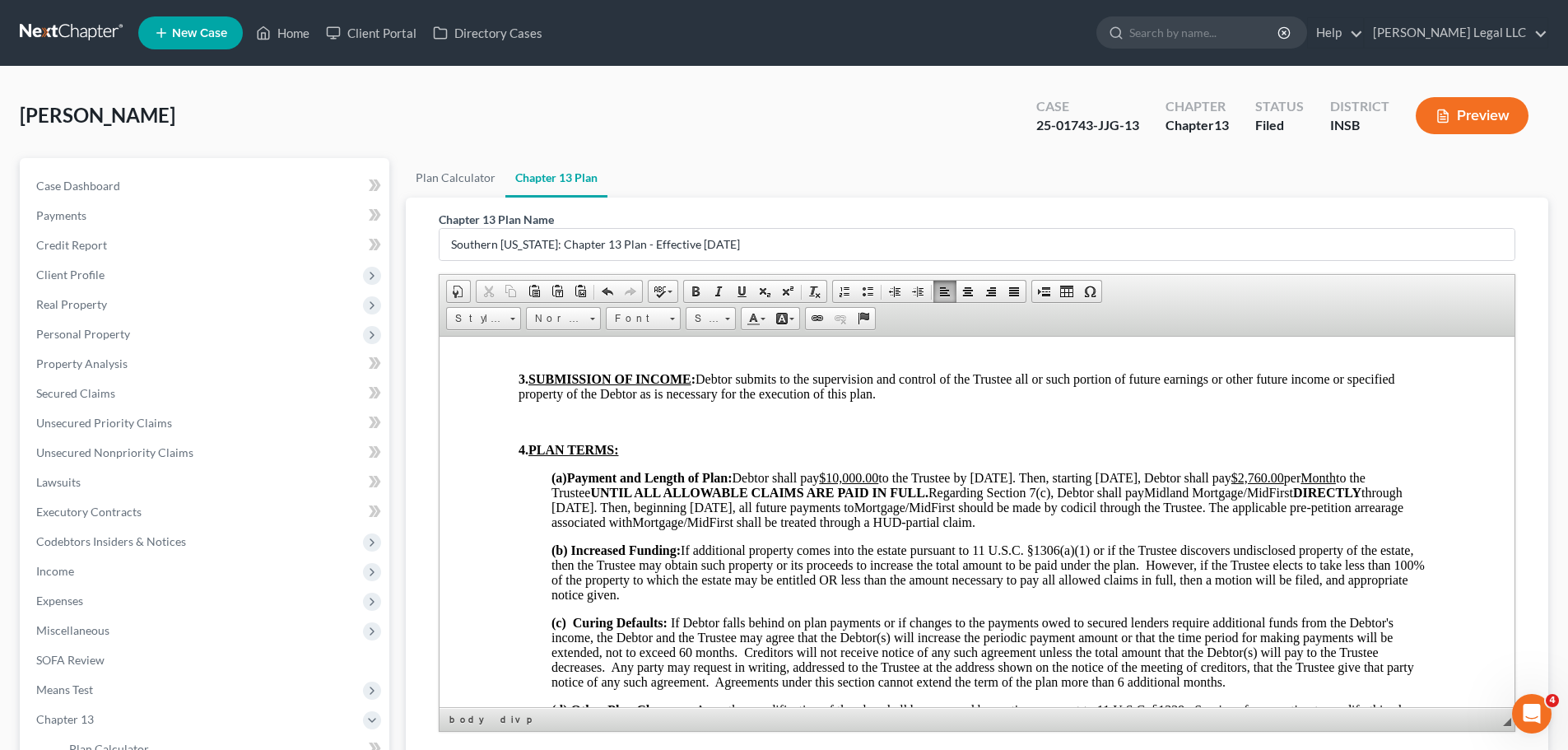
click at [1217, 528] on p "(a) Payment and Length of Plan: Debtor shall pay $10,000.00 to the Trustee by A…" at bounding box center [993, 499] width 884 height 60
click at [1224, 528] on p "(a) Payment and Length of Plan: Debtor shall pay $10,000.00 to the Trustee by A…" at bounding box center [993, 499] width 884 height 60
click at [1222, 528] on p "(a) Payment and Length of Plan: Debtor shall pay $10,000.00 to the Trustee by A…" at bounding box center [993, 499] width 884 height 60
click at [1220, 528] on p "(a) Payment and Length of Plan: Debtor shall pay $10,000.00 to the Trustee by A…" at bounding box center [993, 499] width 884 height 60
click at [1222, 528] on p "(a) Payment and Length of Plan: Debtor shall pay $10,000.00 to the Trustee by A…" at bounding box center [993, 499] width 884 height 60
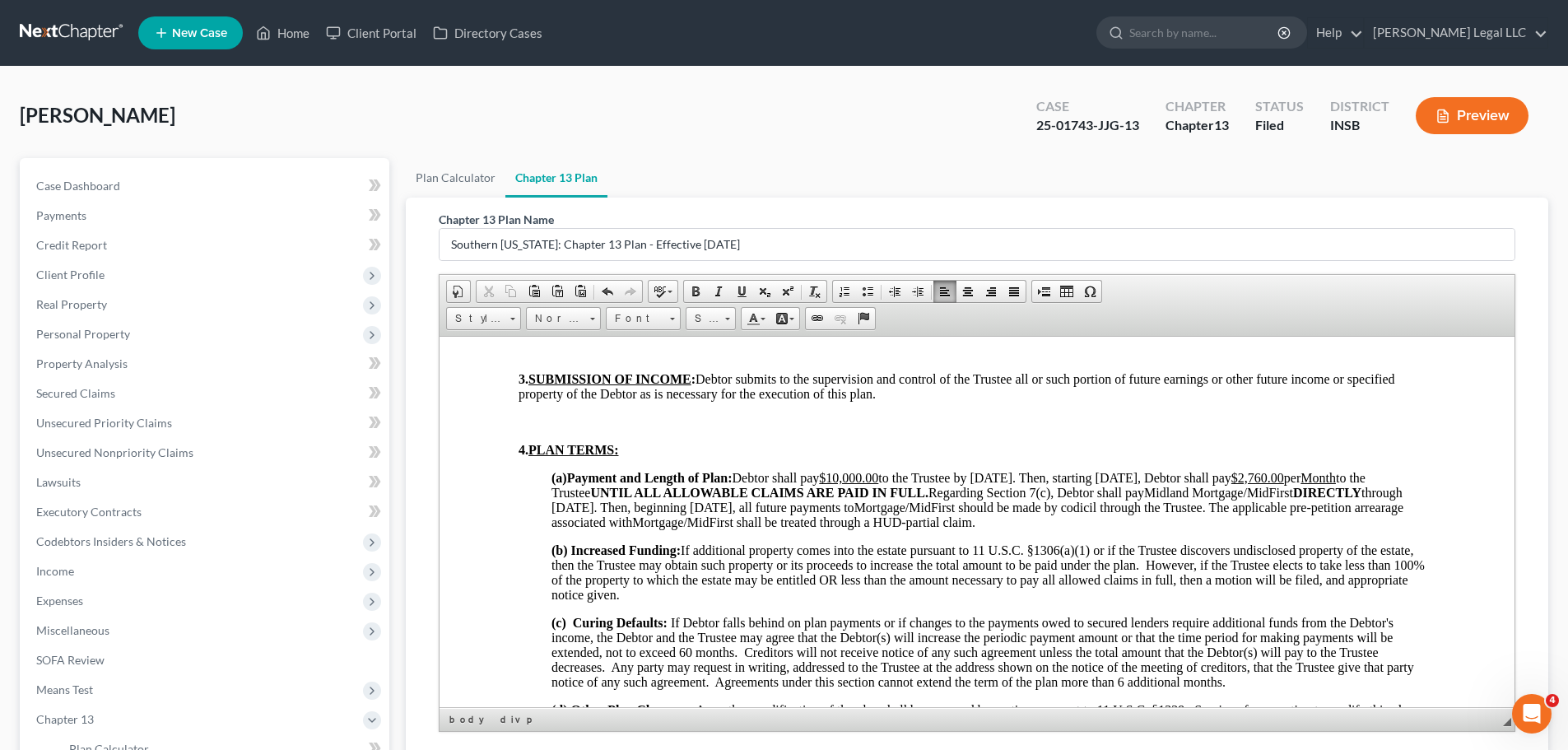
click at [991, 506] on p "(a) Payment and Length of Plan: Debtor shall pay $10,000.00 to the Trustee by A…" at bounding box center [993, 499] width 884 height 60
click at [1005, 505] on p "(a) Payment and Length of Plan: Debtor shall pay $10,000.00 to the Trustee by A…" at bounding box center [993, 499] width 884 height 60
click at [1263, 520] on p "(a) Payment and Length of Plan: Debtor shall pay $10,000.00 to the Trustee by A…" at bounding box center [993, 499] width 884 height 60
click at [1263, 504] on p "(a) Payment and Length of Plan: Debtor shall pay $10,000.00 to the Trustee by A…" at bounding box center [993, 499] width 884 height 60
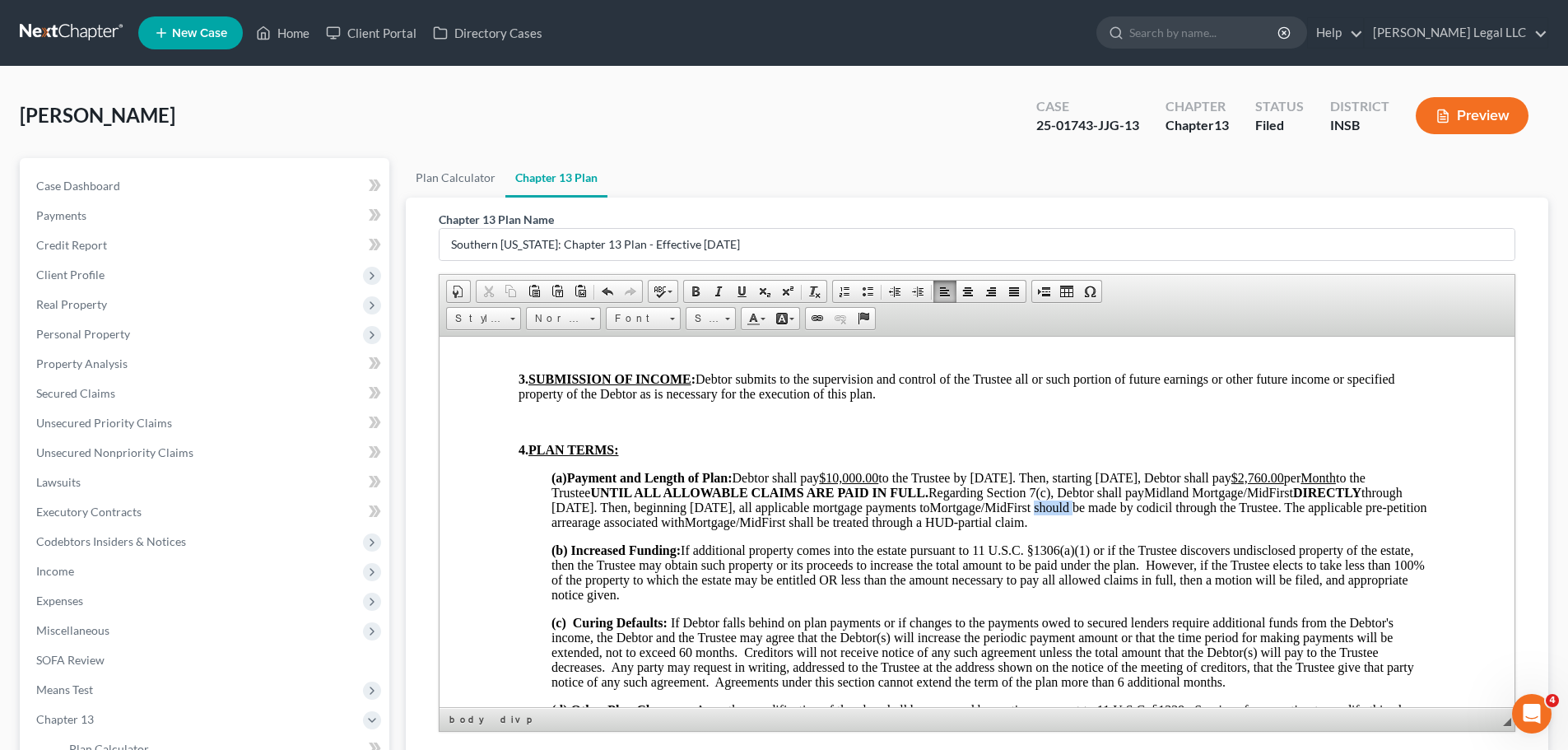
click at [1263, 504] on p "(a) Payment and Length of Plan: Debtor shall pay $10,000.00 to the Trustee by A…" at bounding box center [993, 499] width 884 height 60
click at [1263, 519] on p "(a) Payment and Length of Plan: Debtor shall pay $10,000.00 to the Trustee by A…" at bounding box center [993, 499] width 884 height 60
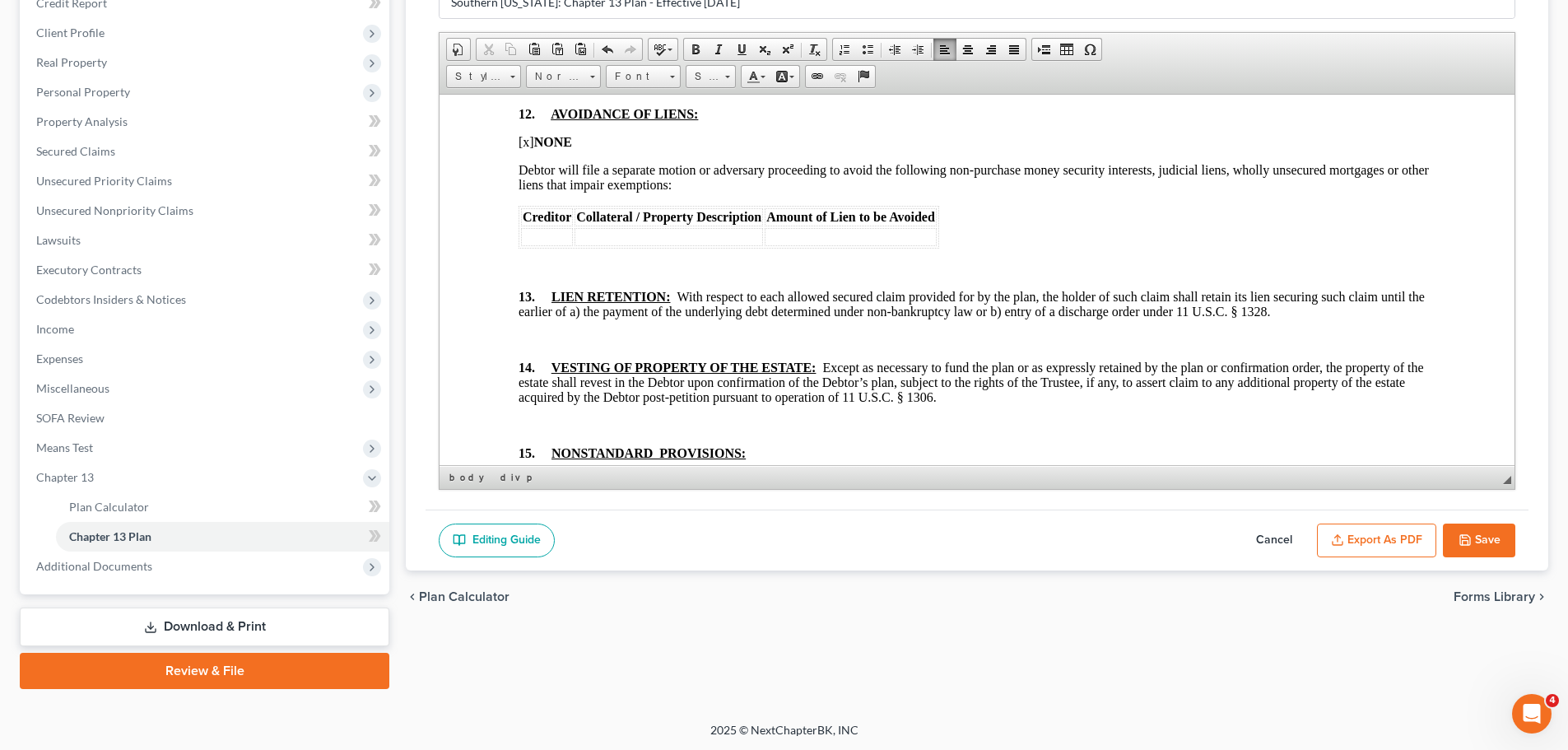
scroll to position [244, 0]
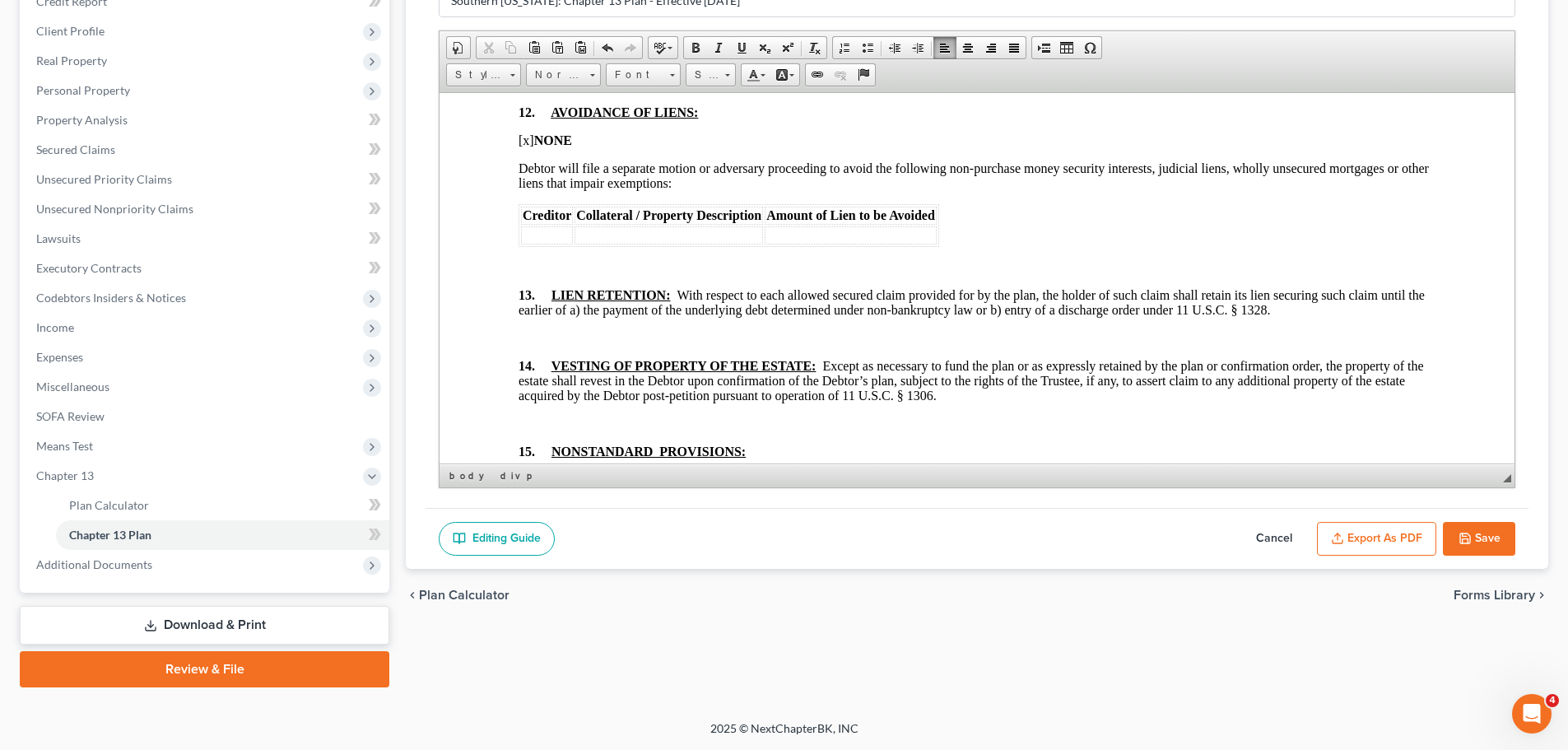
click at [1263, 540] on button "Save" at bounding box center [1479, 539] width 73 height 35
select select "4"
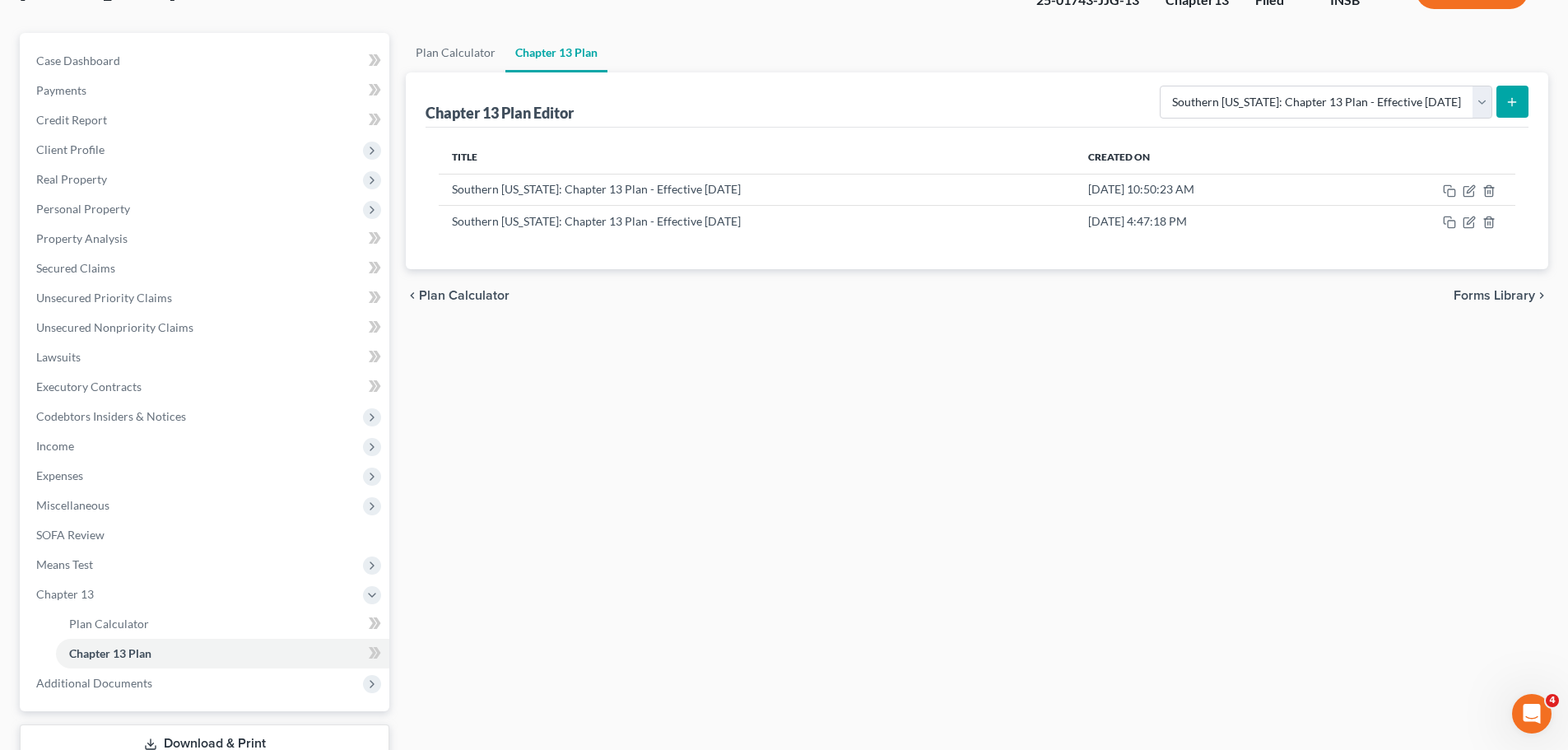
scroll to position [0, 0]
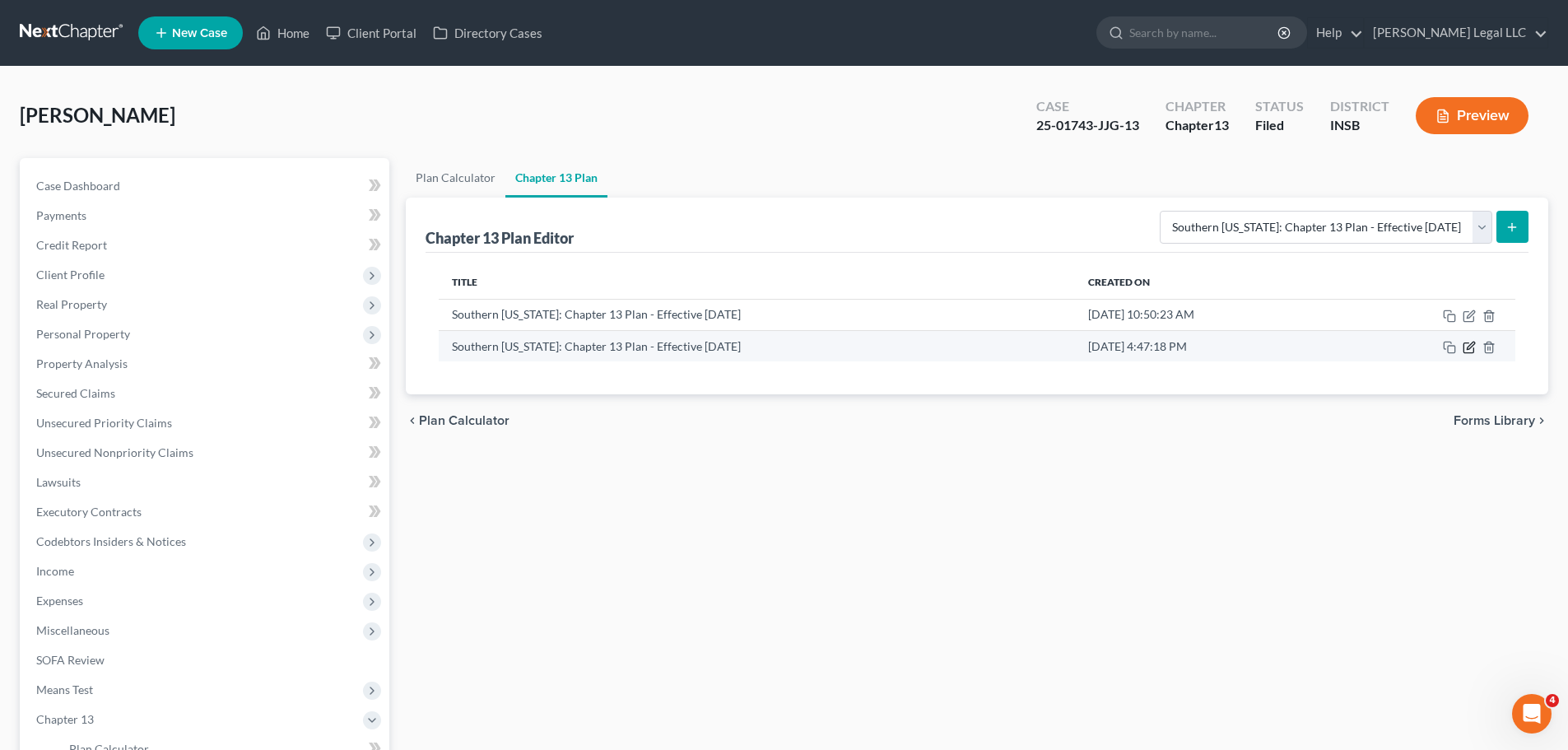
click at [1263, 348] on icon "button" at bounding box center [1470, 345] width 7 height 7
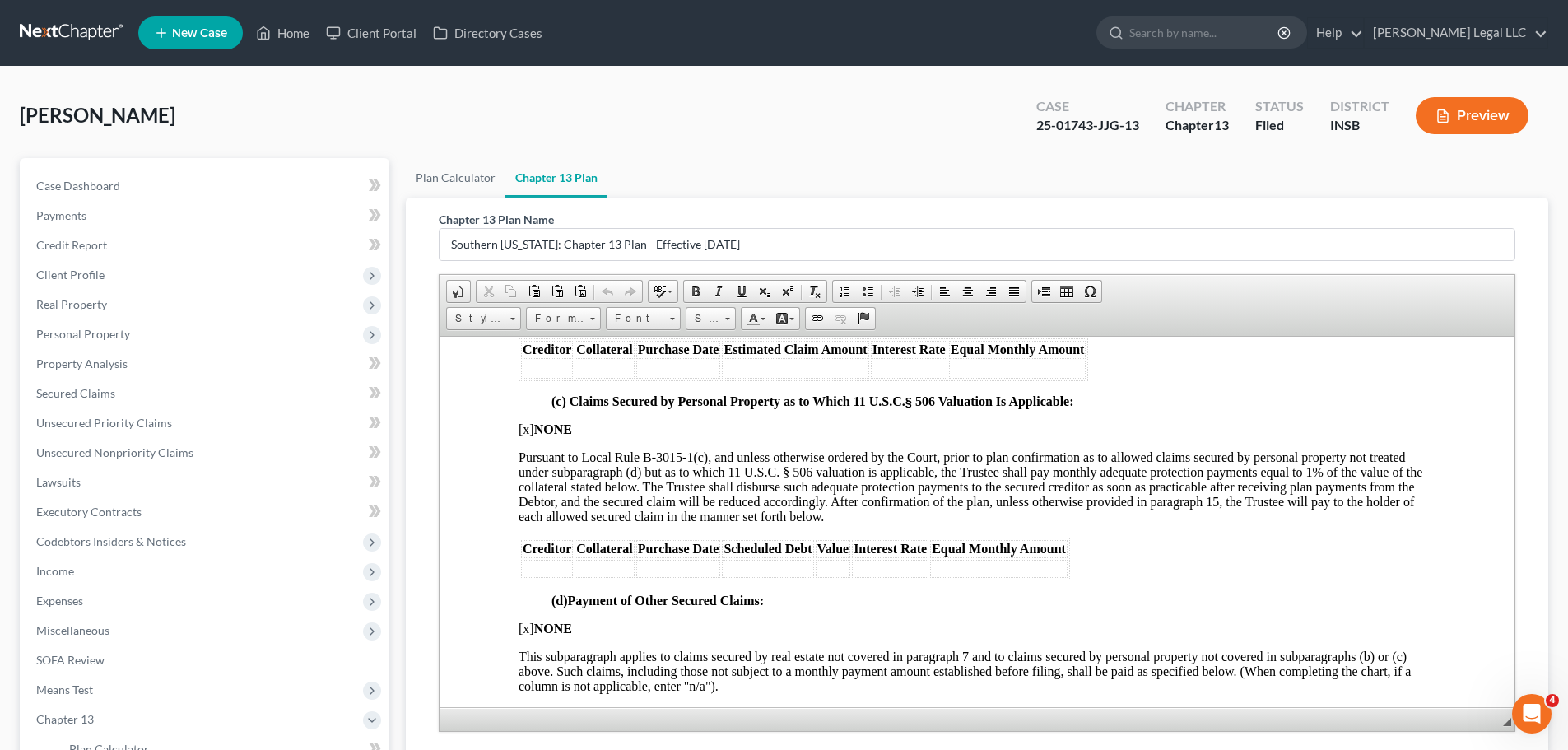
scroll to position [2633, 0]
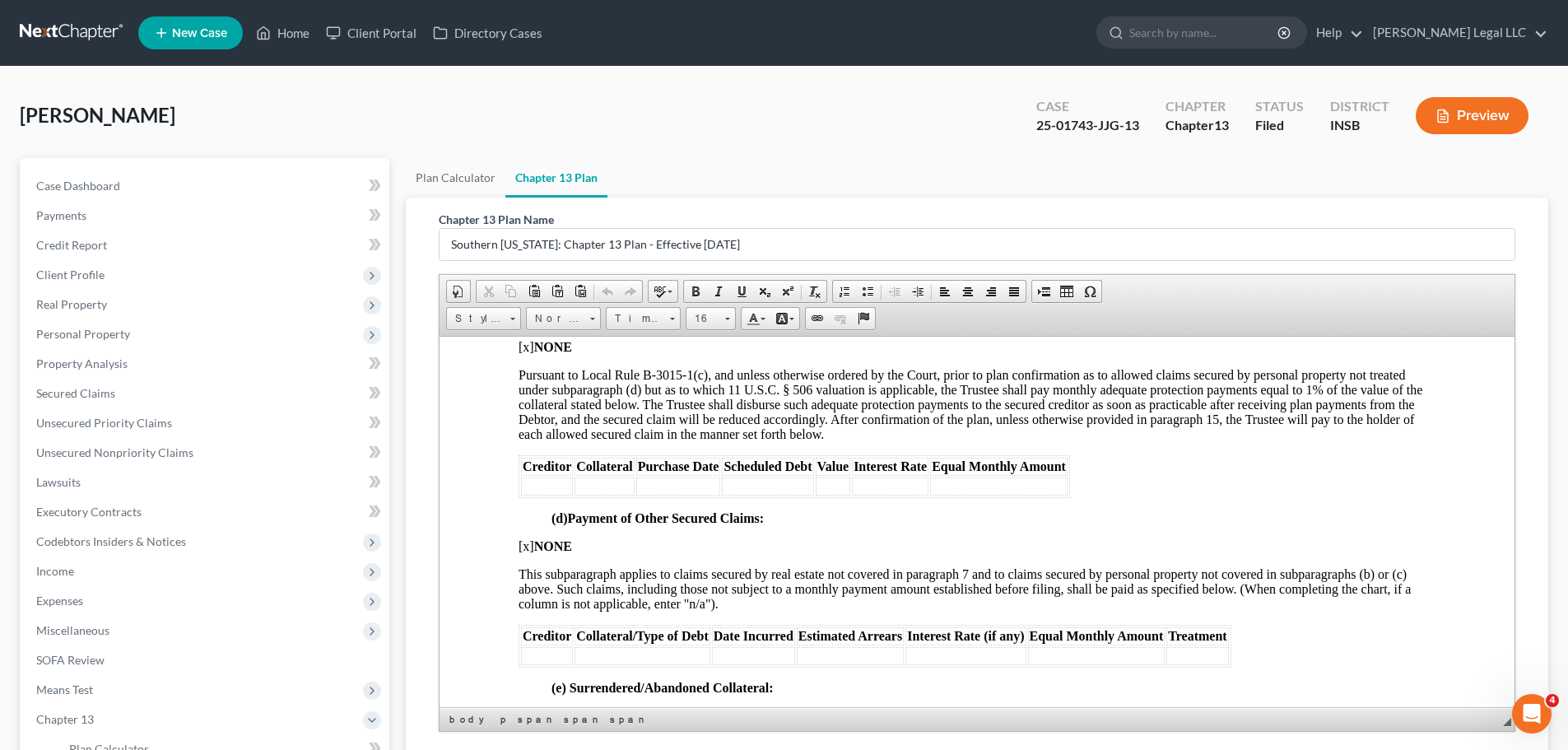
click at [524, 546] on span "[x] NONE" at bounding box center [545, 545] width 54 height 14
click at [525, 546] on span "[x] NONE" at bounding box center [545, 545] width 54 height 14
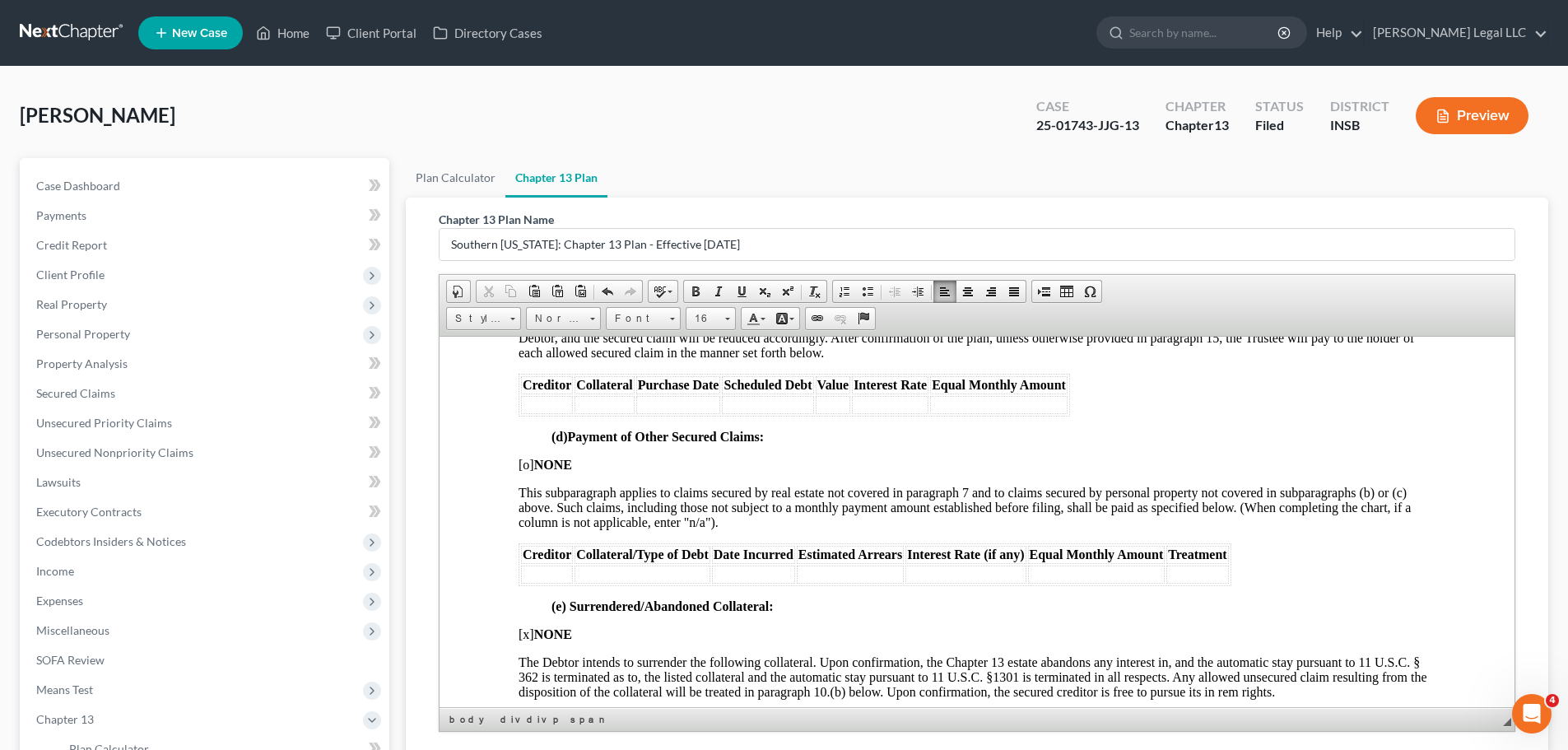
scroll to position [2716, 0]
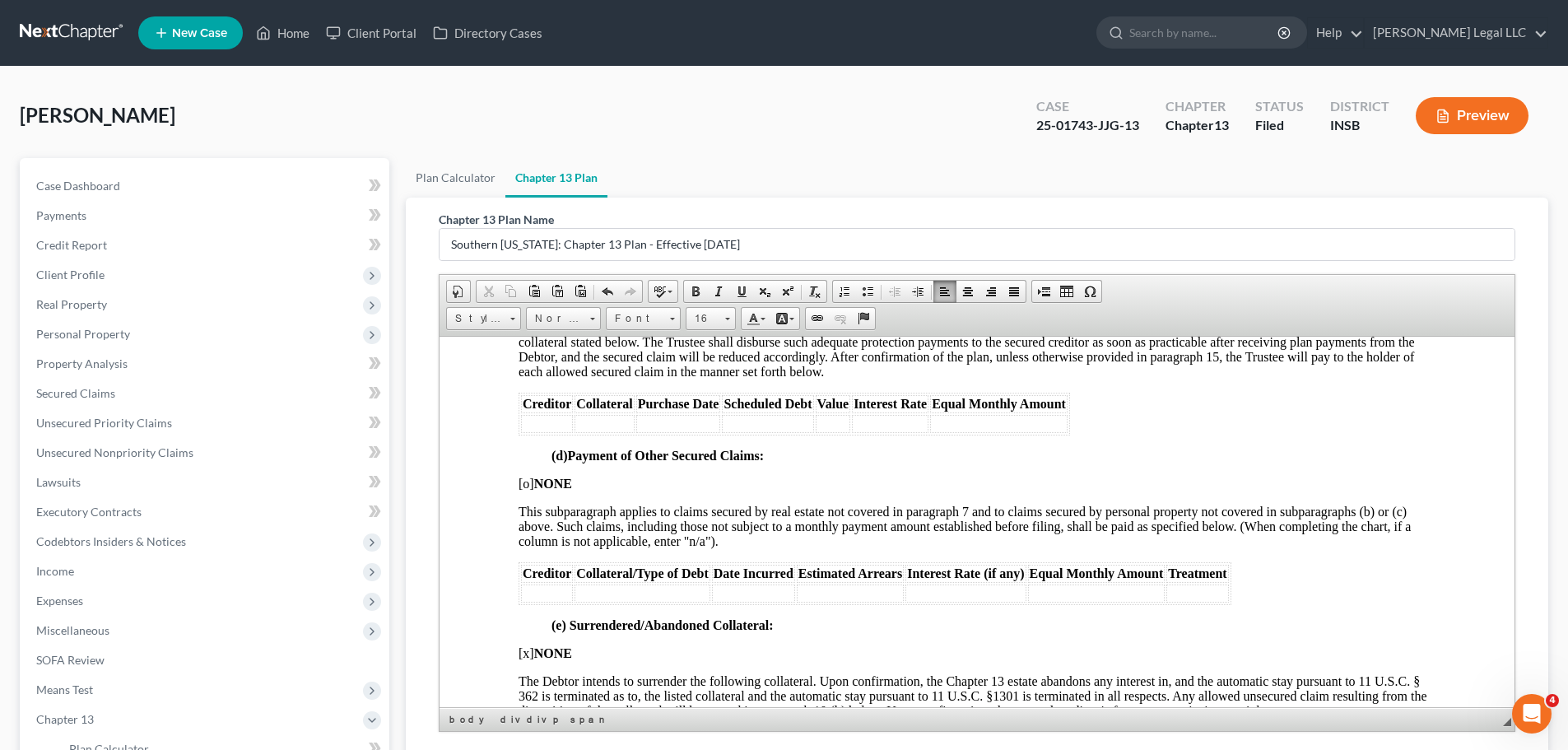
click at [559, 571] on table "Creditor Collateral/Type of Debt Date Incurred Estimated Arrears Interest Rate …" at bounding box center [875, 583] width 713 height 43
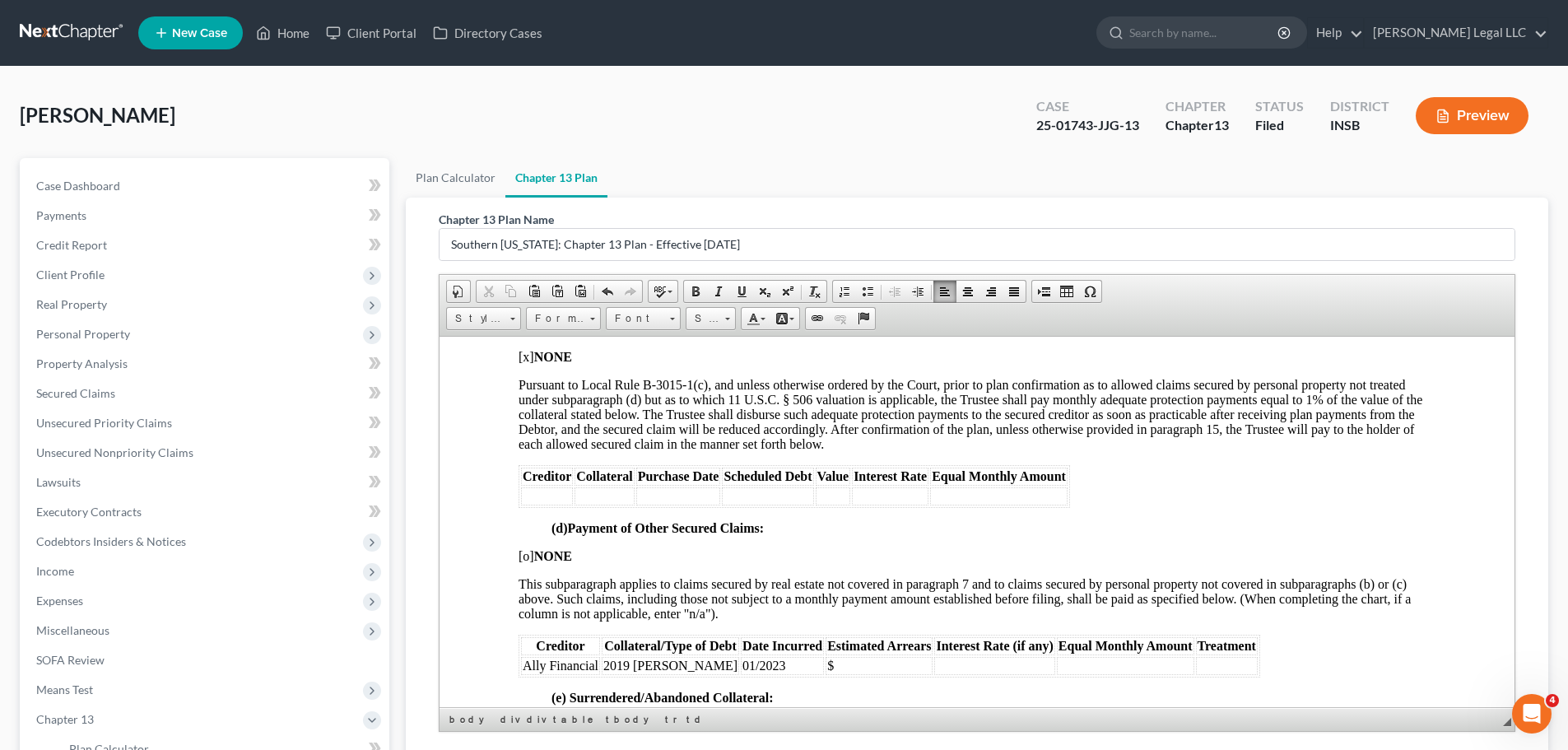
scroll to position [2633, 0]
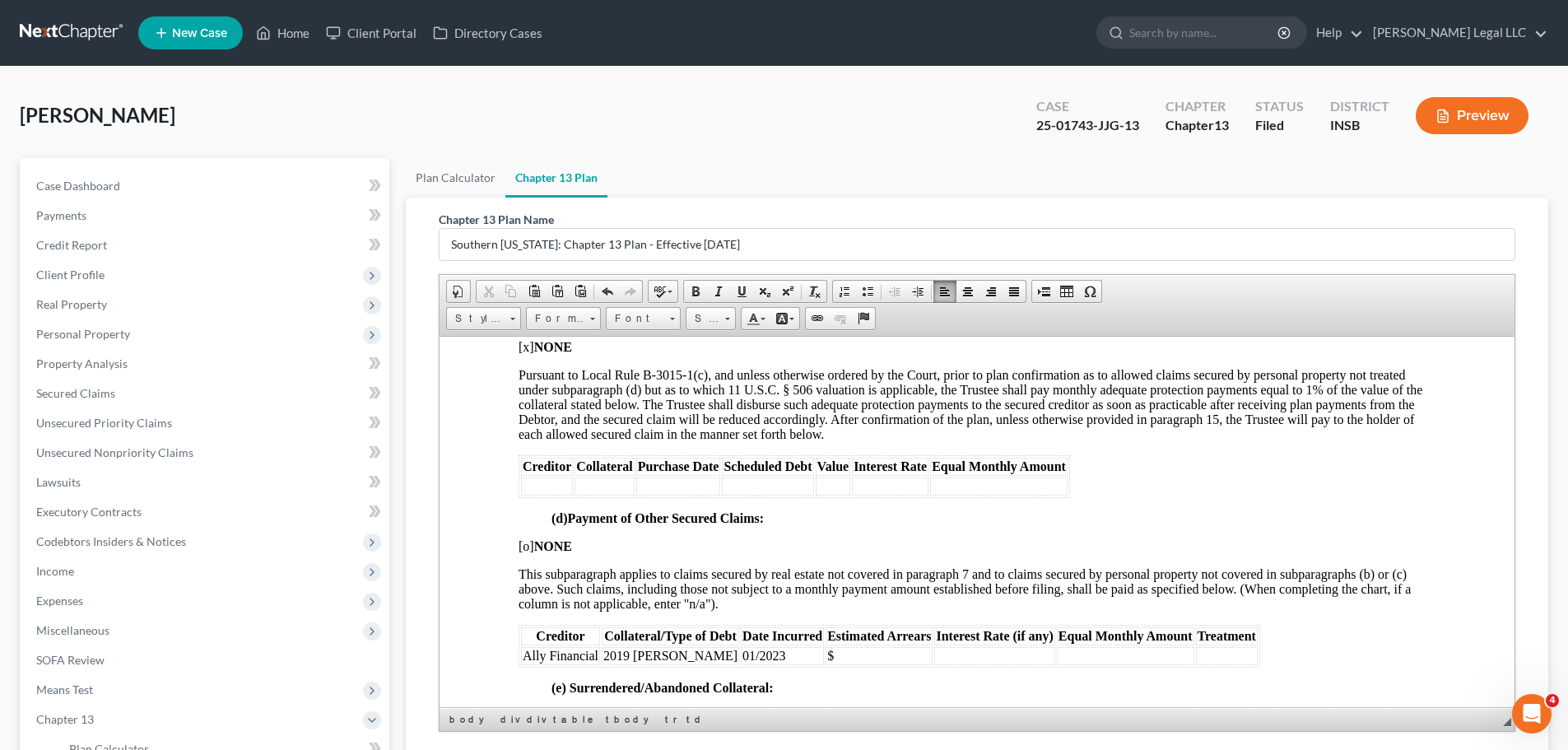
click at [548, 571] on td "Ally Financial" at bounding box center [561, 655] width 79 height 18
click at [626, 571] on td "2019 Jeep Rubicon" at bounding box center [643, 655] width 137 height 18
click at [629, 571] on td "2019 Jeep Rubicon" at bounding box center [643, 655] width 137 height 18
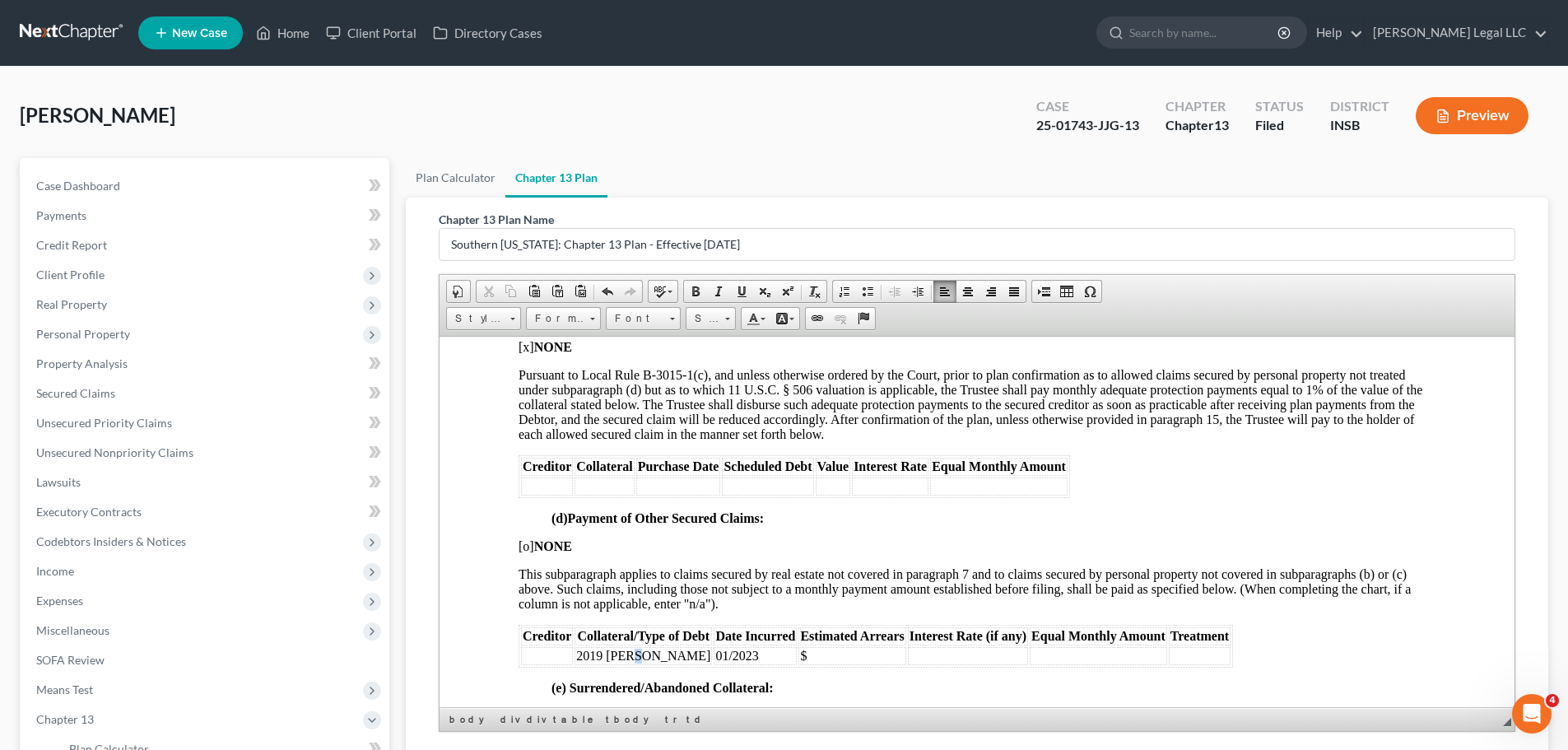
click at [629, 571] on td "2019 Jeep Rubicon" at bounding box center [643, 655] width 137 height 18
click at [748, 571] on td "01/2023" at bounding box center [753, 655] width 84 height 18
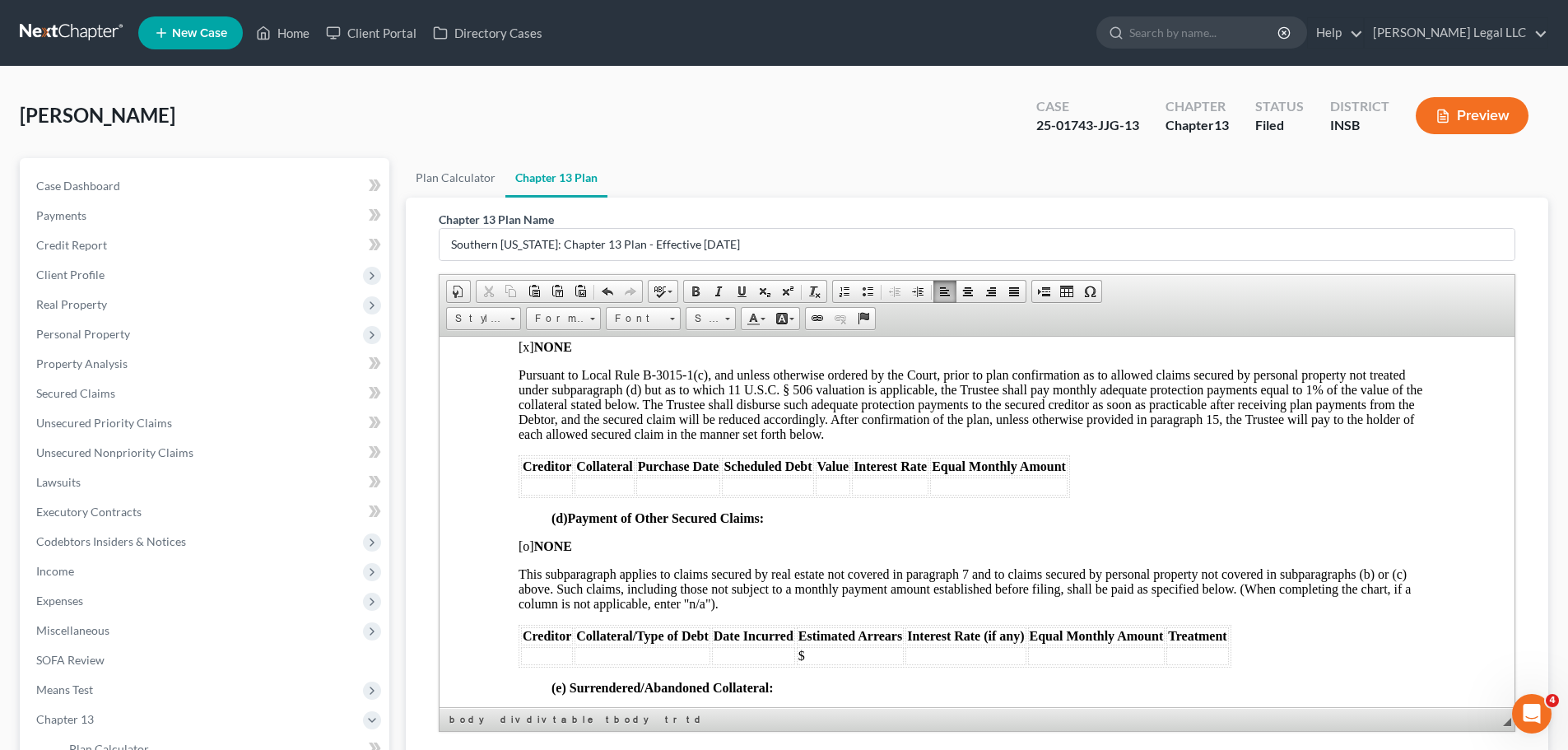
click at [822, 571] on td "$" at bounding box center [849, 655] width 107 height 18
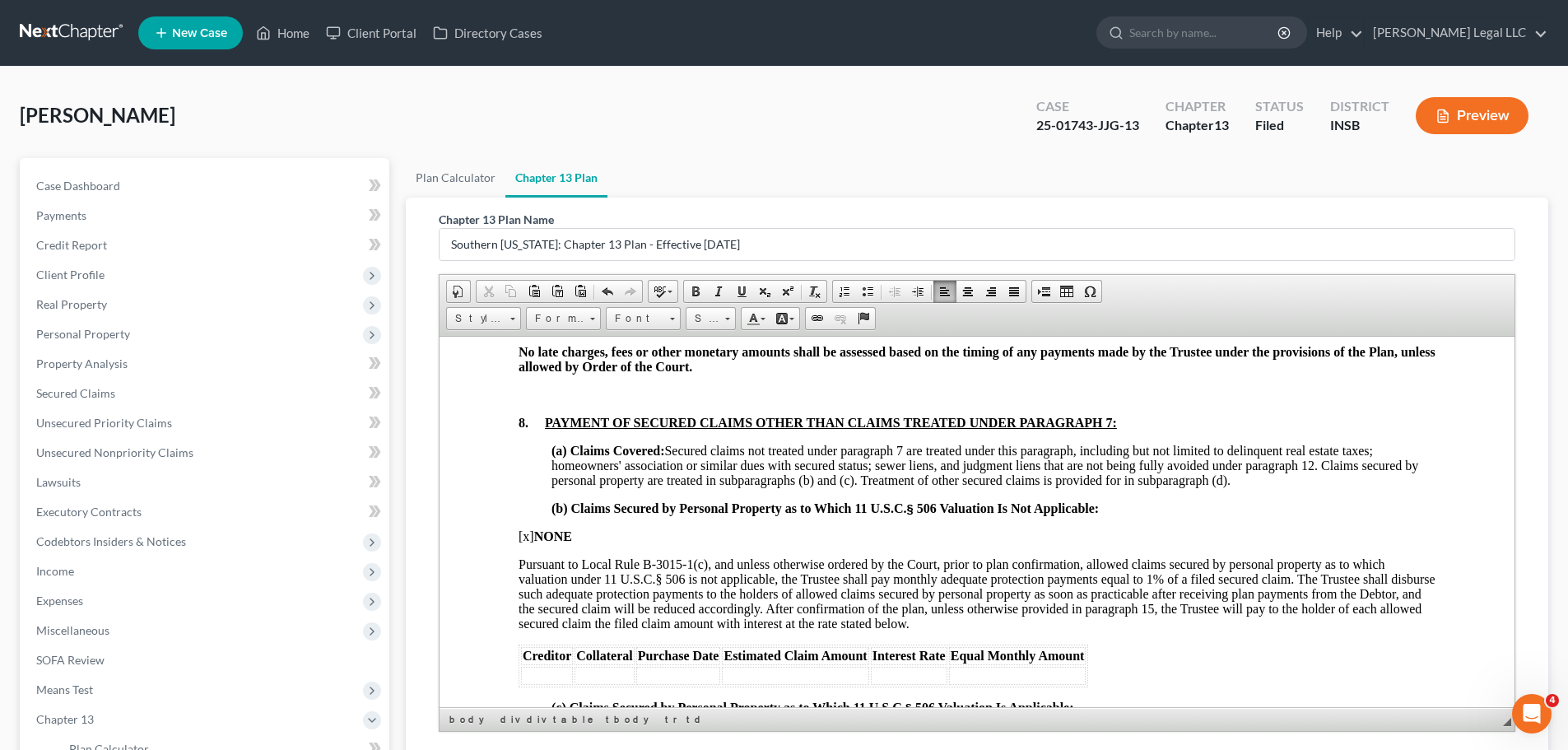
scroll to position [2222, 0]
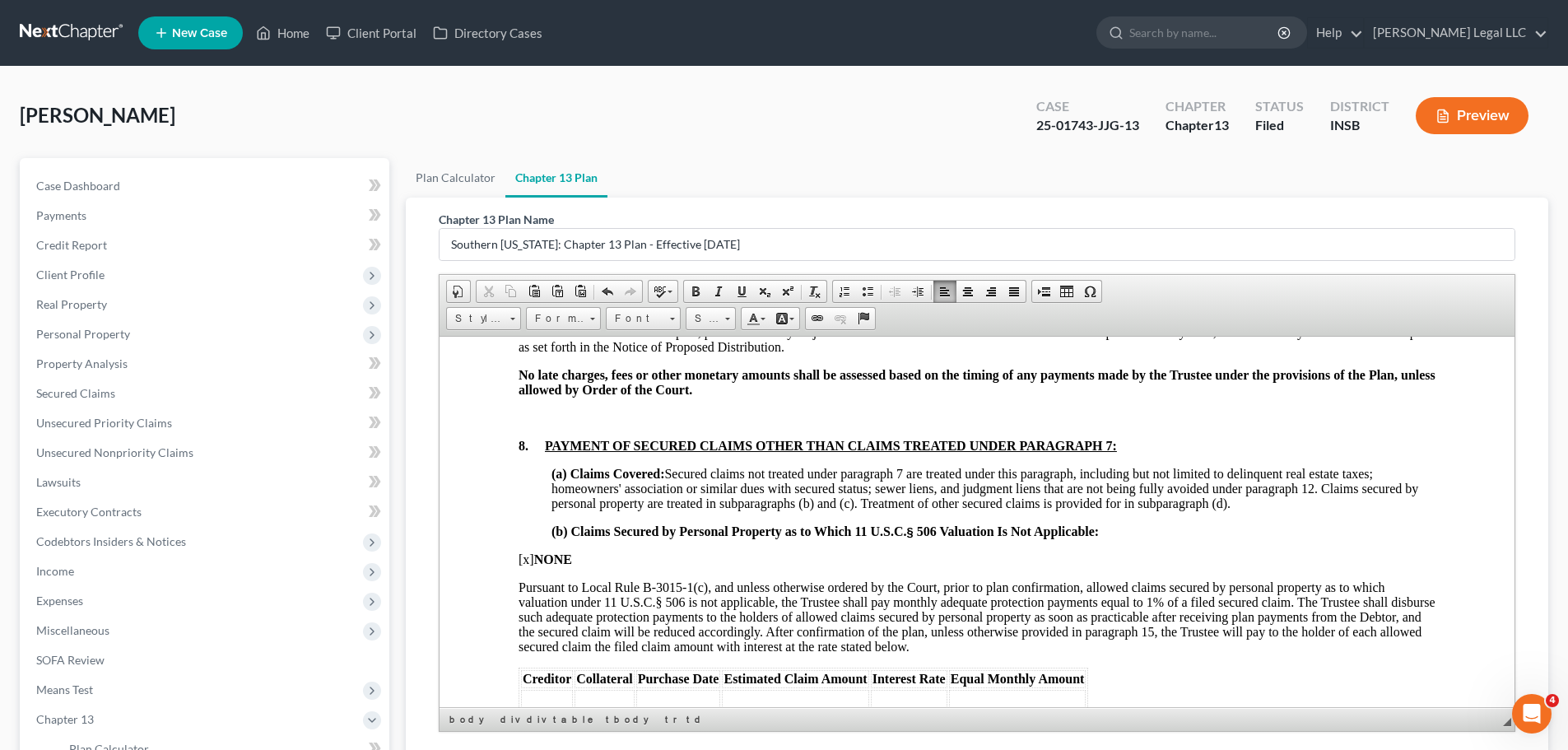
click at [530, 561] on span "[x] NONE" at bounding box center [545, 558] width 54 height 14
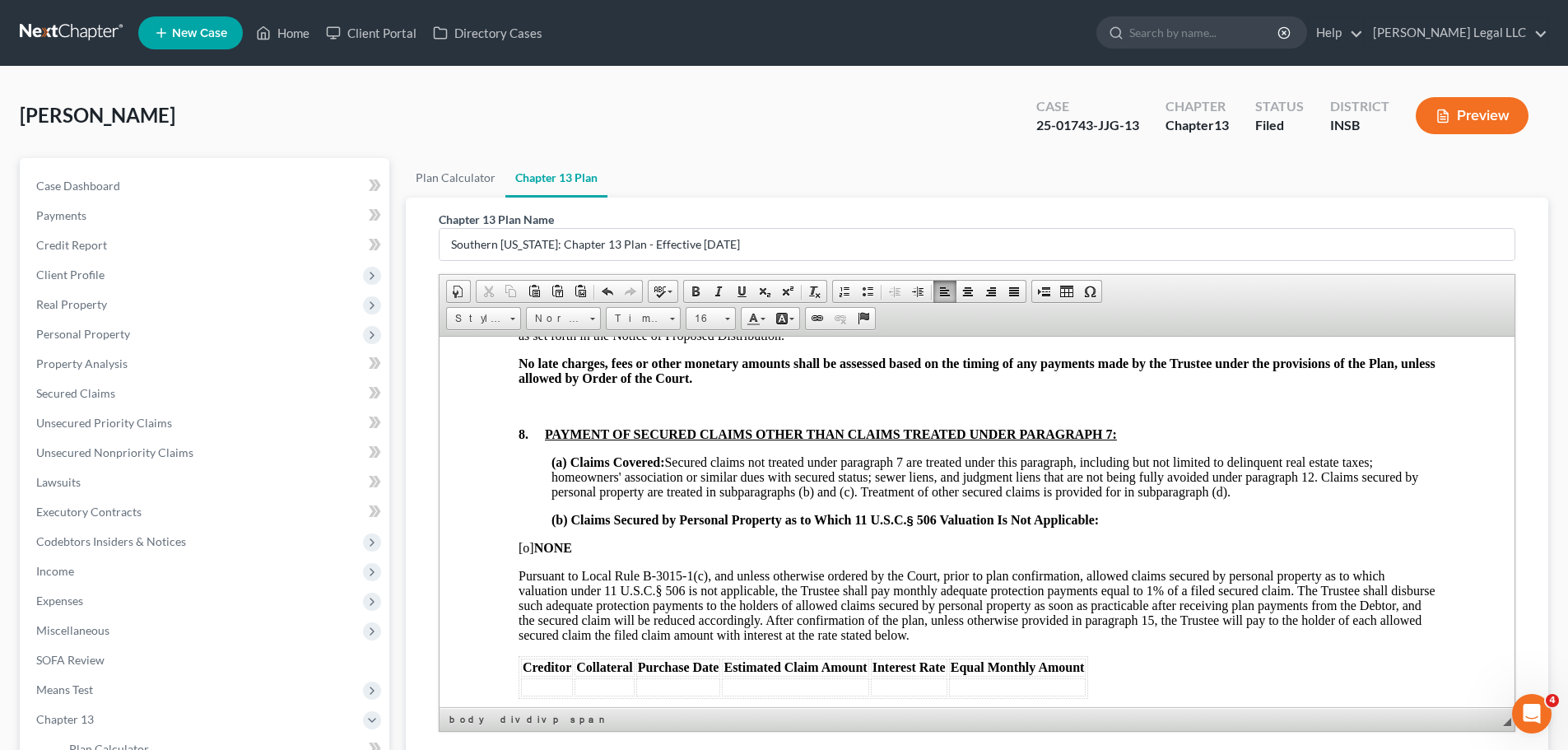
scroll to position [2304, 0]
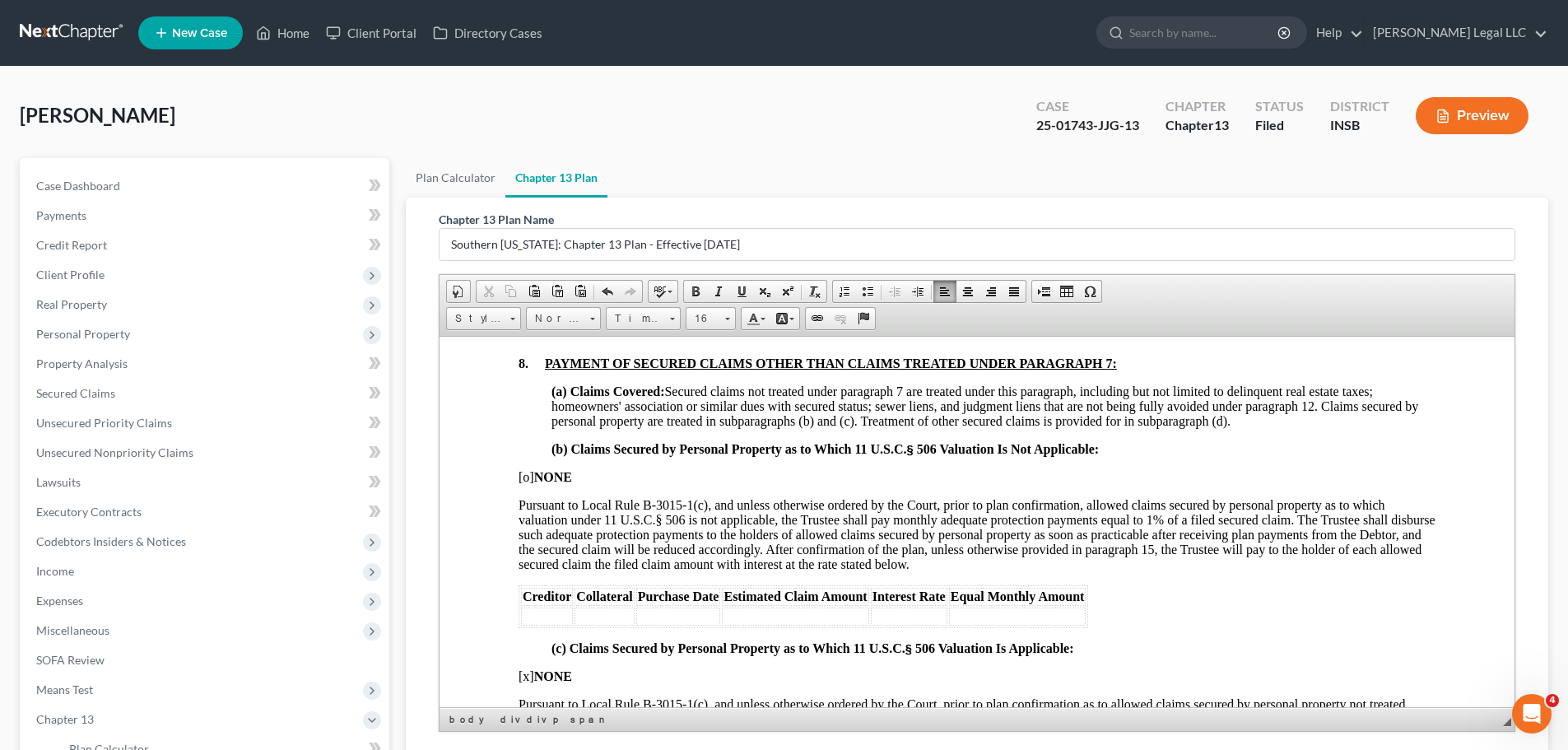
click at [547, 571] on td at bounding box center [547, 615] width 52 height 18
click at [862, 571] on span "Estimated Claim Amount" at bounding box center [900, 595] width 143 height 14
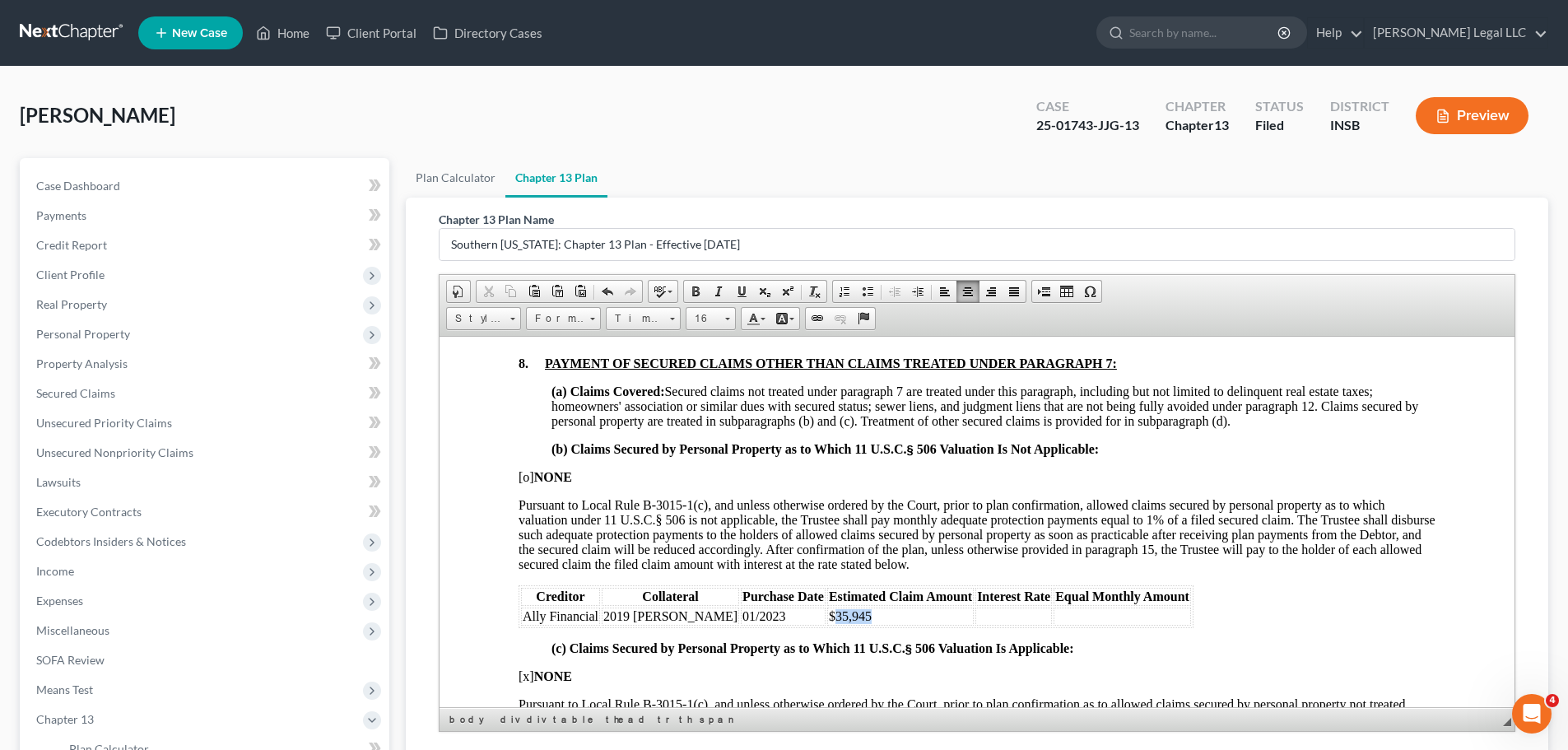
drag, startPoint x: 857, startPoint y: 613, endPoint x: 803, endPoint y: 620, distance: 54.5
click at [827, 571] on td "$35,945" at bounding box center [900, 615] width 146 height 18
click at [975, 571] on td at bounding box center [1013, 615] width 77 height 18
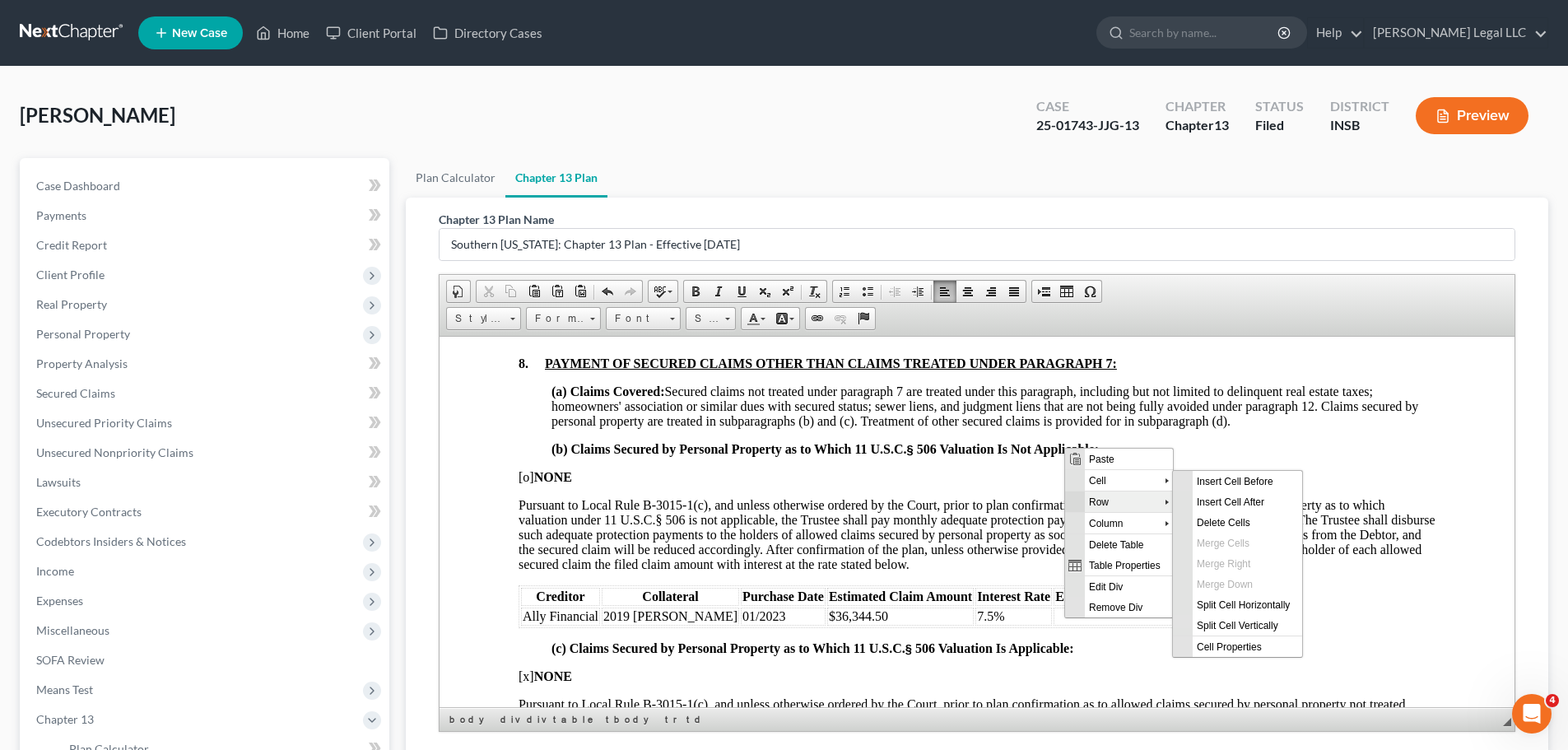
scroll to position [0, 0]
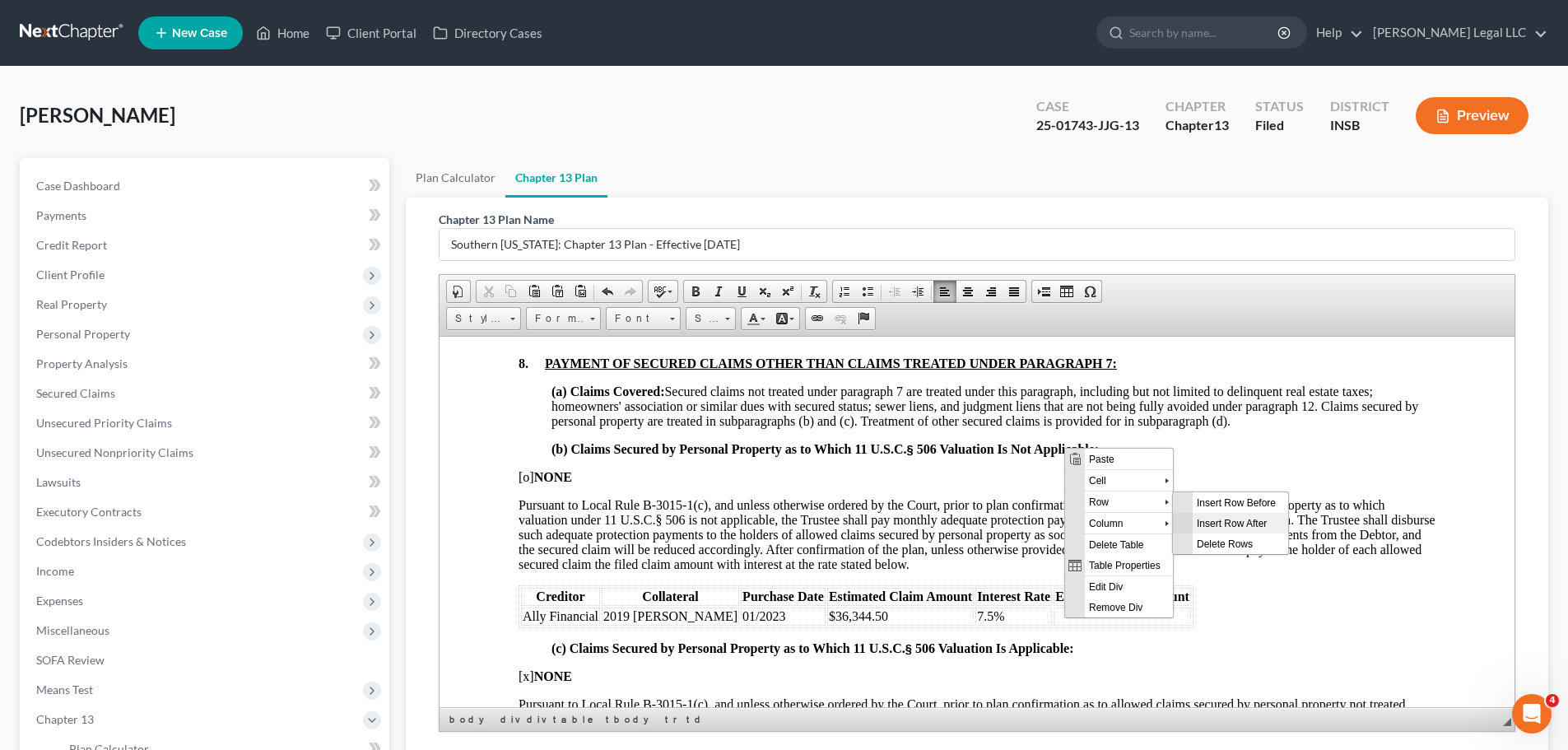
click at [1228, 520] on span "Insert Row After" at bounding box center [1240, 522] width 95 height 21
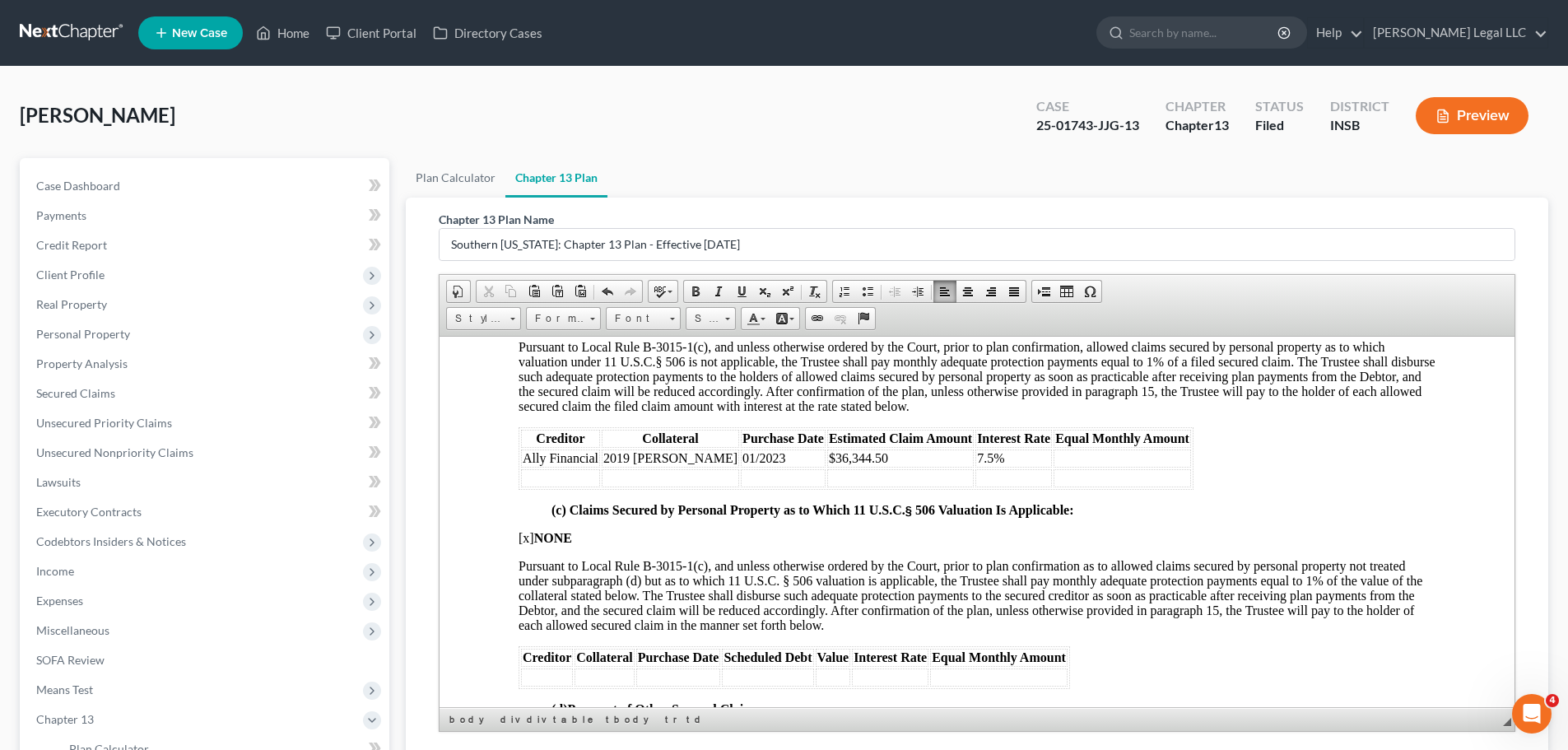
scroll to position [2468, 0]
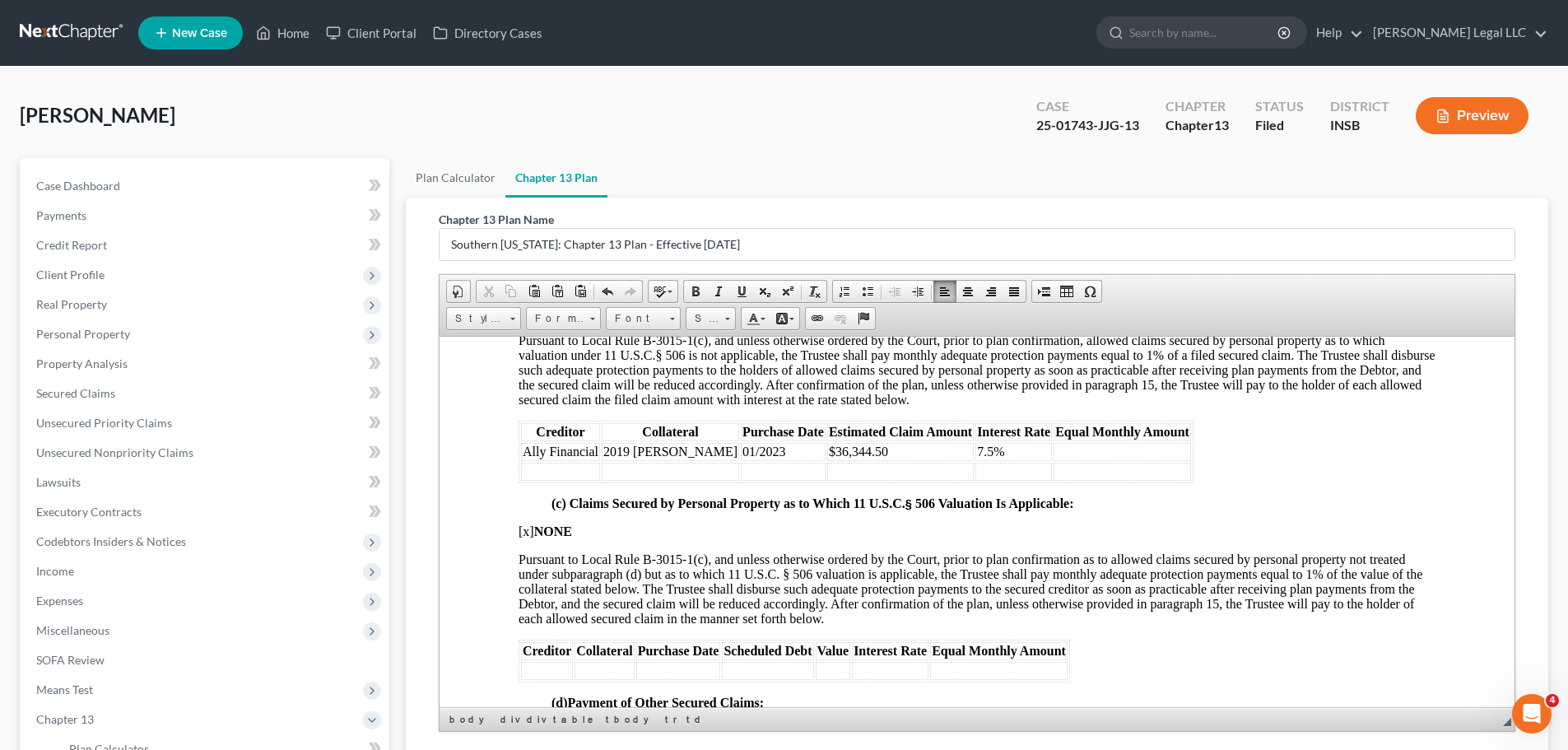
click at [555, 470] on td at bounding box center [561, 471] width 79 height 18
click at [887, 478] on td at bounding box center [945, 471] width 146 height 18
click at [1021, 476] on td at bounding box center [1059, 471] width 77 height 18
click at [801, 475] on td at bounding box center [829, 471] width 84 height 18
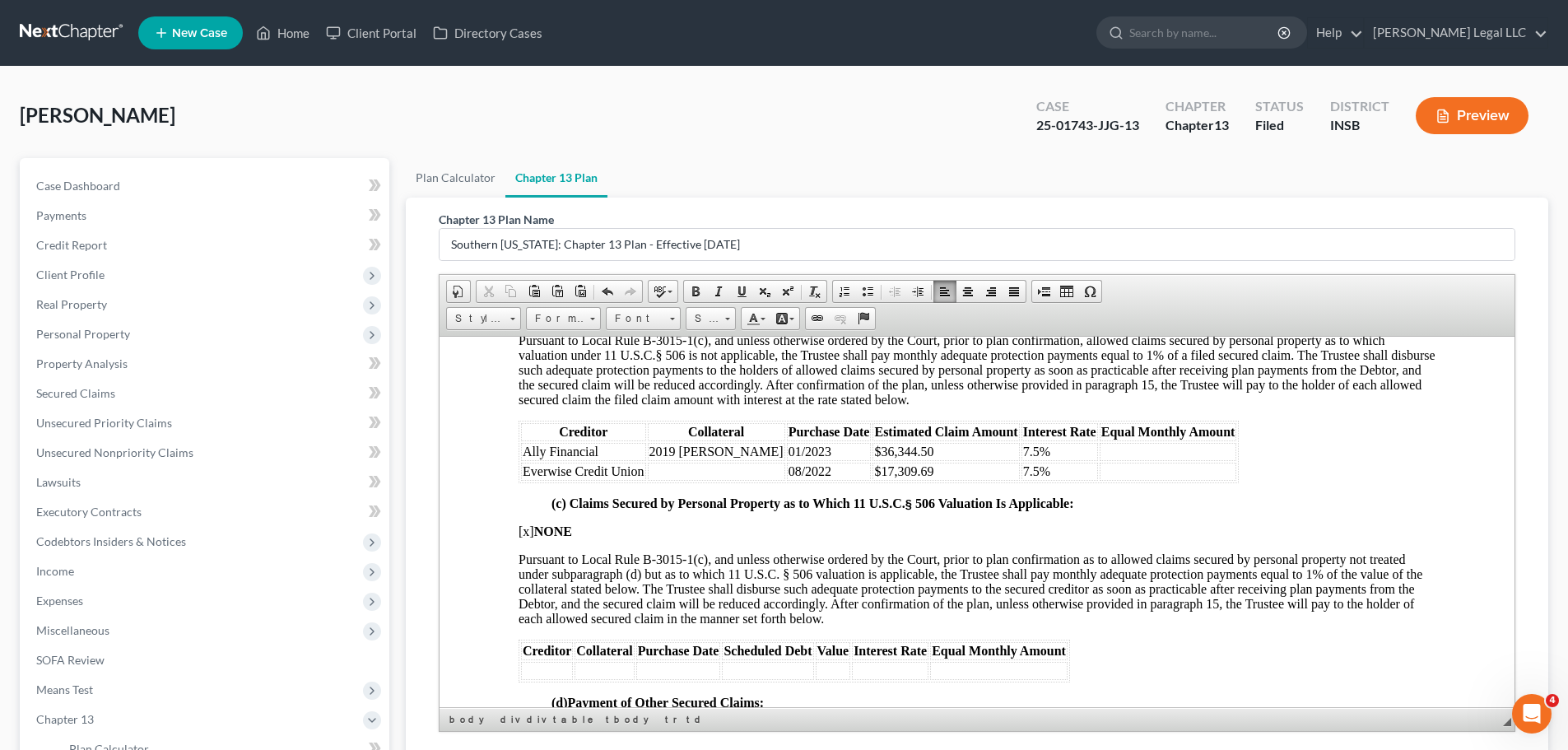
click at [710, 480] on table "Creditor Collateral Purchase Date Estimated Claim Amount Interest Rate Equal Mo…" at bounding box center [878, 451] width 720 height 63
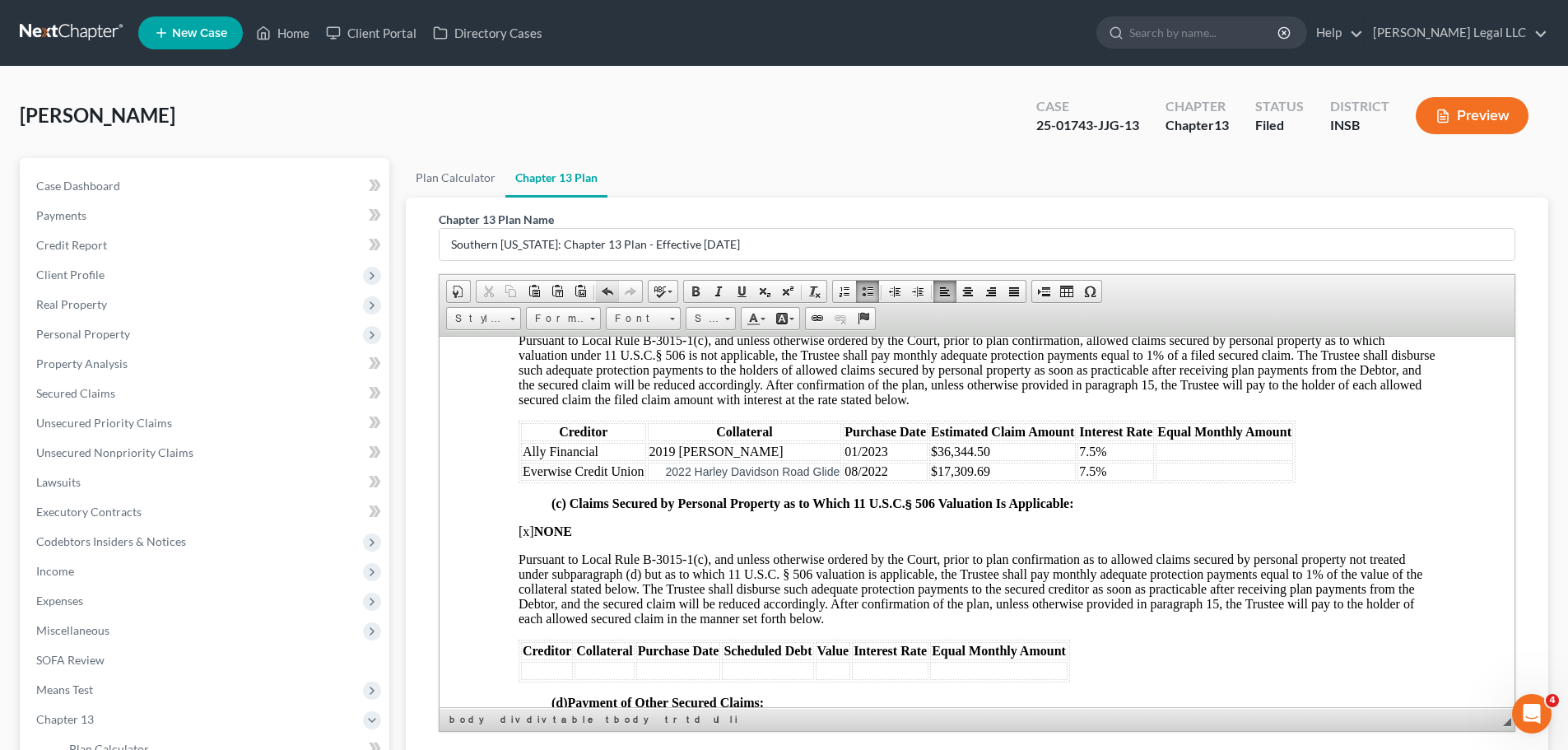
click at [602, 287] on span at bounding box center [607, 291] width 13 height 13
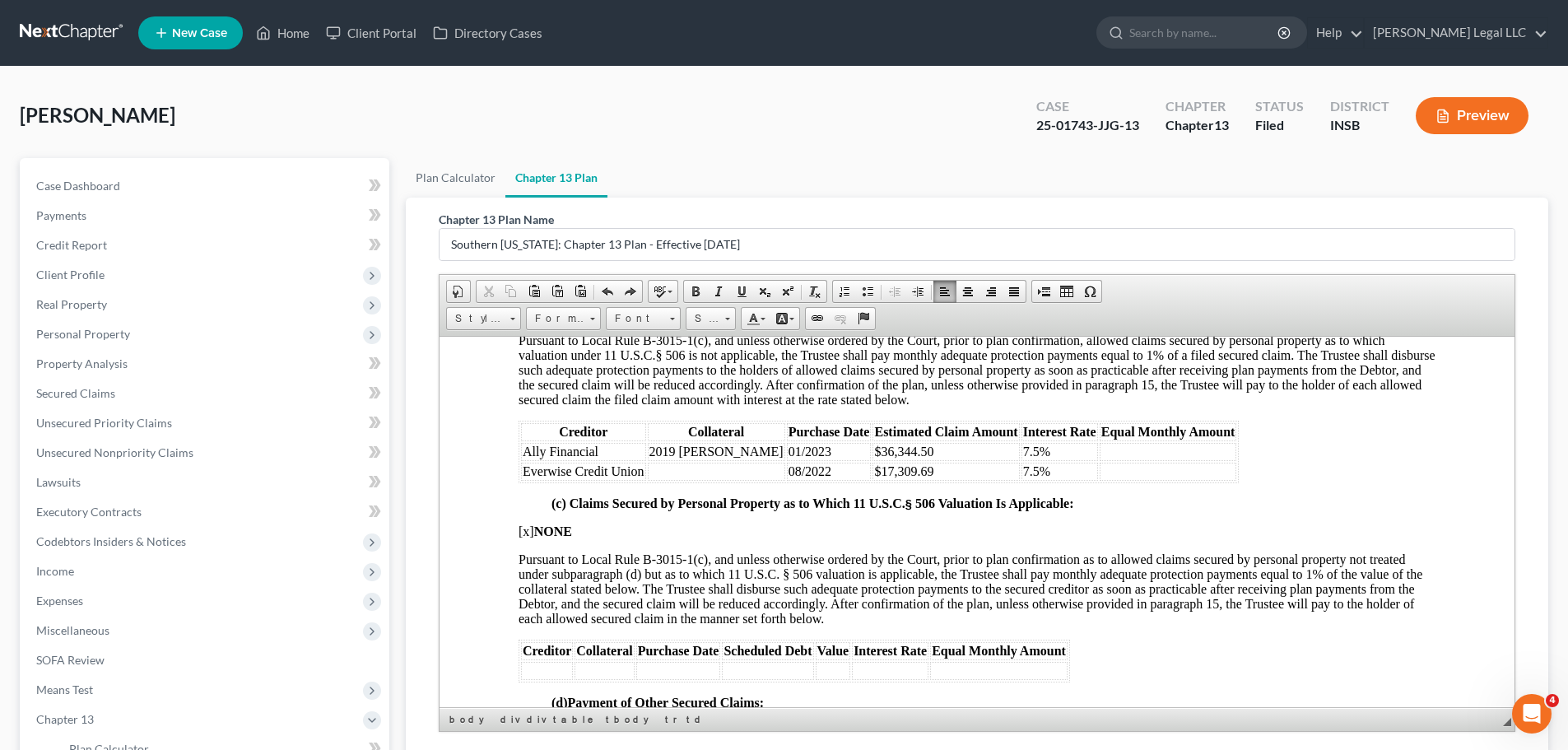
click at [700, 470] on td at bounding box center [716, 471] width 137 height 18
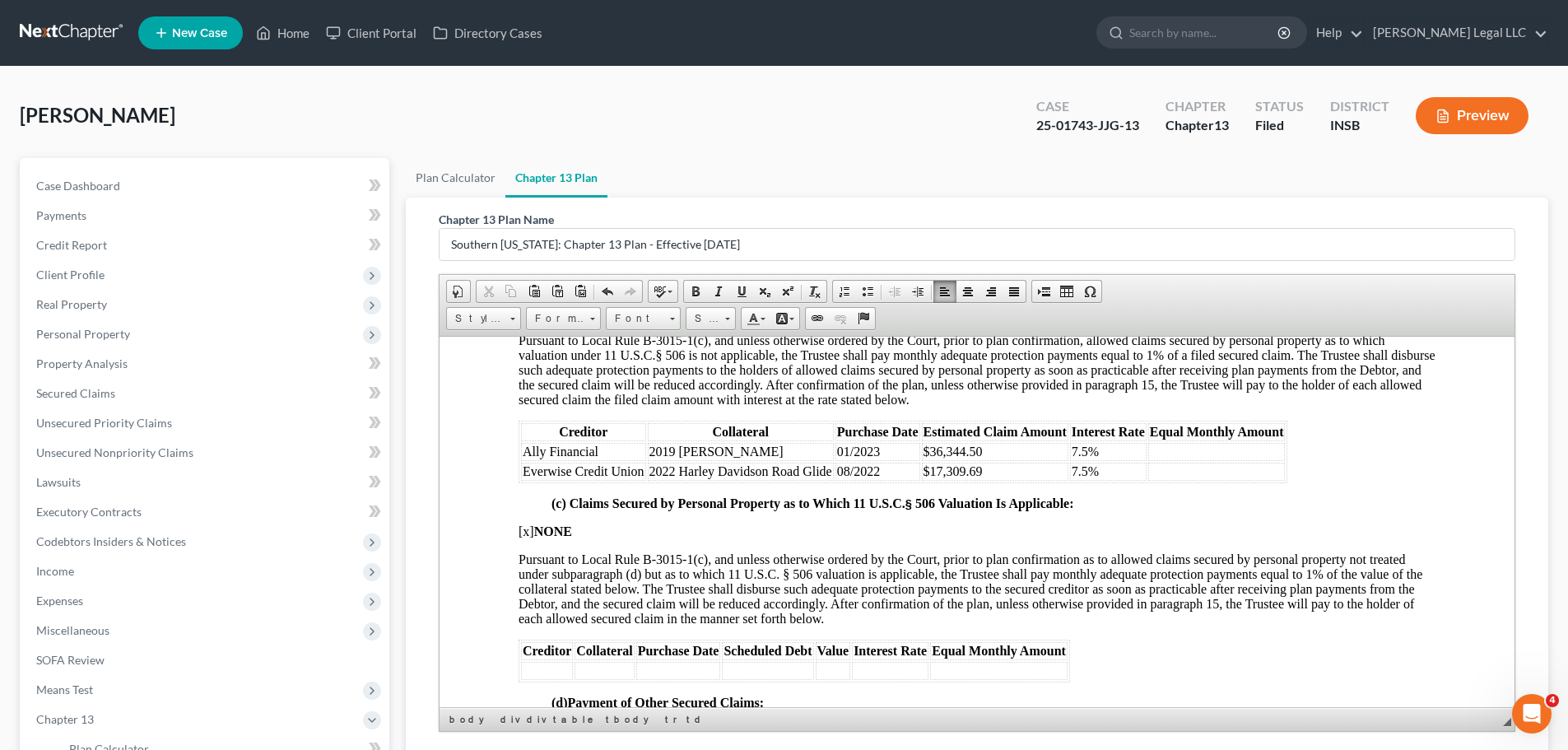
click at [1219, 451] on td at bounding box center [1217, 451] width 137 height 18
click at [1206, 469] on td at bounding box center [1217, 471] width 137 height 18
click at [1205, 451] on td "$344.01" at bounding box center [1217, 451] width 137 height 18
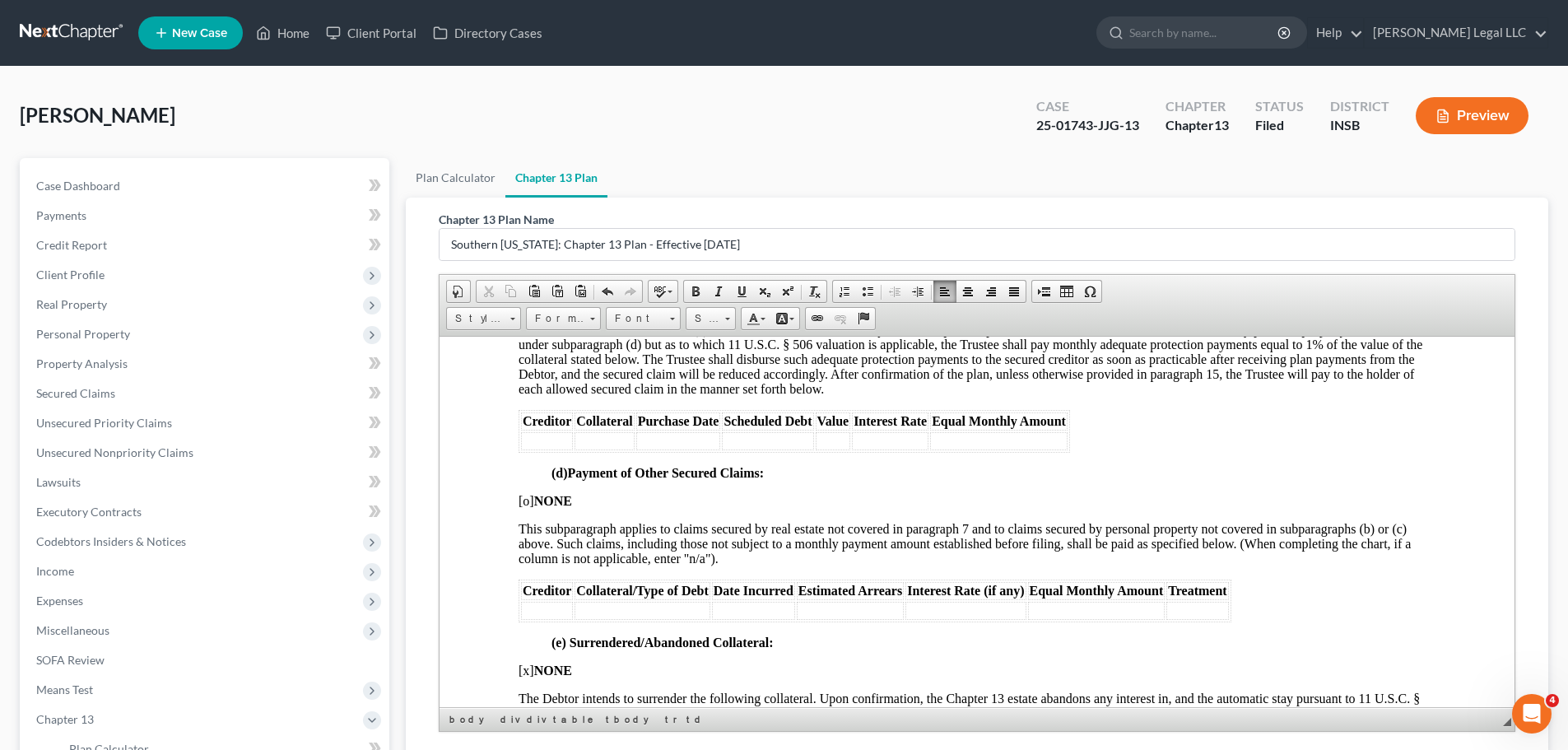
scroll to position [2797, 0]
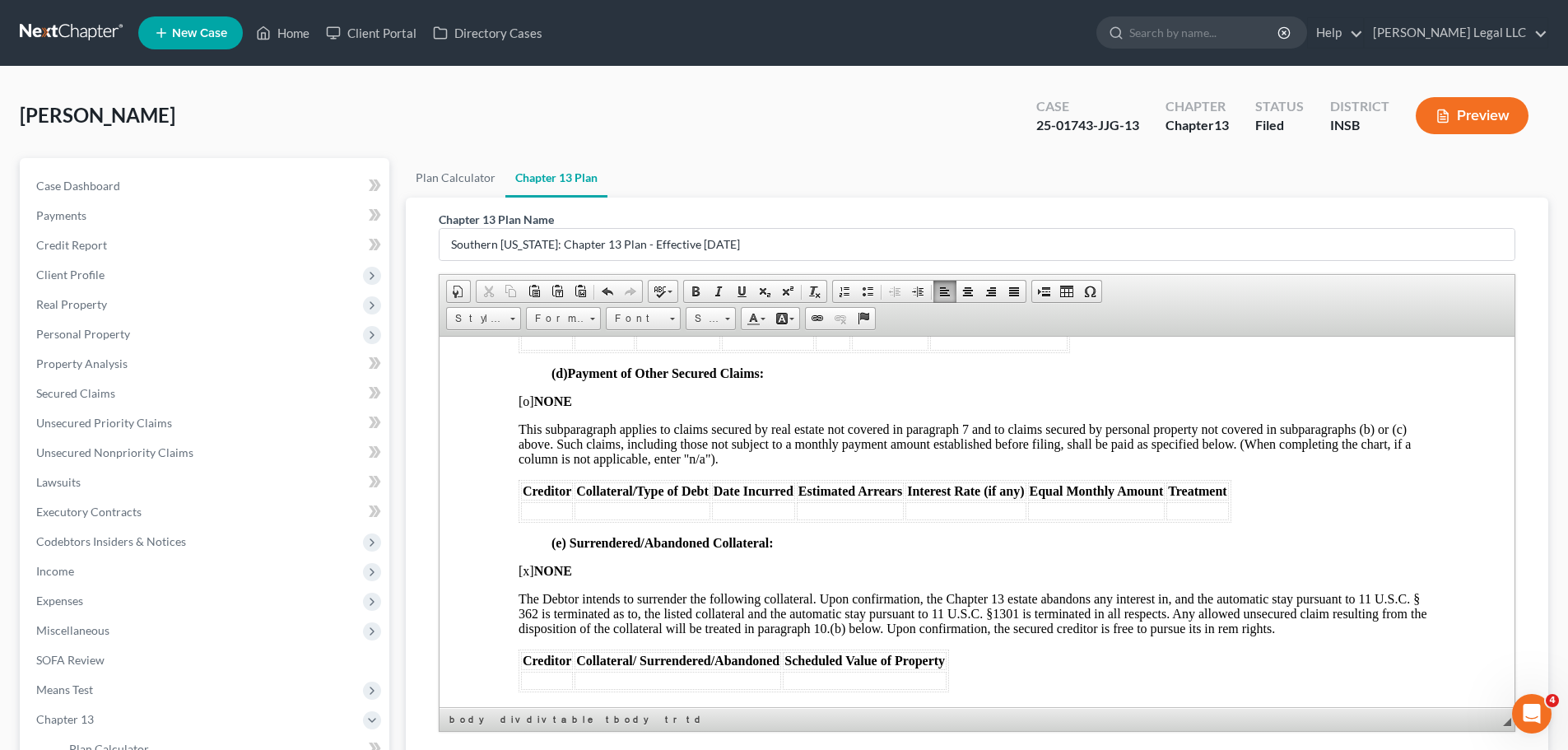
click at [550, 508] on td at bounding box center [547, 510] width 52 height 18
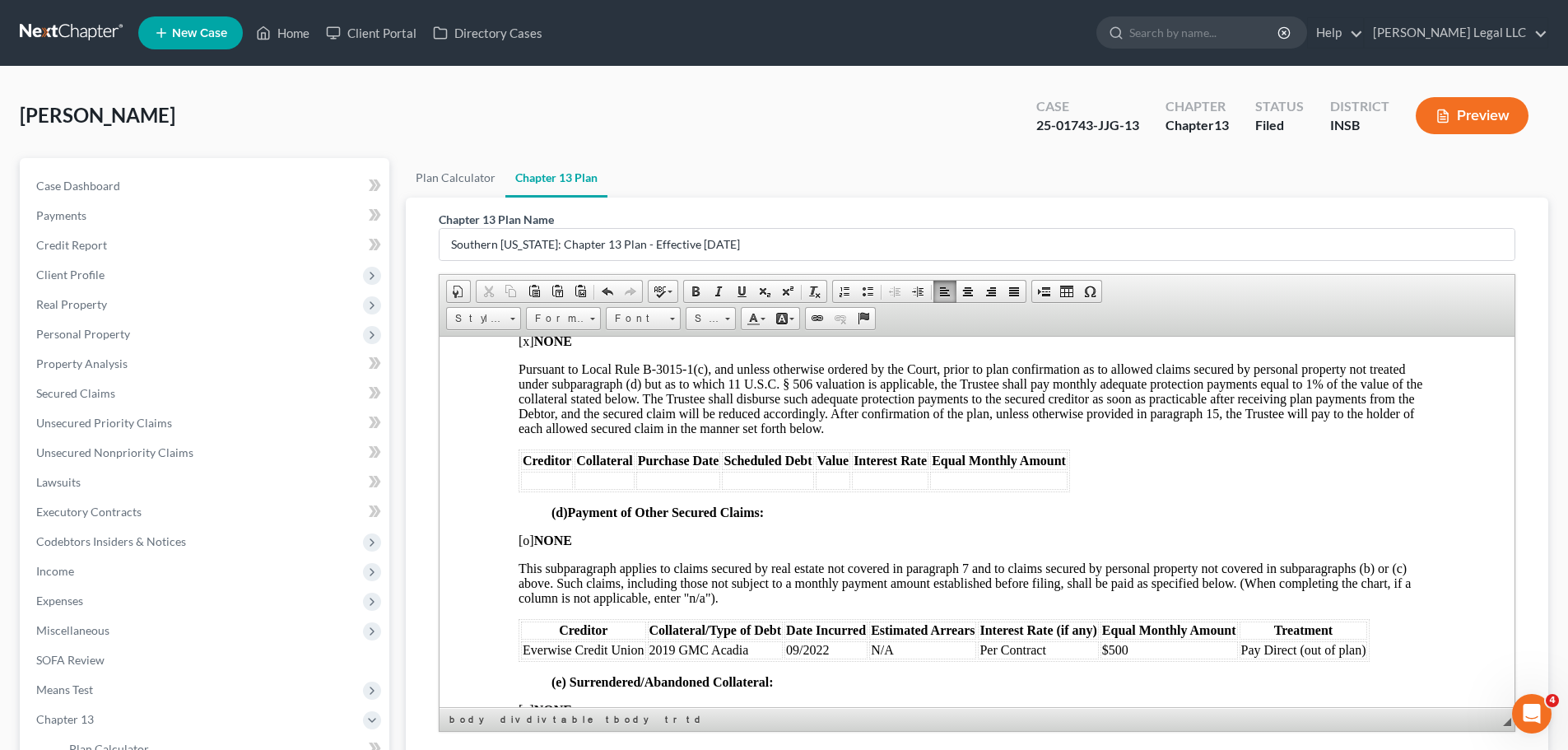
scroll to position [2691, 0]
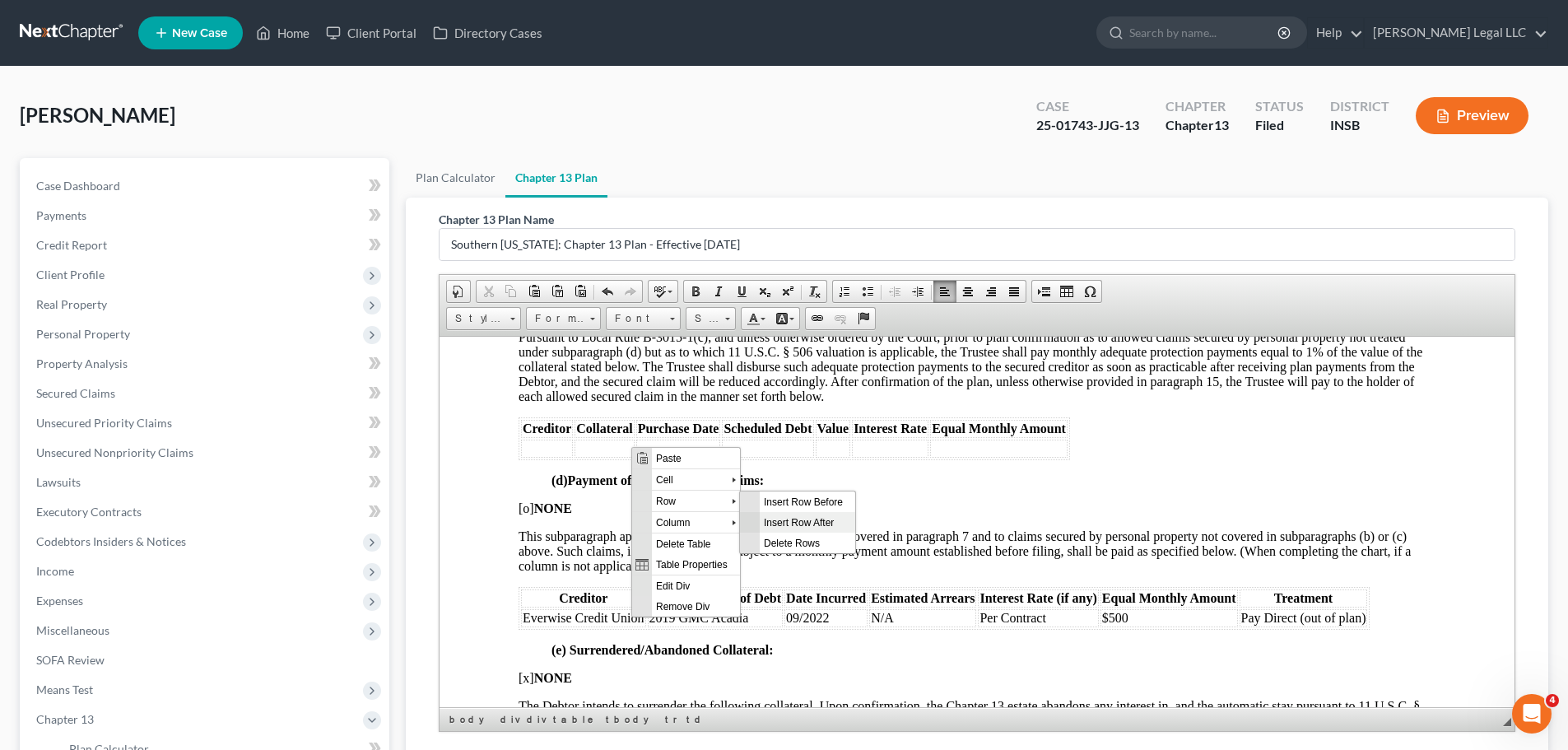
click at [795, 518] on span "Insert Row After" at bounding box center [806, 521] width 95 height 21
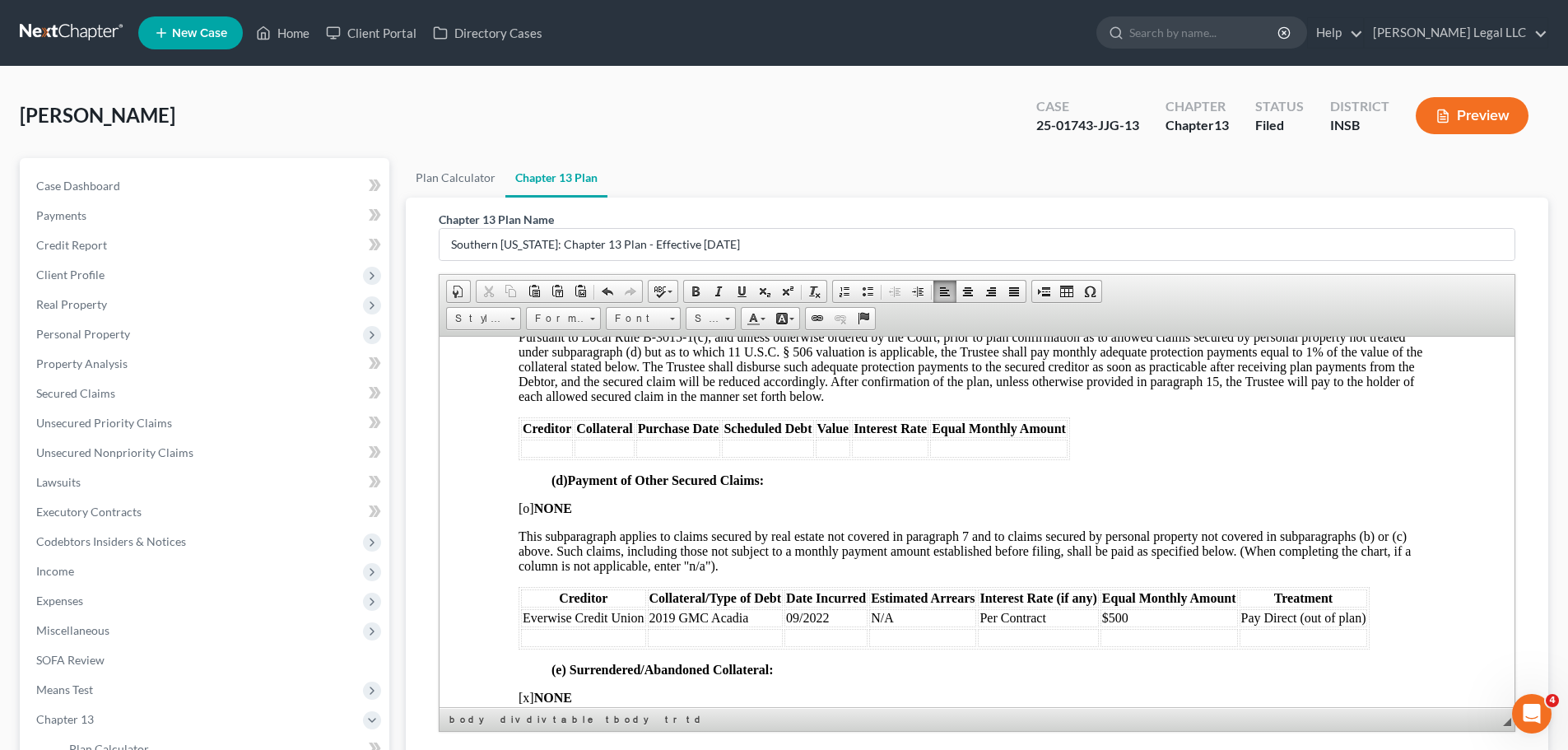
click at [552, 571] on td at bounding box center [583, 637] width 125 height 18
drag, startPoint x: 1367, startPoint y: 620, endPoint x: 1301, endPoint y: 619, distance: 66.0
click at [1263, 571] on td "Pay Direct (out of plan)" at bounding box center [1309, 617] width 139 height 18
click at [1203, 571] on td at bounding box center [1169, 637] width 137 height 18
click at [1143, 571] on td at bounding box center [1169, 637] width 137 height 18
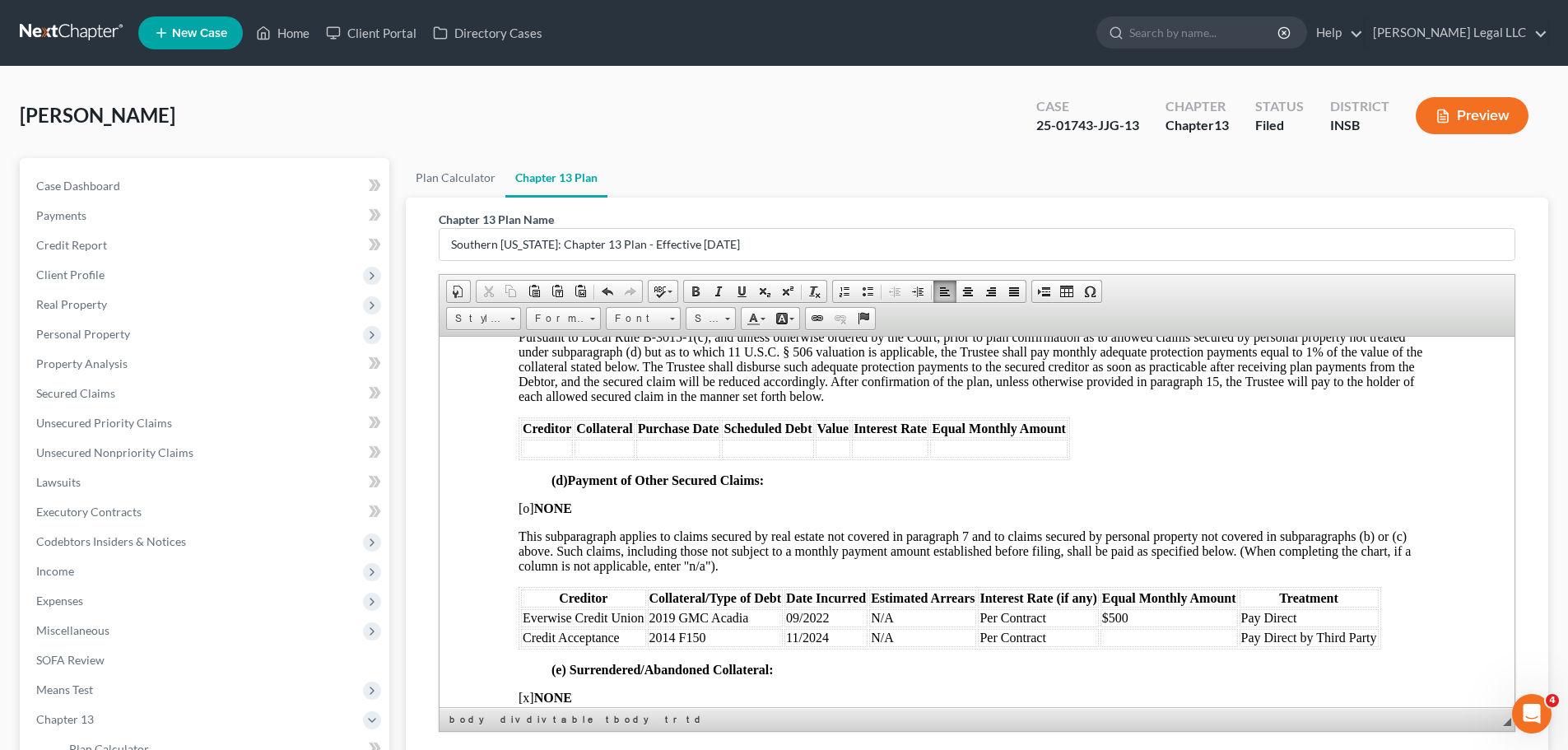
click at [1135, 571] on td at bounding box center [1169, 637] width 137 height 18
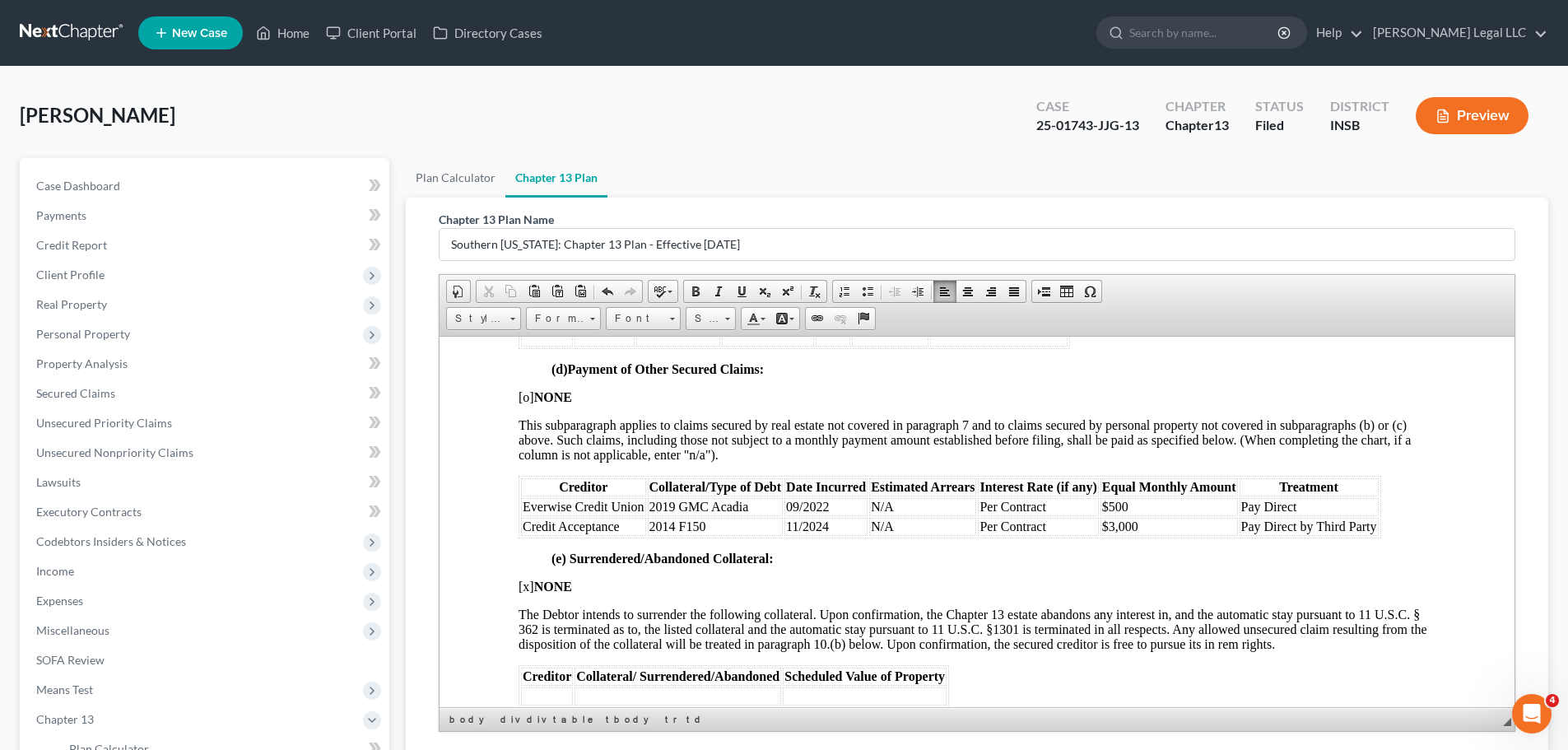
scroll to position [2773, 0]
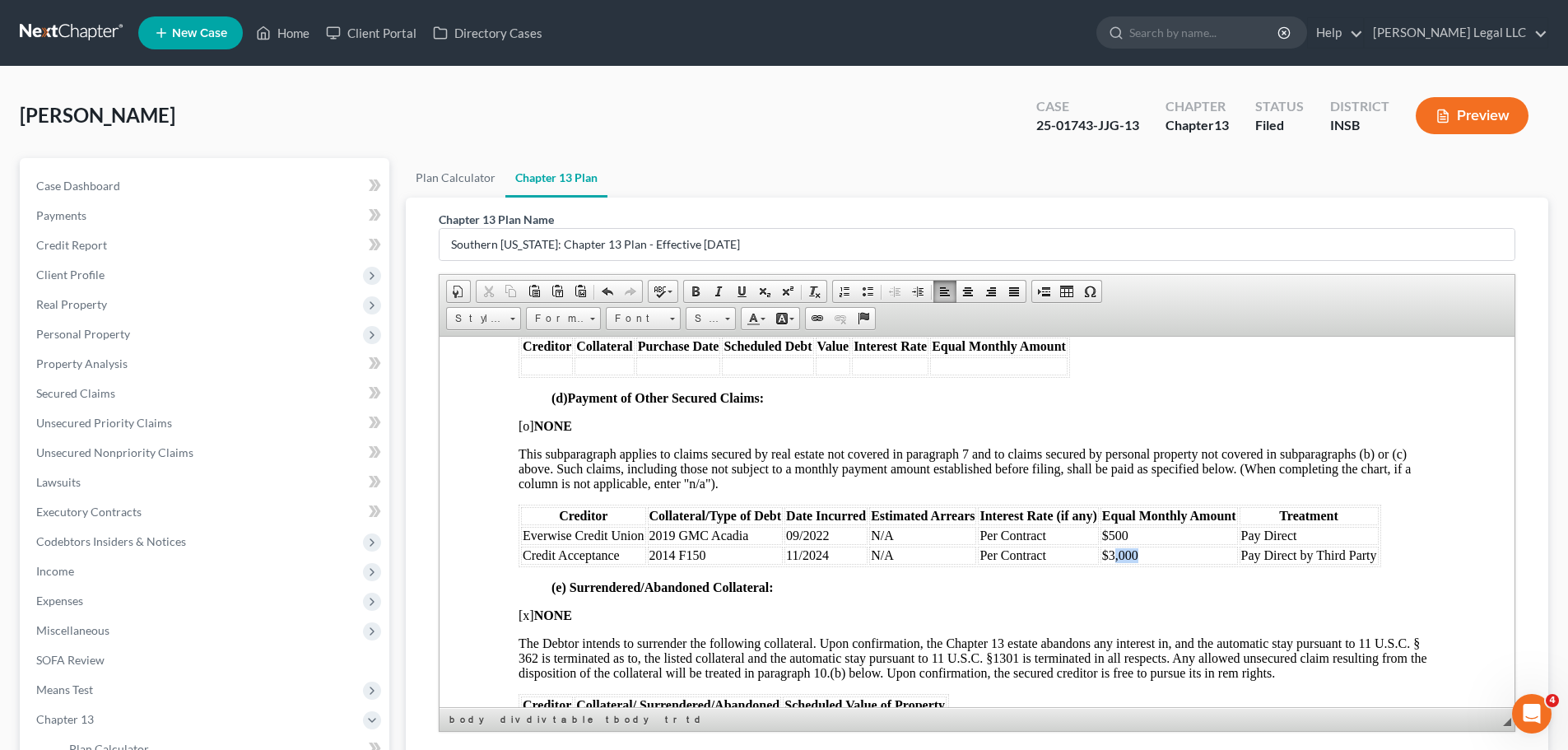
drag, startPoint x: 1178, startPoint y: 556, endPoint x: 1112, endPoint y: 556, distance: 66.0
click at [1112, 556] on td "$3,000" at bounding box center [1169, 555] width 137 height 18
click at [1081, 571] on p "(e) Surrendered/Abandoned Collateral:" at bounding box center [993, 587] width 884 height 15
click at [1160, 556] on td "$3,000" at bounding box center [1169, 555] width 137 height 18
drag, startPoint x: 1159, startPoint y: 554, endPoint x: 1101, endPoint y: 558, distance: 58.1
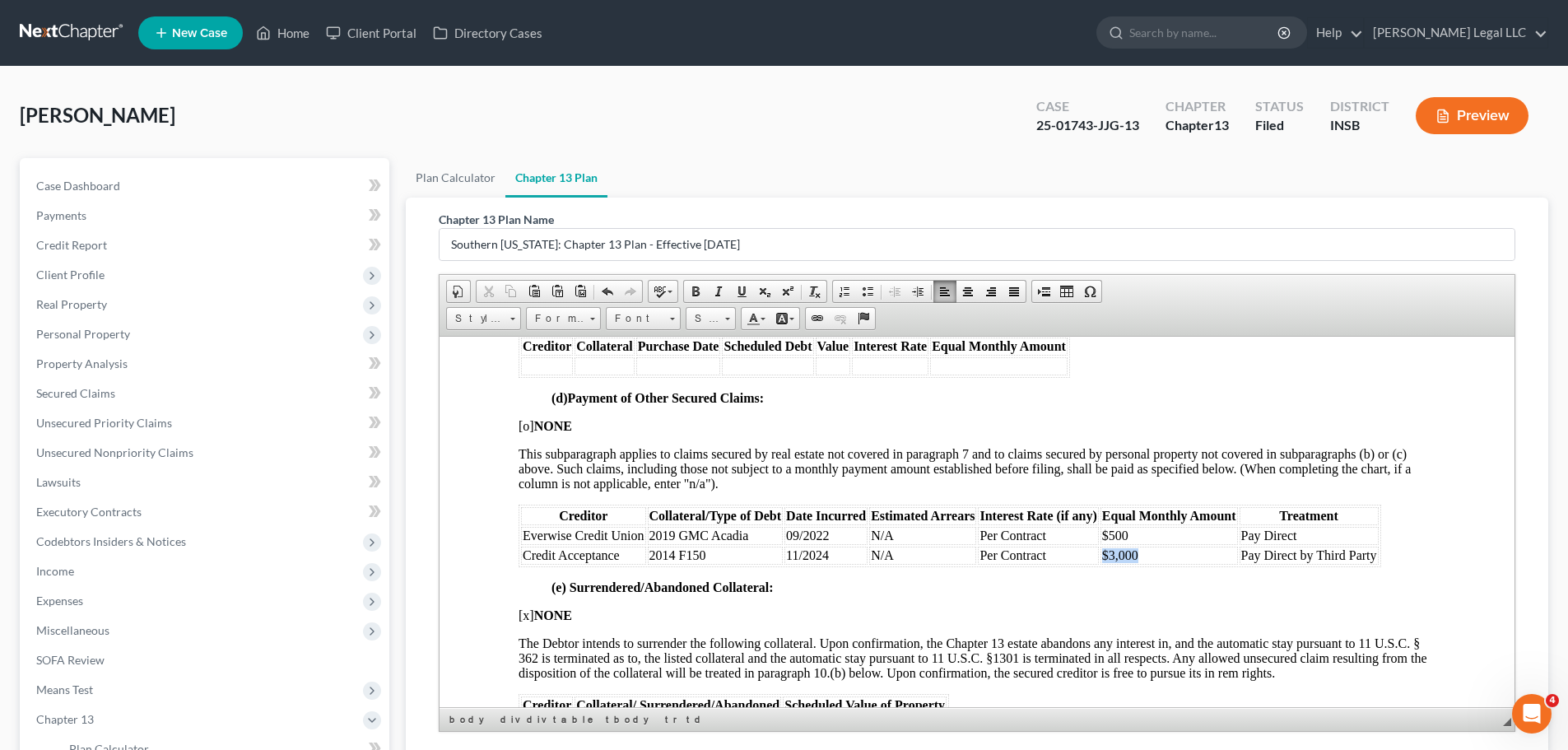
click at [1101, 558] on td "$3,000" at bounding box center [1169, 555] width 137 height 18
click at [1131, 571] on div "8. PAYMENT OF SECURED CLAIMS OTHER THAN CLAIMS TREATED UNDER PARAGRAPH 7: (a) C…" at bounding box center [977, 626] width 917 height 1479
click at [1121, 571] on p "(e) Surrendered/Abandoned Collateral:" at bounding box center [993, 587] width 884 height 15
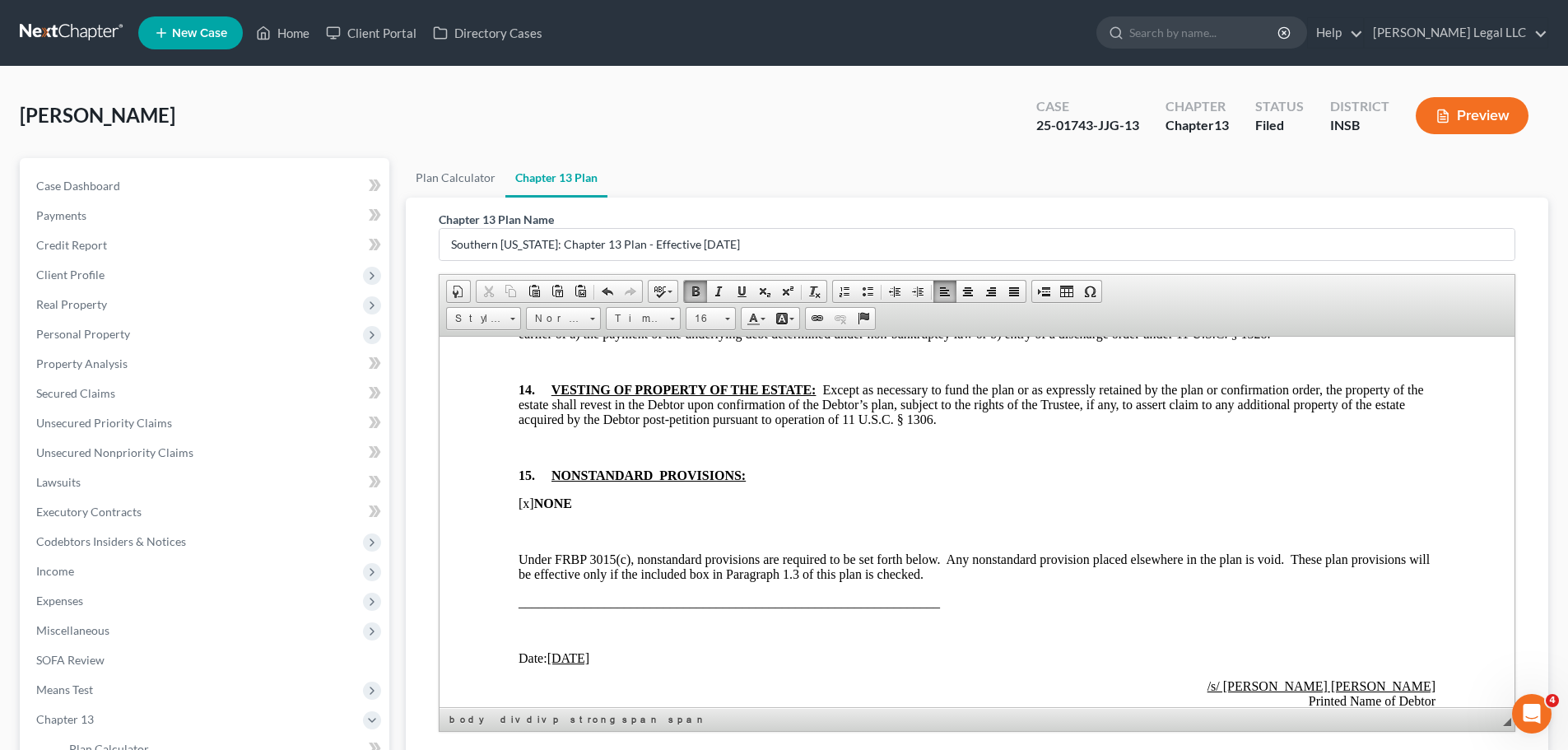
scroll to position [4007, 0]
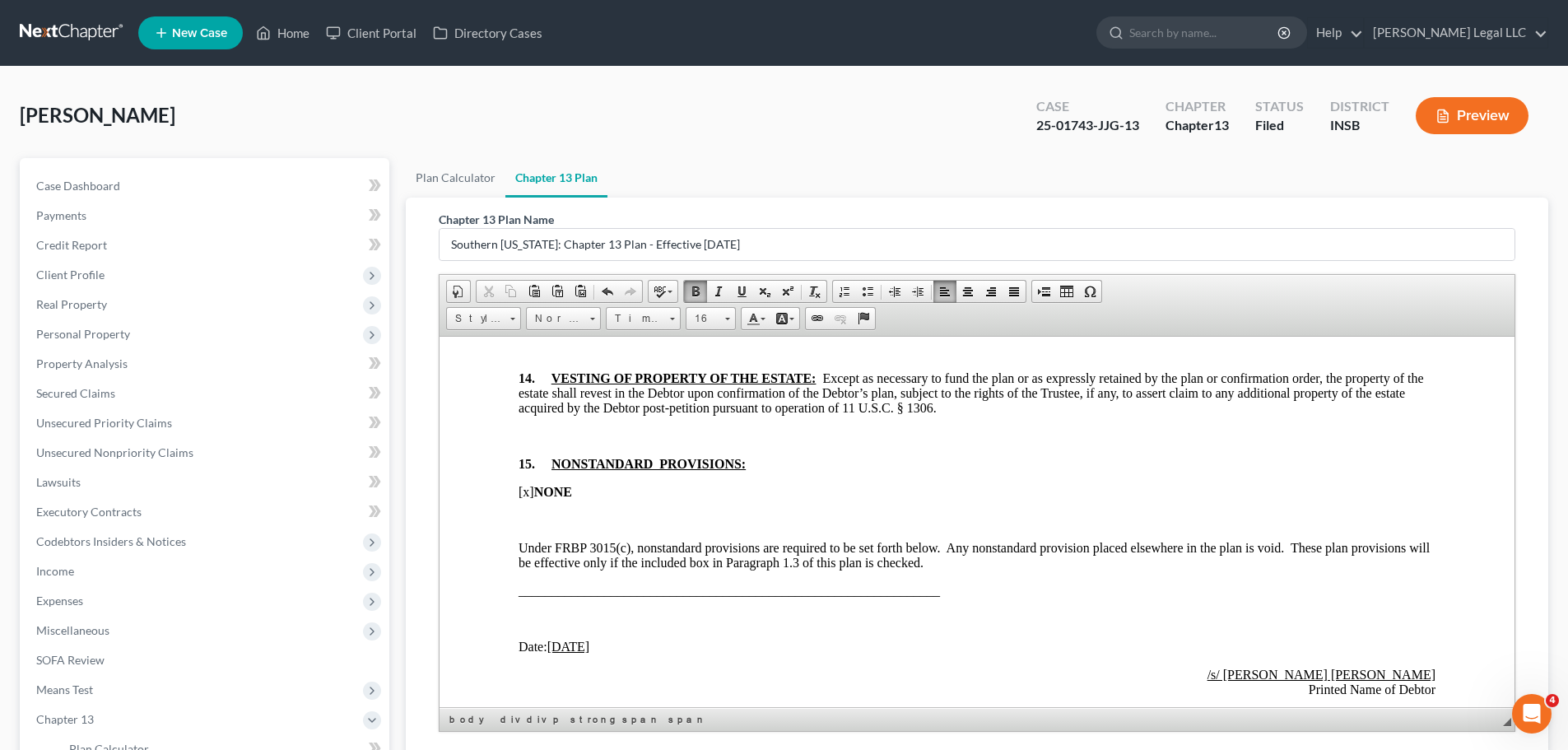
click at [525, 490] on span "[x]" at bounding box center [526, 490] width 16 height 14
click at [552, 516] on p at bounding box center [977, 519] width 917 height 15
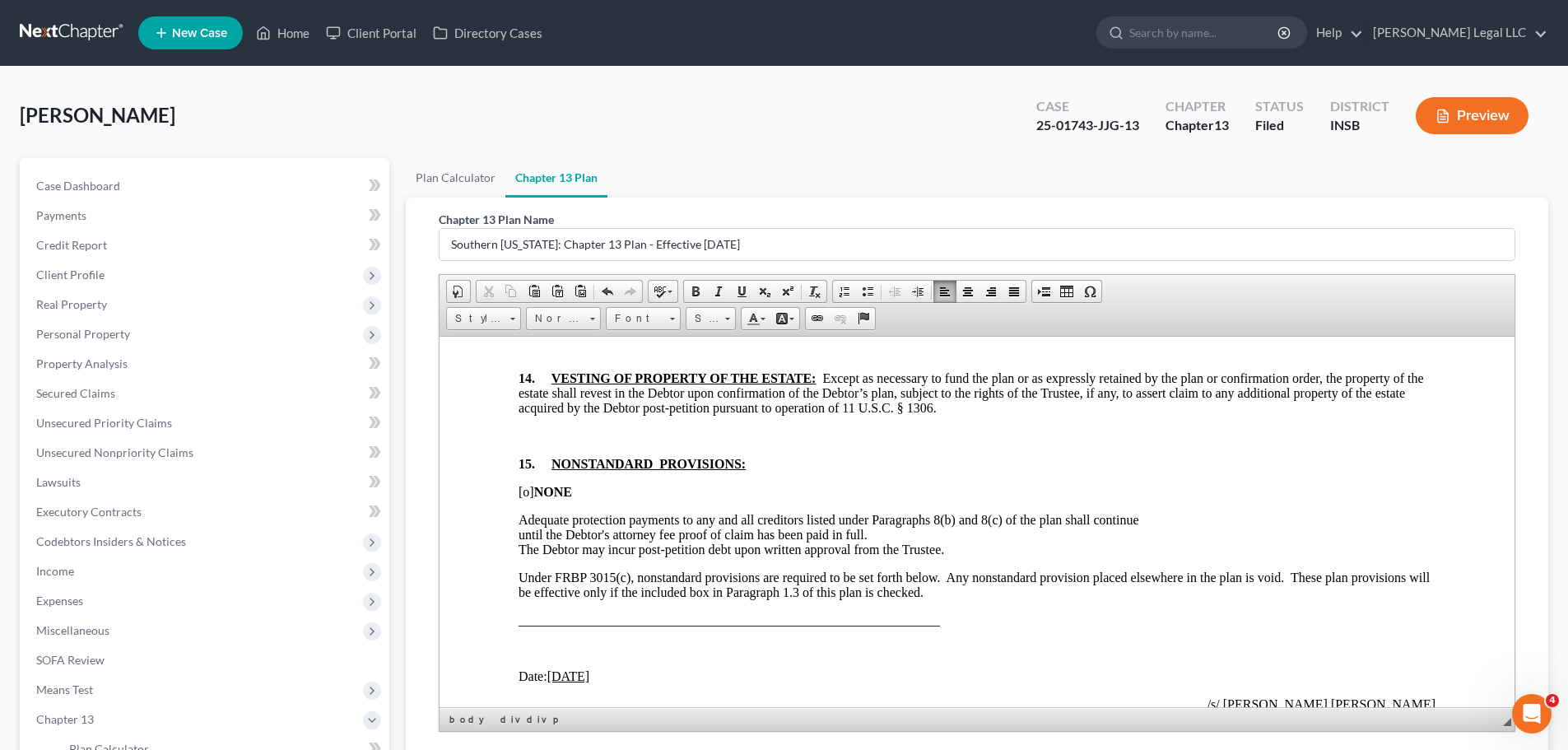
drag, startPoint x: 861, startPoint y: 547, endPoint x: 887, endPoint y: 534, distance: 29.1
click at [871, 546] on p "Adequate protection payments to any and all creditors listed under Paragraphs 8…" at bounding box center [977, 534] width 917 height 45
click at [886, 533] on p "Adequate protection payments to any and all creditors listed under Paragraphs 8…" at bounding box center [977, 534] width 917 height 45
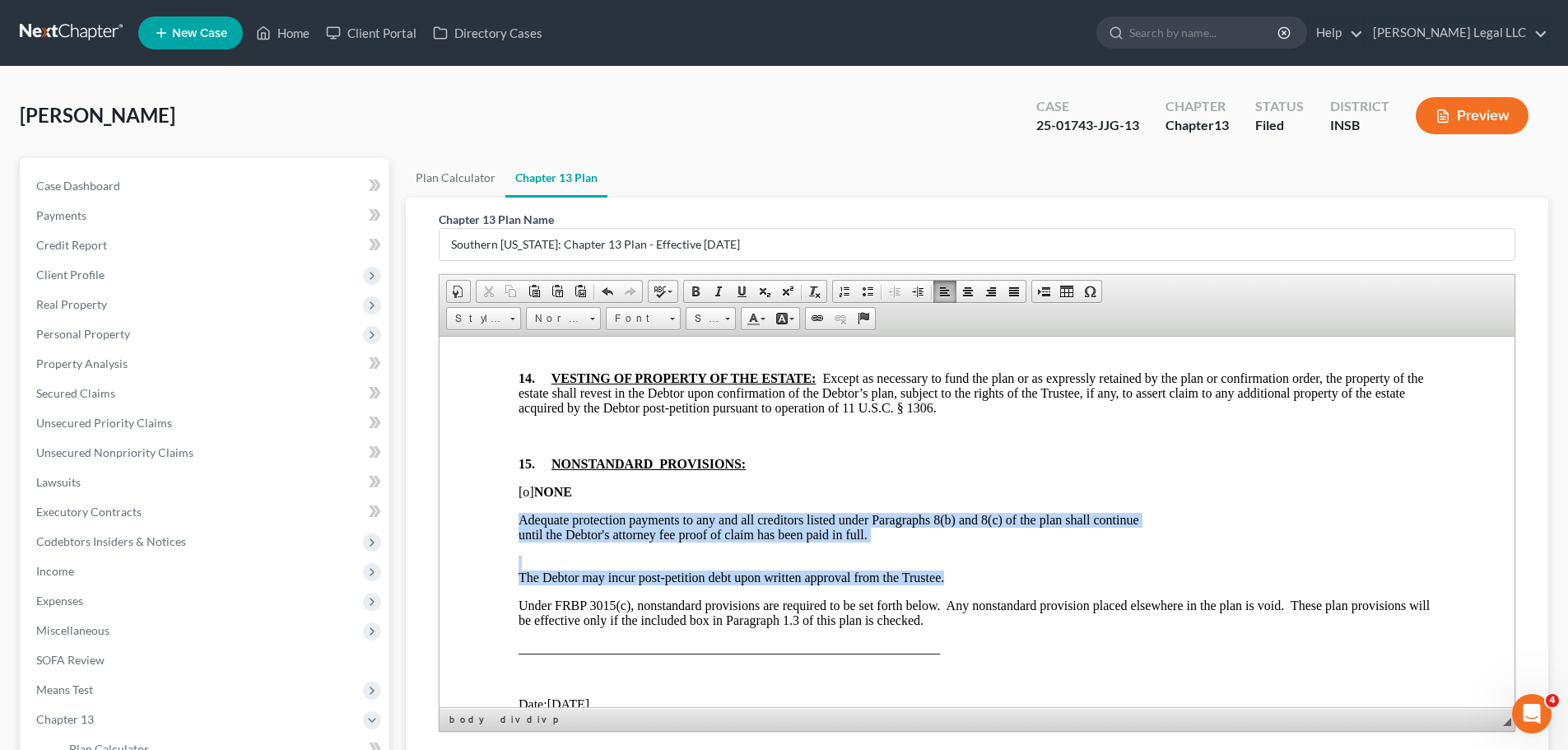
drag, startPoint x: 952, startPoint y: 573, endPoint x: 484, endPoint y: 516, distance: 471.5
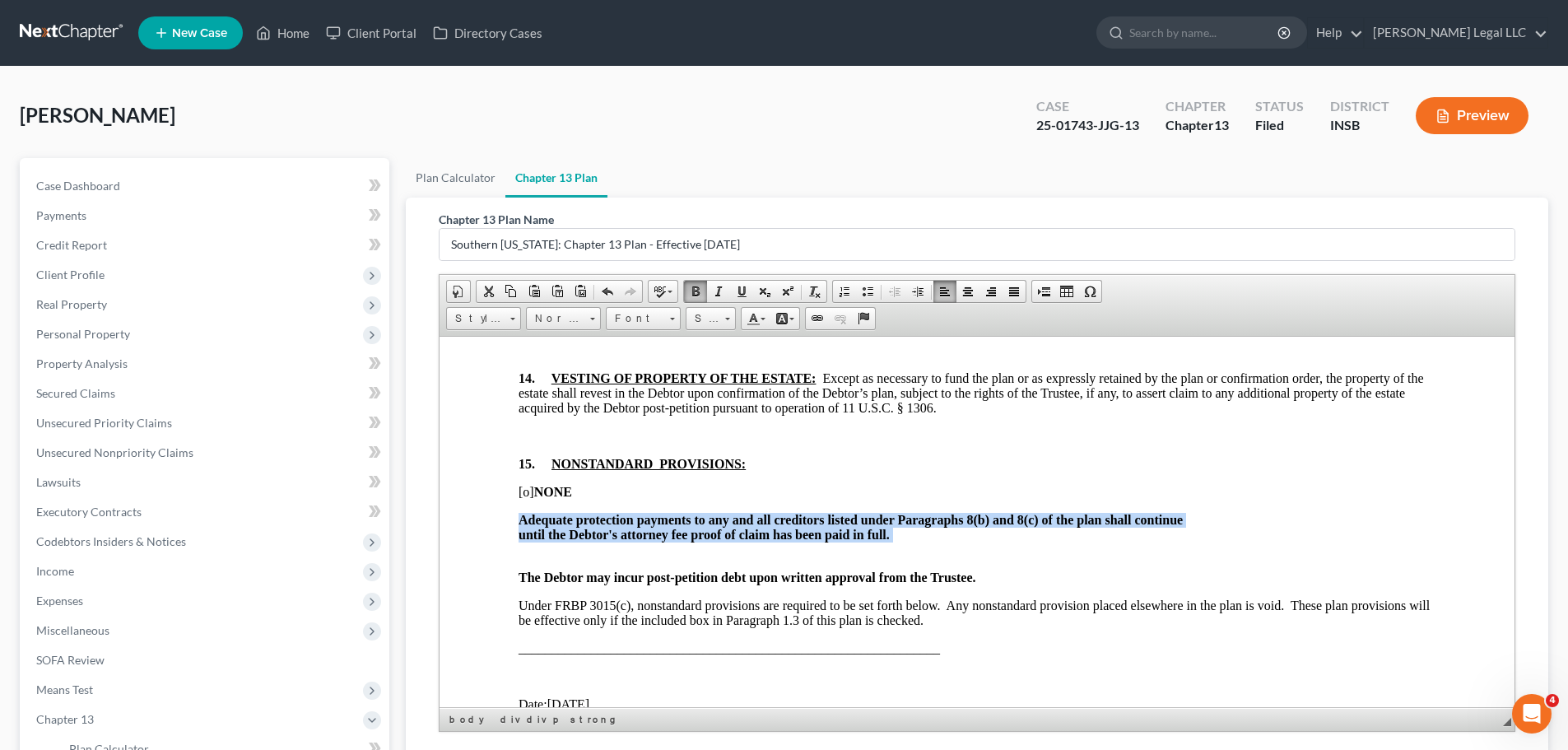
click at [773, 532] on strong "Adequate protection payments to any and all creditors listed under Paragraphs 8…" at bounding box center [850, 526] width 664 height 29
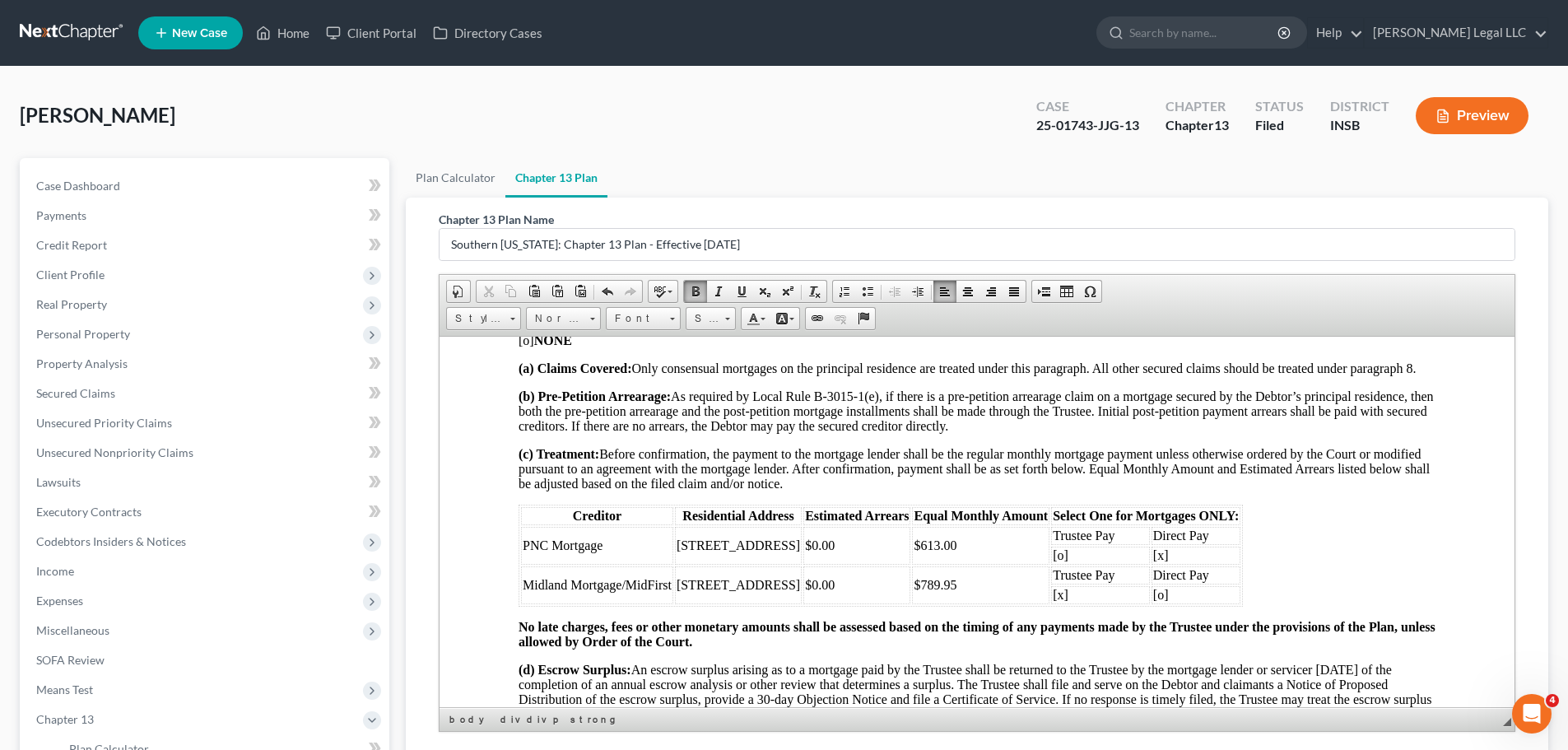
scroll to position [244, 0]
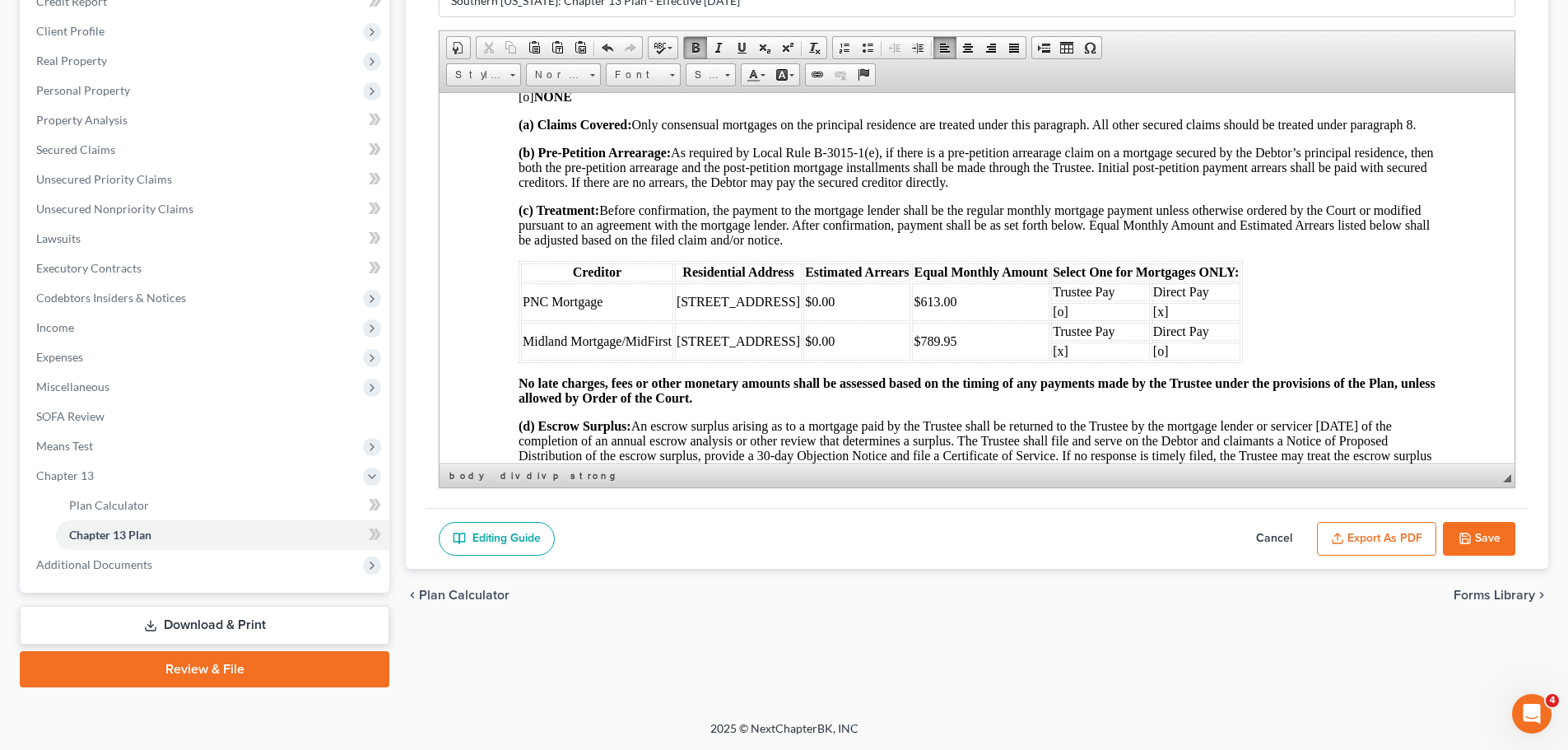
click at [1263, 531] on button "Save" at bounding box center [1479, 539] width 73 height 35
select select "4"
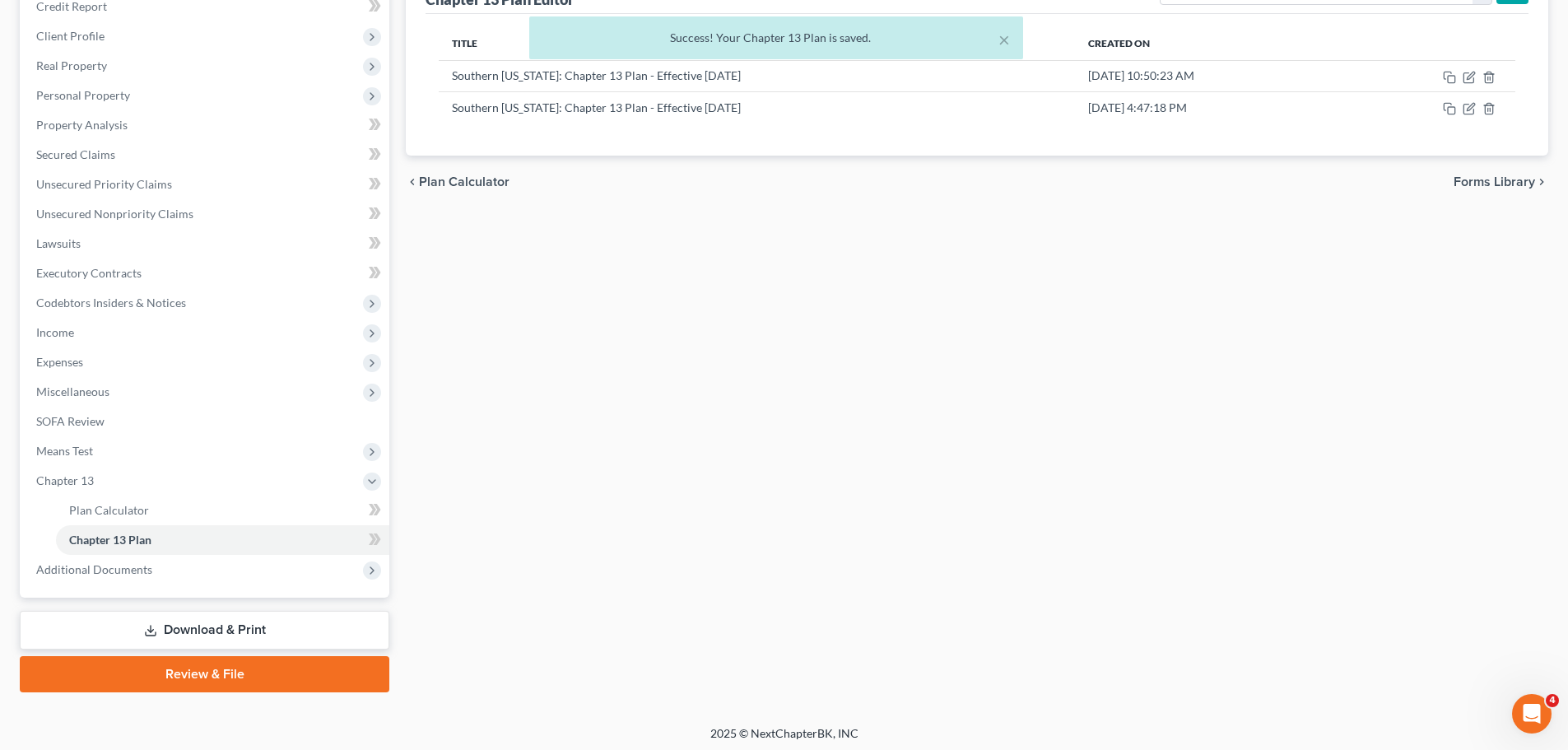
scroll to position [79, 0]
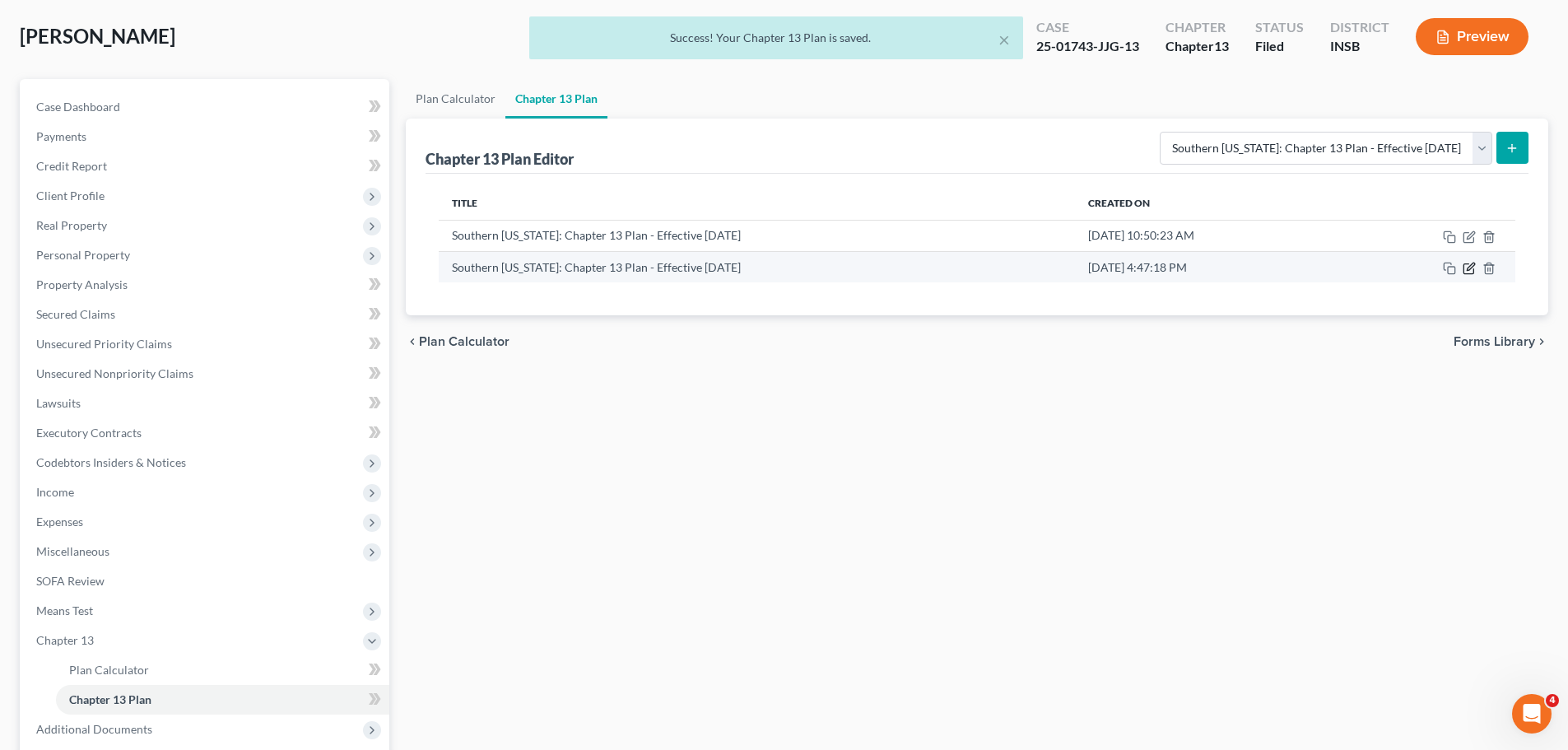
click at [1263, 264] on icon "button" at bounding box center [1469, 268] width 13 height 13
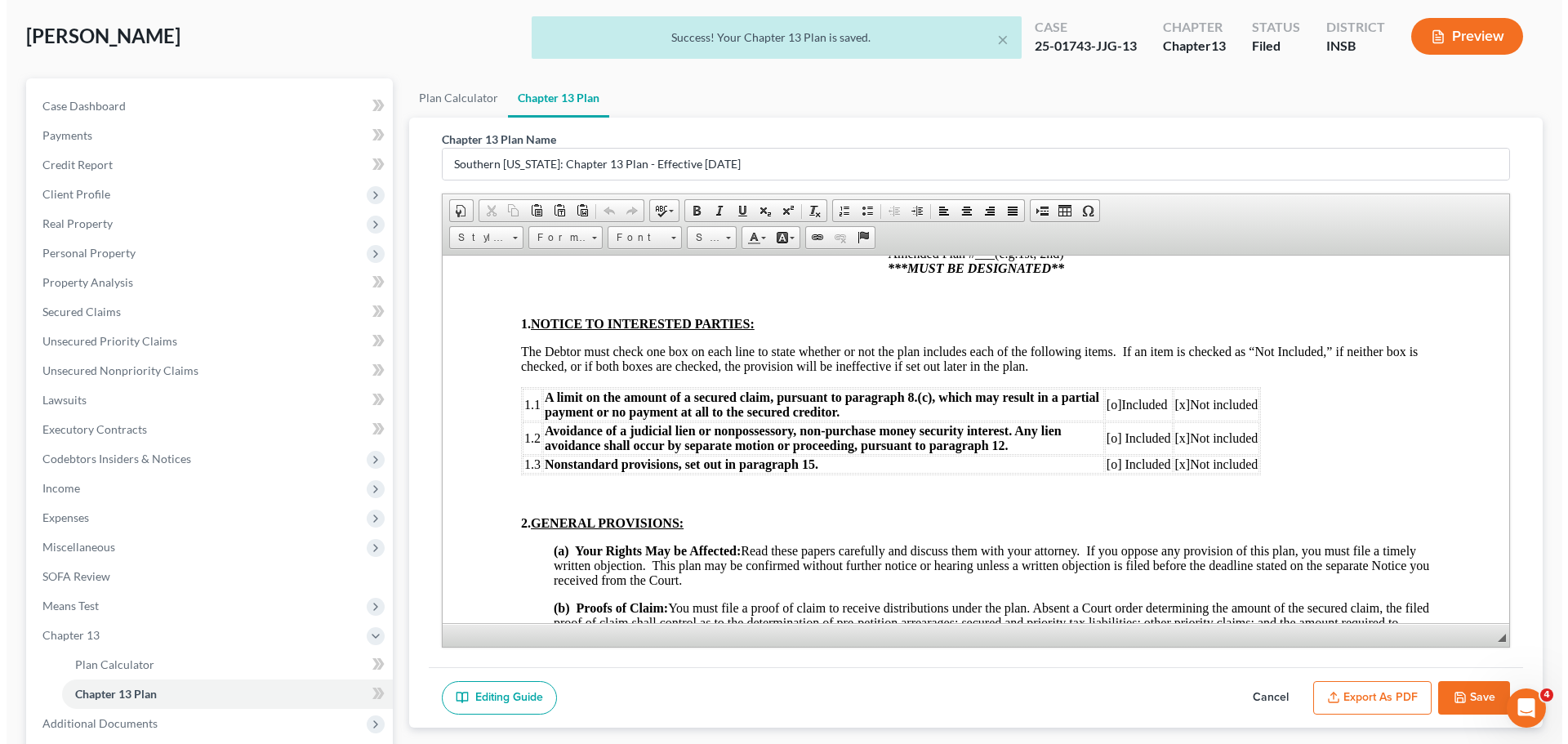
scroll to position [572, 0]
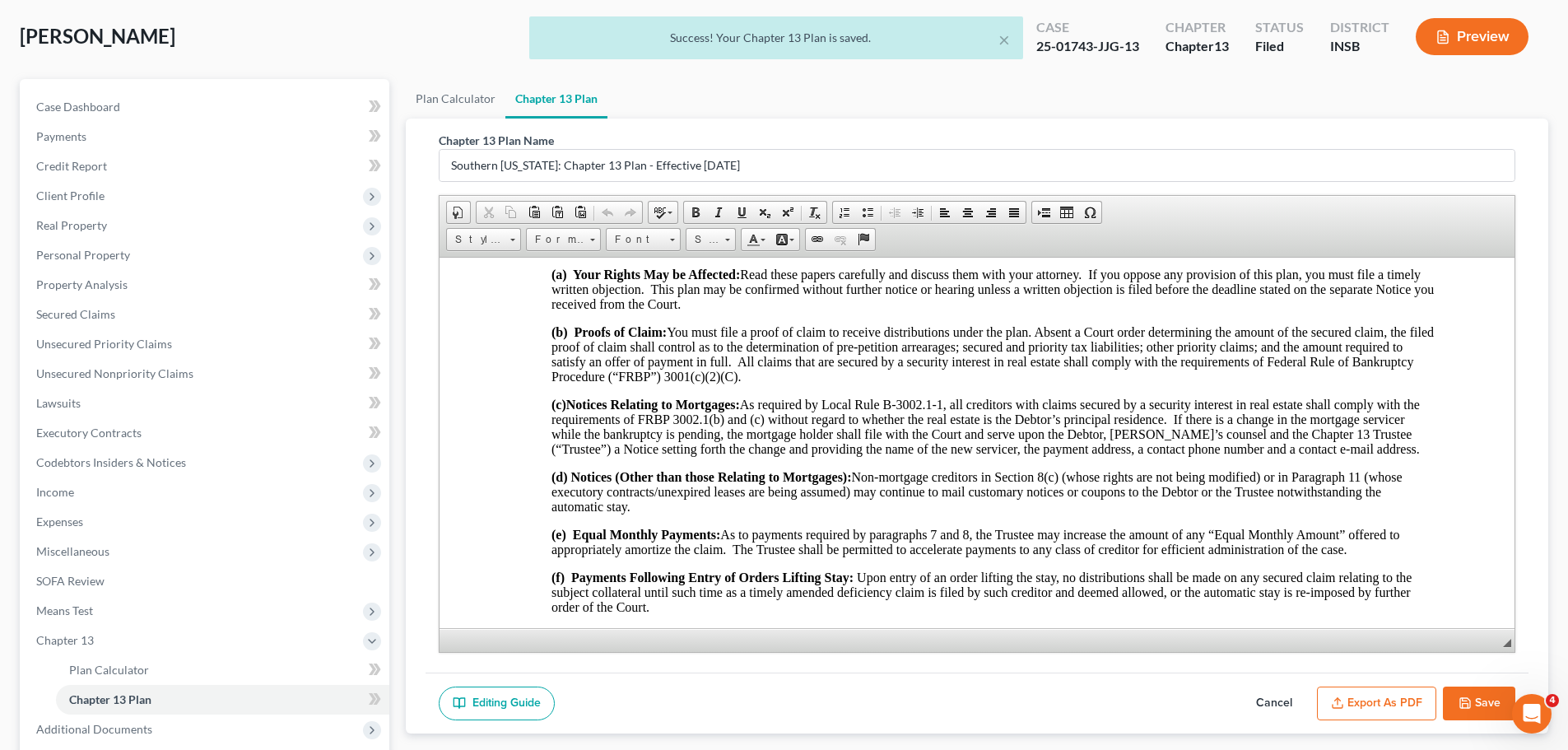
click at [1263, 571] on button "Export as PDF" at bounding box center [1376, 704] width 119 height 35
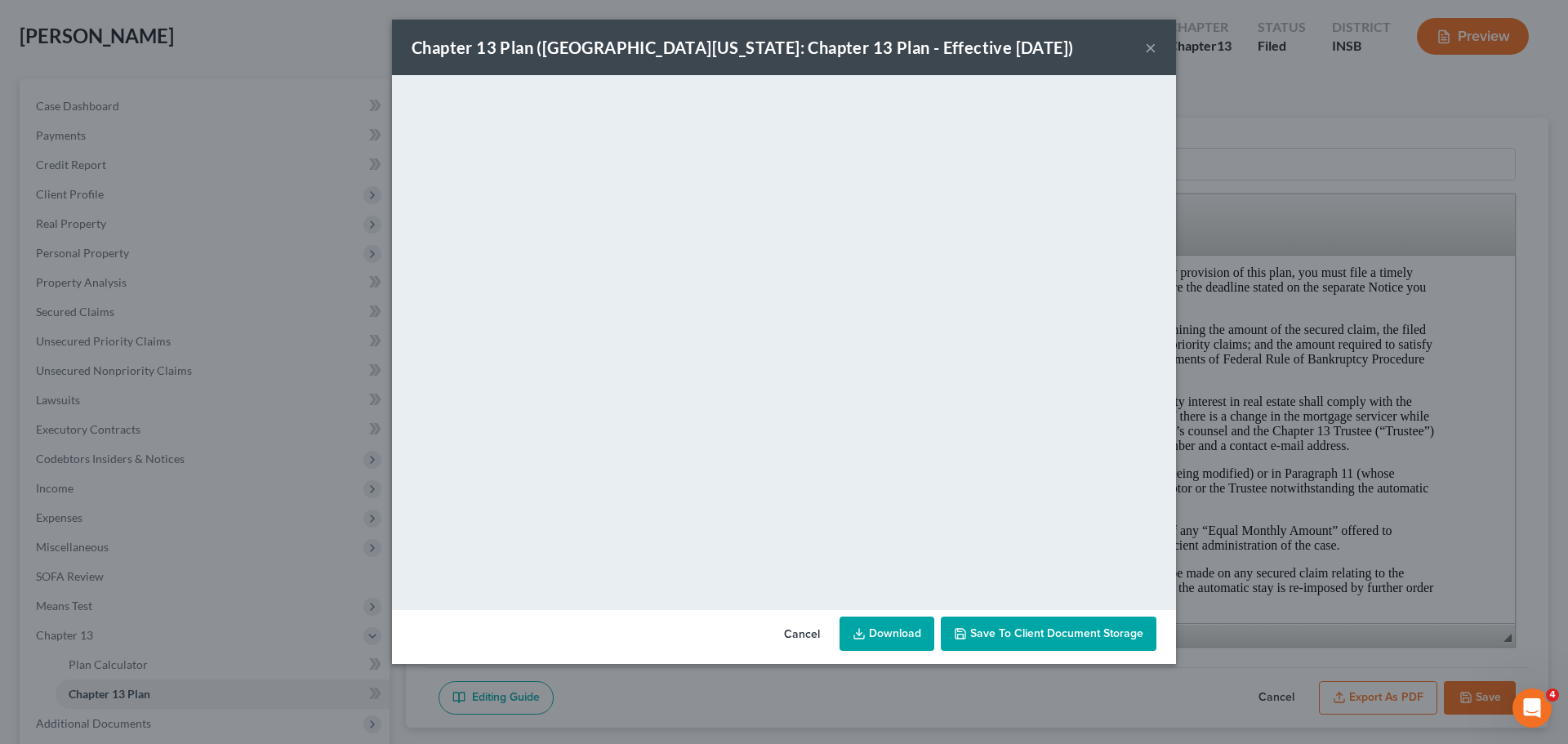
click at [888, 567] on link "Download" at bounding box center [886, 633] width 94 height 34
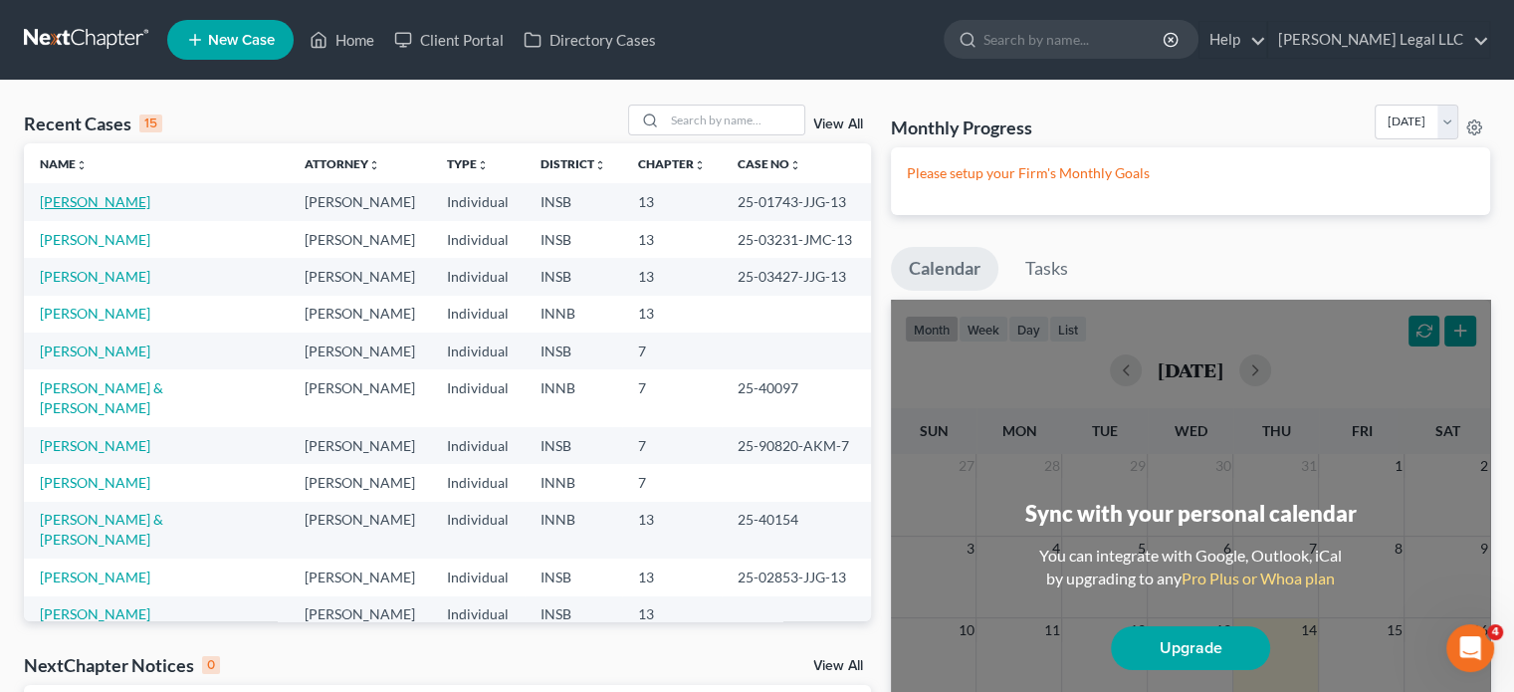
click at [107, 201] on link "[PERSON_NAME]" at bounding box center [95, 201] width 110 height 17
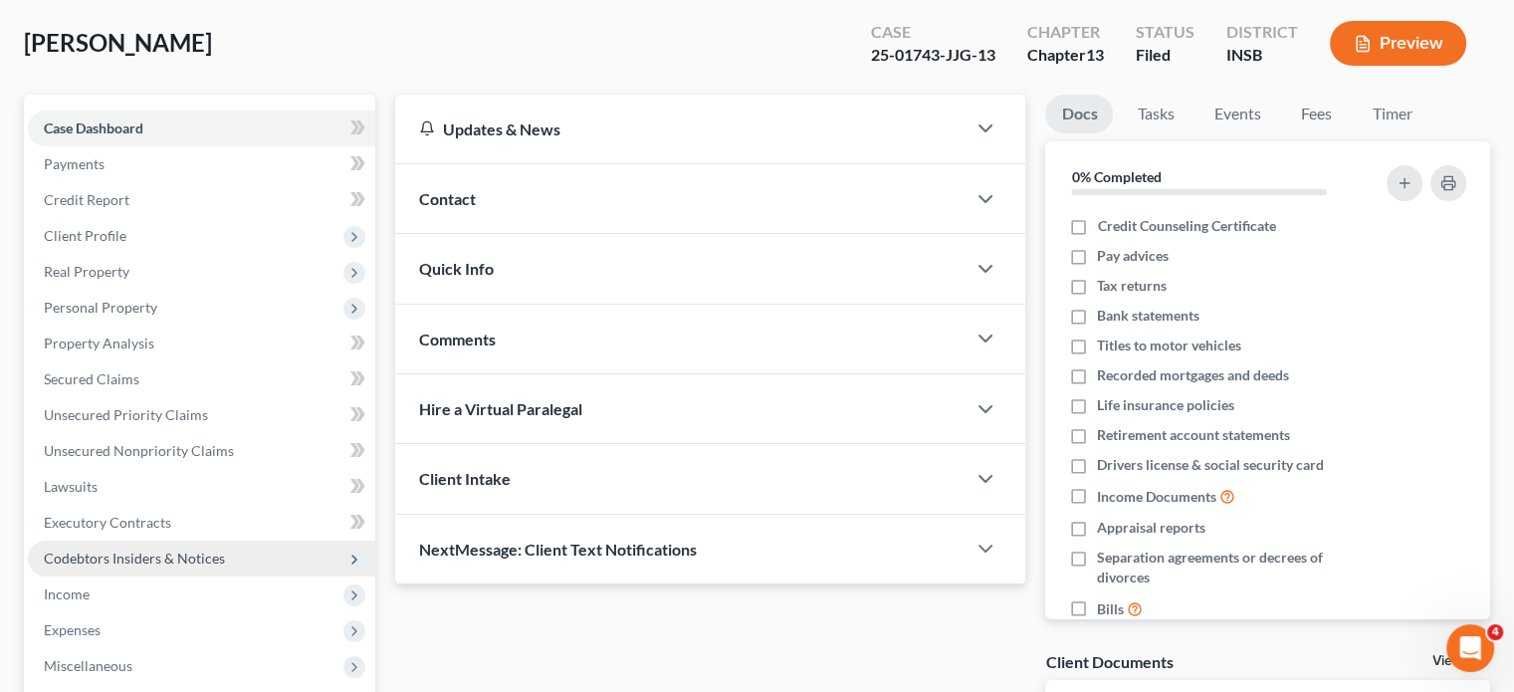
scroll to position [199, 0]
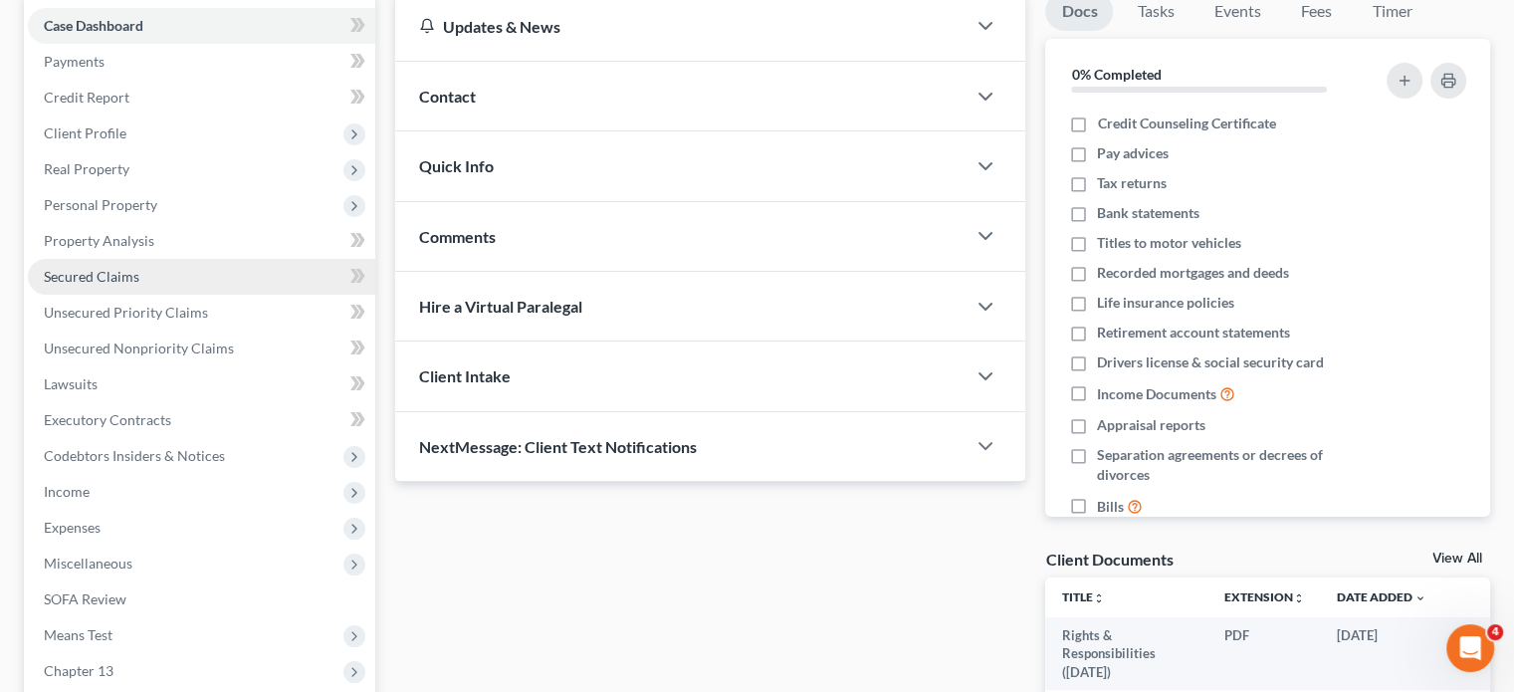
click at [99, 278] on span "Secured Claims" at bounding box center [92, 276] width 96 height 17
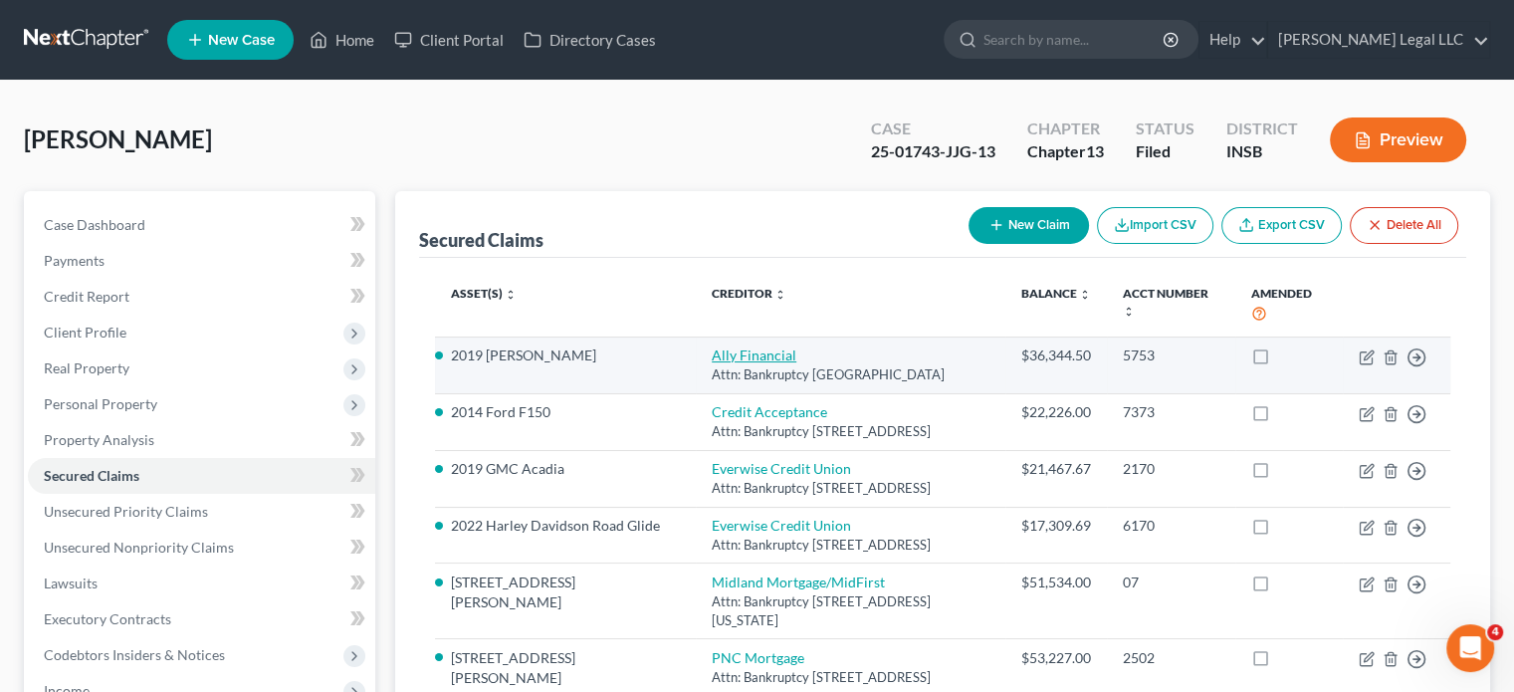
click at [736, 357] on link "Ally Financial" at bounding box center [753, 354] width 85 height 17
select select "24"
select select "2"
select select "0"
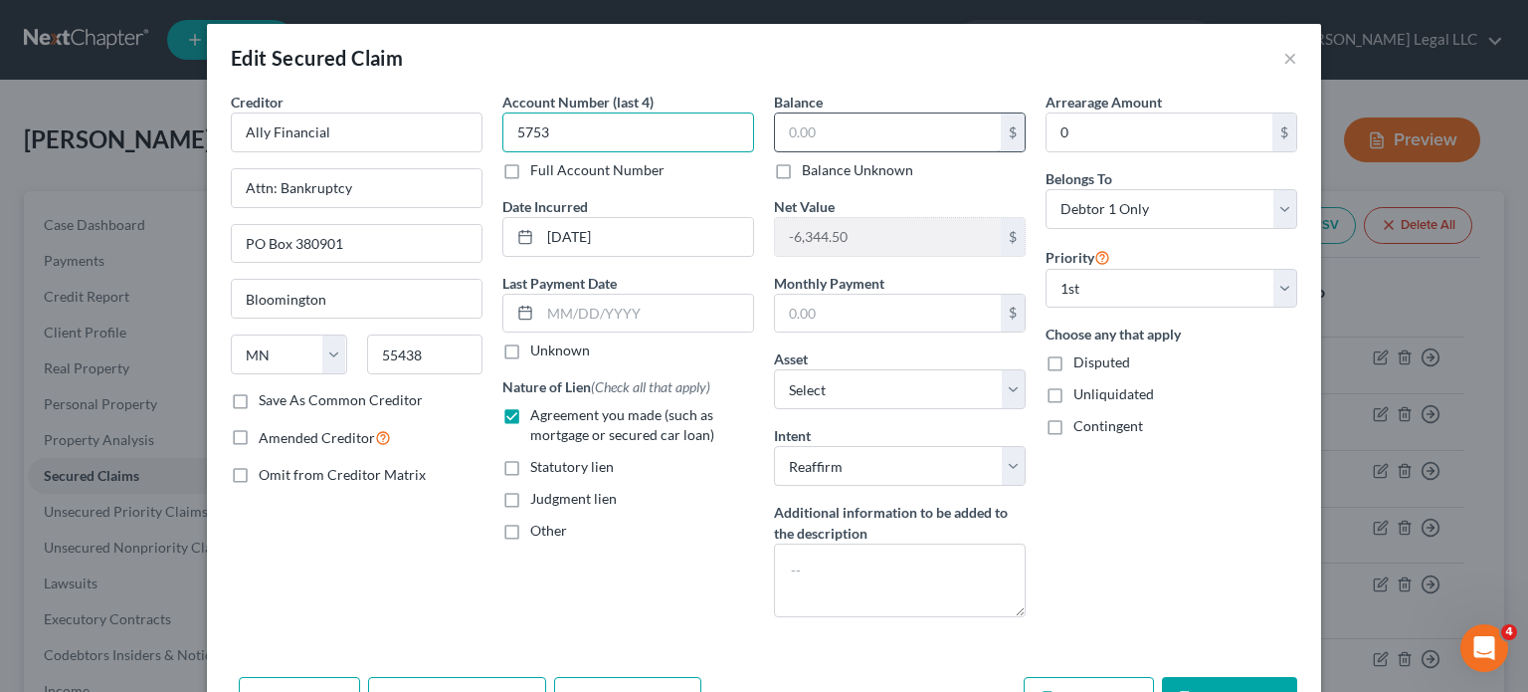
type input "5753"
click at [1284, 65] on button "×" at bounding box center [1291, 58] width 14 height 24
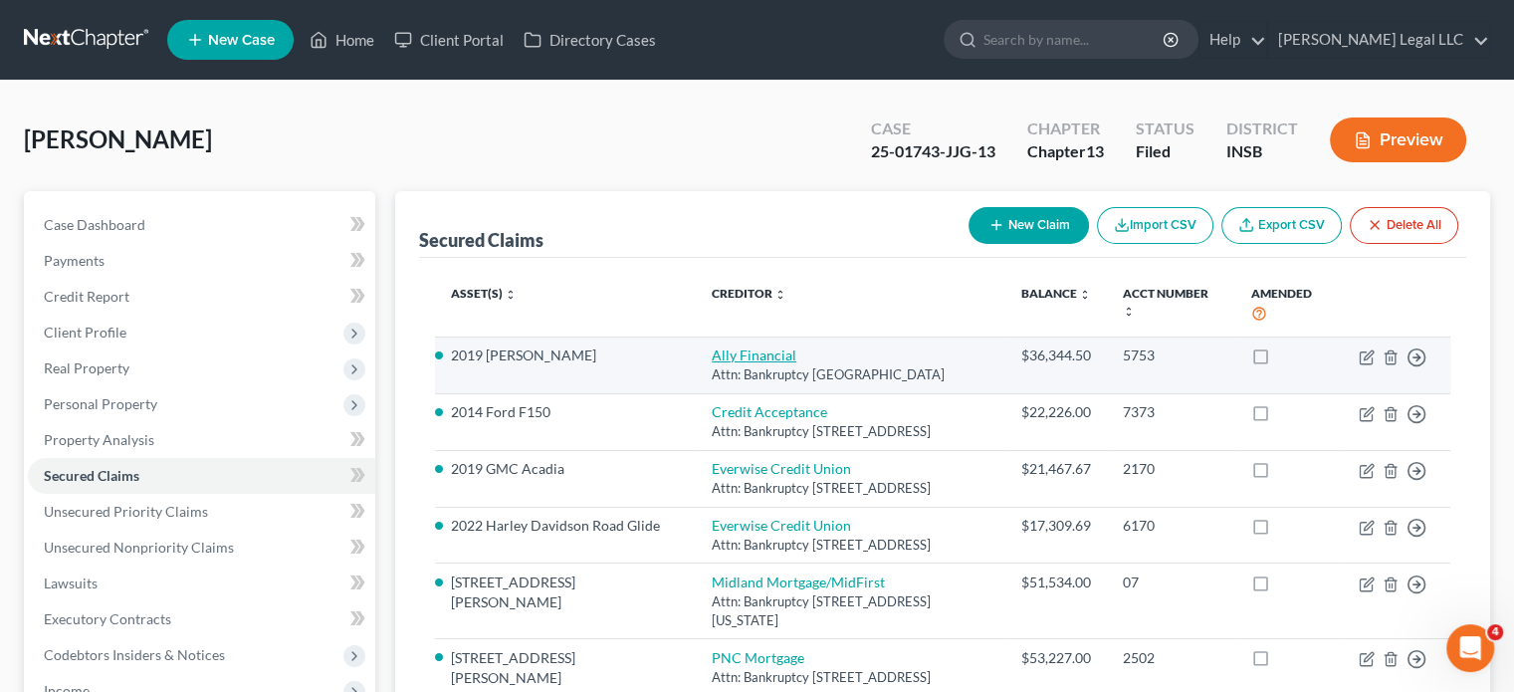
click at [711, 356] on link "Ally Financial" at bounding box center [753, 354] width 85 height 17
select select "24"
select select "11"
select select "2"
select select "0"
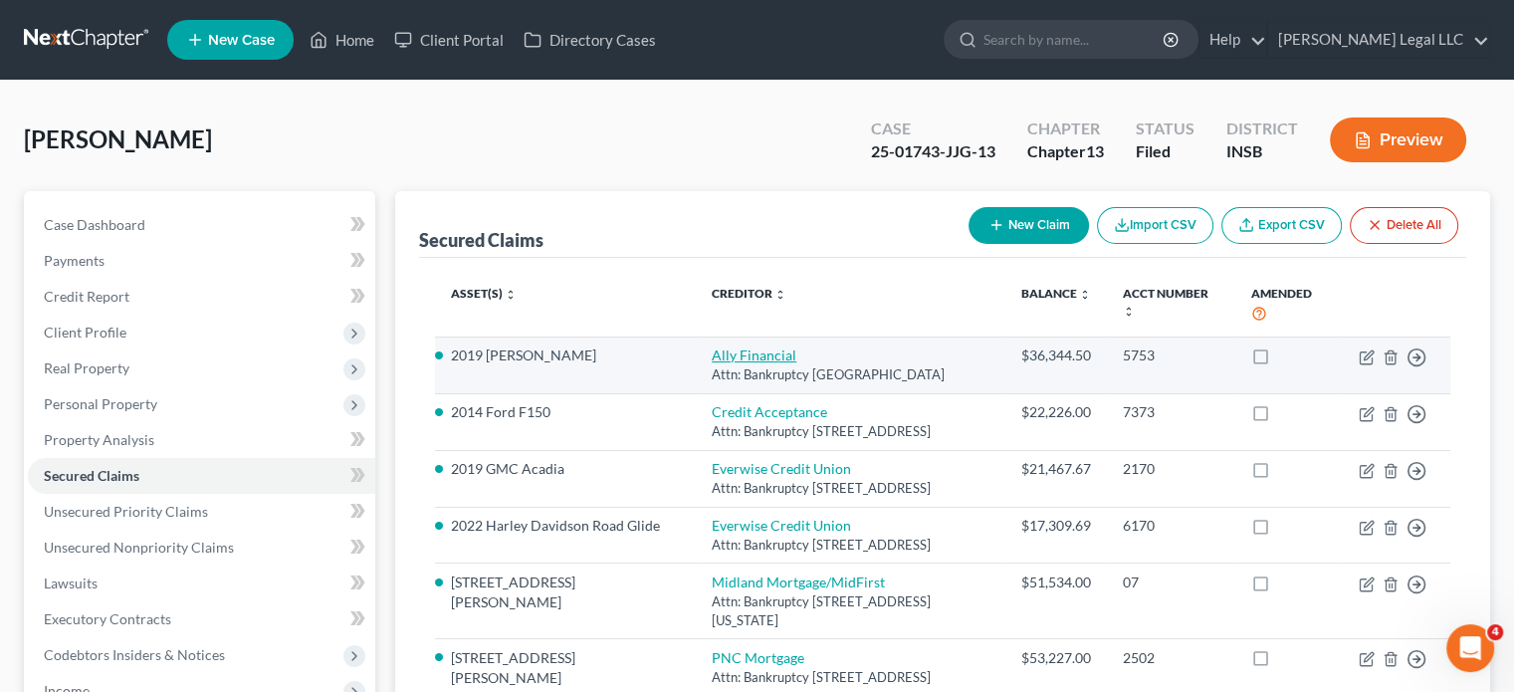
select select "0"
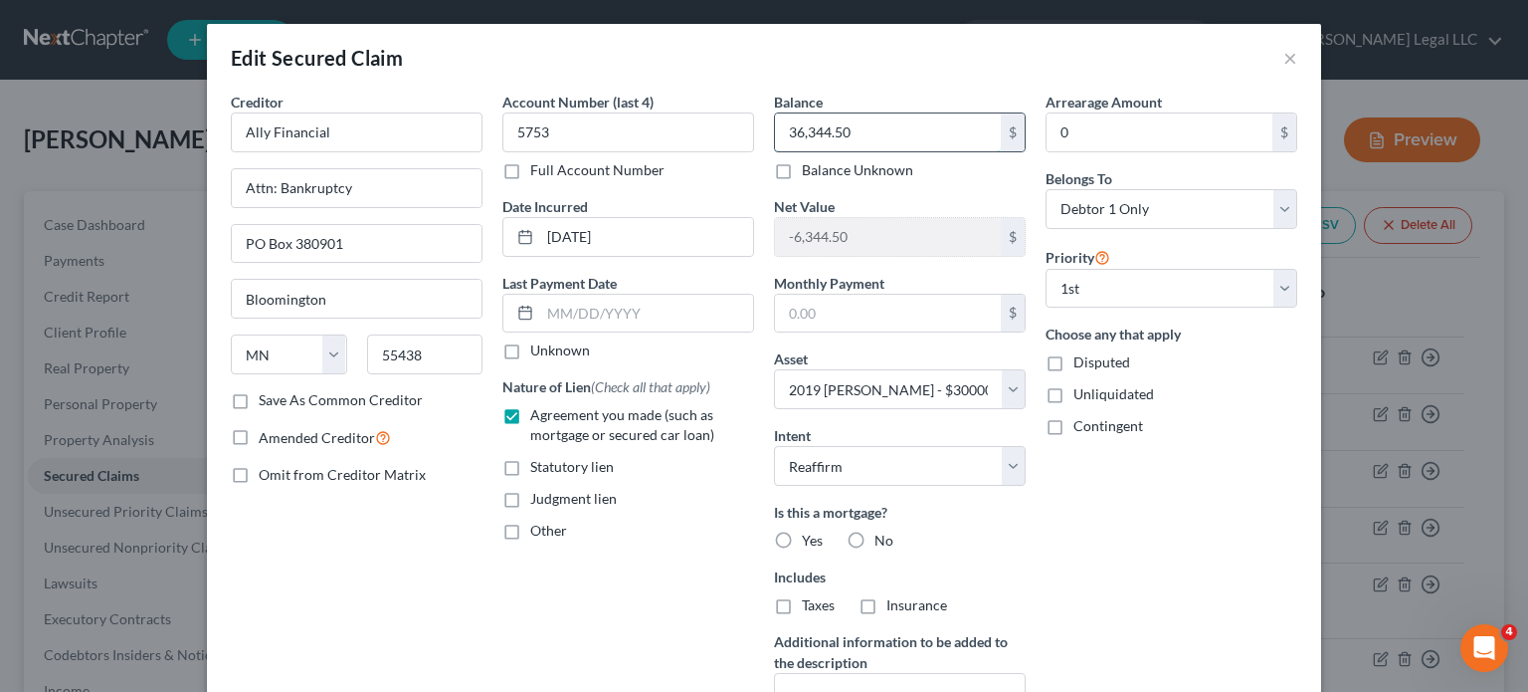
click at [837, 131] on input "36,344.50" at bounding box center [888, 132] width 226 height 38
click at [1286, 59] on button "×" at bounding box center [1291, 58] width 14 height 24
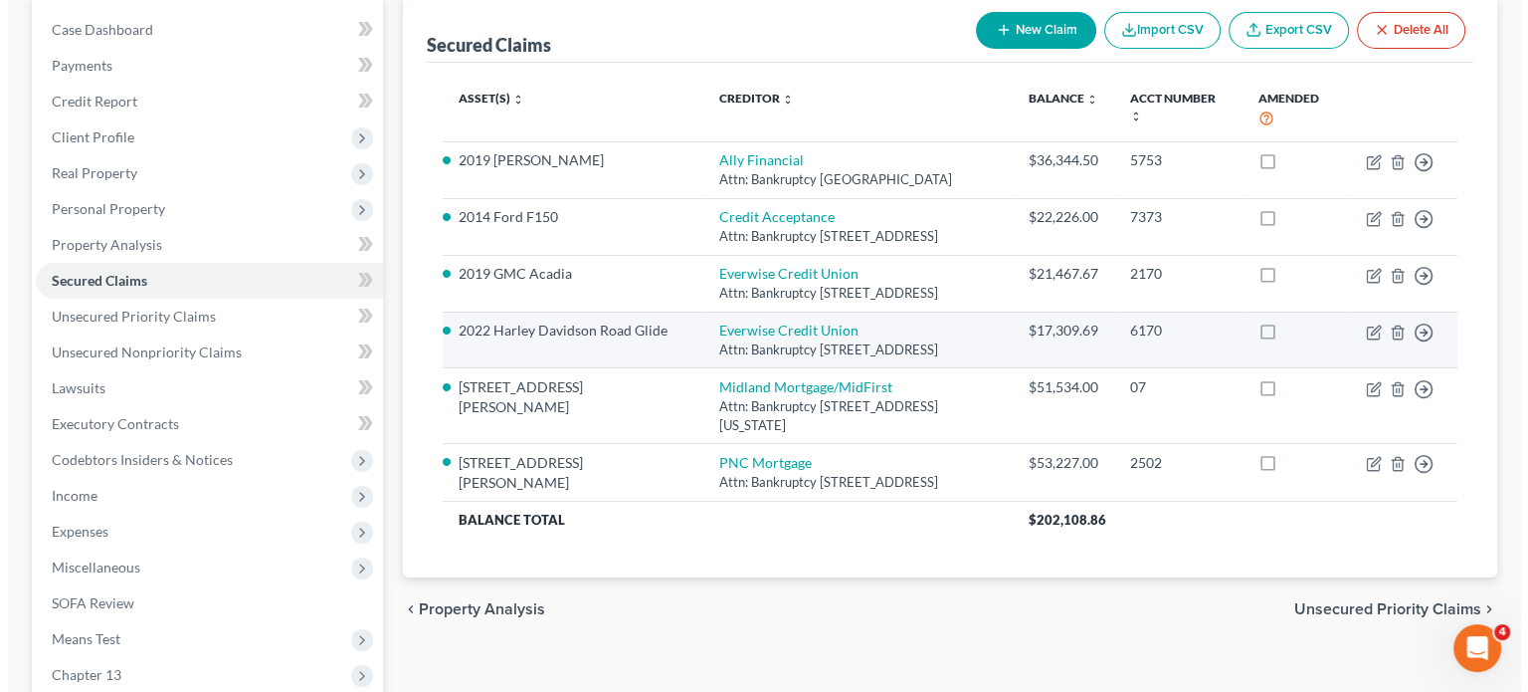
scroll to position [199, 0]
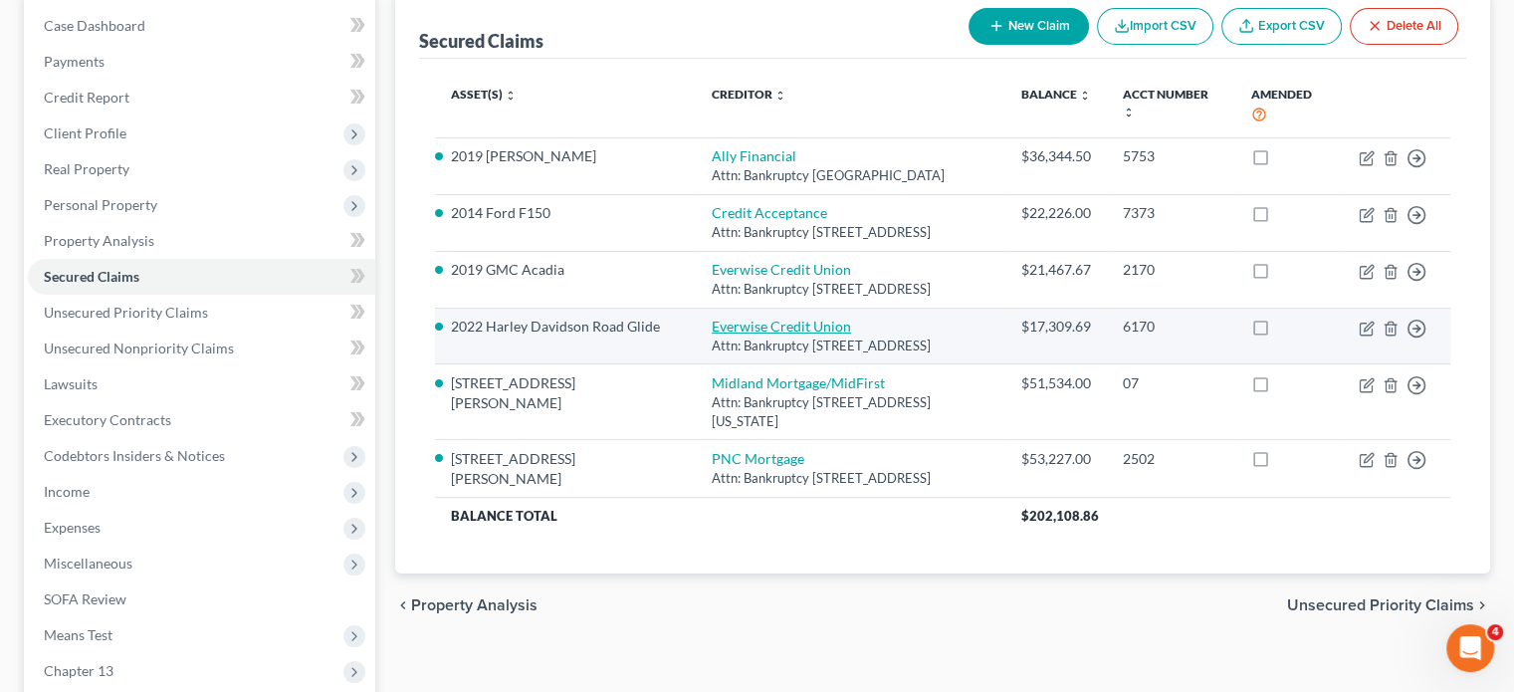
click at [716, 334] on link "Everwise Credit Union" at bounding box center [780, 325] width 139 height 17
select select "15"
select select "8"
select select "2"
select select "0"
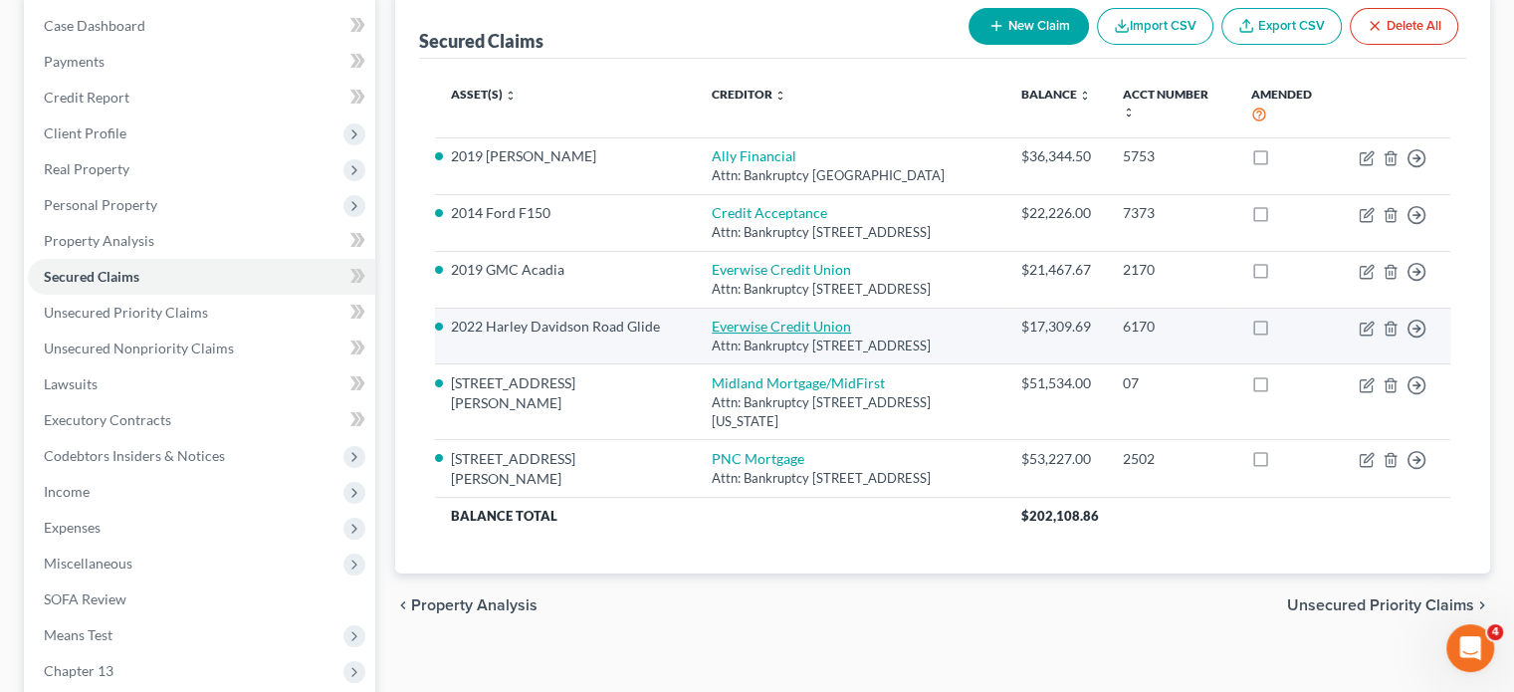
select select "0"
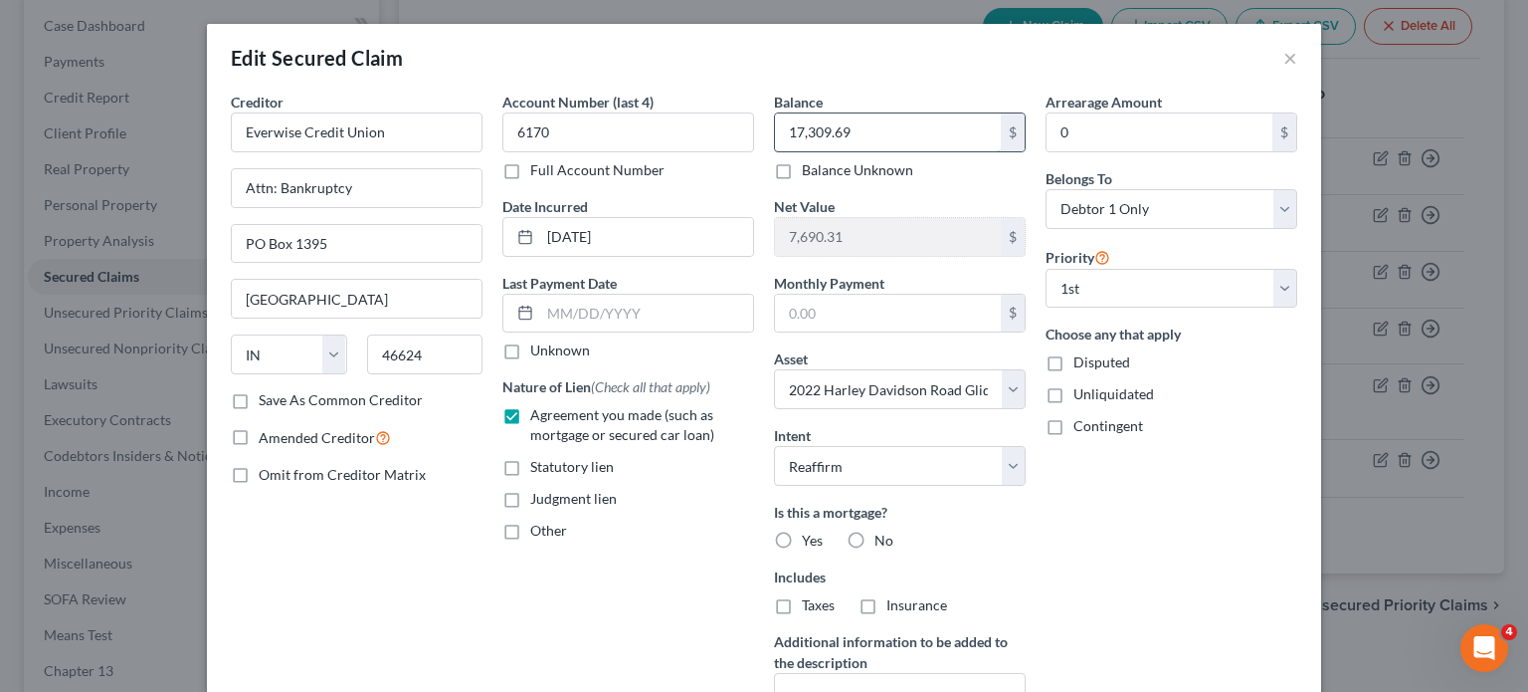
click at [851, 136] on input "17,309.69" at bounding box center [888, 132] width 226 height 38
click at [1287, 54] on button "×" at bounding box center [1291, 58] width 14 height 24
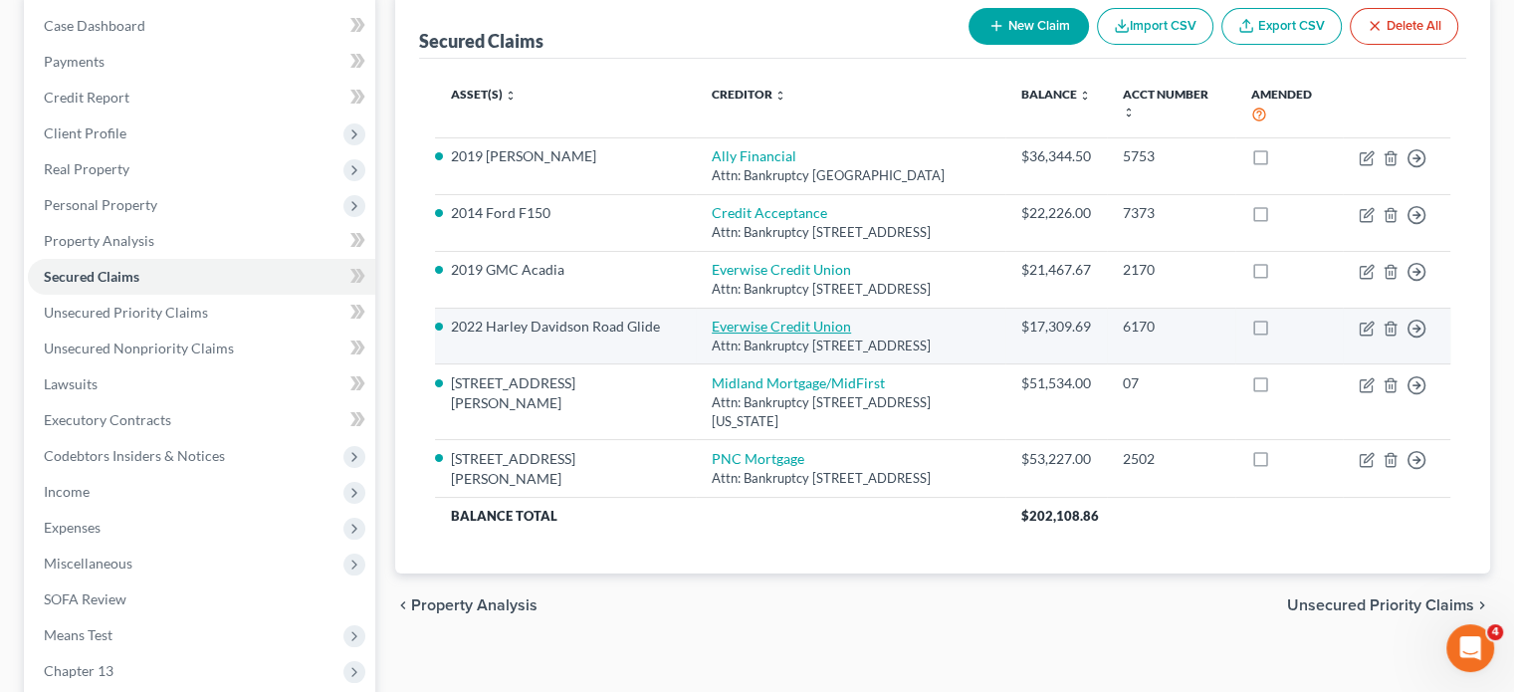
click at [747, 334] on link "Everwise Credit Union" at bounding box center [780, 325] width 139 height 17
select select "15"
select select "8"
select select "2"
select select "0"
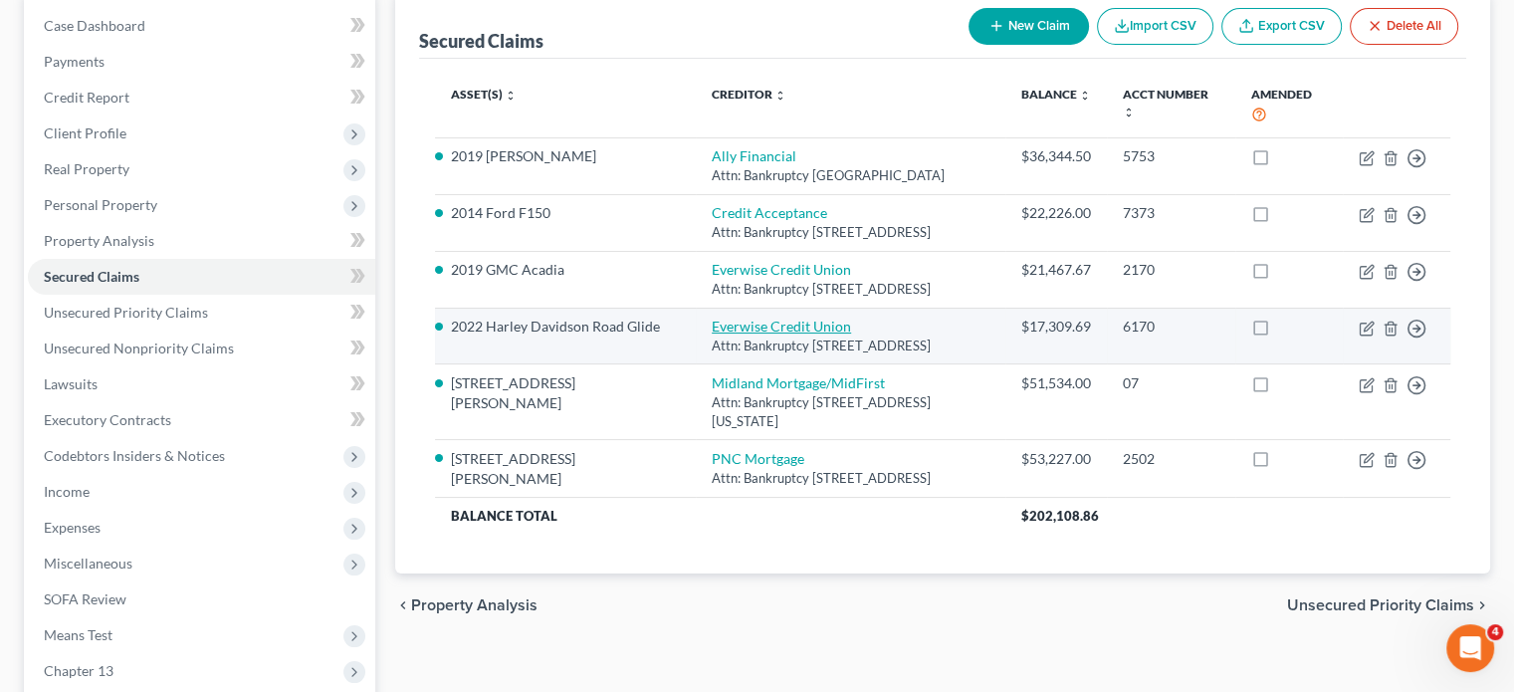
select select "0"
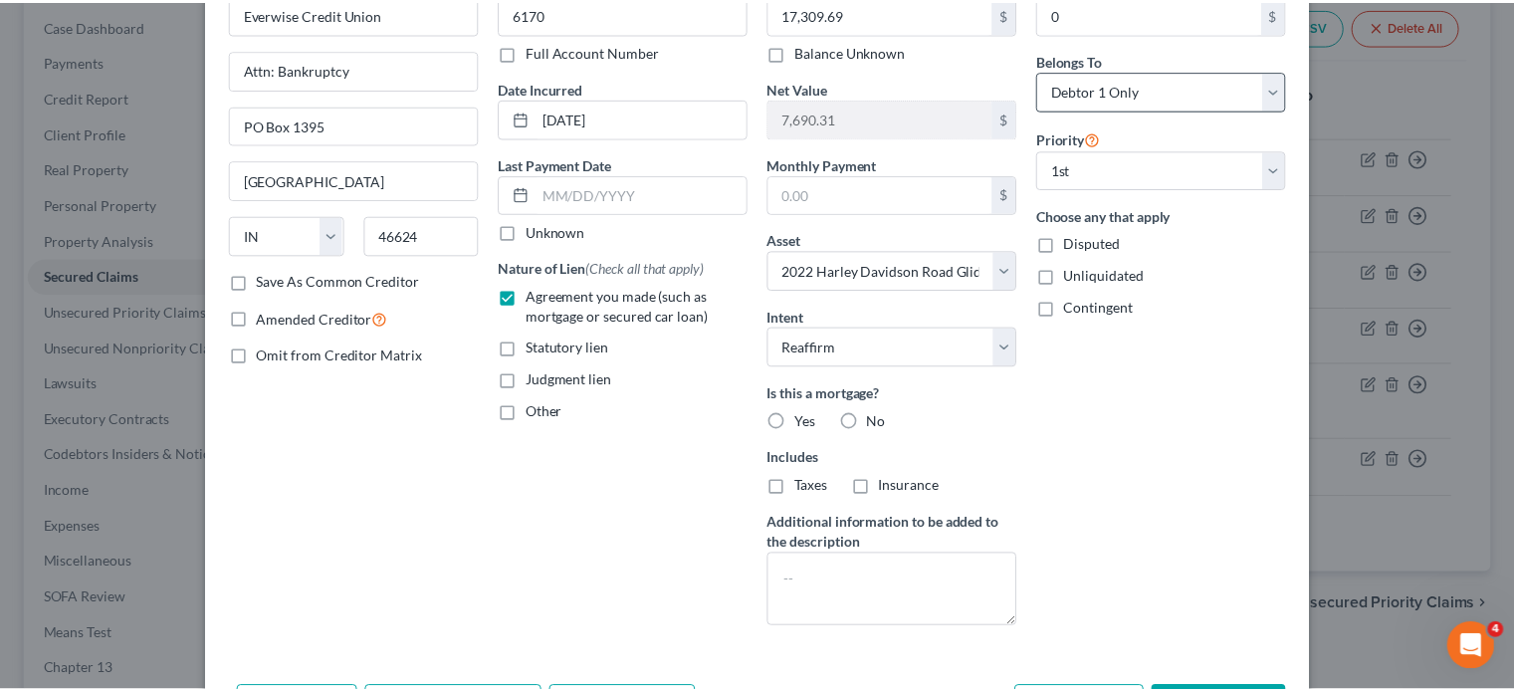
scroll to position [0, 0]
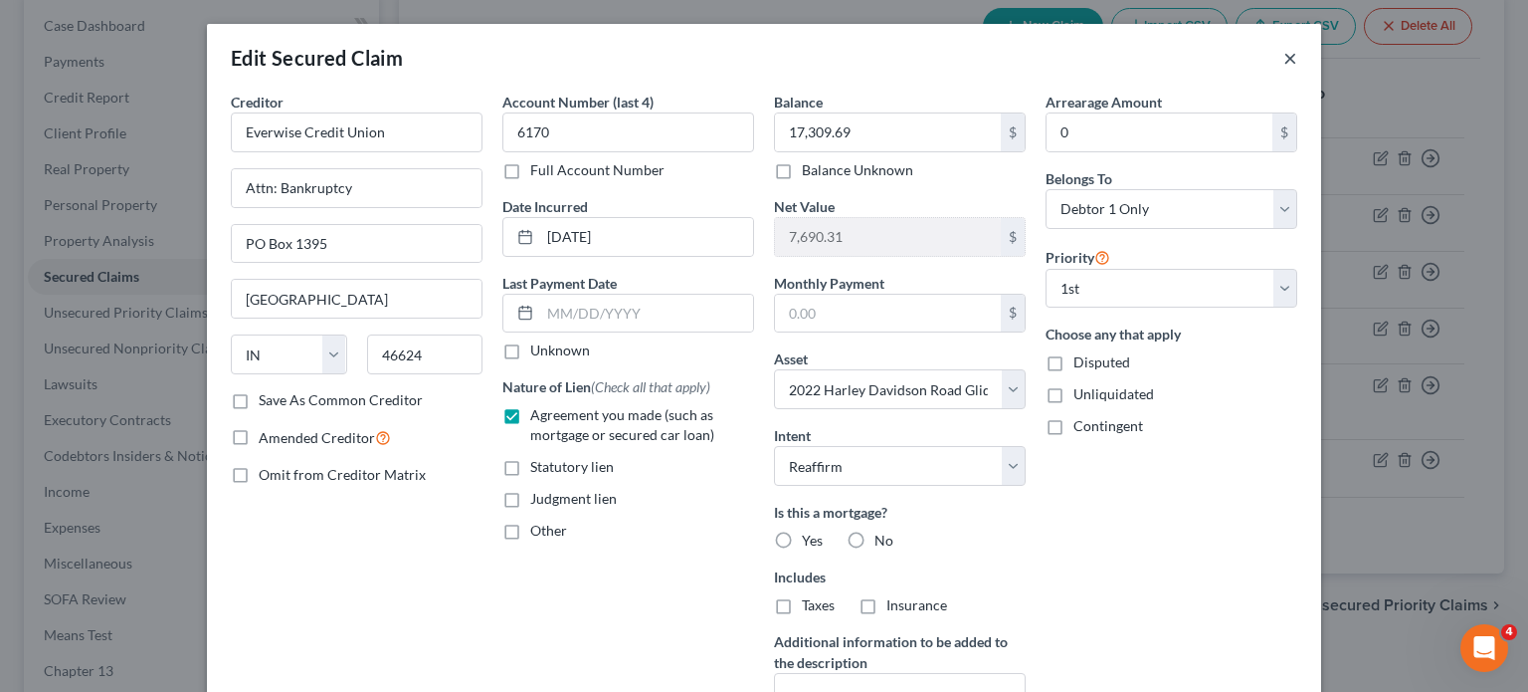
click at [1288, 56] on button "×" at bounding box center [1291, 58] width 14 height 24
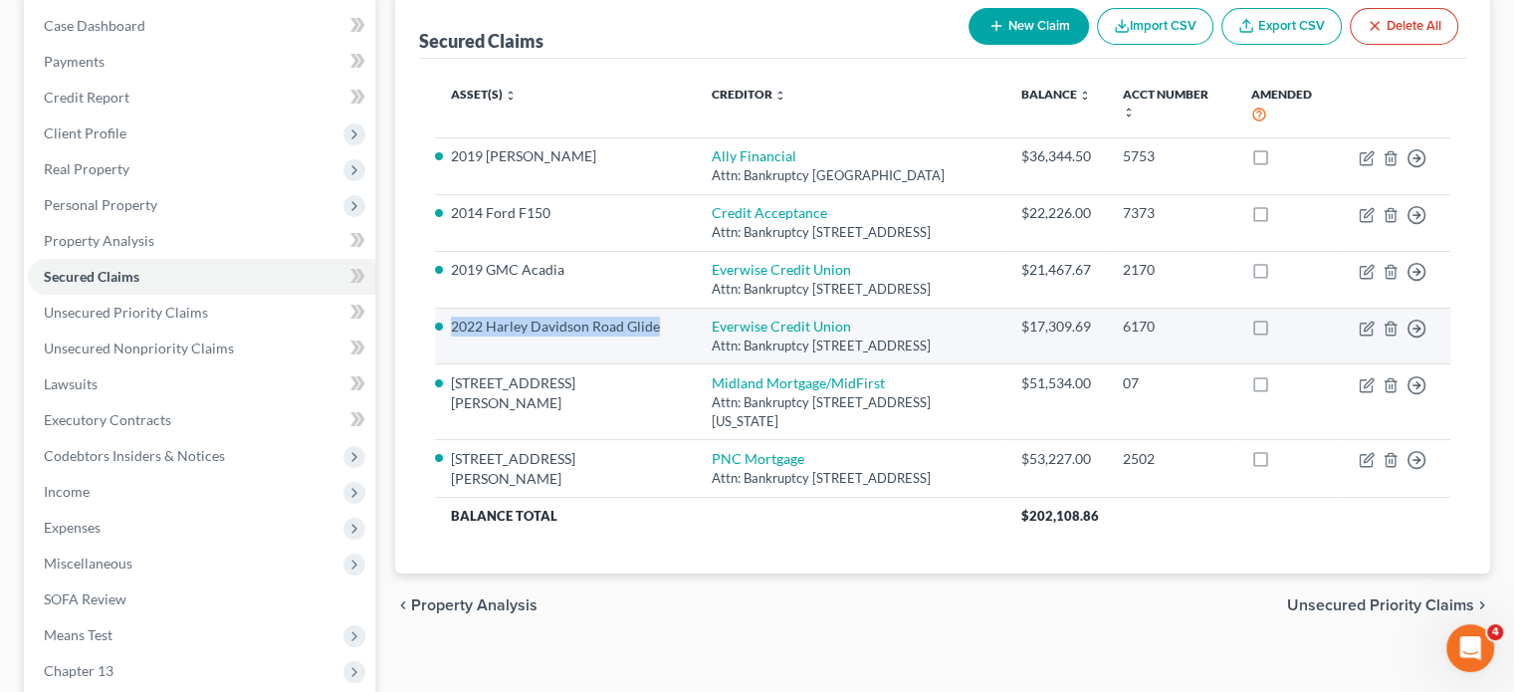
drag, startPoint x: 435, startPoint y: 353, endPoint x: 449, endPoint y: 345, distance: 16.0
click at [449, 345] on td "2022 Harley Davidson Road Glide" at bounding box center [565, 335] width 261 height 57
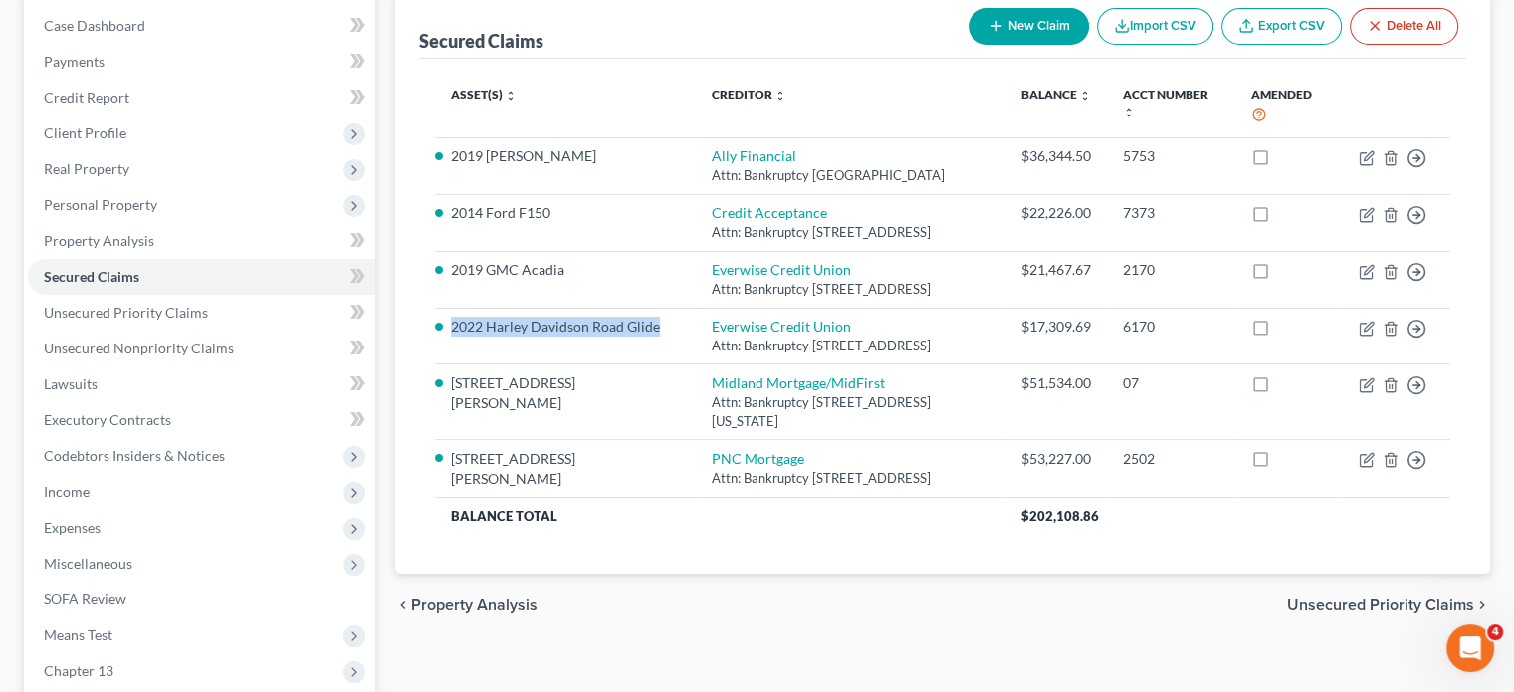
copy li "2022 Harley Davidson Road Glide"
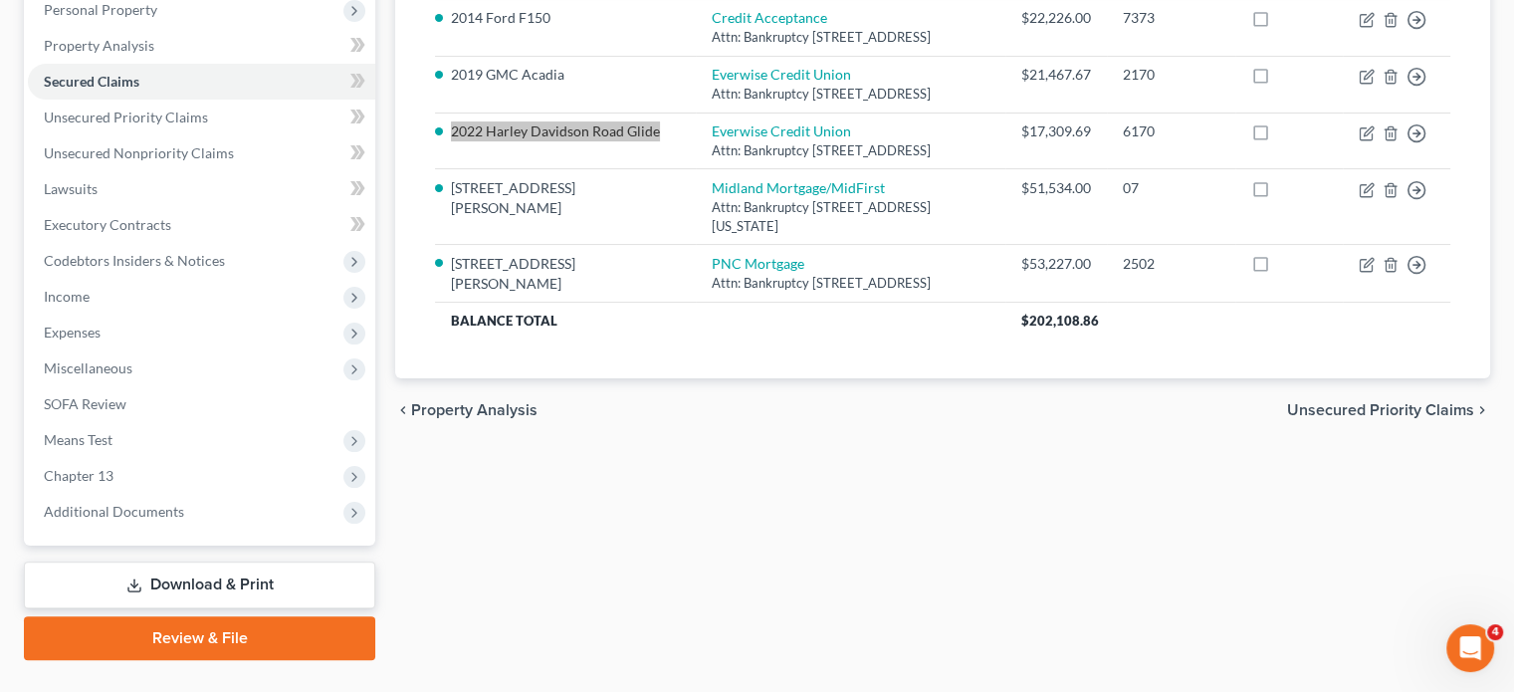
scroll to position [398, 0]
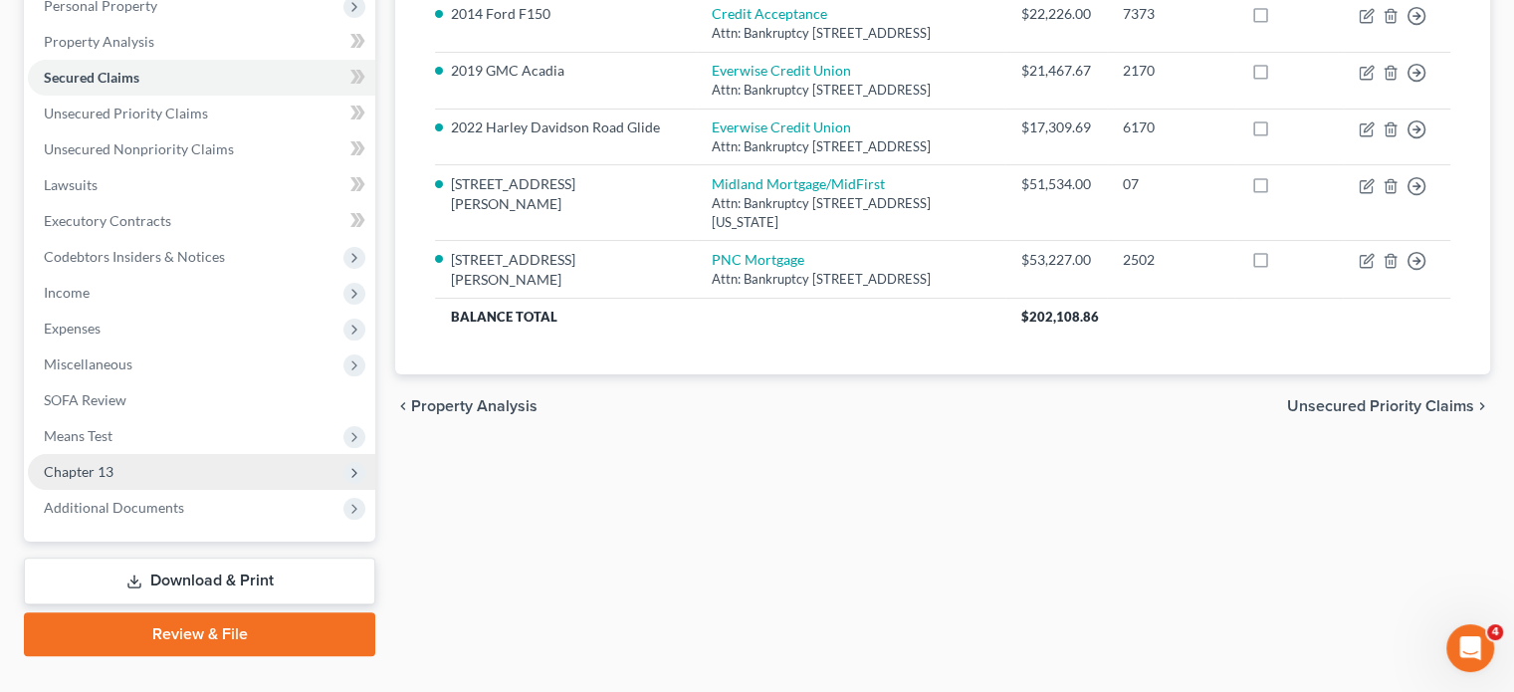
click at [166, 471] on span "Chapter 13" at bounding box center [201, 472] width 347 height 36
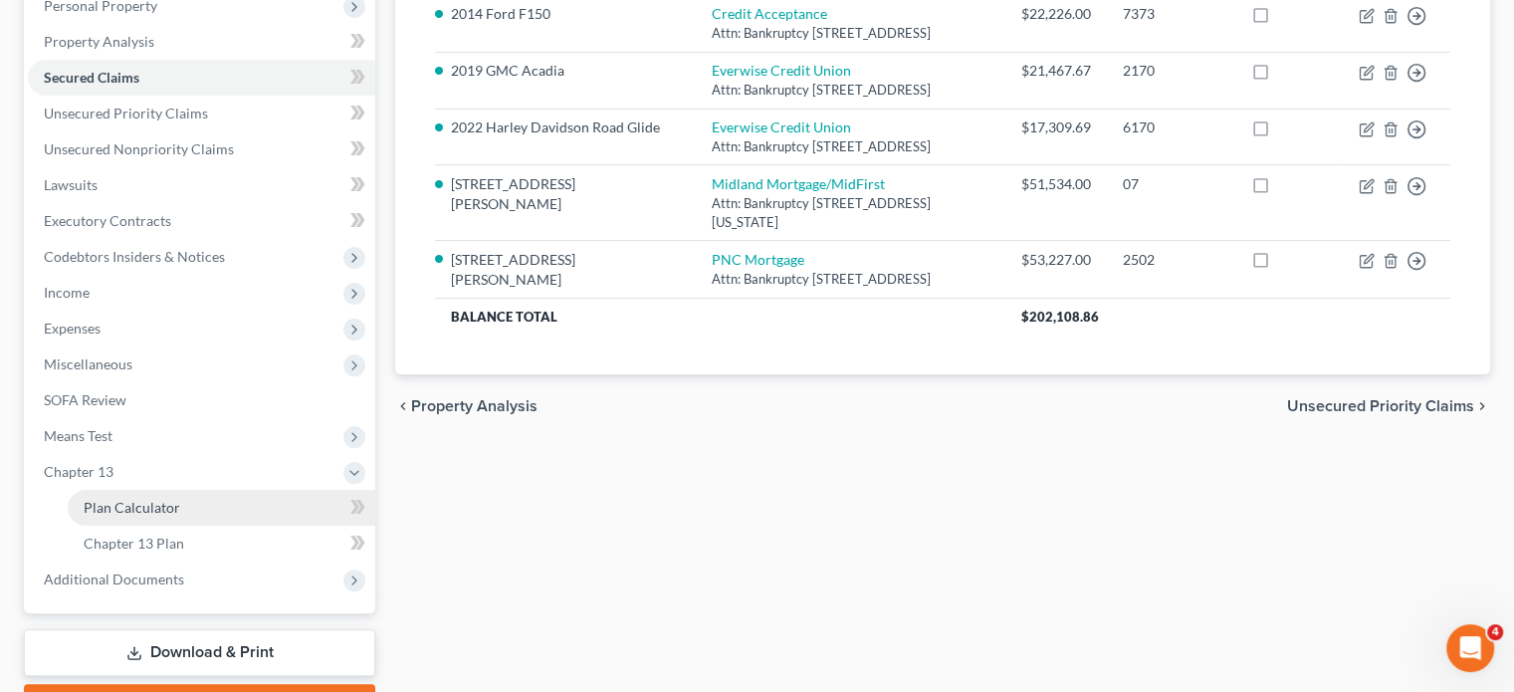
click at [171, 505] on span "Plan Calculator" at bounding box center [132, 507] width 97 height 17
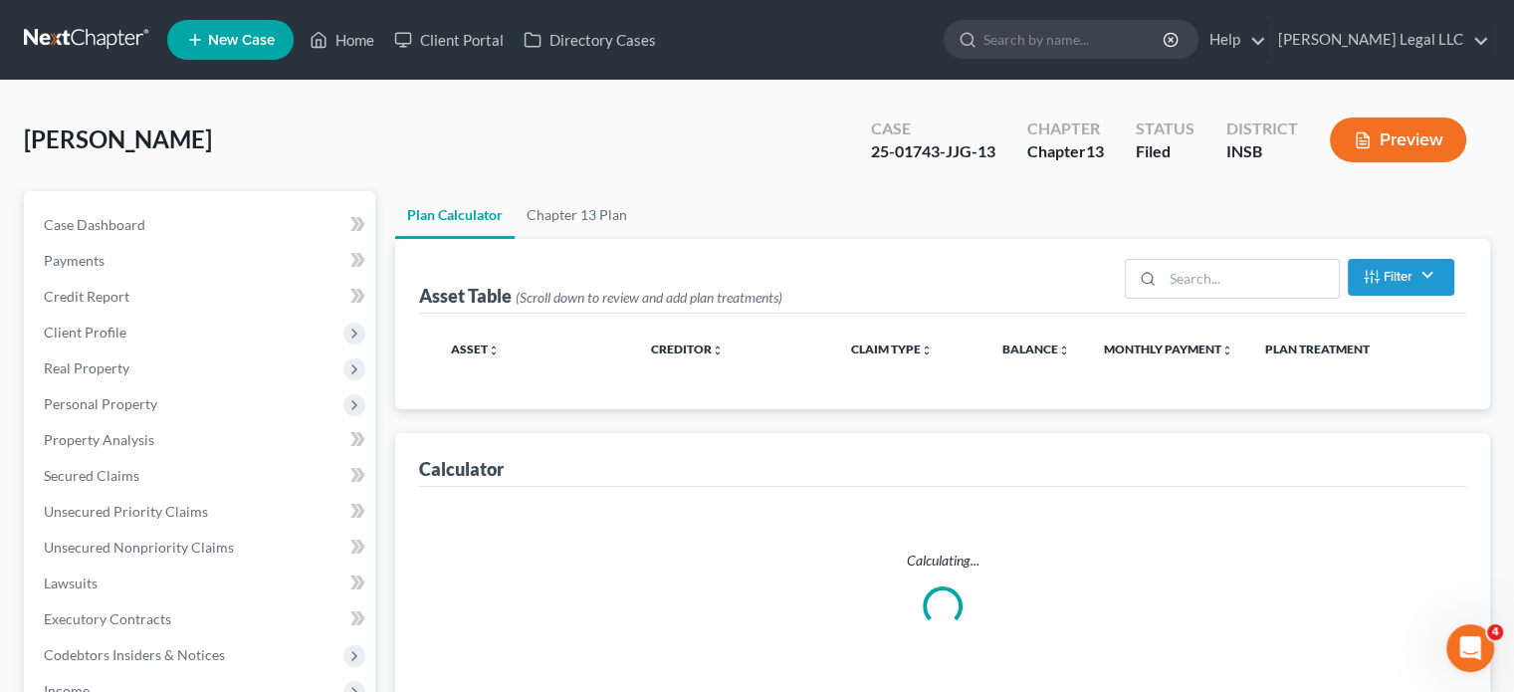
select select "59"
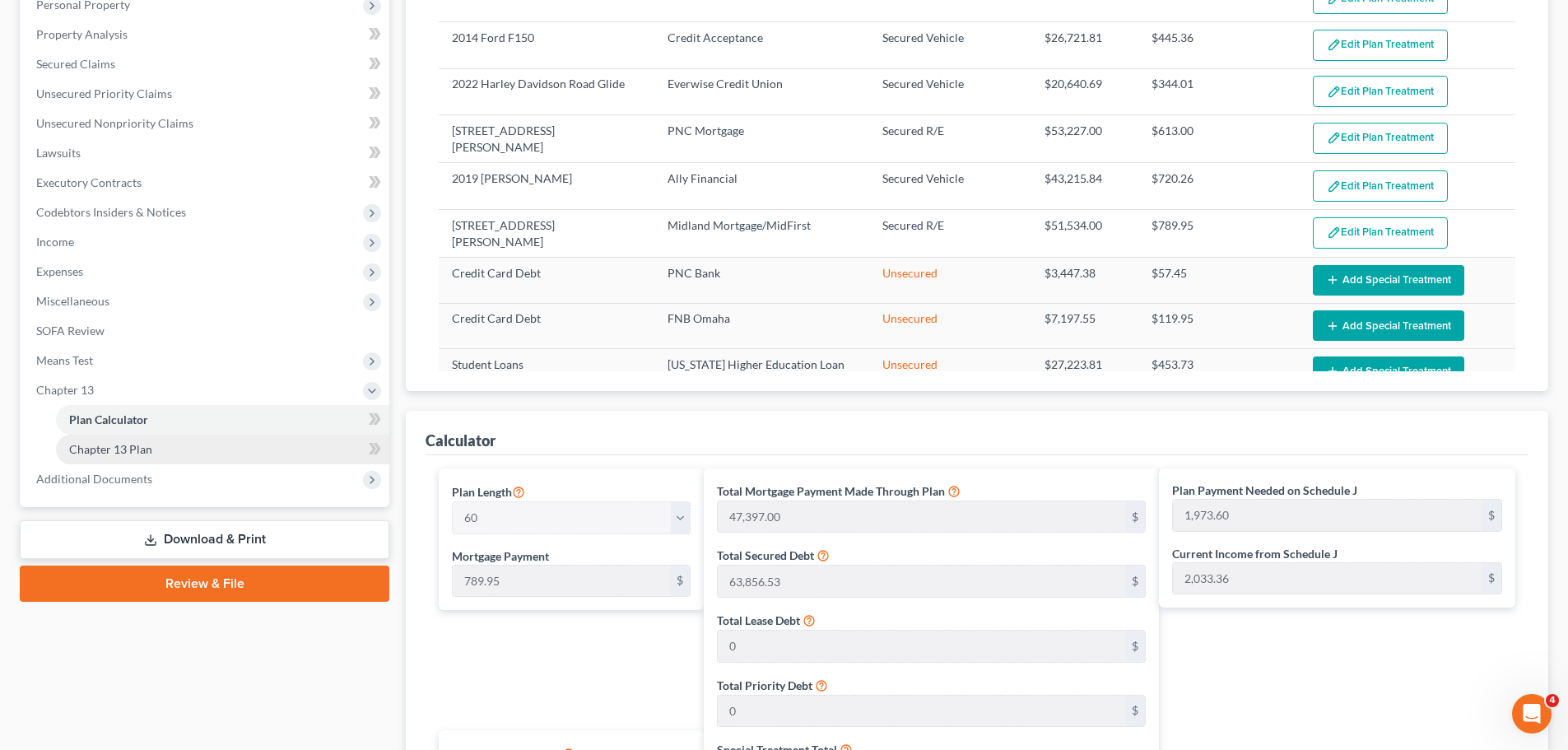
click at [111, 456] on link "Chapter 13 Plan" at bounding box center [222, 449] width 333 height 30
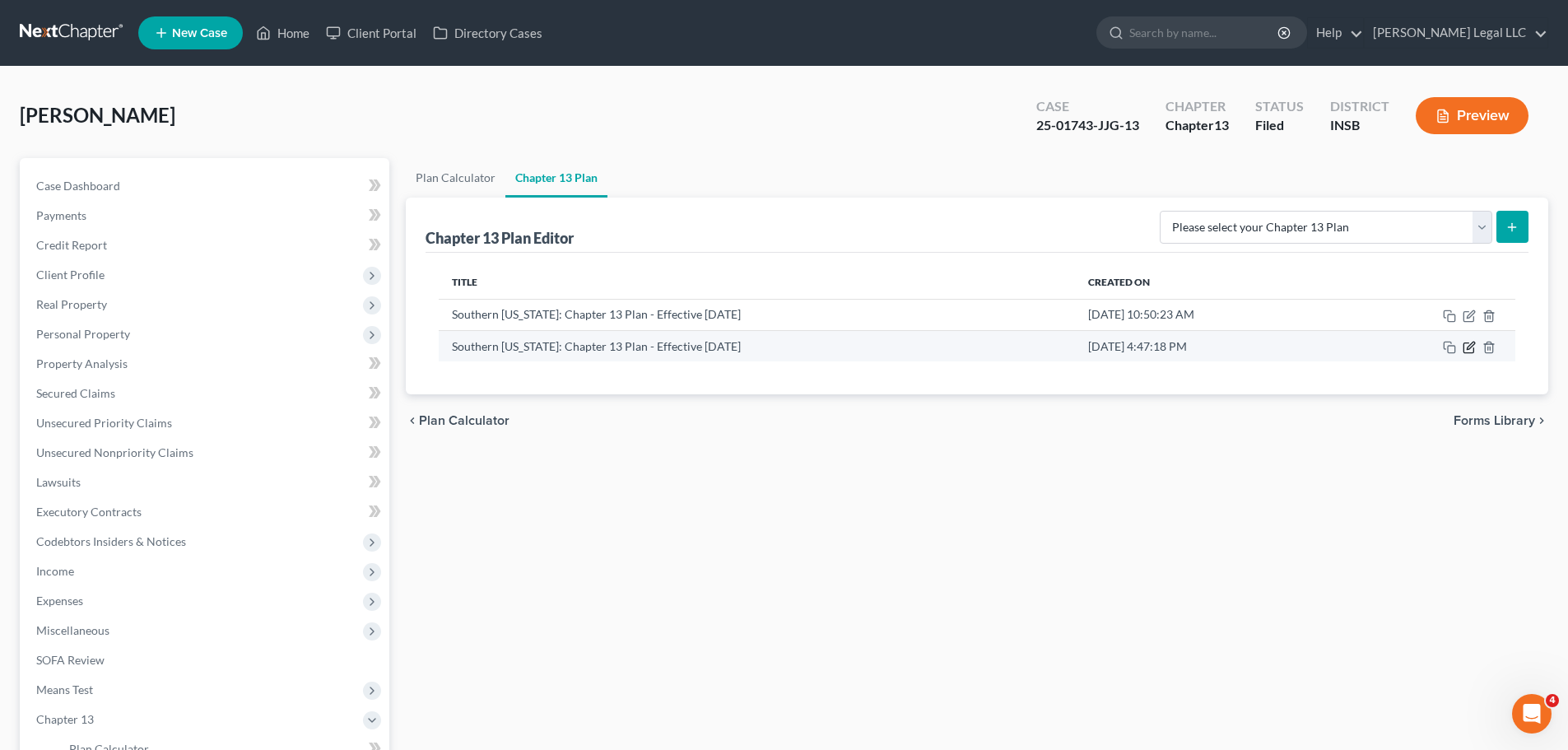
click at [1263, 350] on icon "button" at bounding box center [1468, 348] width 10 height 10
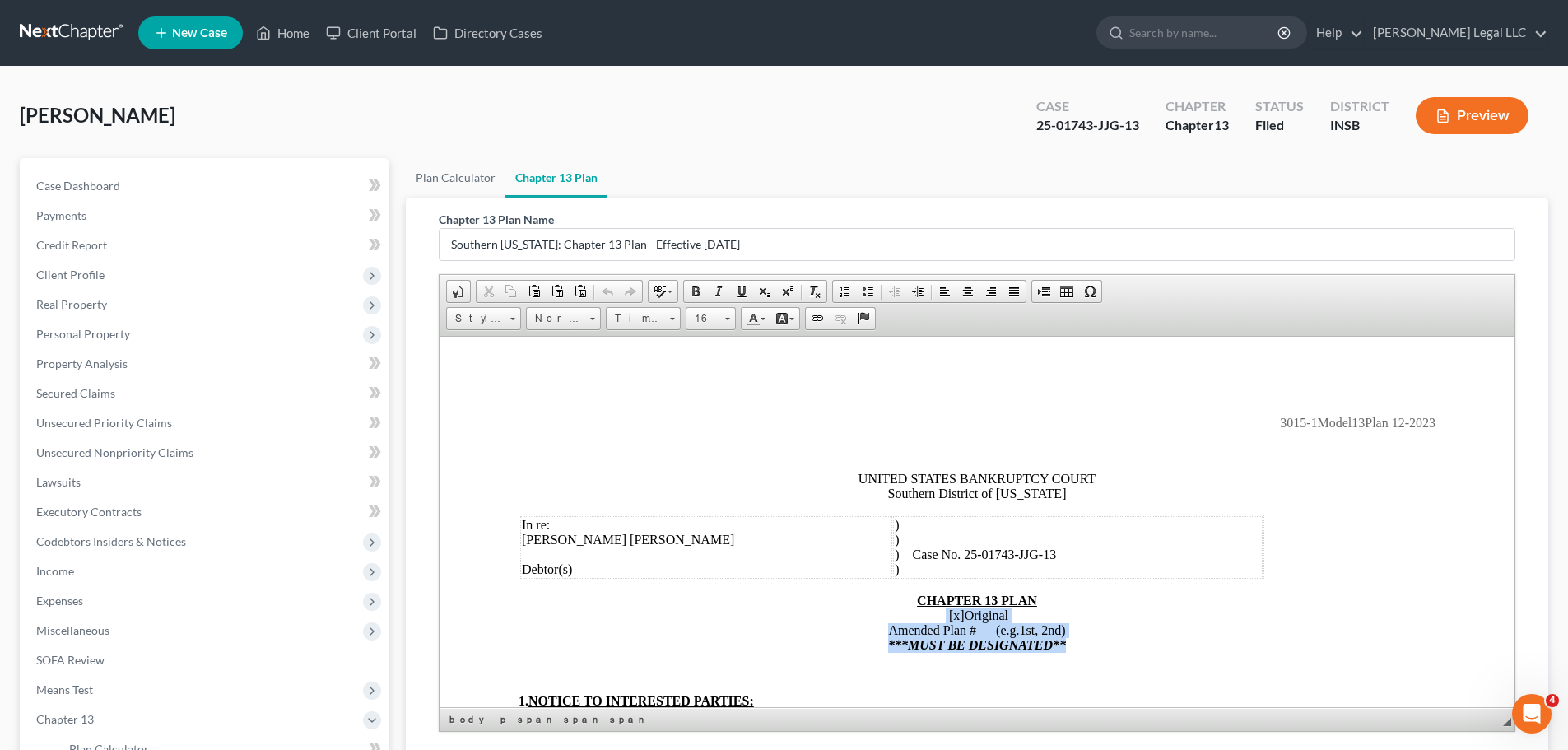
drag, startPoint x: 1072, startPoint y: 646, endPoint x: 922, endPoint y: 616, distance: 153.0
click at [922, 571] on p "CHAPTER 13 PLAN [x] Original Amended Plan # ___ (e.g.1st, 2nd) ***MUST BE DESIG…" at bounding box center [977, 622] width 917 height 60
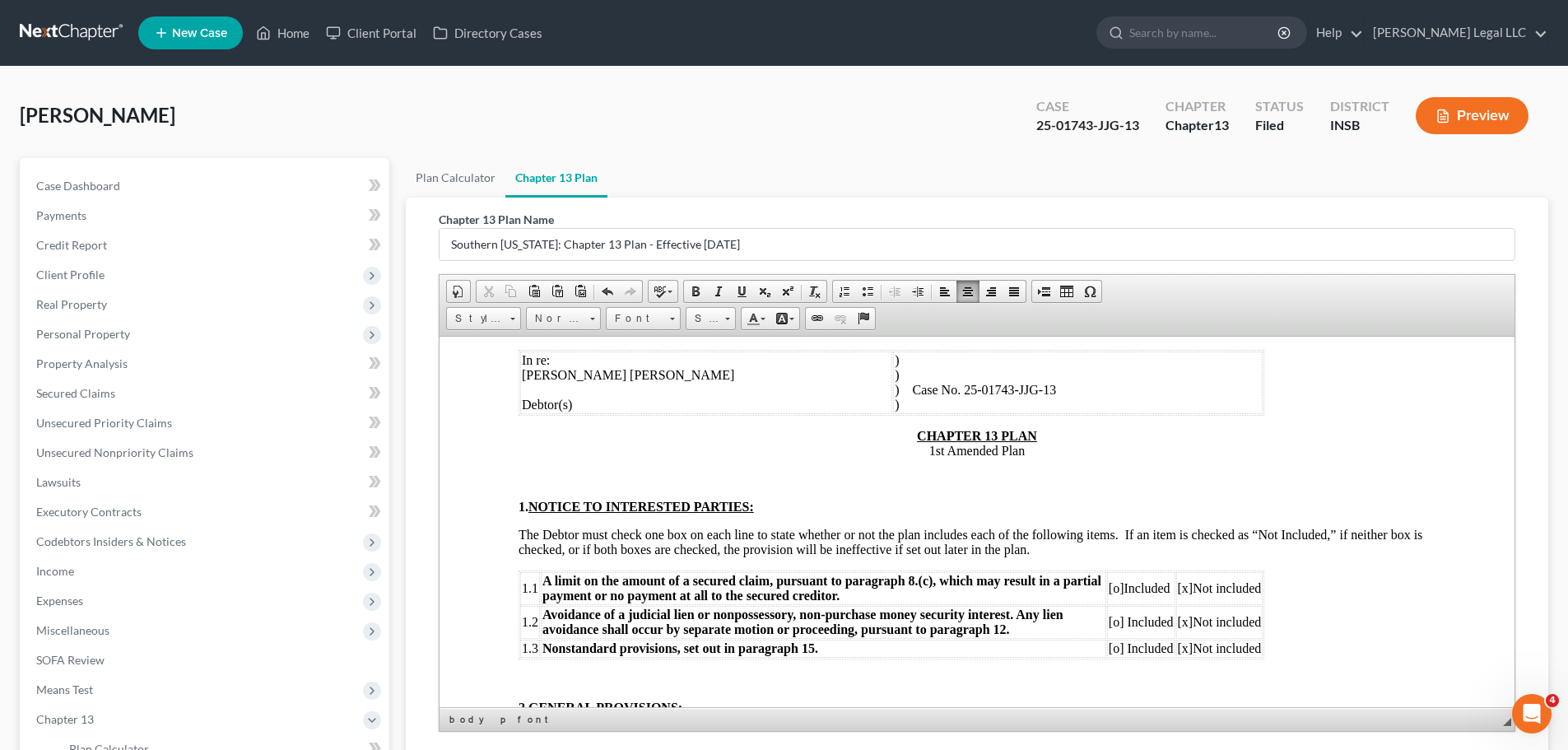
scroll to position [247, 0]
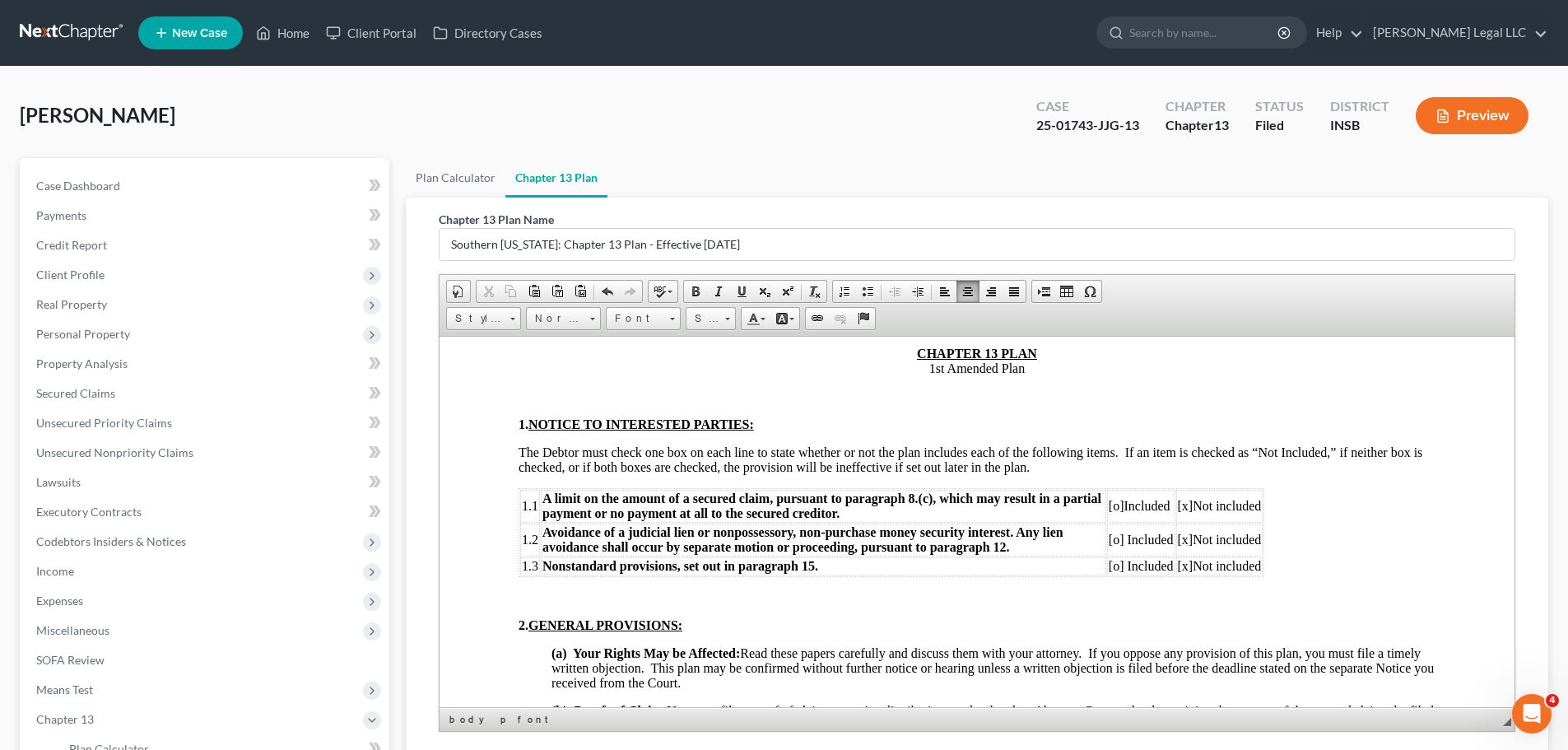
click at [1114, 566] on span "[o]" at bounding box center [1116, 565] width 16 height 14
click at [1186, 569] on span "[x]" at bounding box center [1185, 565] width 16 height 14
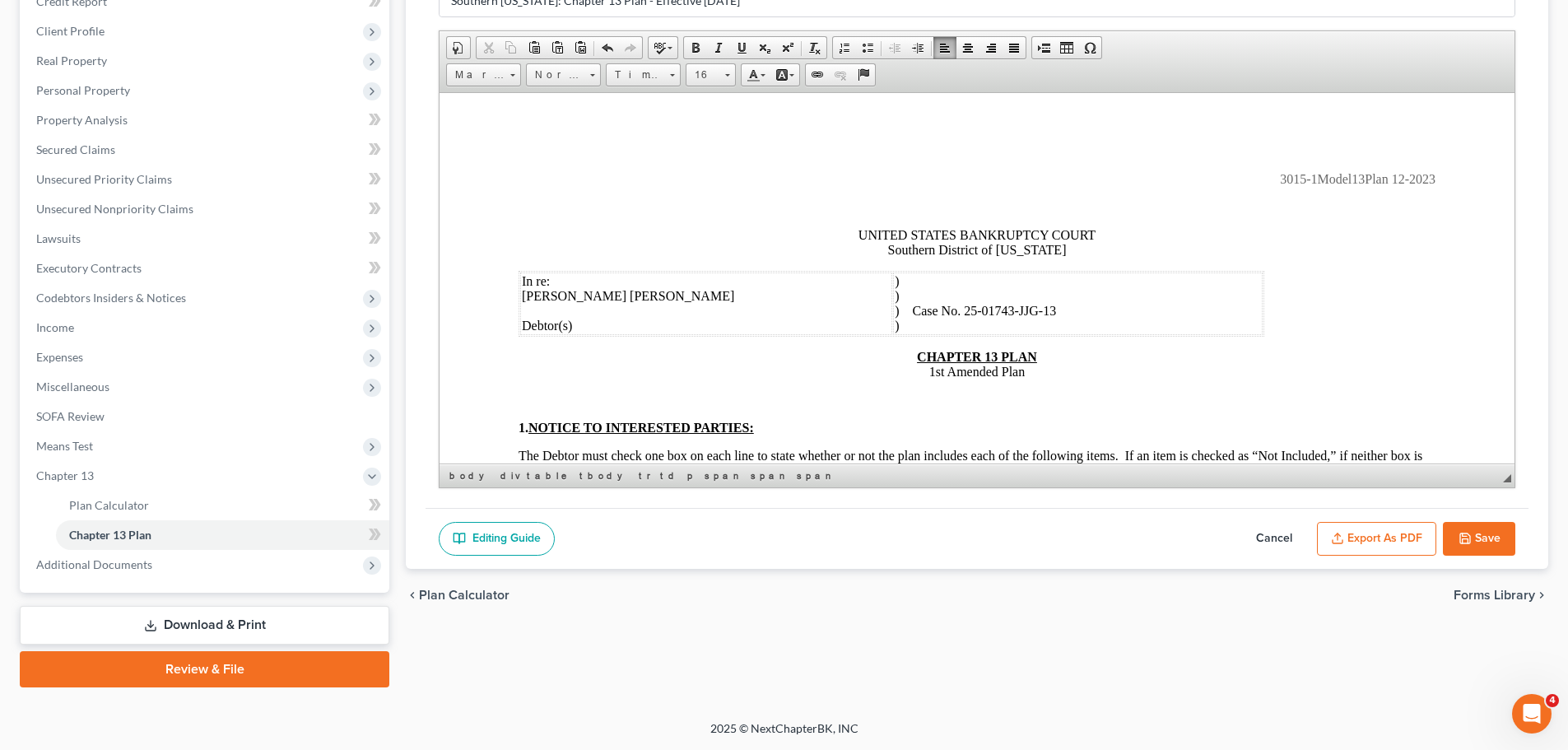
scroll to position [195, 0]
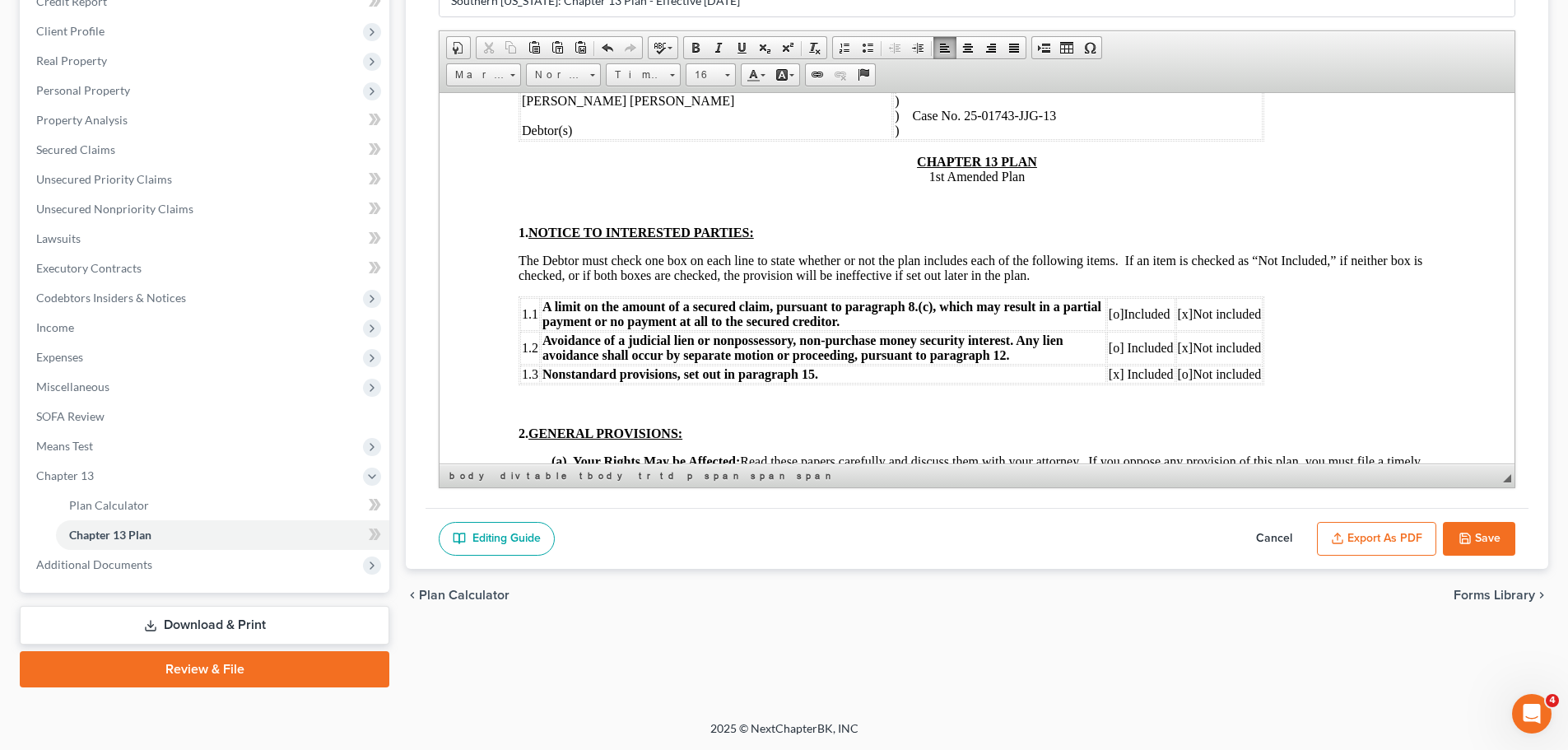
click at [1263, 534] on button "Save" at bounding box center [1479, 539] width 73 height 35
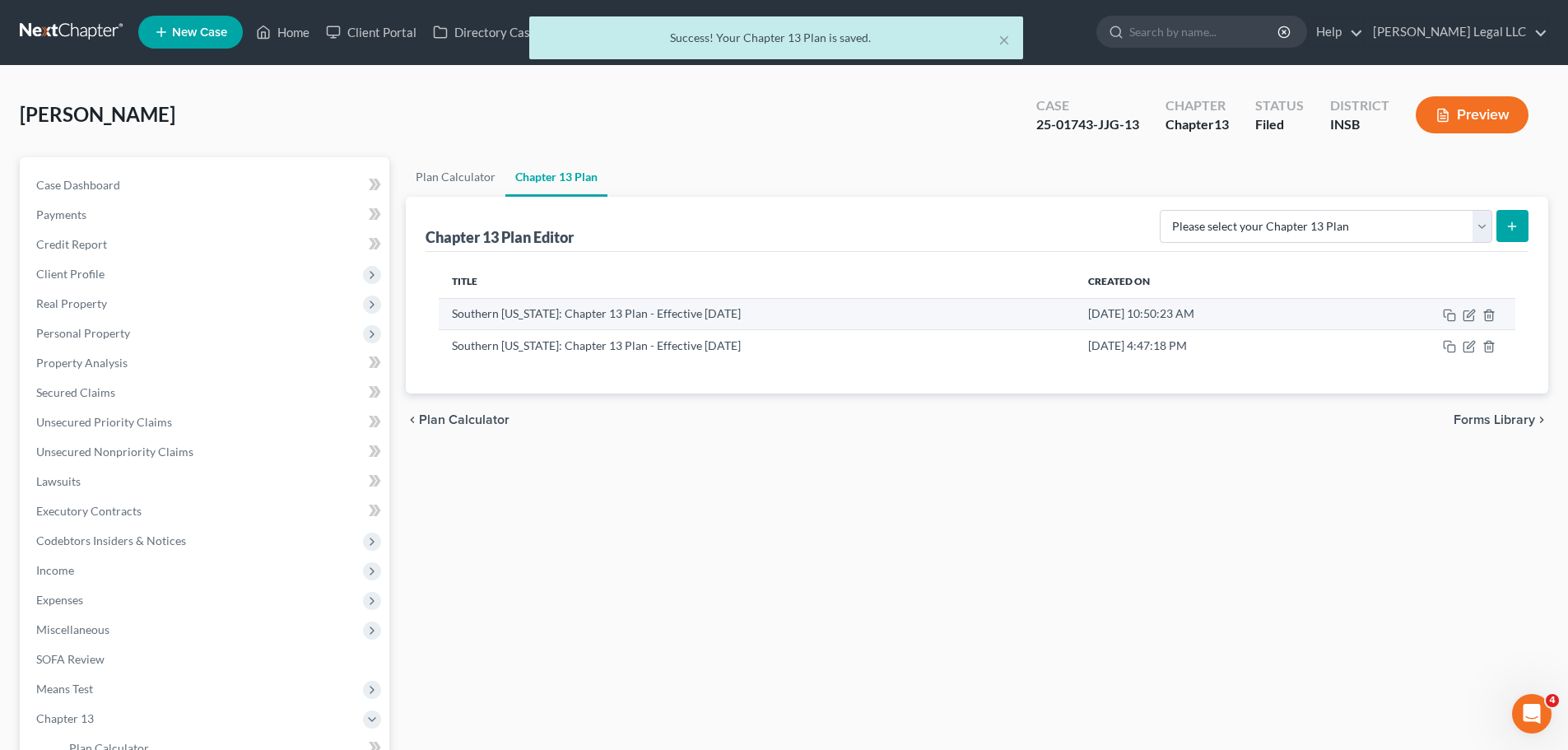
scroll to position [0, 0]
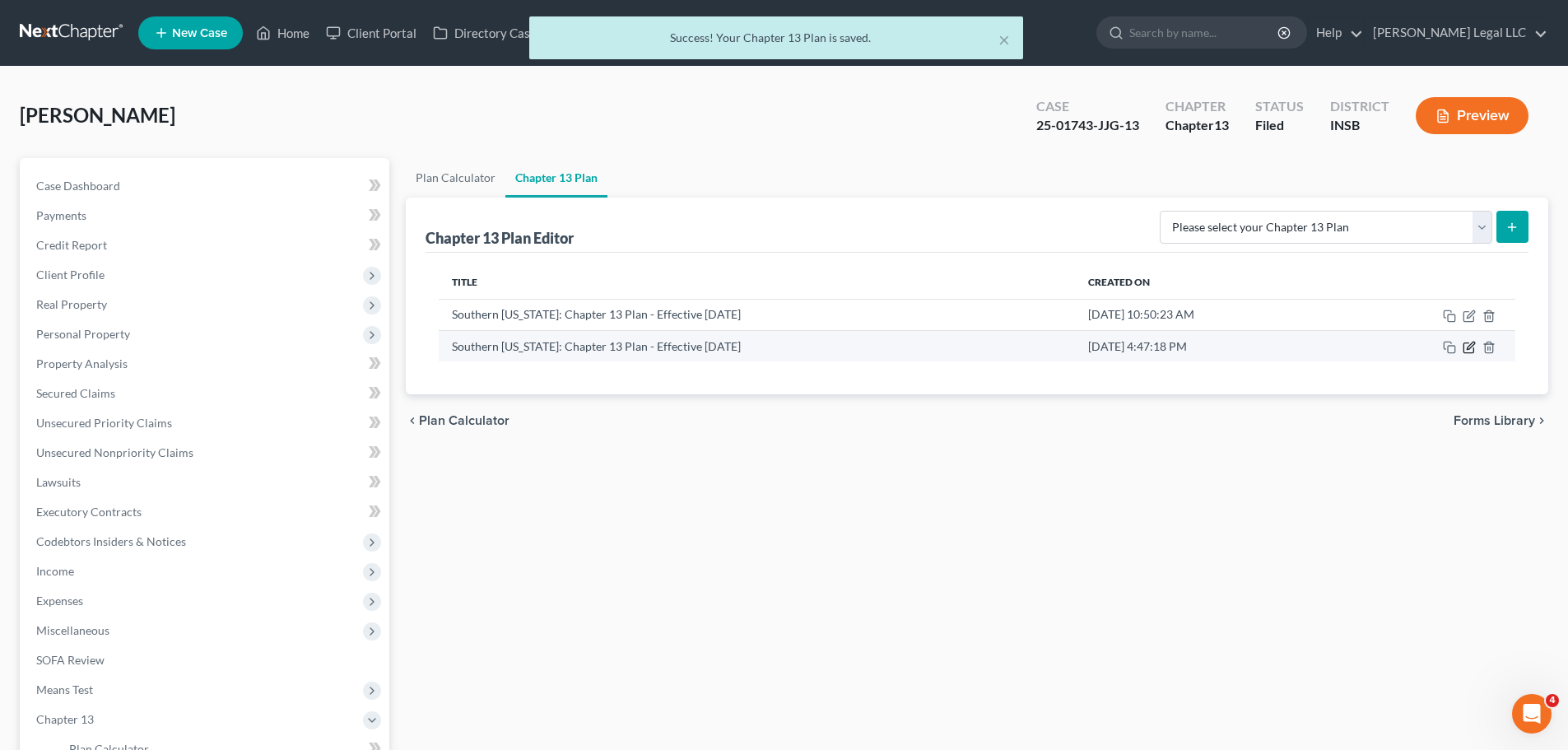
click at [1263, 351] on icon "button" at bounding box center [1469, 347] width 13 height 13
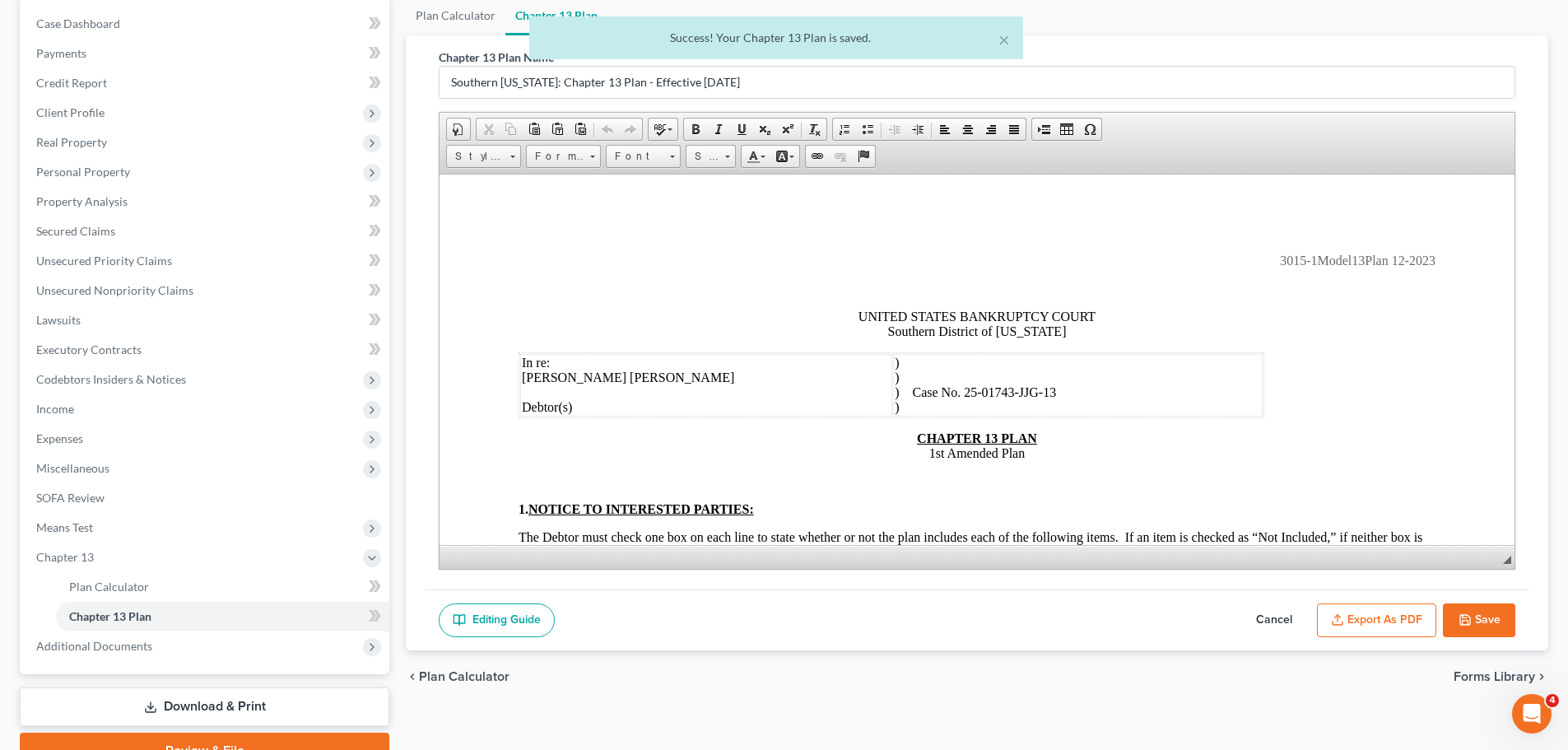
scroll to position [244, 0]
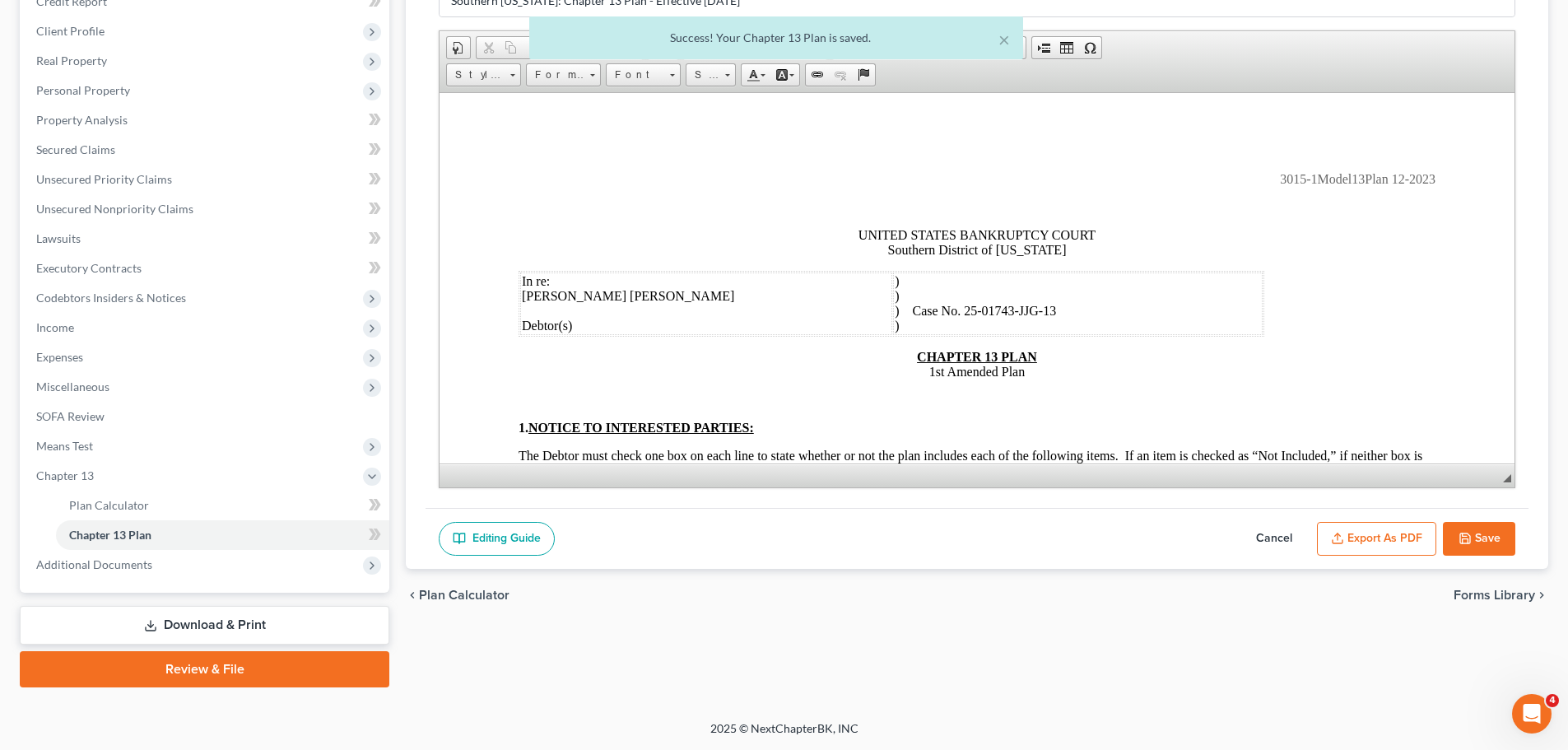
click at [1263, 523] on button "Export as PDF" at bounding box center [1376, 539] width 119 height 35
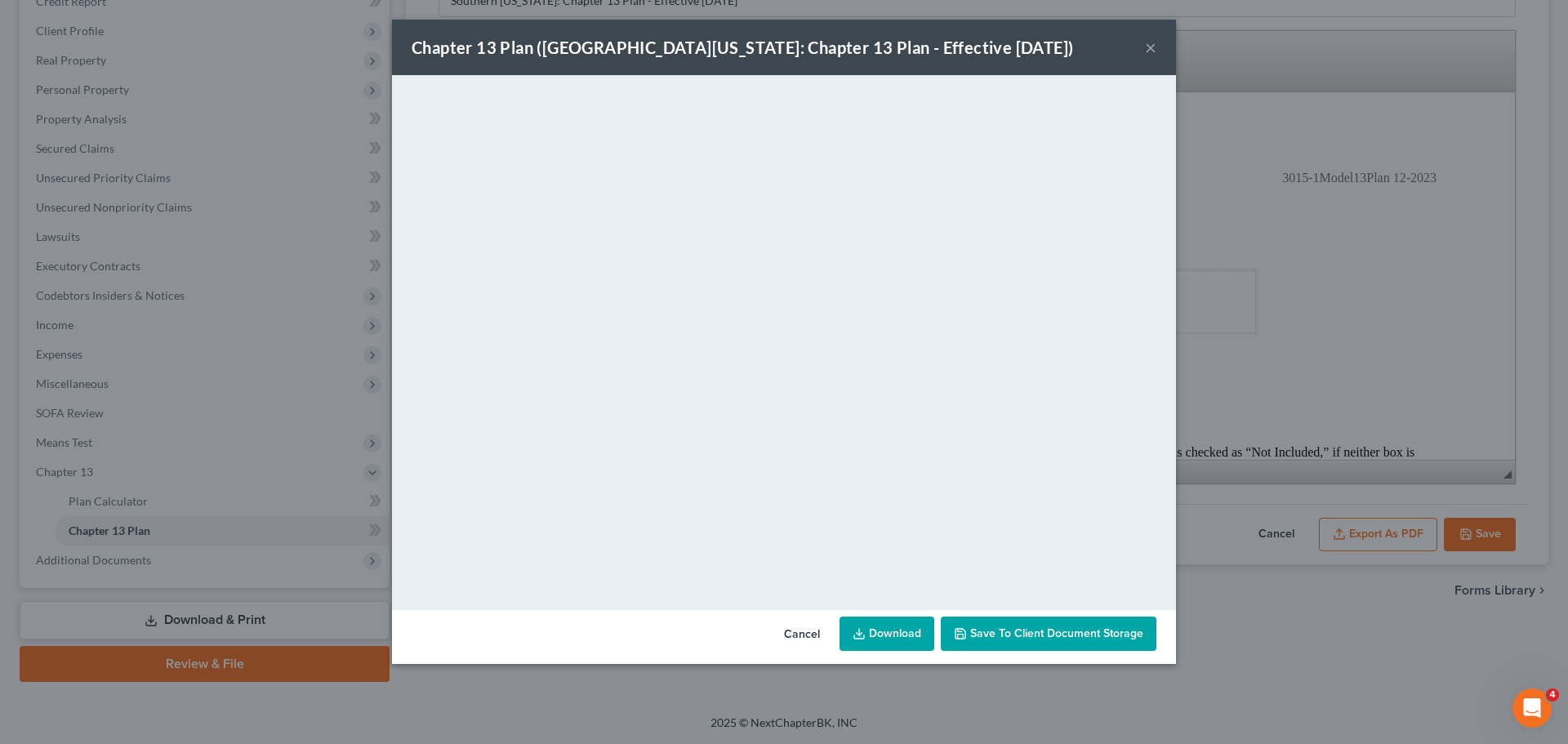
click at [896, 567] on link "Download" at bounding box center [886, 633] width 94 height 34
click at [1146, 48] on button "×" at bounding box center [1150, 48] width 11 height 20
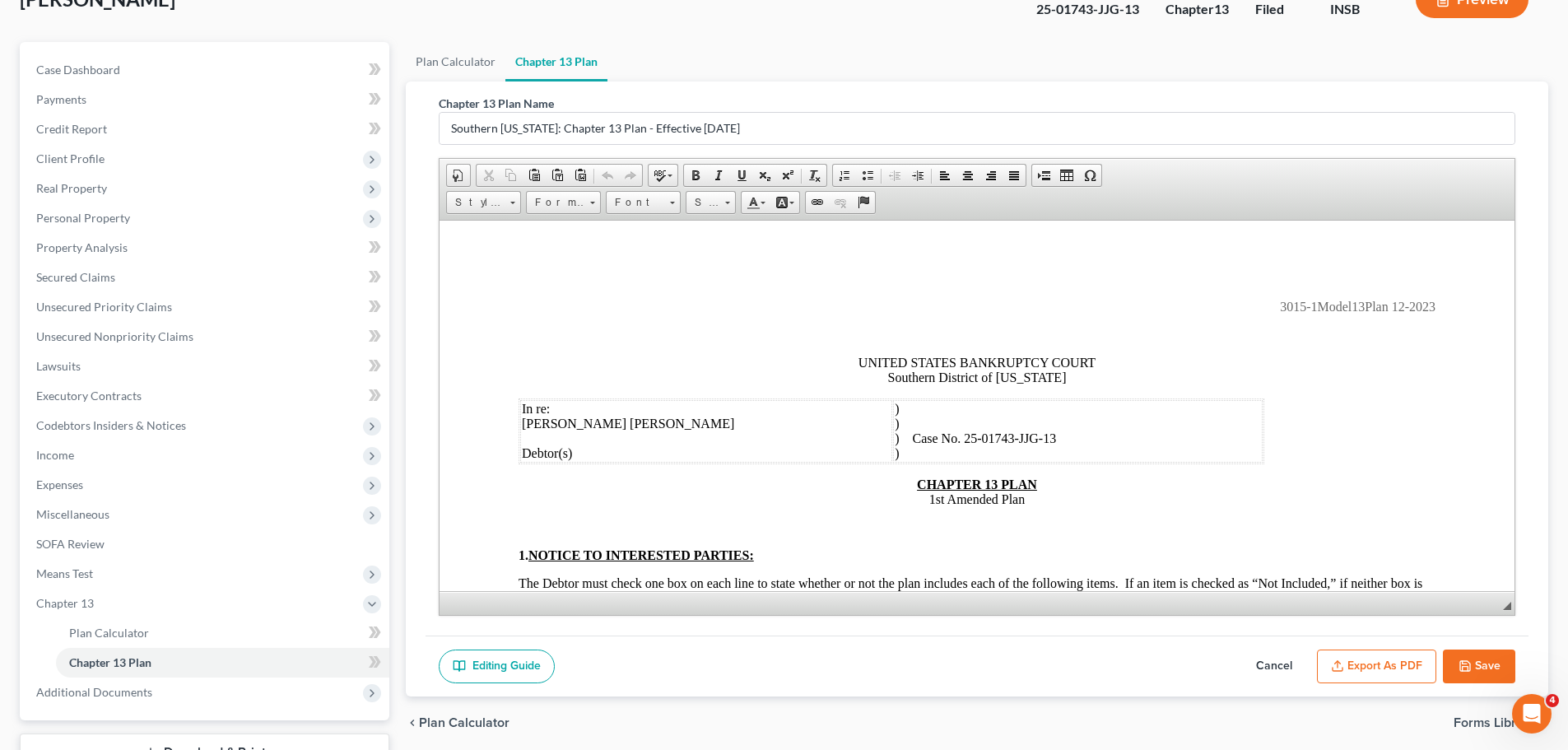
scroll to position [0, 0]
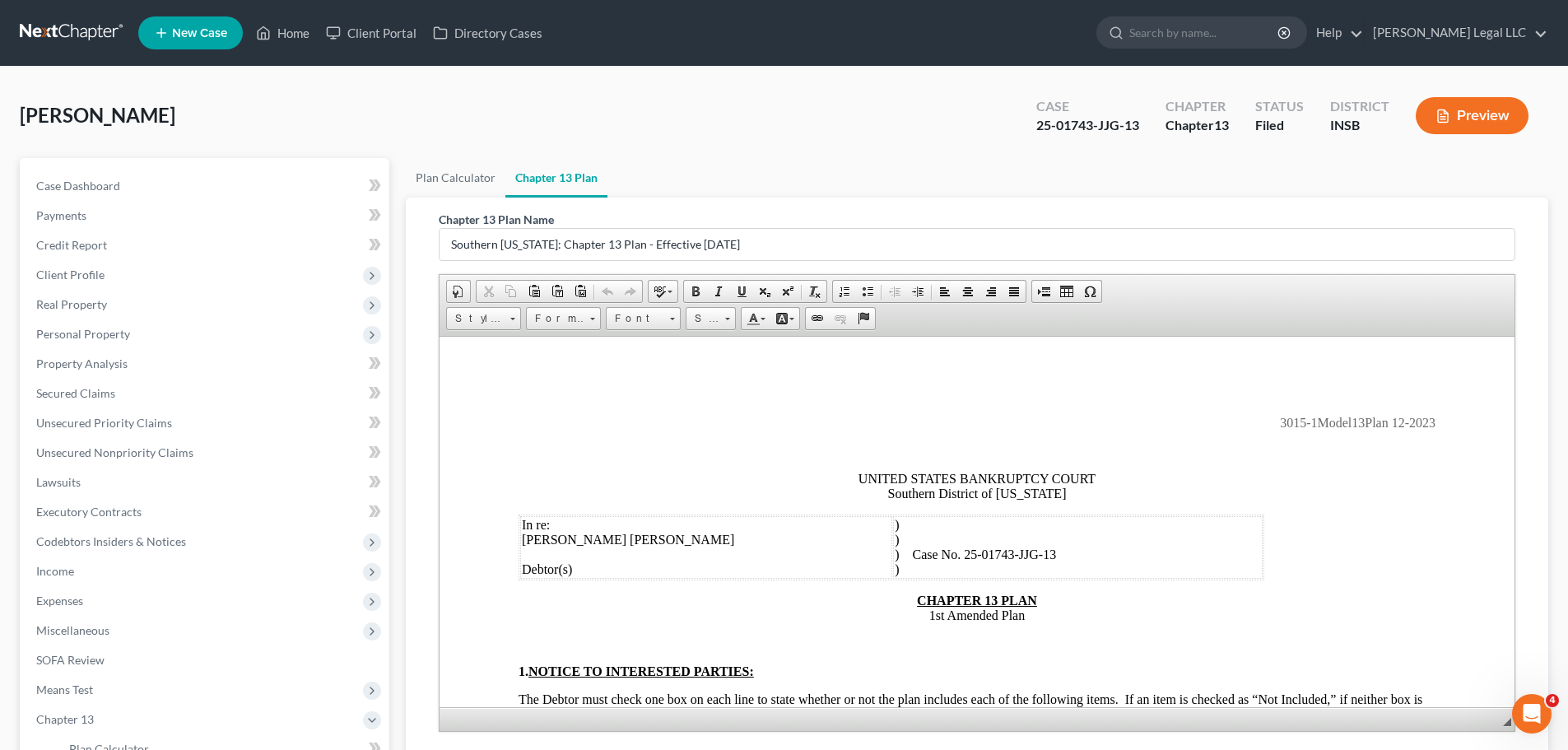
drag, startPoint x: 982, startPoint y: 131, endPoint x: 1031, endPoint y: 124, distance: 49.5
click at [987, 129] on div "Arnett, Damon Upgraded Case 25-01743-JJG-13 Chapter Chapter 13 Status Filed Dis…" at bounding box center [784, 122] width 1528 height 72
drag, startPoint x: 1030, startPoint y: 122, endPoint x: 1093, endPoint y: 127, distance: 63.2
click at [1093, 127] on div "Case 25-01743-JJG-13" at bounding box center [1088, 117] width 129 height 49
copy div "25-01743"
